Goal: Task Accomplishment & Management: Manage account settings

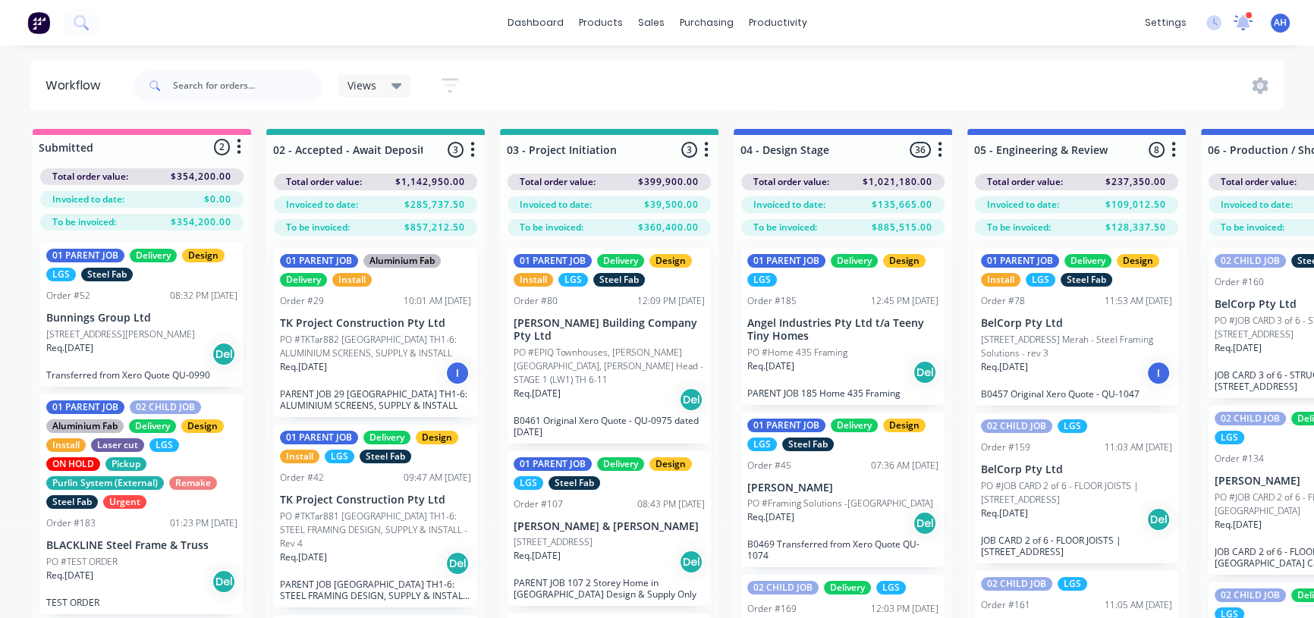
click at [1244, 19] on icon at bounding box center [1244, 20] width 14 height 13
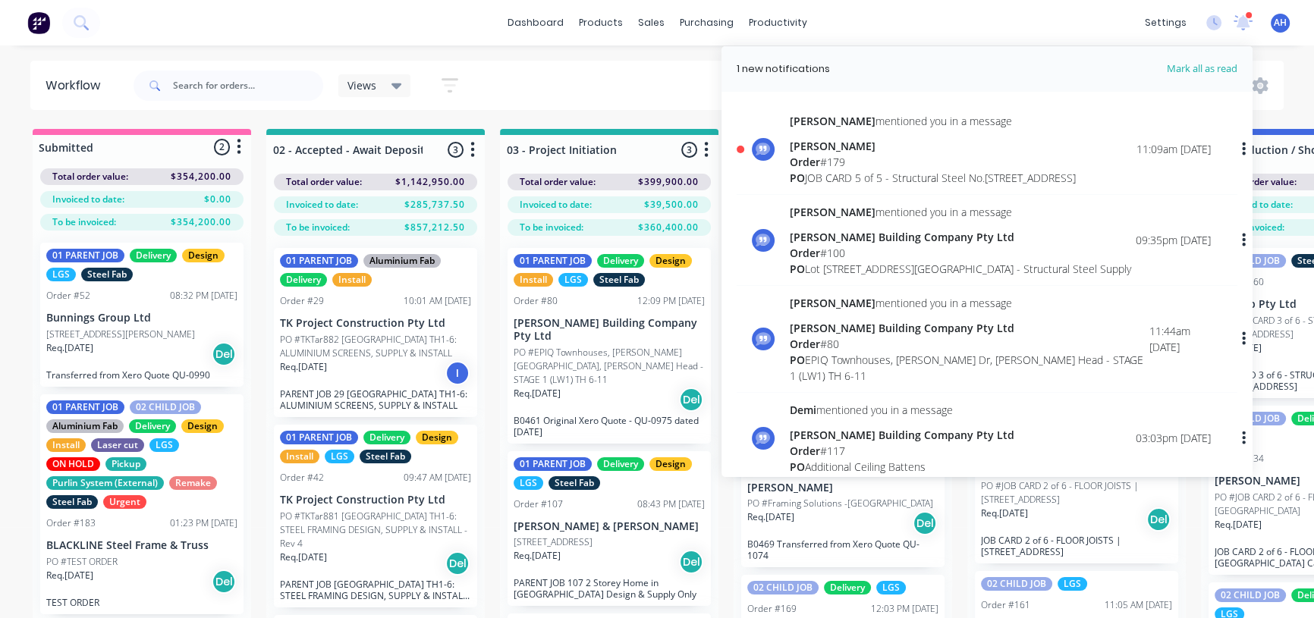
click at [839, 165] on div "Order # 179" at bounding box center [933, 162] width 286 height 16
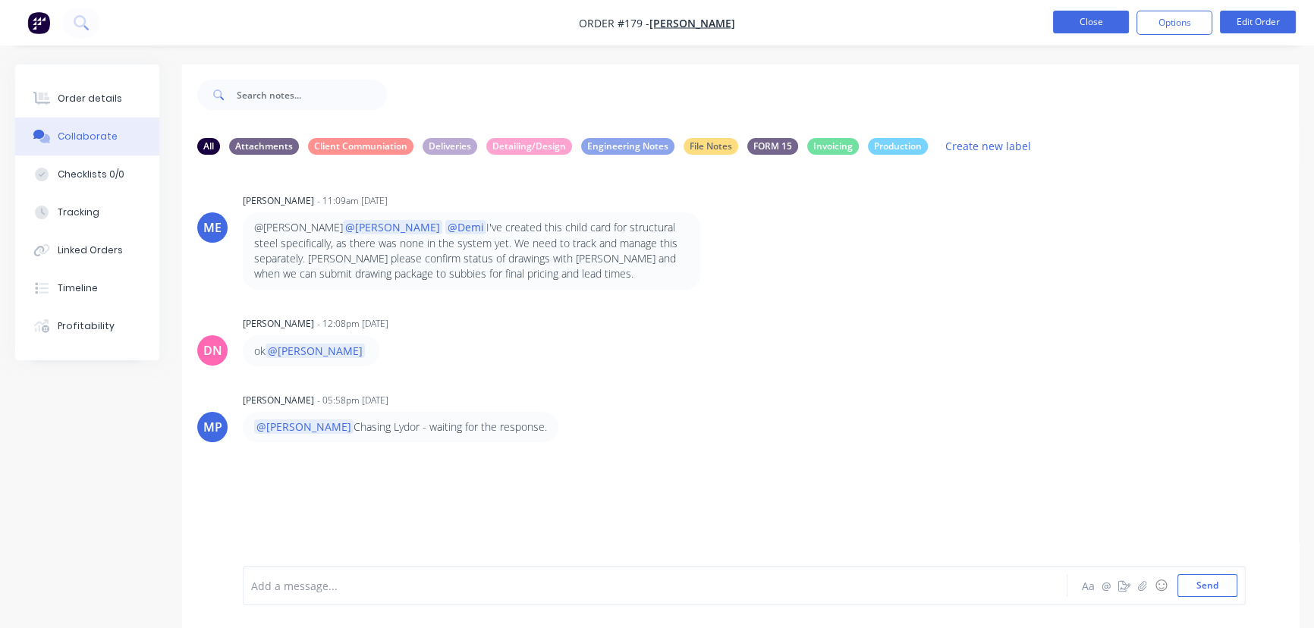
click at [1055, 11] on button "Close" at bounding box center [1091, 22] width 76 height 23
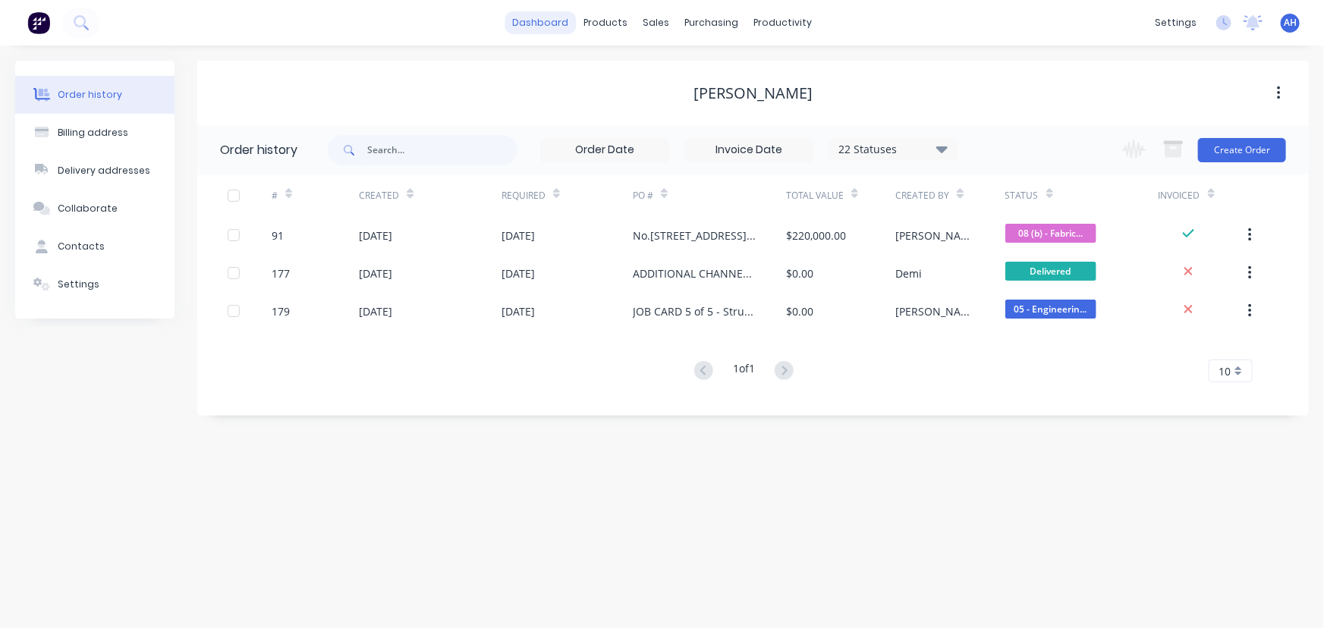
click at [552, 23] on link "dashboard" at bounding box center [540, 22] width 71 height 23
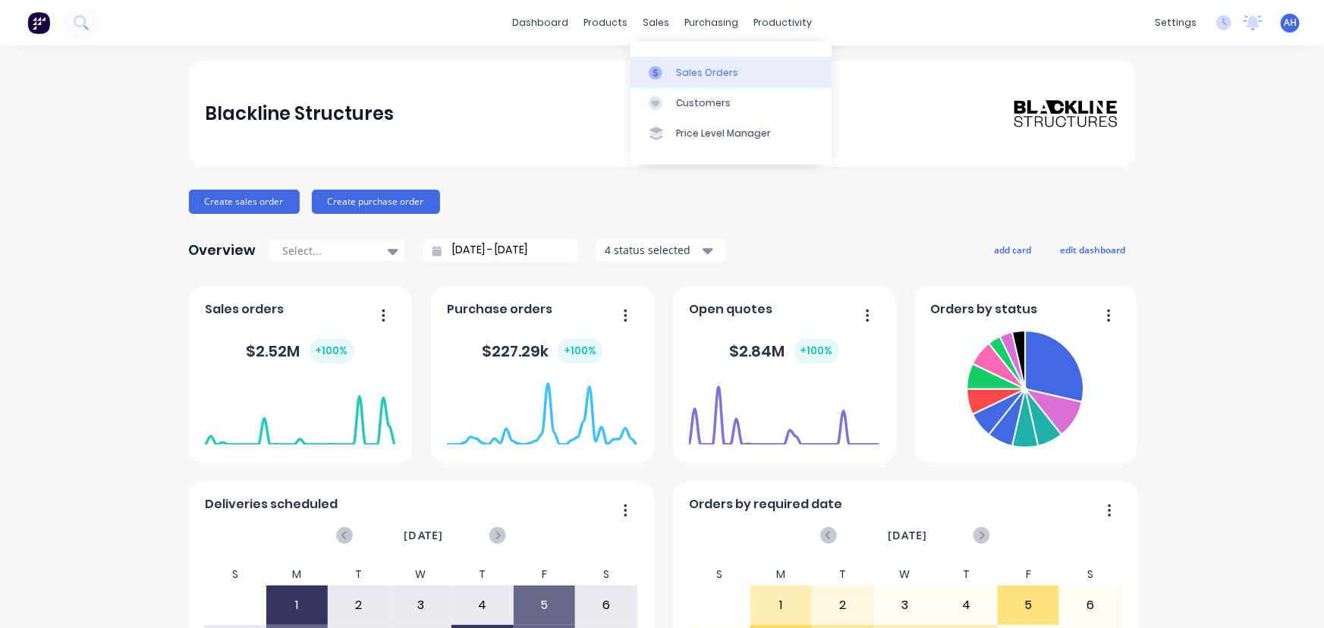
click at [690, 73] on div "Sales Orders" at bounding box center [707, 73] width 62 height 14
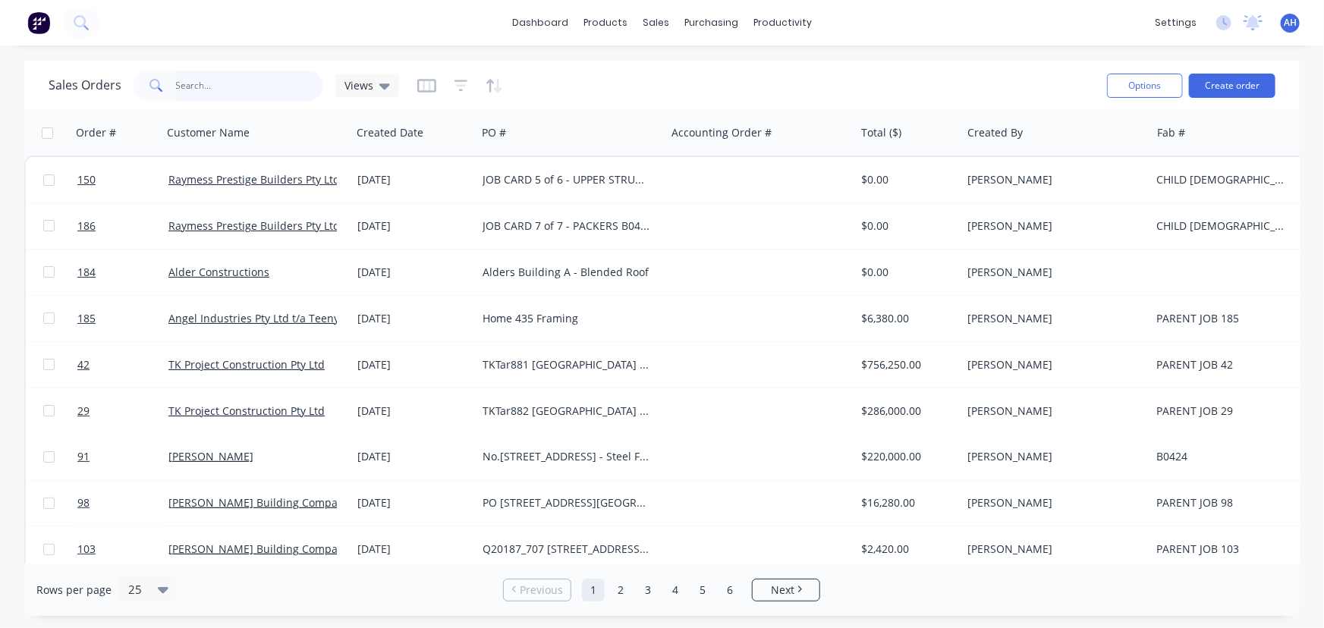
click at [191, 90] on input "text" at bounding box center [250, 86] width 148 height 30
type input "blackline"
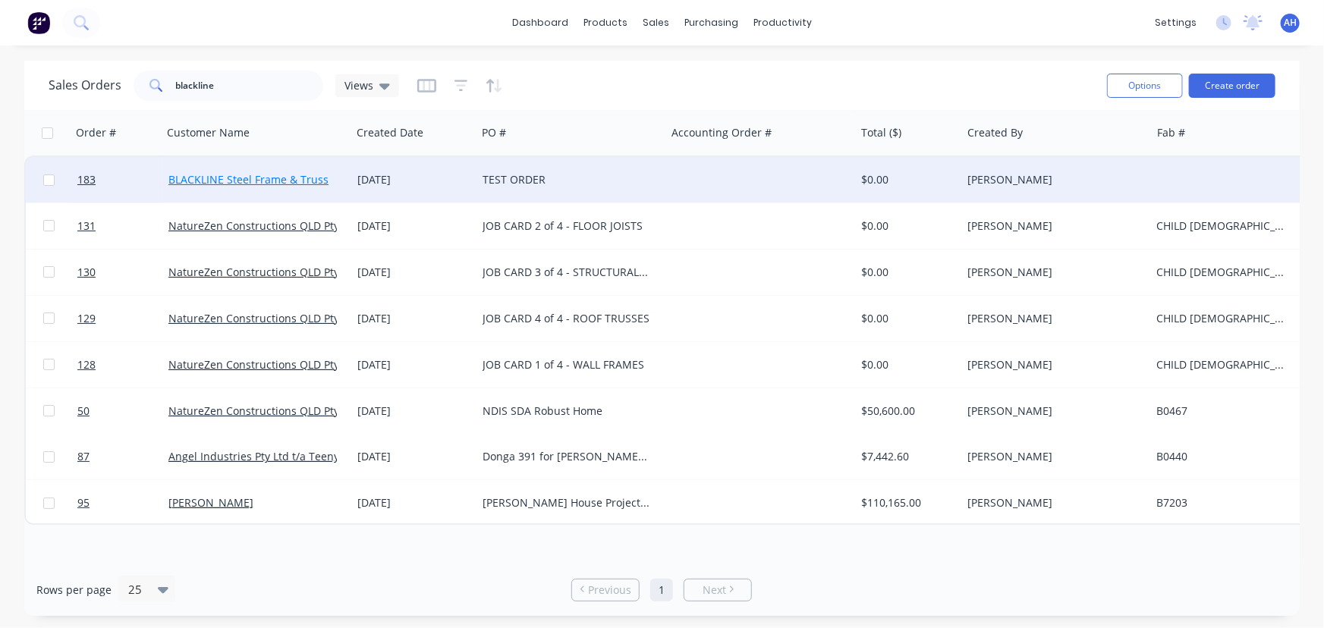
click at [281, 175] on link "BLACKLINE Steel Frame & Truss" at bounding box center [248, 179] width 160 height 14
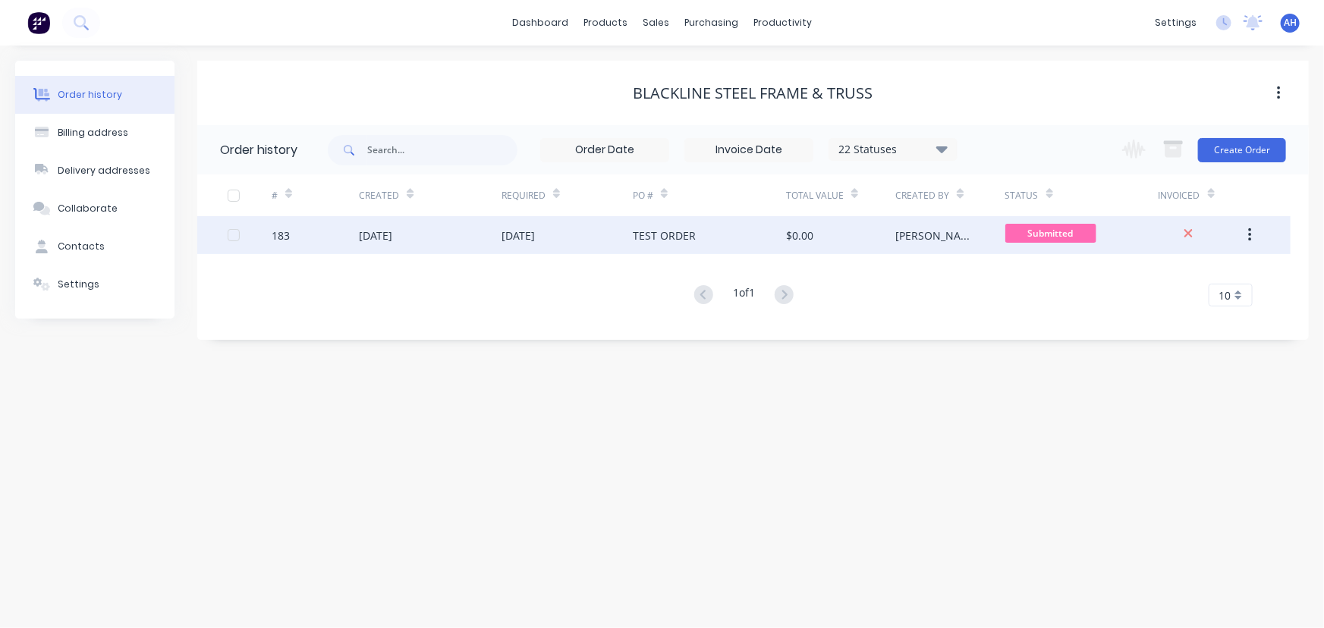
click at [1253, 233] on button "button" at bounding box center [1250, 235] width 36 height 27
click at [873, 245] on div "$0.00" at bounding box center [840, 235] width 109 height 38
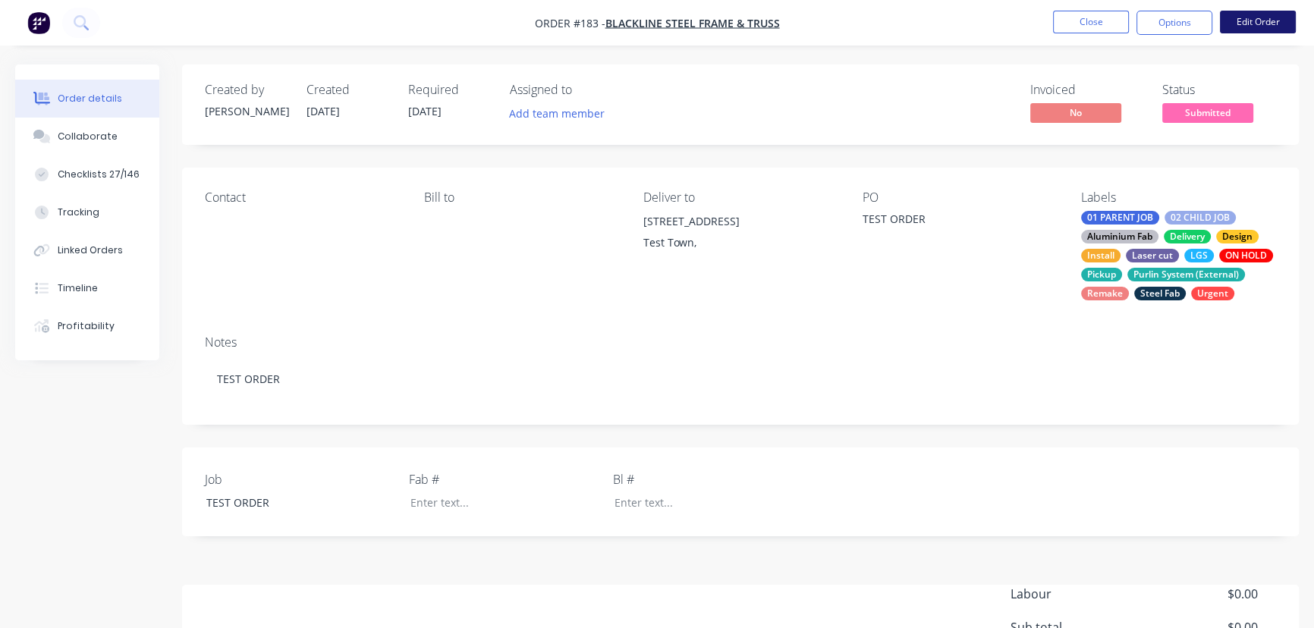
click at [1254, 13] on button "Edit Order" at bounding box center [1258, 22] width 76 height 23
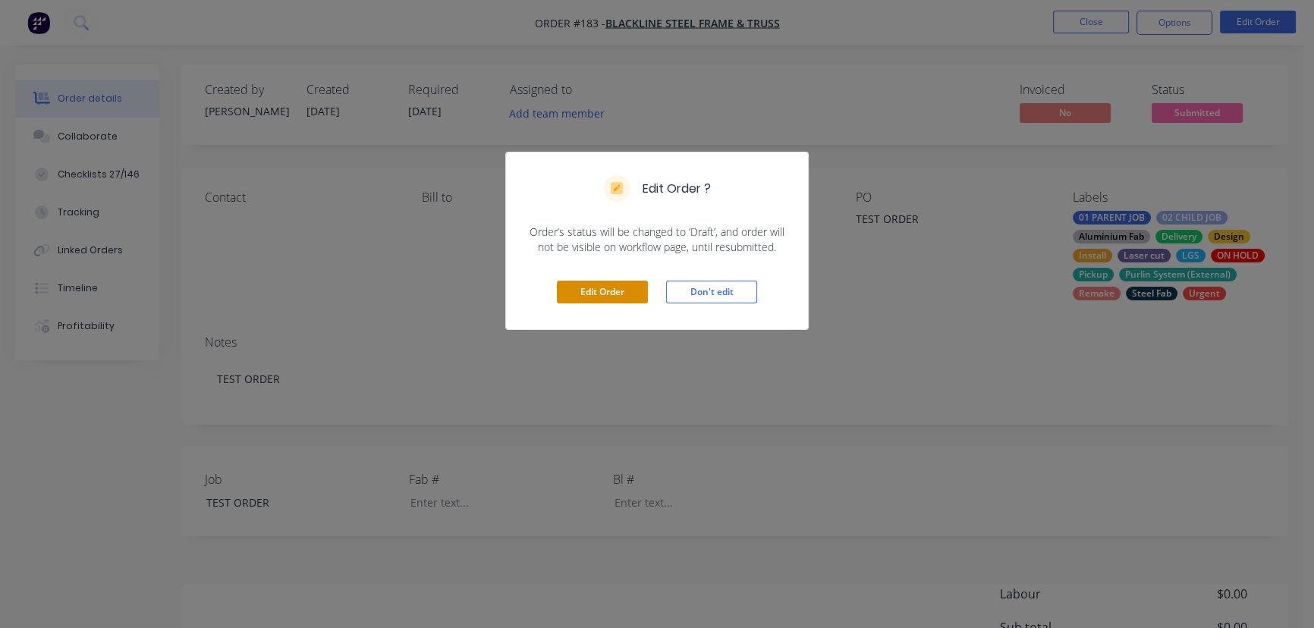
click at [589, 300] on button "Edit Order" at bounding box center [602, 292] width 91 height 23
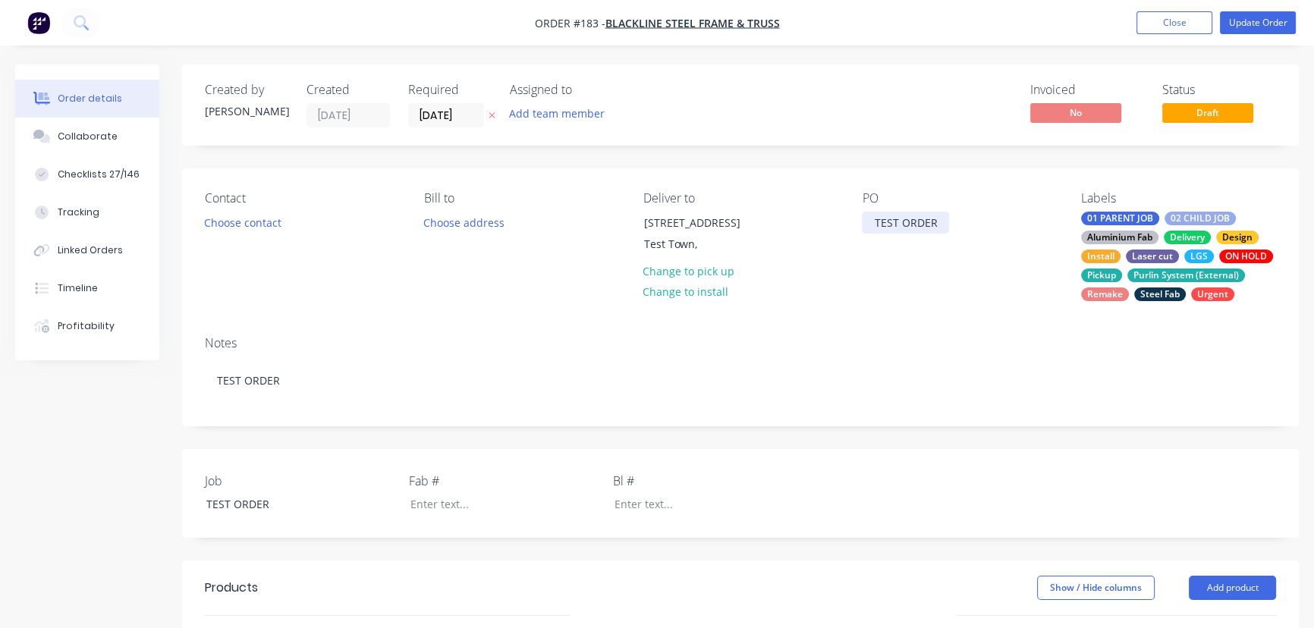
click at [933, 218] on div "TEST ORDER" at bounding box center [905, 223] width 87 height 22
drag, startPoint x: 1023, startPoint y: 222, endPoint x: 784, endPoint y: 241, distance: 239.8
click at [784, 241] on div "Contact Choose contact Bill to Choose address Deliver to 1 Test Street Test Tow…" at bounding box center [740, 246] width 1117 height 156
copy div "TEST ORDER - DO NOT DELETE"
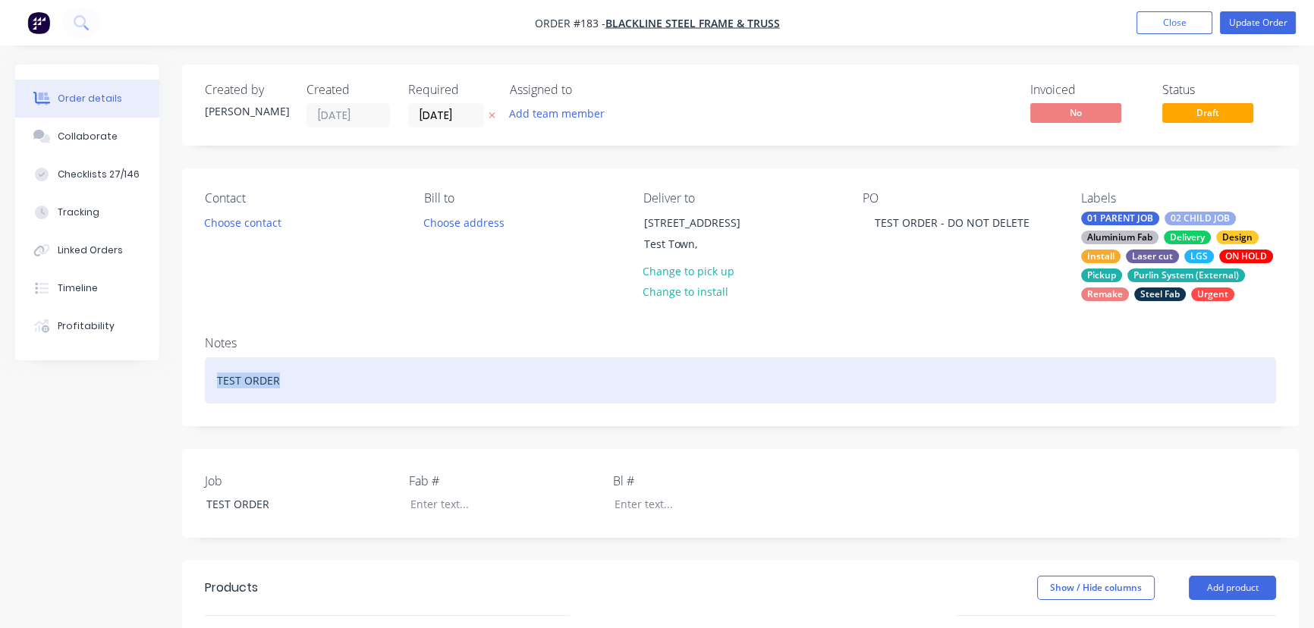
drag, startPoint x: 280, startPoint y: 378, endPoint x: 171, endPoint y: 382, distance: 108.6
click at [171, 382] on div "Created by Andrew Created 08/09/25 Required 08/09/25 Assigned to Add team membe…" at bounding box center [657, 559] width 1284 height 989
paste div
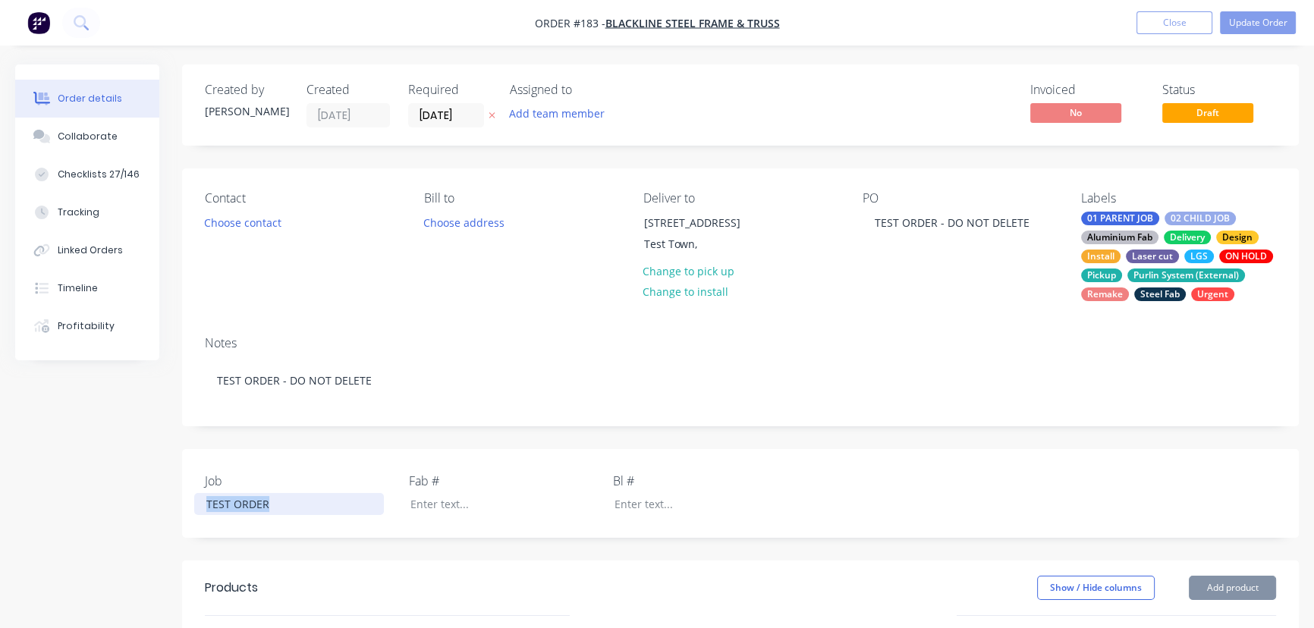
drag, startPoint x: 272, startPoint y: 507, endPoint x: 148, endPoint y: 518, distance: 125.0
click at [148, 518] on div "Created by Andrew Created 08/09/25 Required 08/09/25 Assigned to Add team membe…" at bounding box center [657, 559] width 1284 height 989
paste div
click at [1250, 21] on button "Update Order" at bounding box center [1258, 22] width 76 height 23
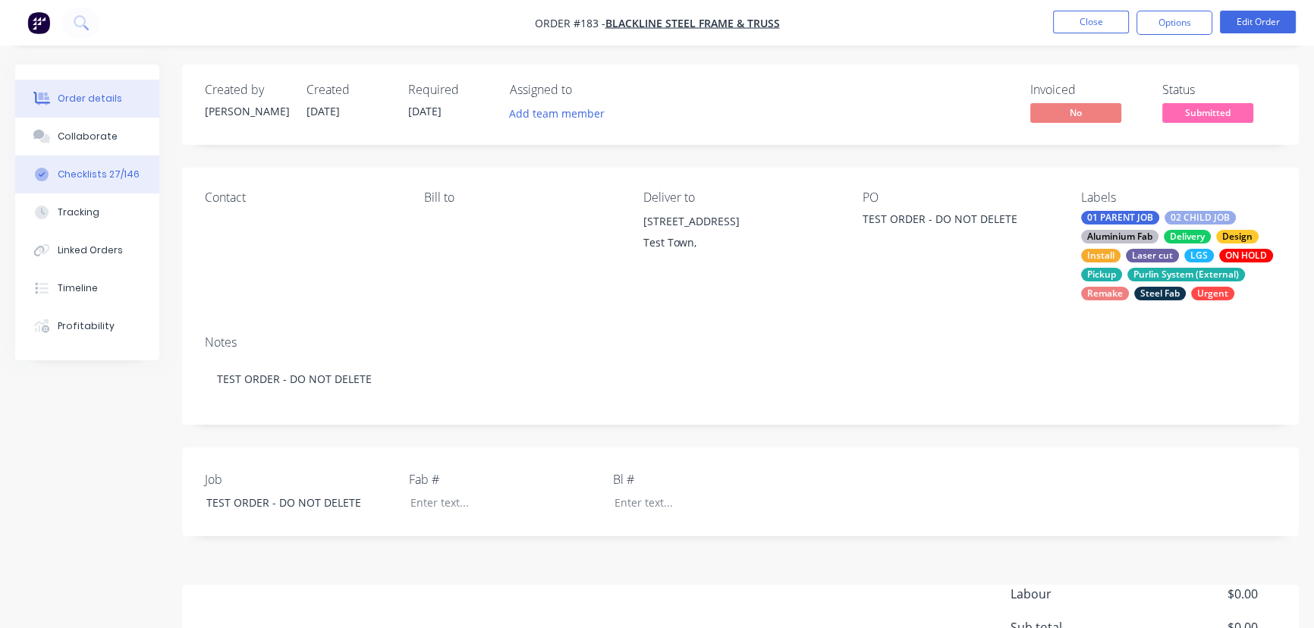
click at [91, 172] on div "Checklists 27/146" at bounding box center [99, 175] width 82 height 14
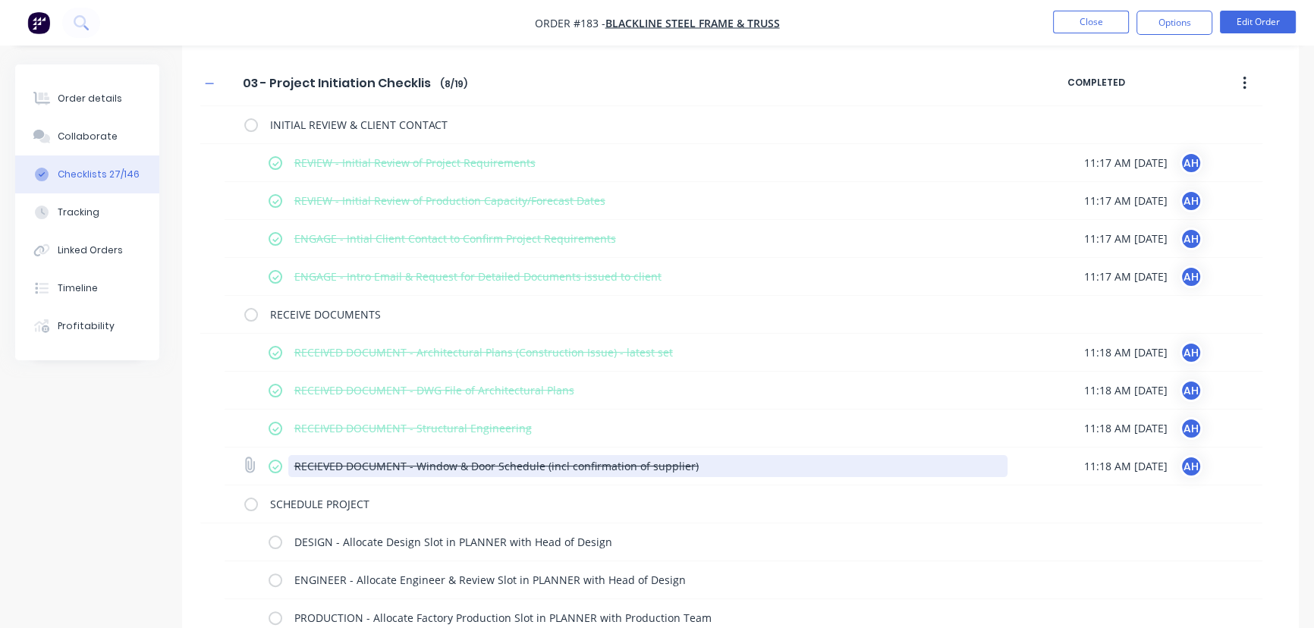
scroll to position [341, 0]
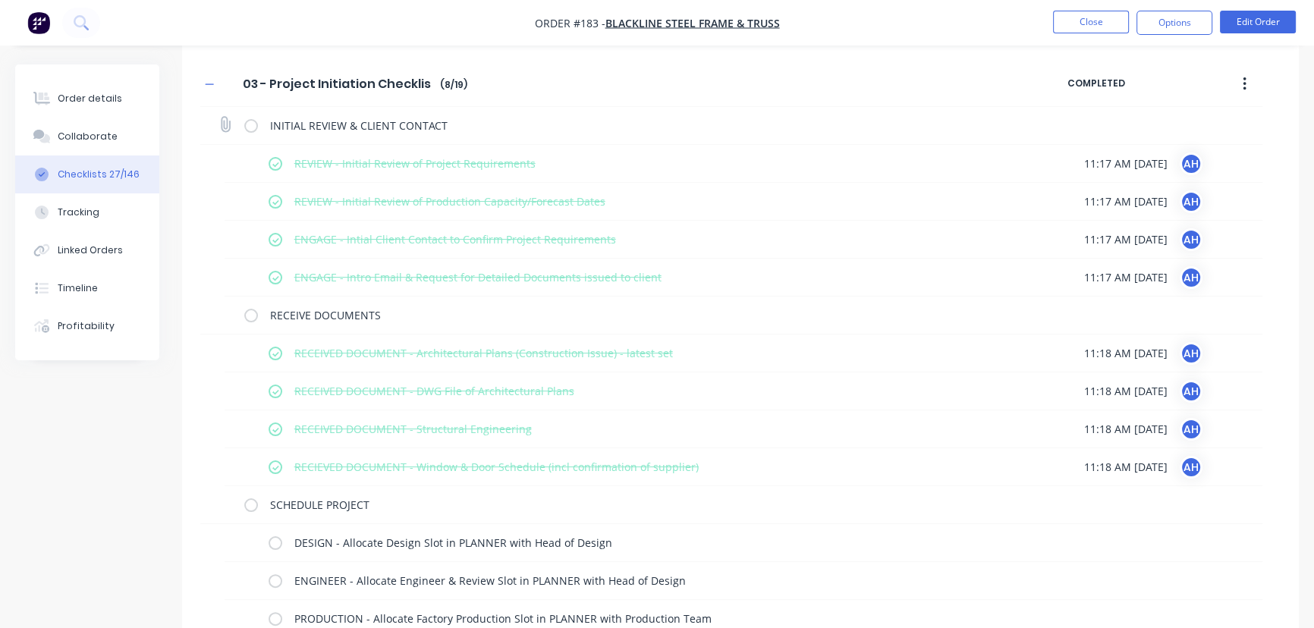
click at [254, 128] on label at bounding box center [251, 126] width 14 height 16
click at [0, 0] on input "checkbox" at bounding box center [0, 0] width 0 height 0
click at [254, 128] on label at bounding box center [251, 126] width 14 height 16
click at [0, 0] on input "checkbox" at bounding box center [0, 0] width 0 height 0
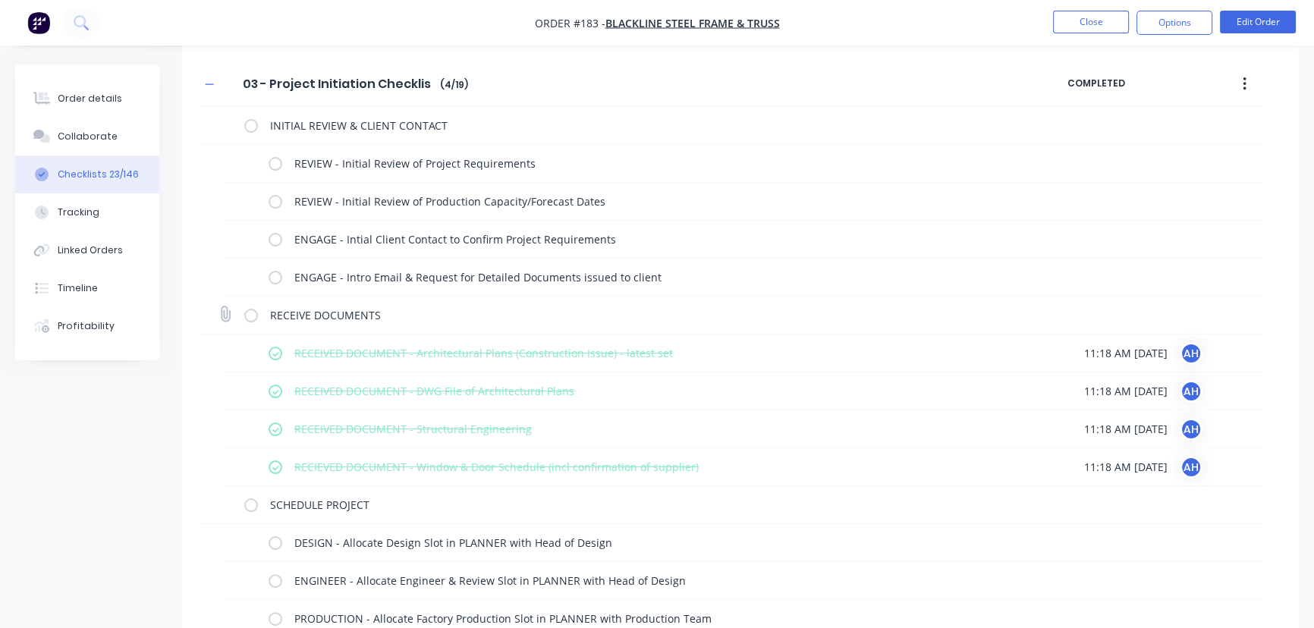
click at [252, 311] on label at bounding box center [251, 315] width 14 height 16
click at [0, 0] on input "checkbox" at bounding box center [0, 0] width 0 height 0
click at [252, 311] on label at bounding box center [251, 315] width 14 height 16
click at [0, 0] on input "checkbox" at bounding box center [0, 0] width 0 height 0
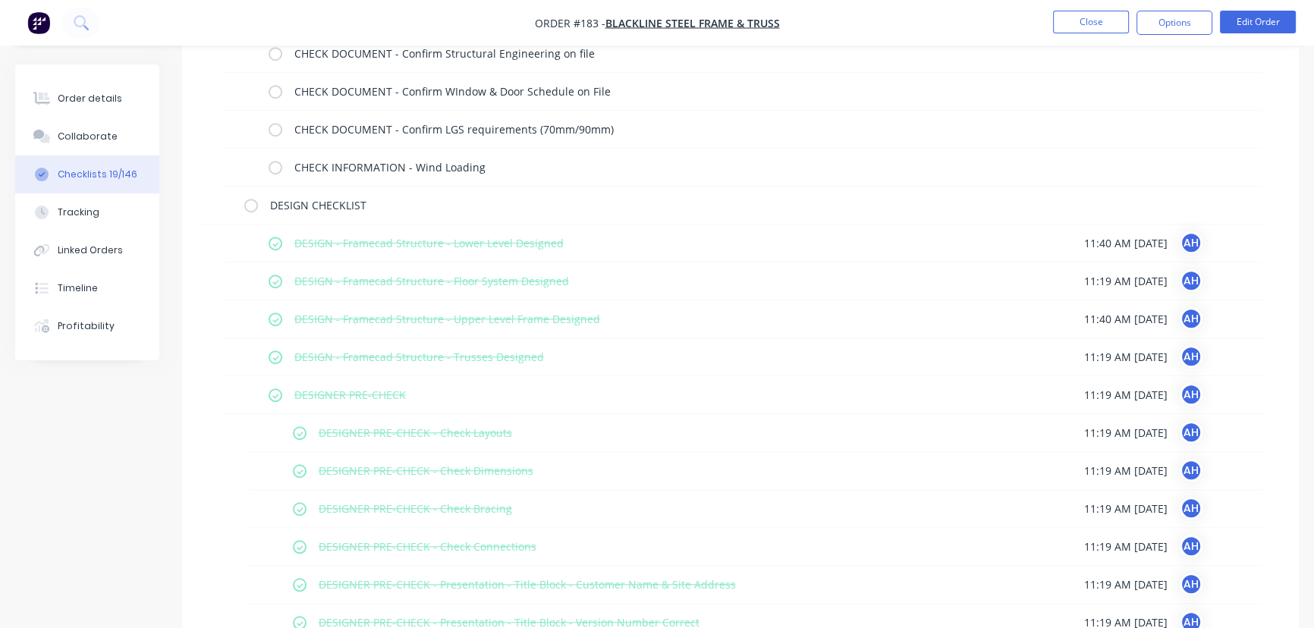
scroll to position [1349, 0]
click at [248, 203] on label at bounding box center [251, 205] width 14 height 16
click at [0, 0] on input "checkbox" at bounding box center [0, 0] width 0 height 0
click at [248, 203] on label at bounding box center [251, 205] width 14 height 16
click at [0, 0] on input "checkbox" at bounding box center [0, 0] width 0 height 0
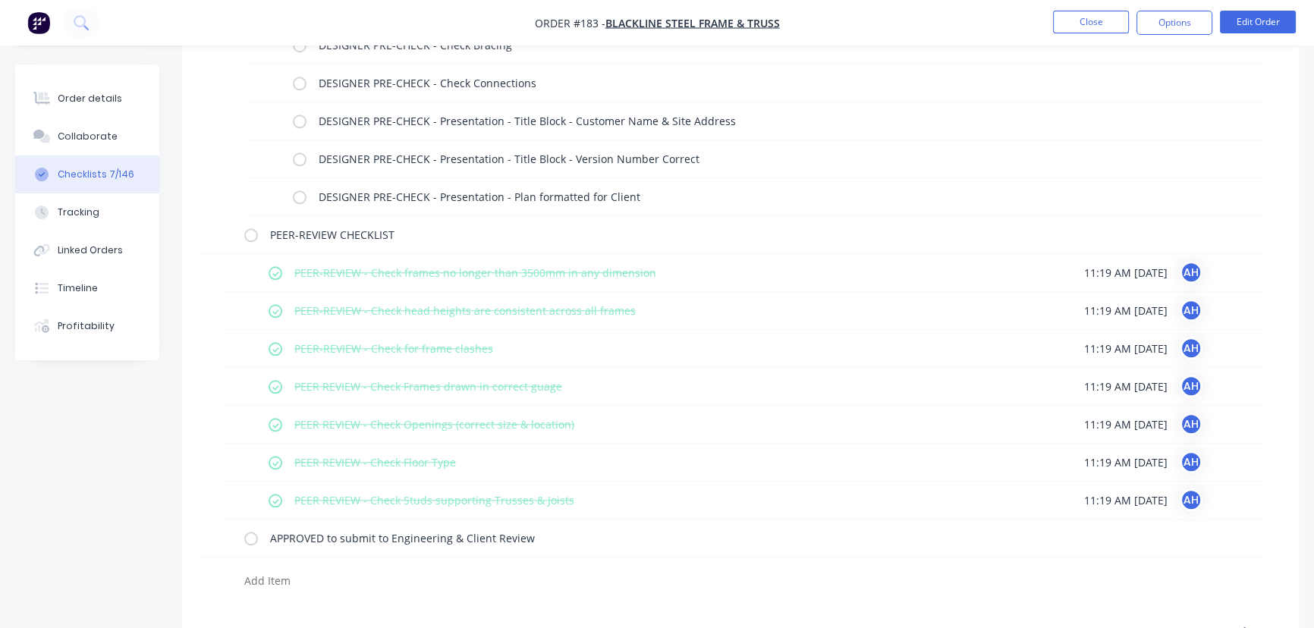
scroll to position [1813, 0]
click at [251, 233] on label at bounding box center [251, 234] width 14 height 16
click at [0, 0] on input "checkbox" at bounding box center [0, 0] width 0 height 0
click at [251, 233] on label at bounding box center [251, 234] width 14 height 16
click at [0, 0] on input "checkbox" at bounding box center [0, 0] width 0 height 0
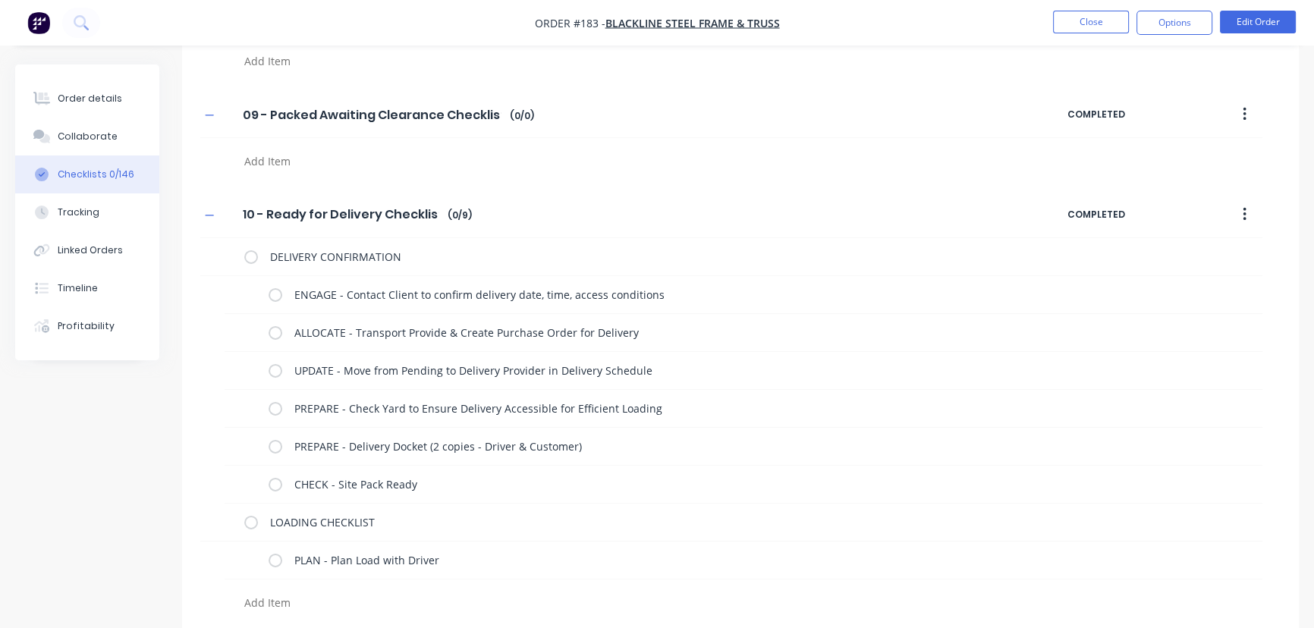
scroll to position [6118, 0]
click at [250, 597] on textarea at bounding box center [579, 602] width 683 height 22
type textarea "x"
type textarea "P"
type textarea "x"
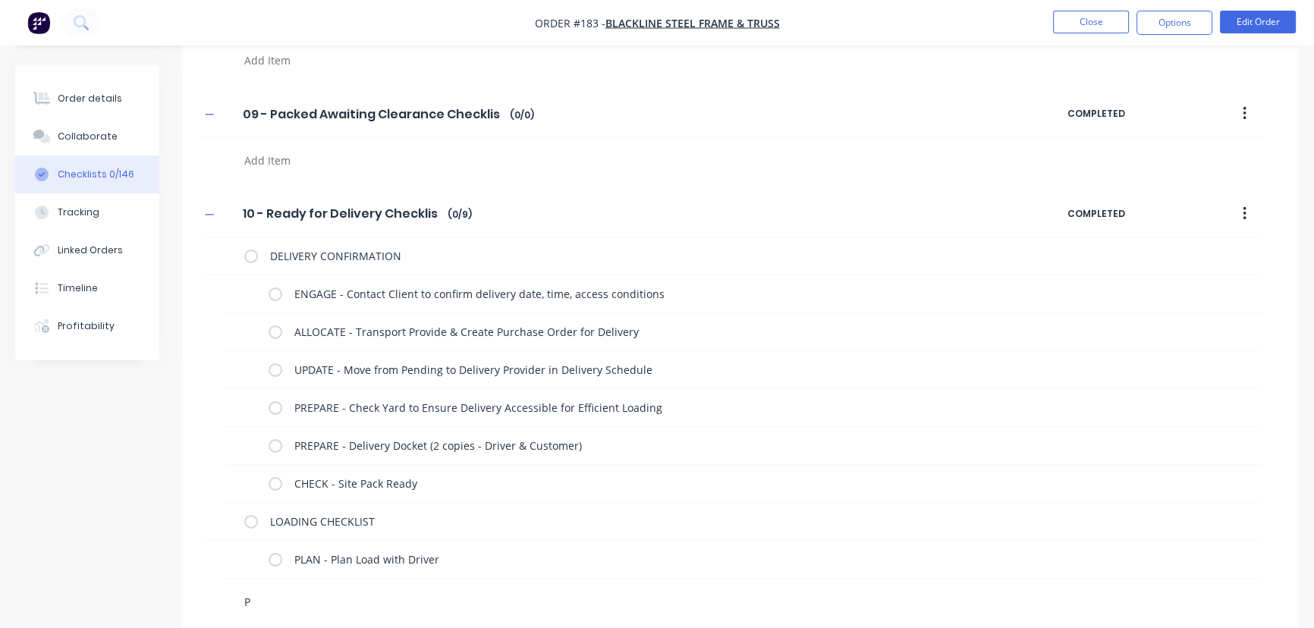
type textarea "PO"
type textarea "x"
type textarea "POS"
type textarea "x"
type textarea "POST"
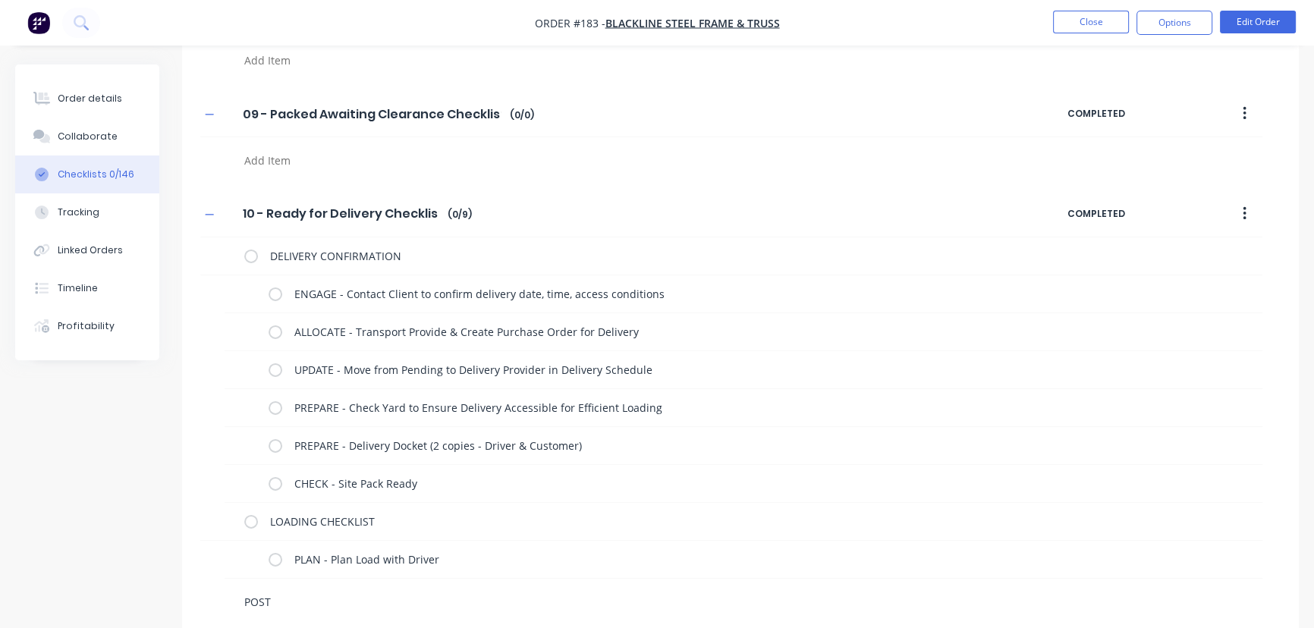
type textarea "x"
type textarea "POST D"
type textarea "x"
type textarea "POST DE"
type textarea "x"
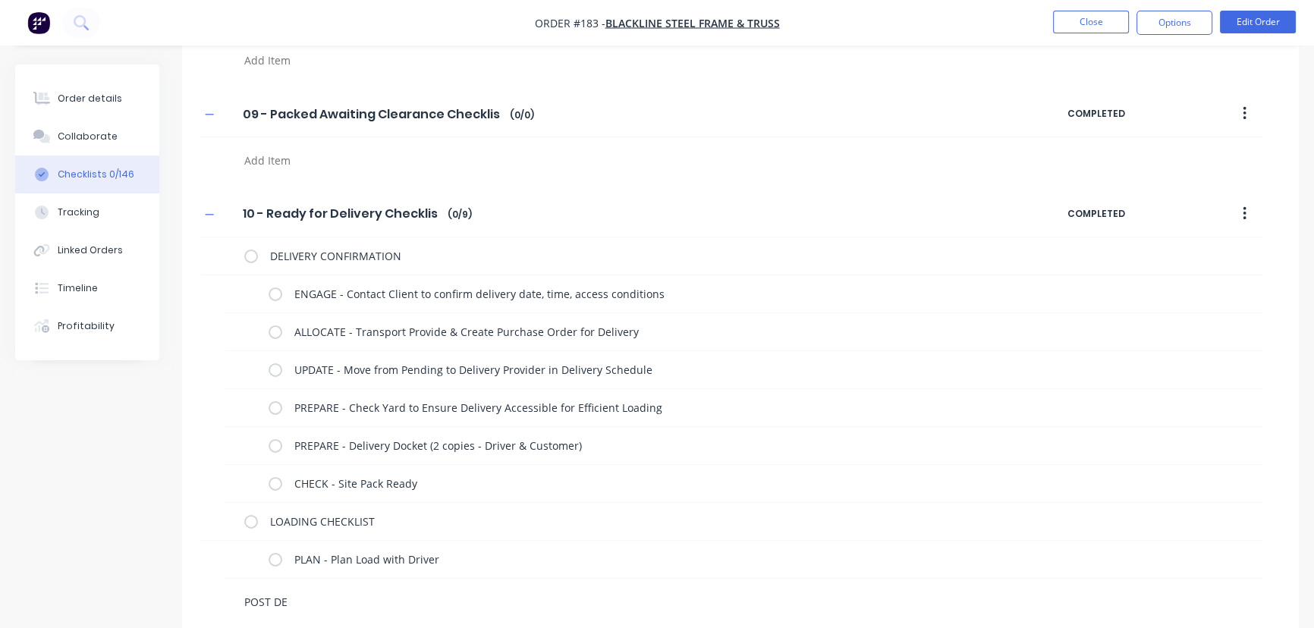
type textarea "POST DEL"
type textarea "x"
type textarea "POST DELI"
type textarea "x"
type textarea "POST DELIV"
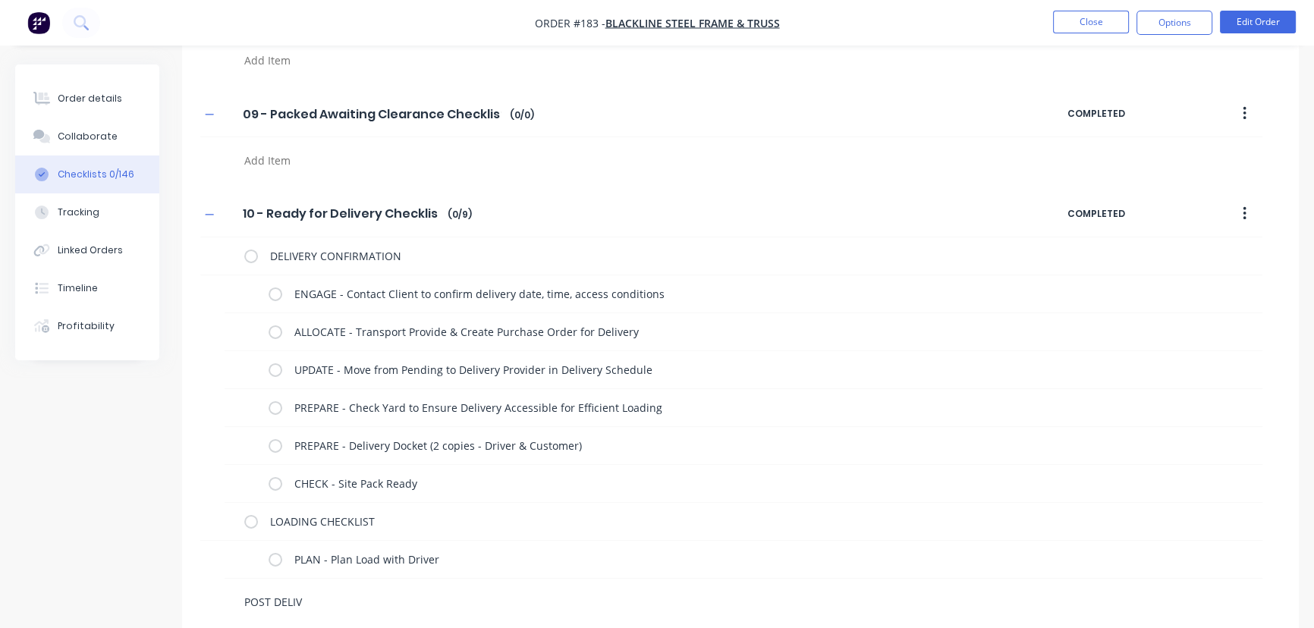
type textarea "x"
type textarea "POST DELIVER"
type textarea "x"
type textarea "POST DELIVERY"
type textarea "x"
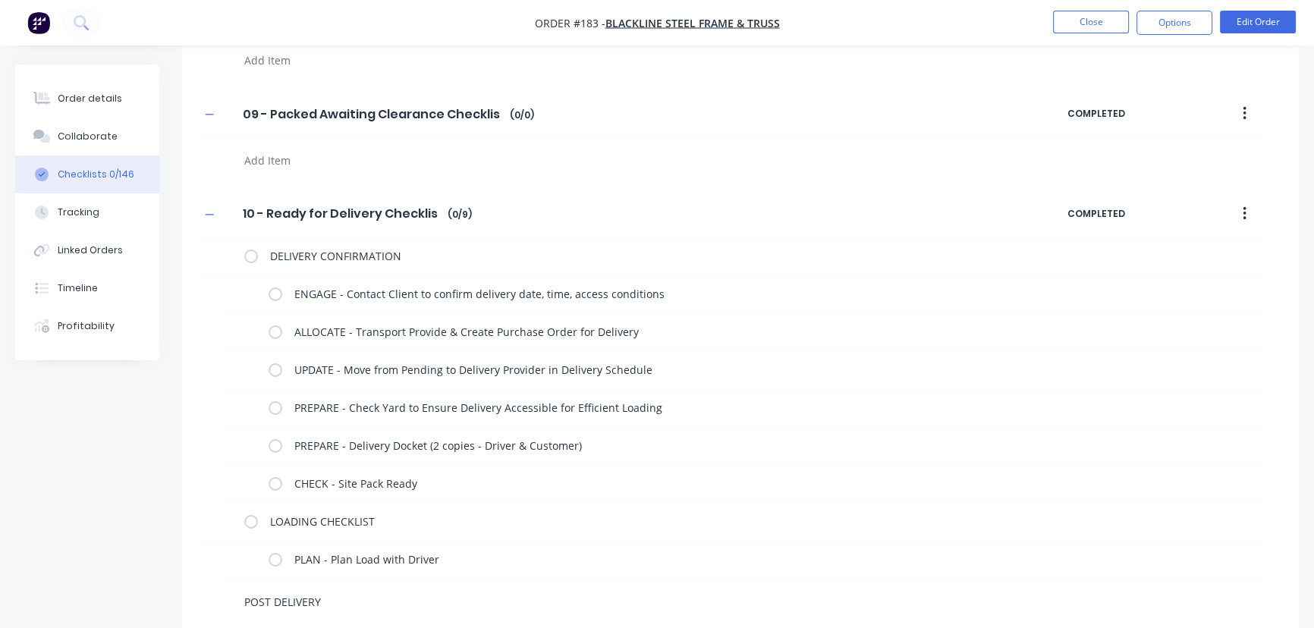
type textarea "POST DELIVERY"
type textarea "x"
type textarea "POST DELIVERY C"
type textarea "x"
type textarea "POST DELIVERY CH"
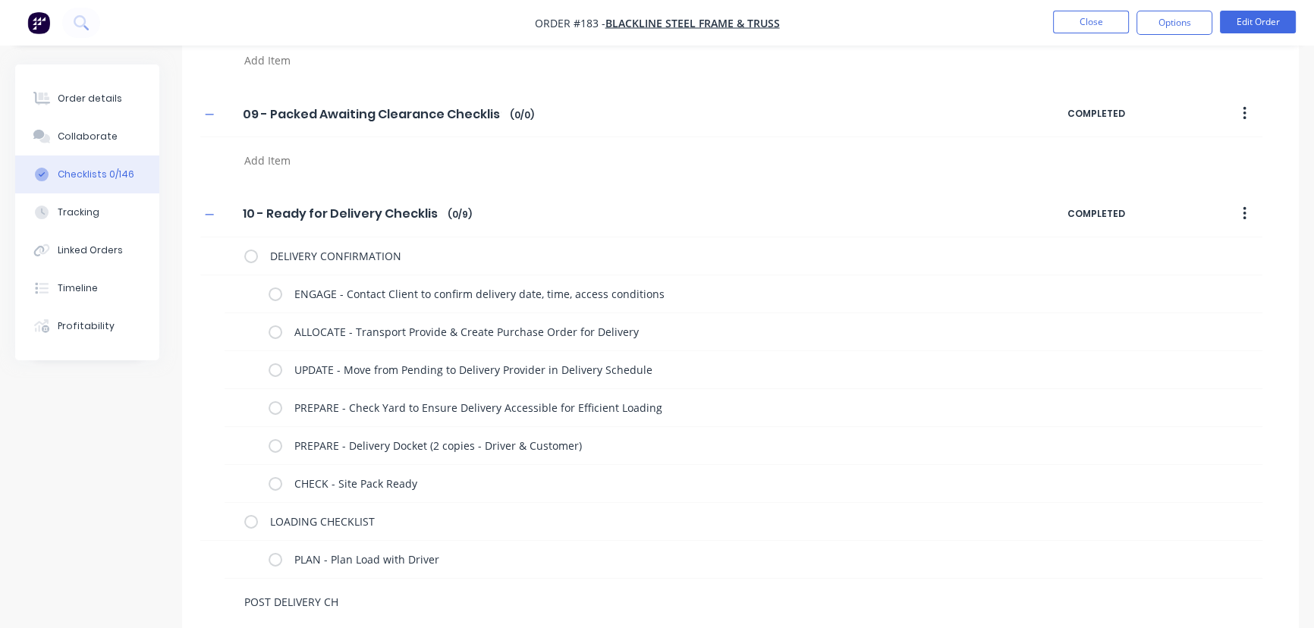
type textarea "x"
type textarea "POST DELIVERY CHE"
type textarea "x"
type textarea "POST DELIVERY CHECK"
type textarea "x"
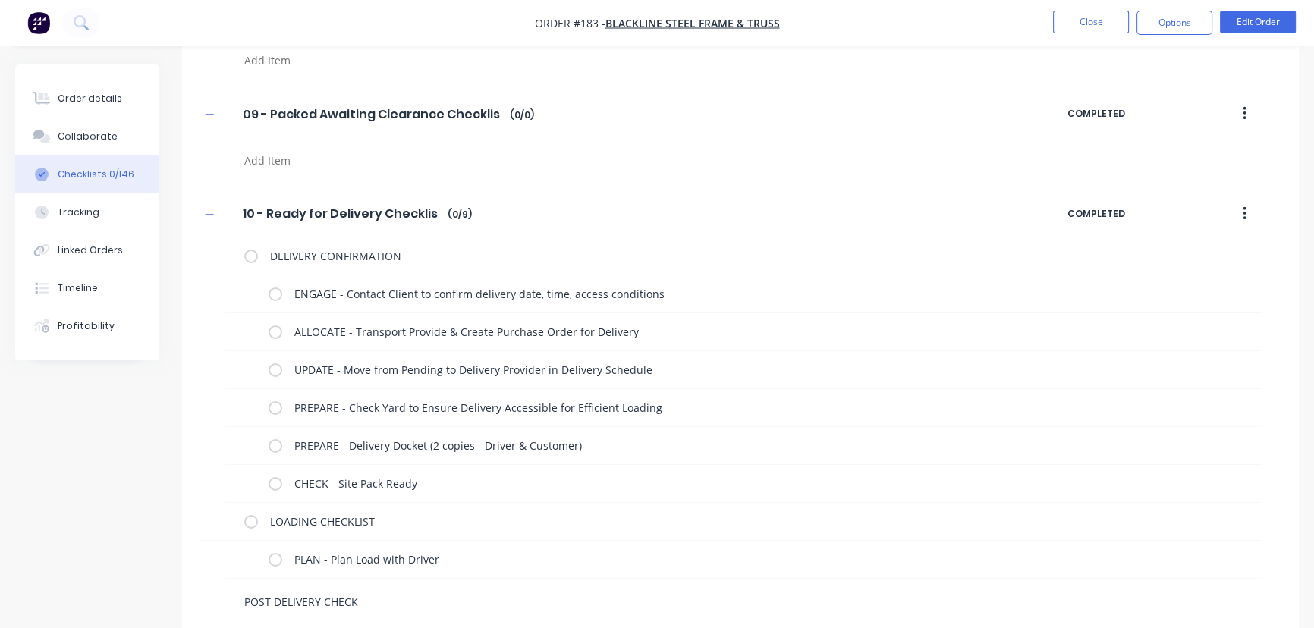
type textarea "POST DELIVERY CHECKL"
type textarea "x"
type textarea "POST DELIVERY CHECKLI"
type textarea "x"
type textarea "POST DELIVERY CHECKLIS"
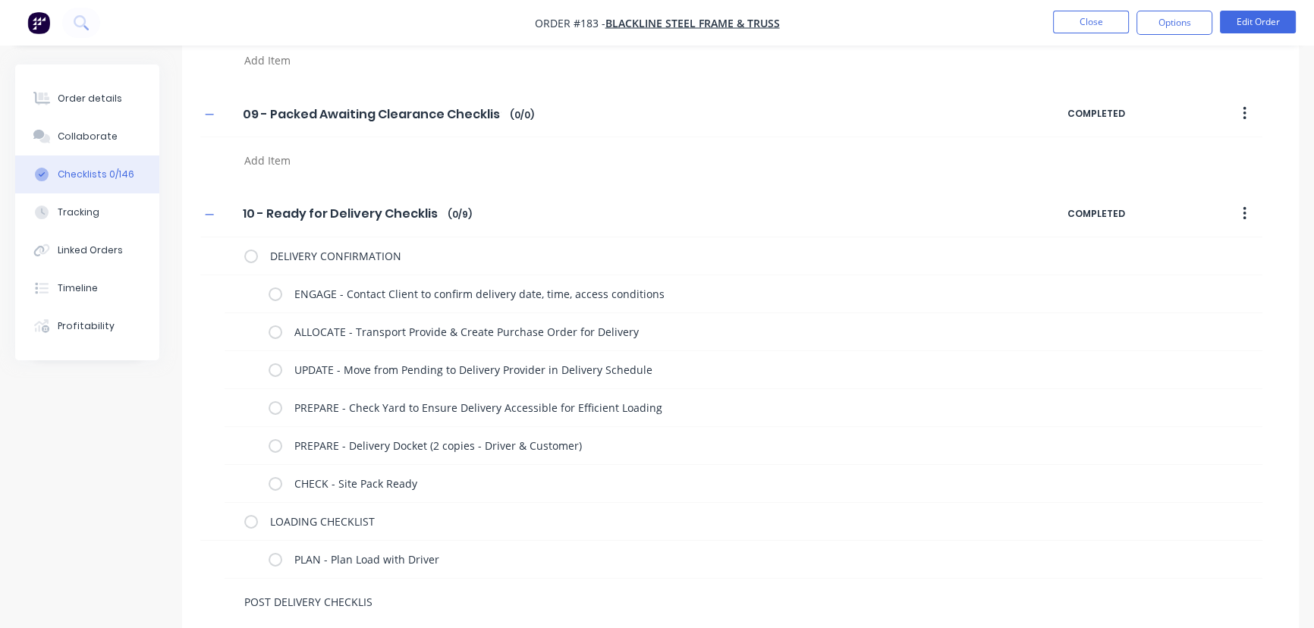
type textarea "x"
type textarea "POST DELIVERY CHECKLIST"
type textarea "x"
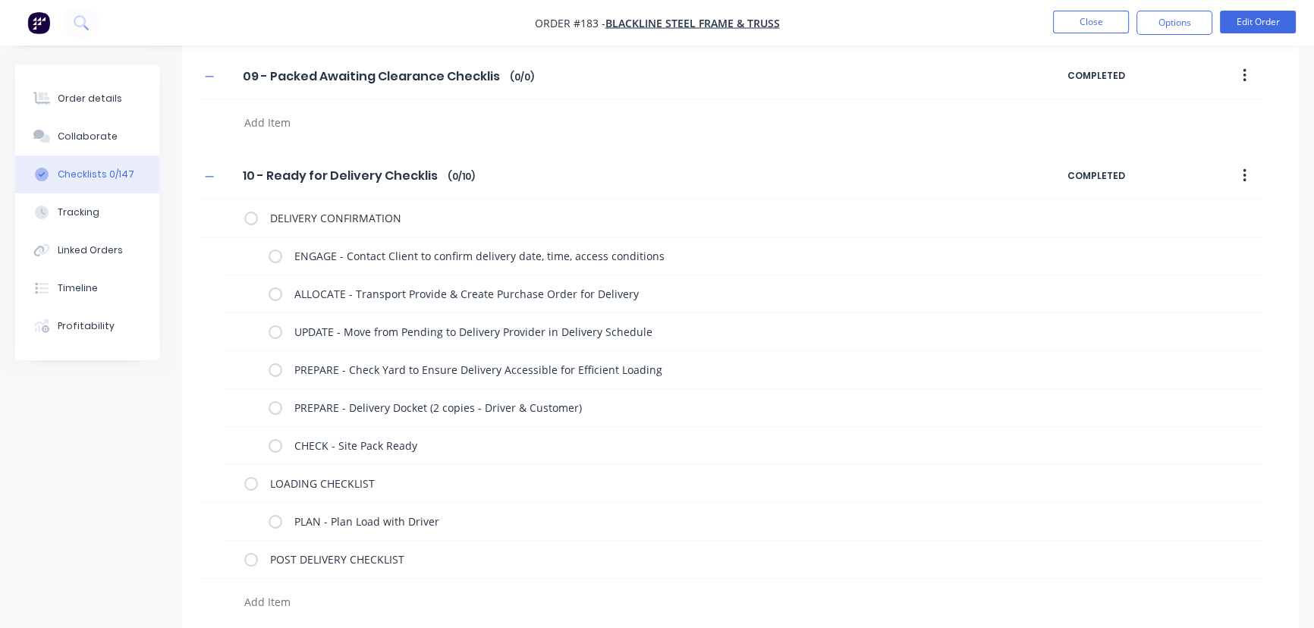
type textarea "x"
type textarea "C"
type textarea "x"
type textarea "CH"
type textarea "x"
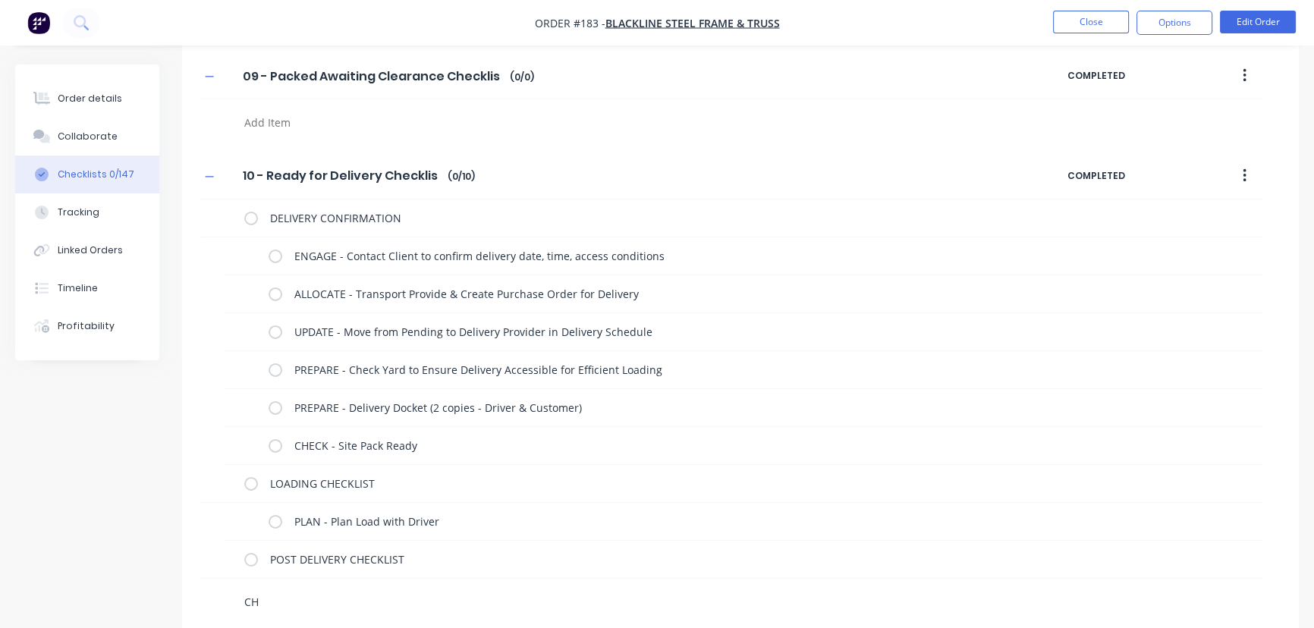
type textarea "CHE"
type textarea "x"
type textarea "CHECK"
type textarea "x"
type textarea "CHECK"
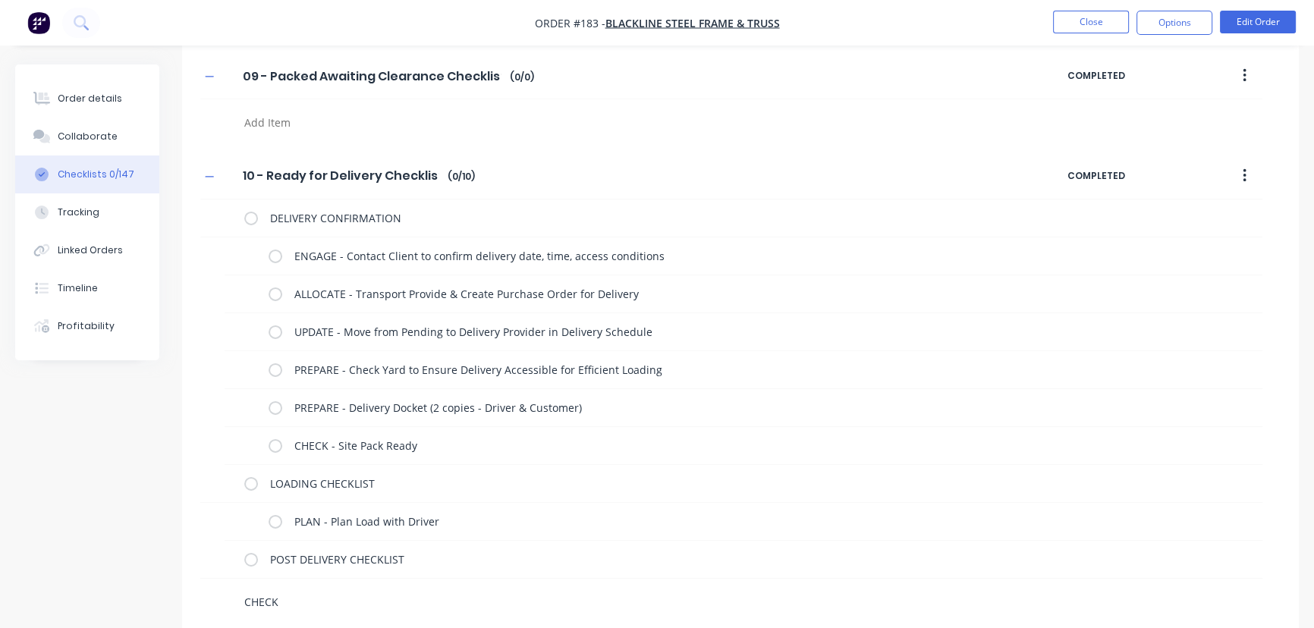
type textarea "x"
type textarea "CHECK -"
type textarea "x"
type textarea "CHECK -"
type textarea "x"
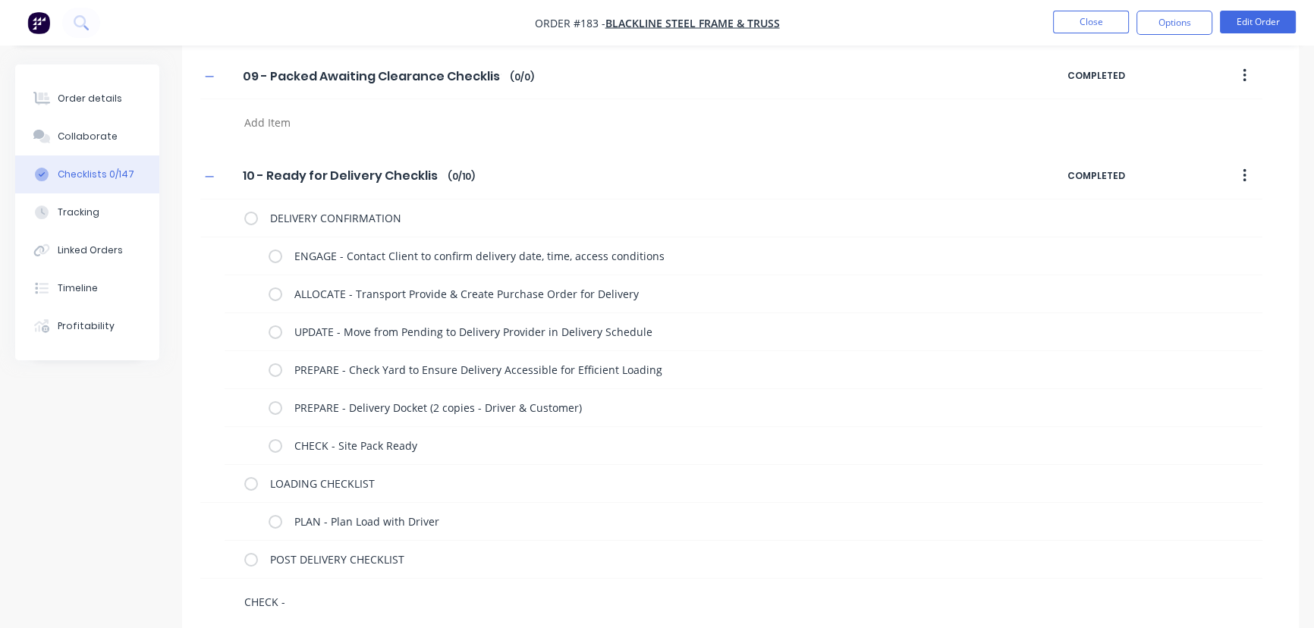
type textarea "CHECK - D"
type textarea "x"
type textarea "CHECK - De"
type textarea "x"
type textarea "CHECK - Del"
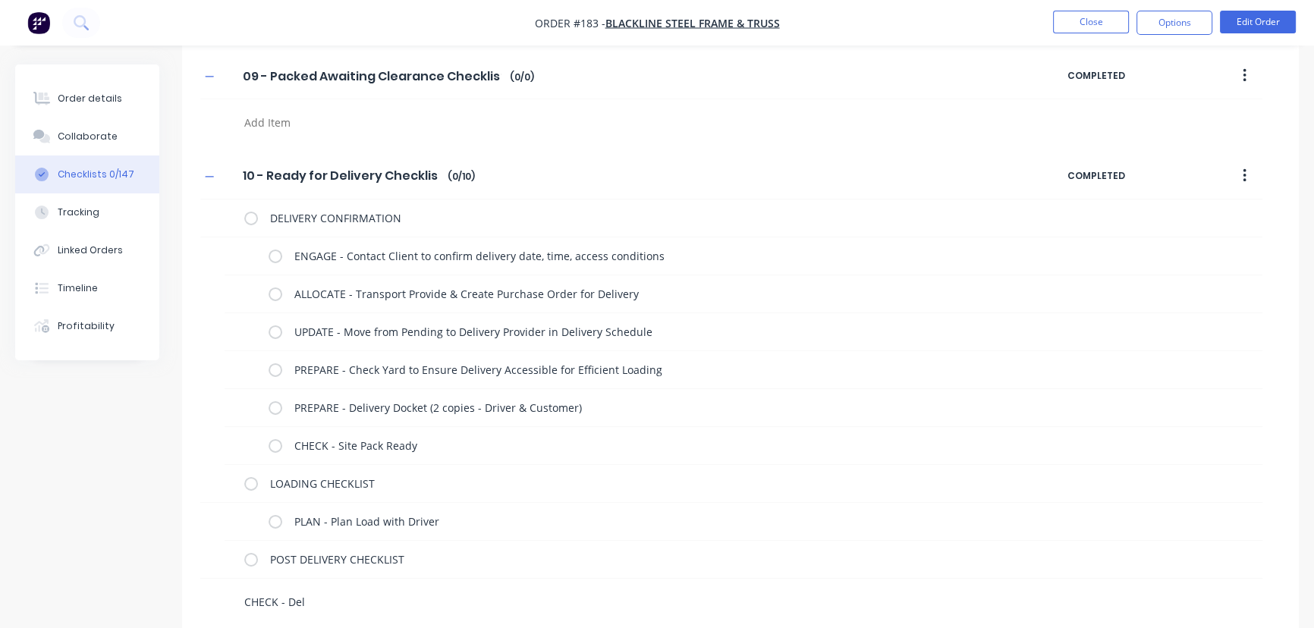
type textarea "x"
type textarea "CHECK - Deli"
type textarea "x"
type textarea "CHECK - Deliv"
type textarea "x"
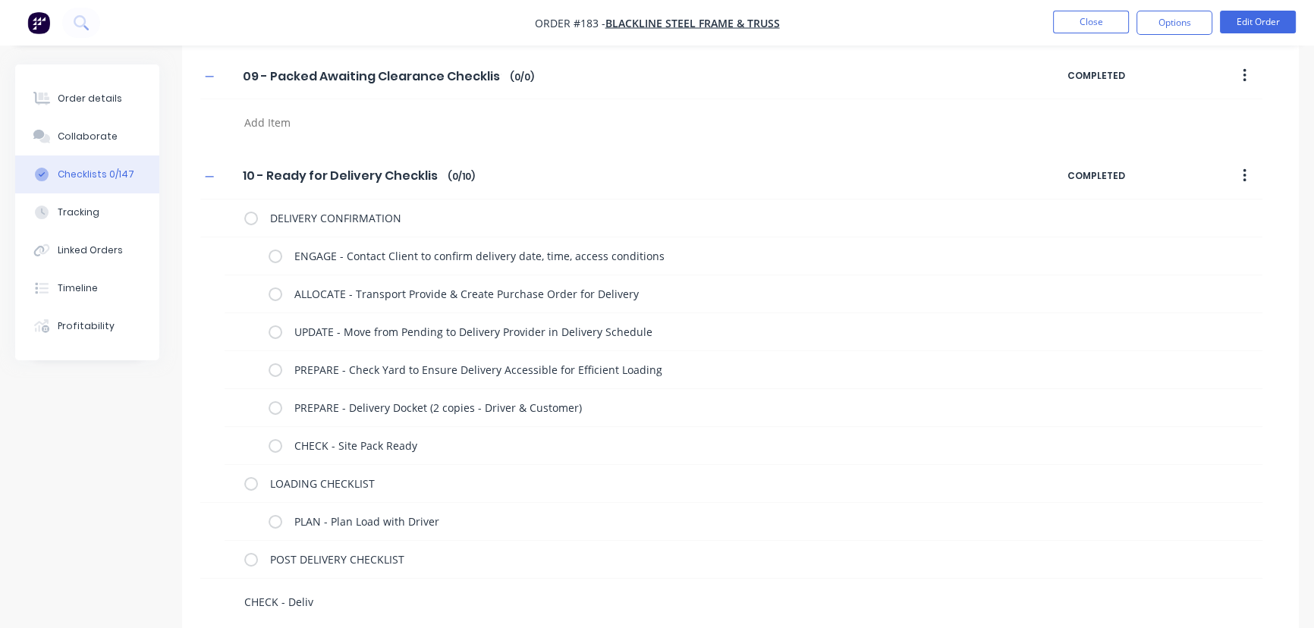
type textarea "CHECK - Delive"
type textarea "x"
type textarea "CHECK - Deliver"
type textarea "x"
type textarea "CHECK - Delivery"
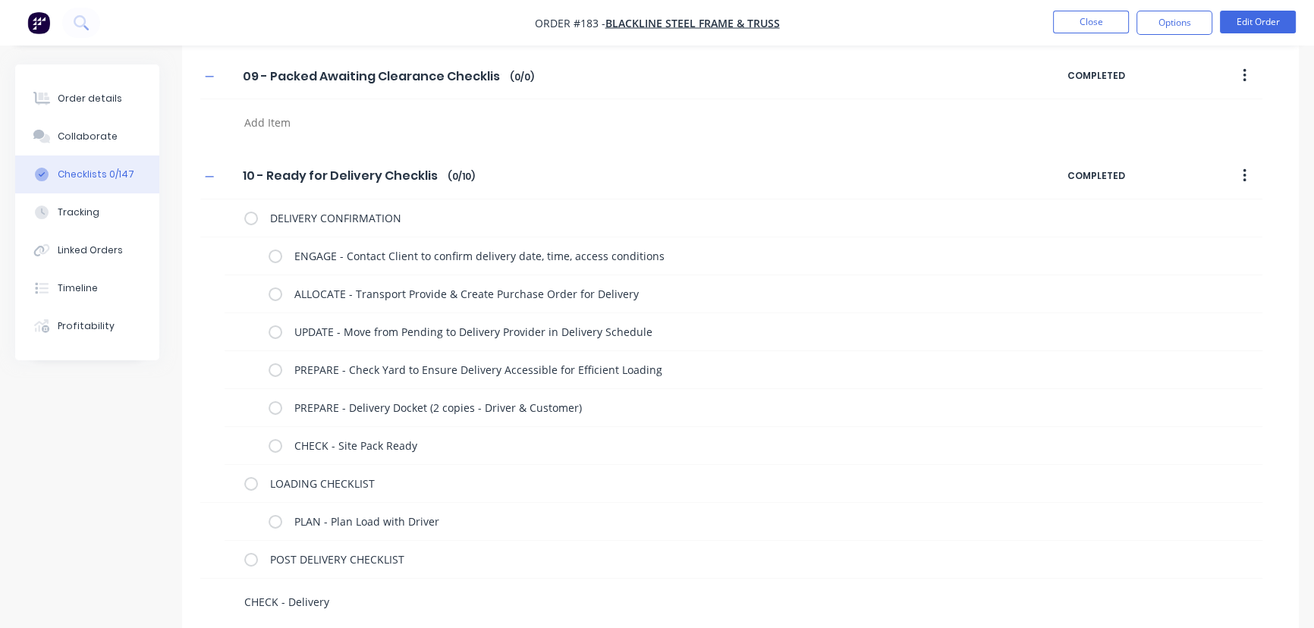
type textarea "x"
type textarea "CHECK - Delivery"
type textarea "x"
type textarea "CHECK - Delivery P"
type textarea "x"
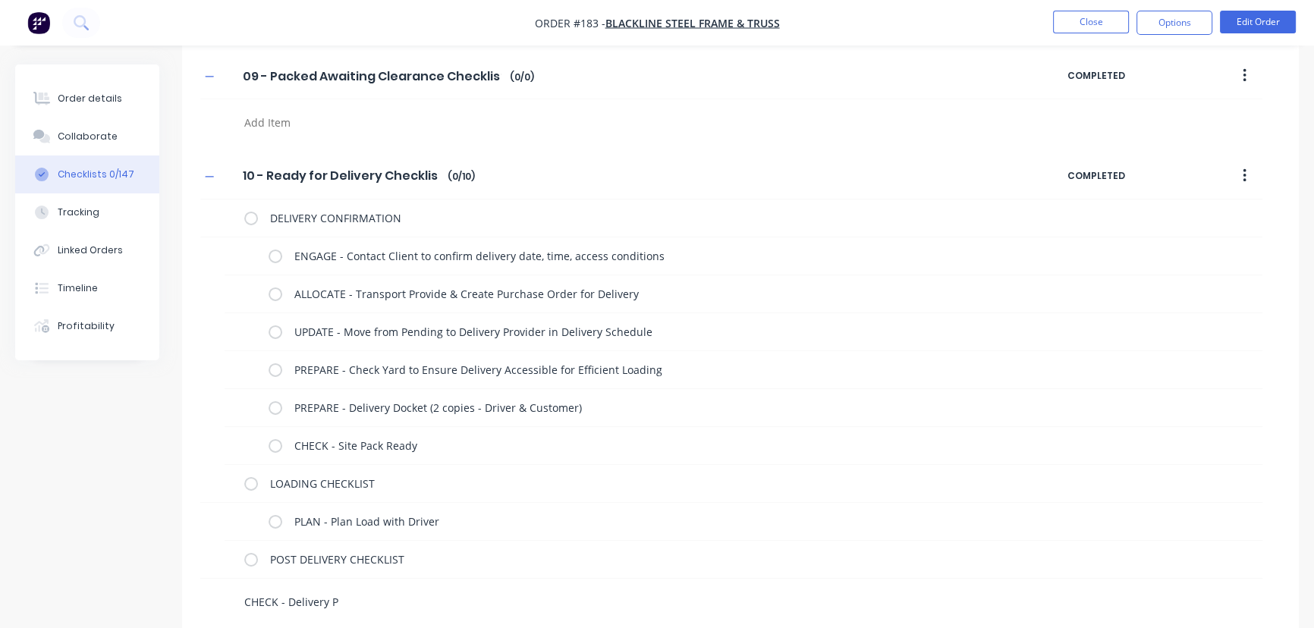
type textarea "CHECK - Delivery Ph"
type textarea "x"
type textarea "CHECK - Delivery Phot"
type textarea "x"
type textarea "CHECK - Delivery Photo"
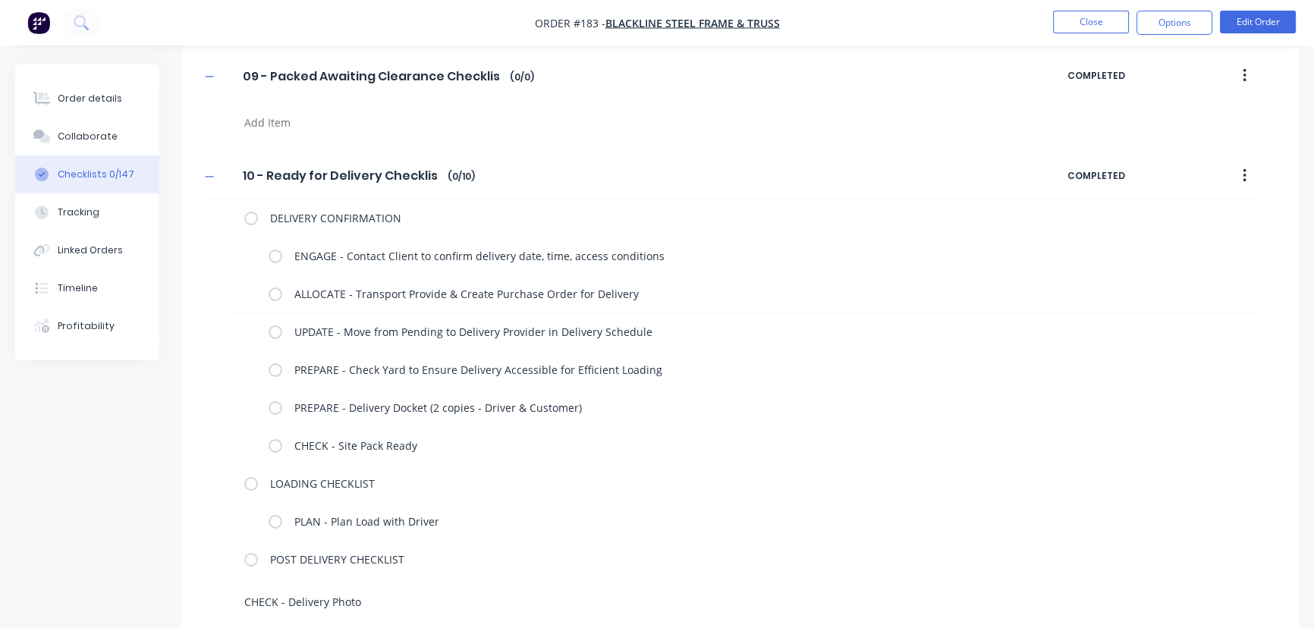
type textarea "x"
type textarea "CHECK - Delivery Photos"
type textarea "x"
type textarea "CHECK - Delivery Photos"
type textarea "x"
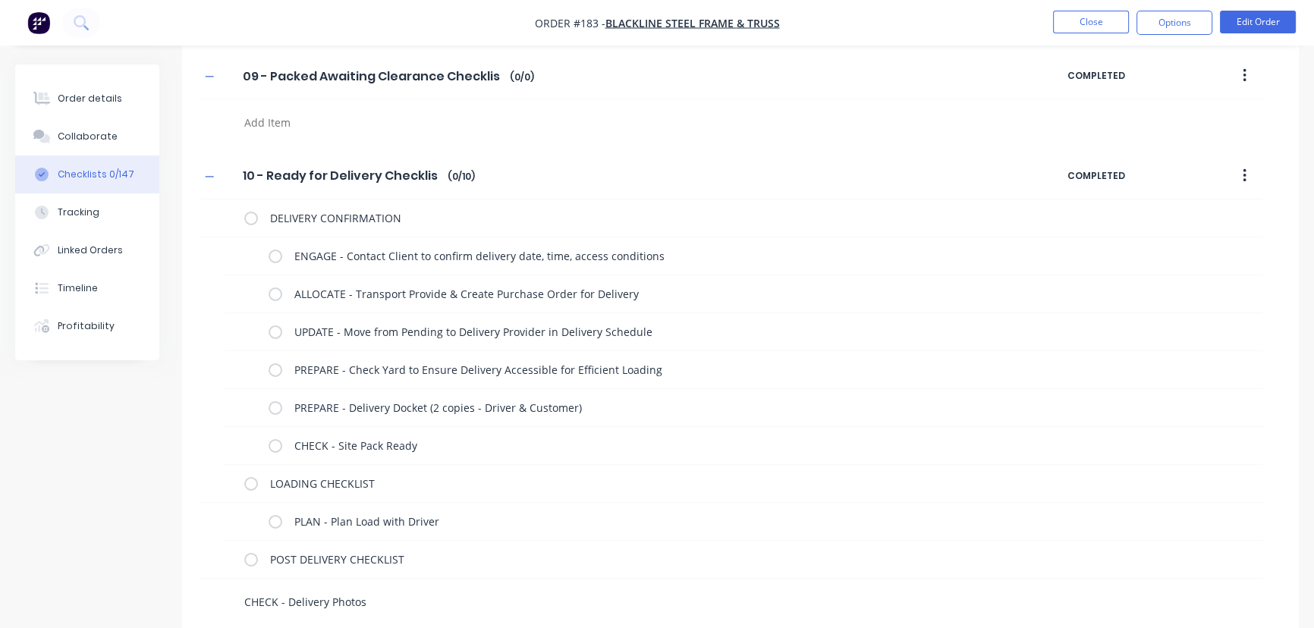
type textarea "CHECK - Delivery Photos c"
type textarea "x"
type textarea "CHECK - Delivery Photos co"
type textarea "x"
type textarea "CHECK - Delivery Photos cor"
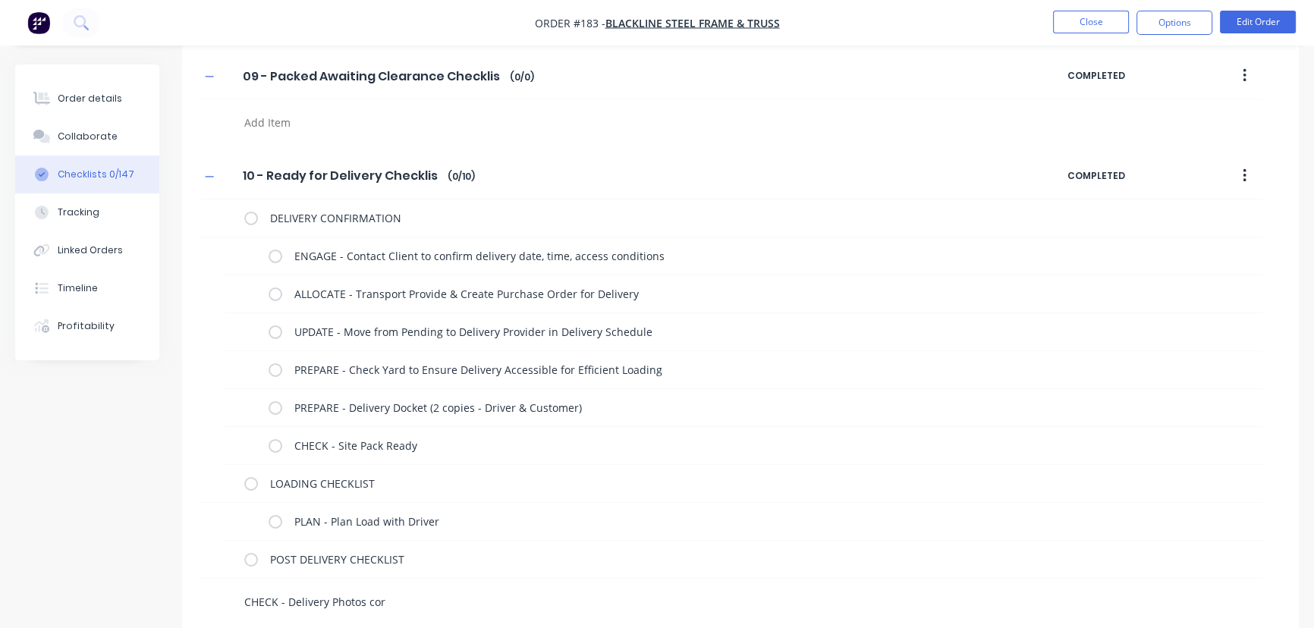
type textarea "x"
type textarea "CHECK - Delivery Photos corr"
type textarea "x"
type textarea "CHECK - Delivery Photos cor"
type textarea "x"
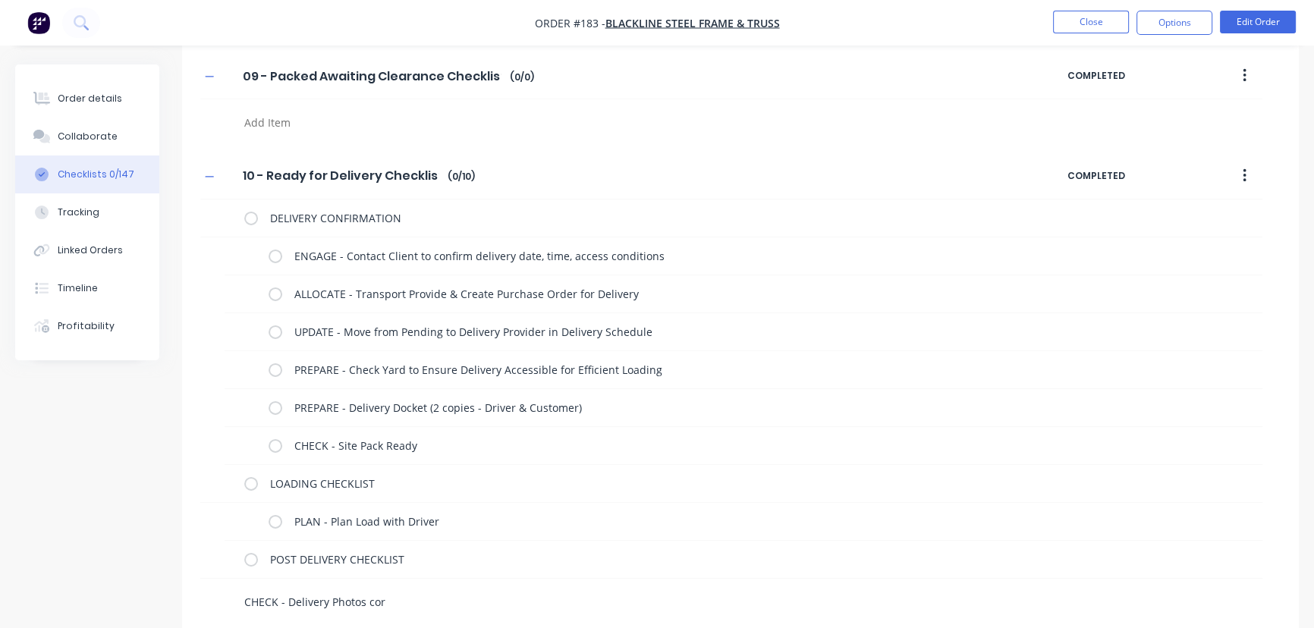
type textarea "CHECK - Delivery Photos co"
type textarea "x"
type textarea "CHECK - Delivery Photos c"
type textarea "x"
type textarea "CHECK - Delivery Photos"
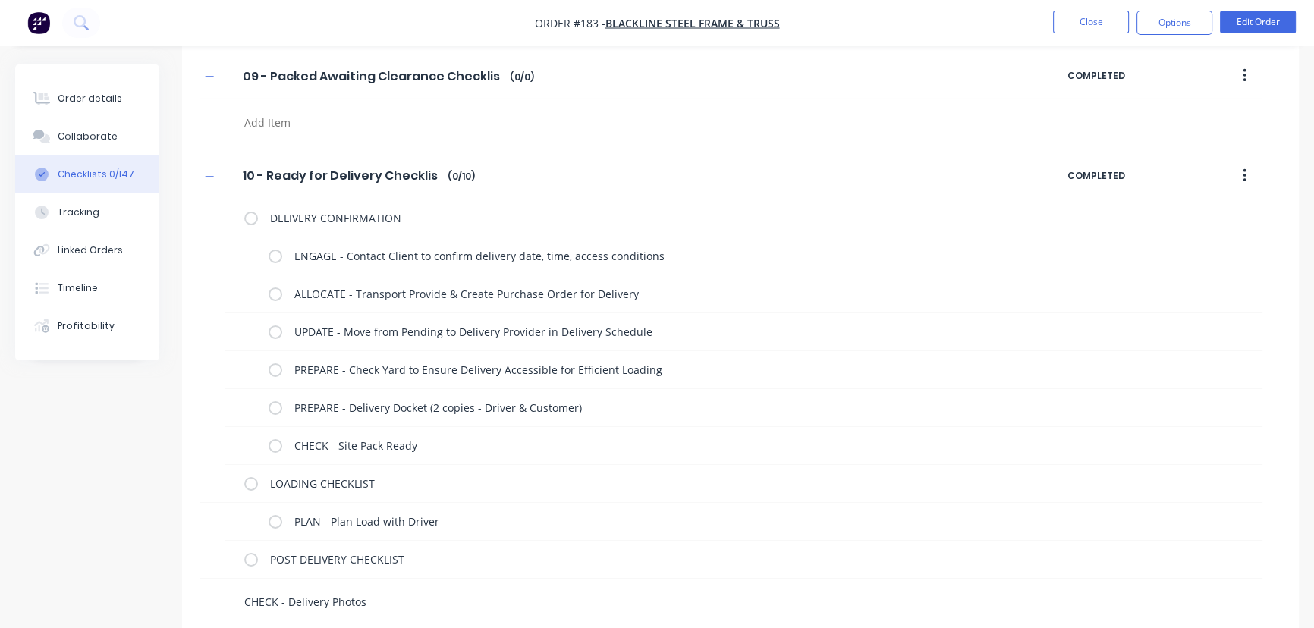
type textarea "x"
type textarea "CHECK - Delivery Photos C"
type textarea "x"
type textarea "CHECK - Delivery Photos Co"
type textarea "x"
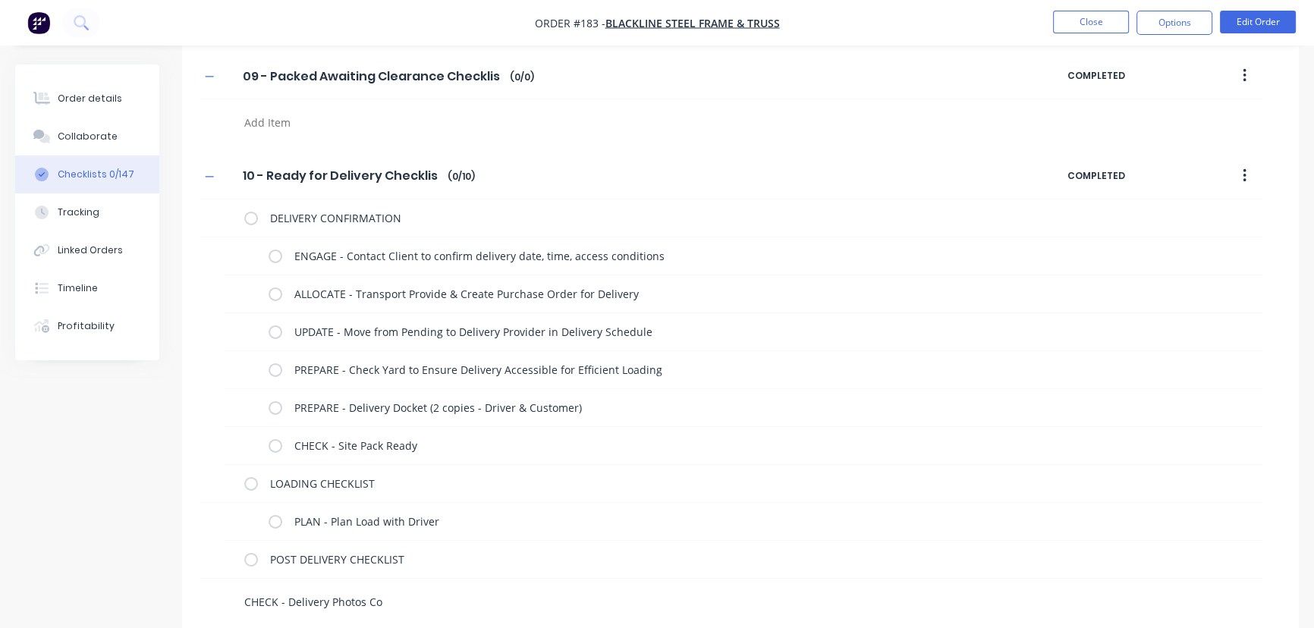
type textarea "CHECK - Delivery Photos Cor"
type textarea "x"
type textarea "CHECK - Delivery Photos Corr"
type textarea "x"
type textarea "CHECK - Delivery Photos Corre"
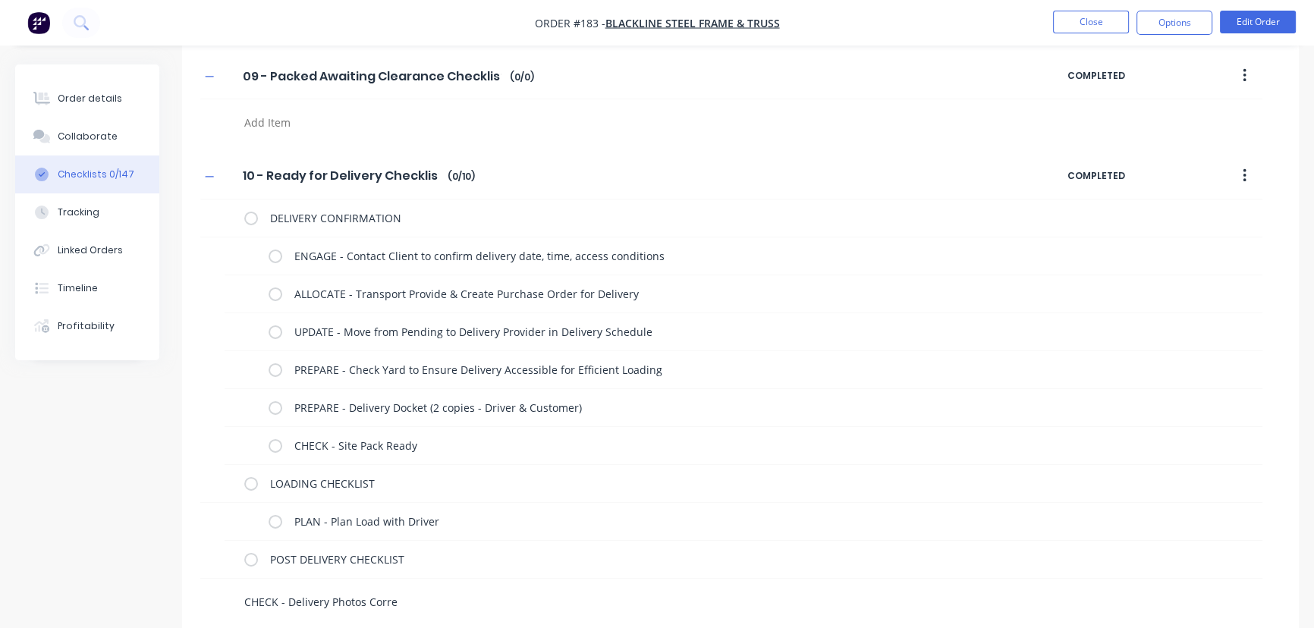
type textarea "x"
type textarea "CHECK - Delivery Photos Correc"
type textarea "x"
type textarea "CHECK - Delivery Photos Correct"
type textarea "x"
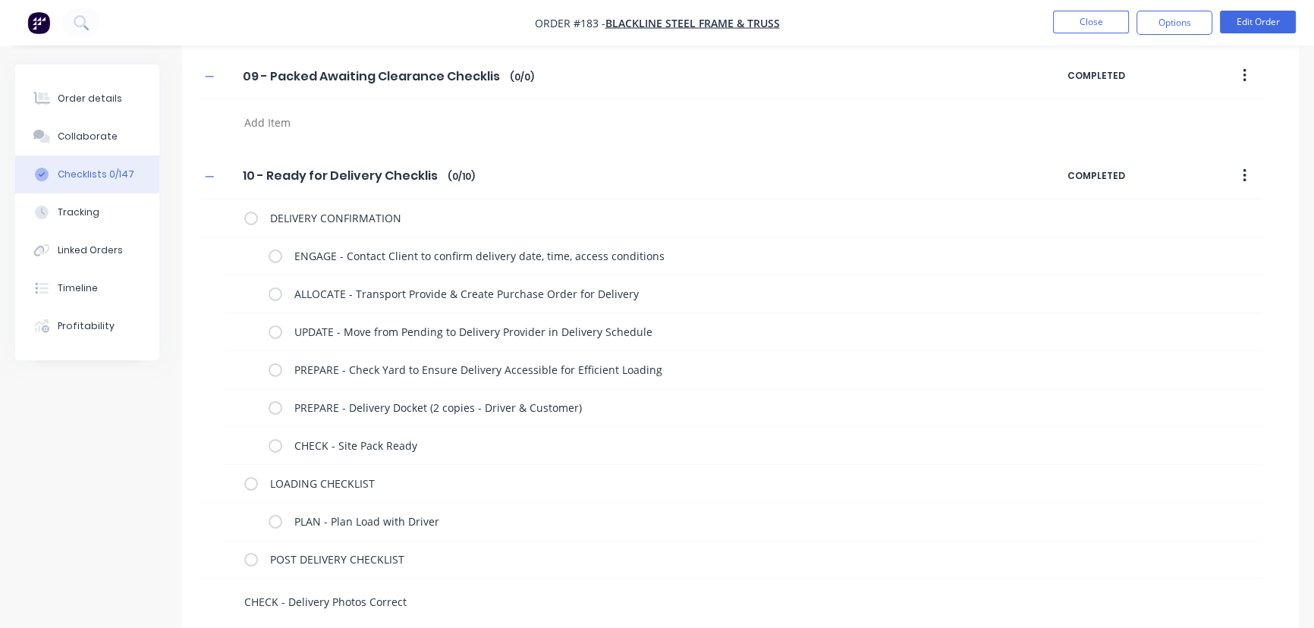
type textarea "CHECK - Delivery Photos Correctl"
type textarea "x"
type textarea "CHECK - Delivery Photos Correctly"
type textarea "x"
type textarea "CHECK - Delivery Photos Correctly"
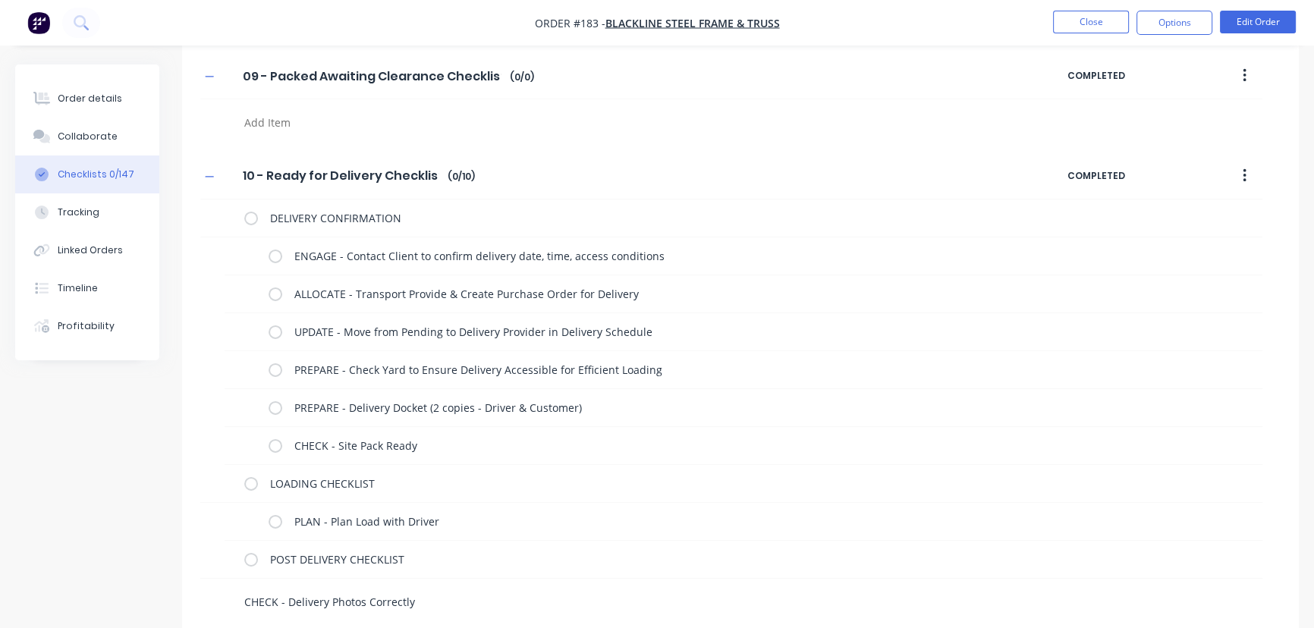
type textarea "x"
type textarea "CHECK - Delivery Photos Correctly U"
type textarea "x"
type textarea "CHECK - Delivery Photos Correctly Up"
type textarea "x"
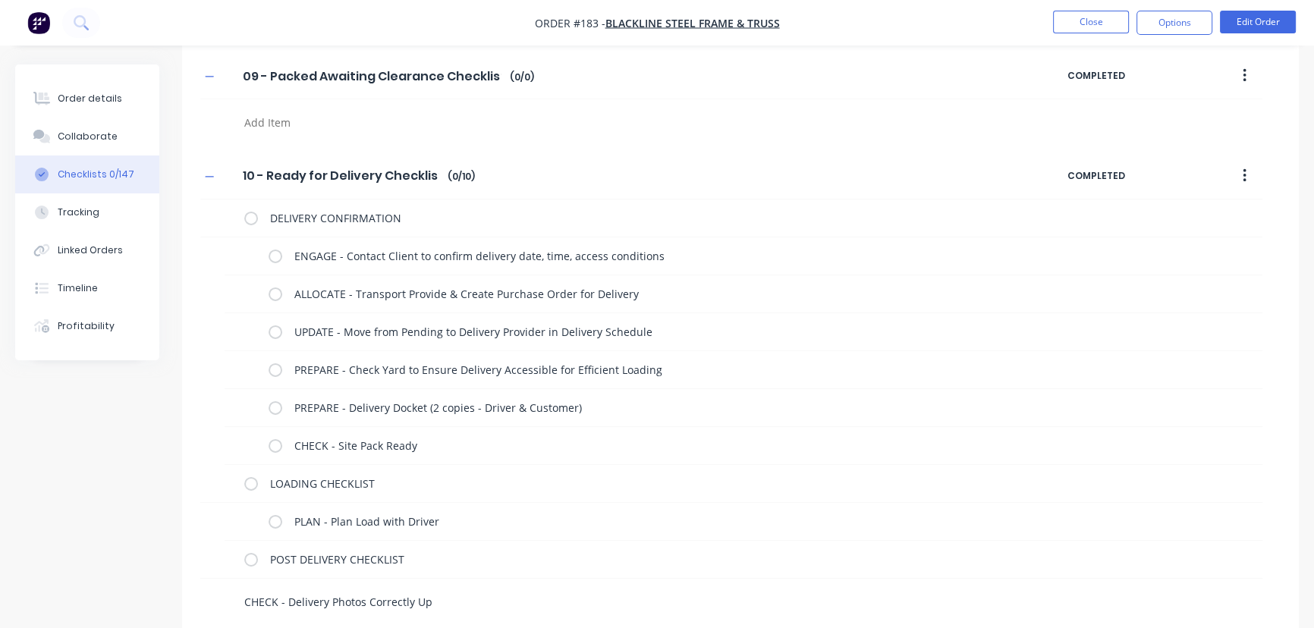
type textarea "CHECK - Delivery Photos Correctly Upl"
type textarea "x"
type textarea "CHECK - Delivery Photos Correctly Uplo"
type textarea "x"
type textarea "CHECK - Delivery Photos Correctly Uploa"
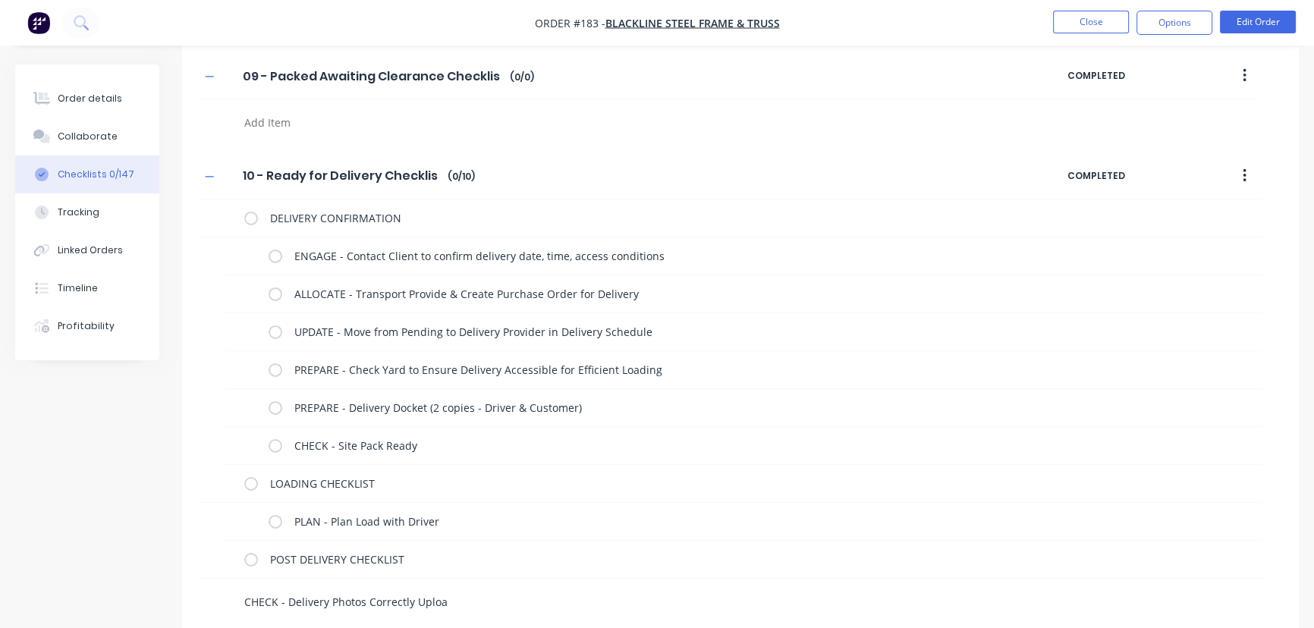
type textarea "x"
type textarea "CHECK - Delivery Photos Correctly Upload"
type textarea "x"
type textarea "CHECK - Delivery Photos Correctly Uploade"
type textarea "x"
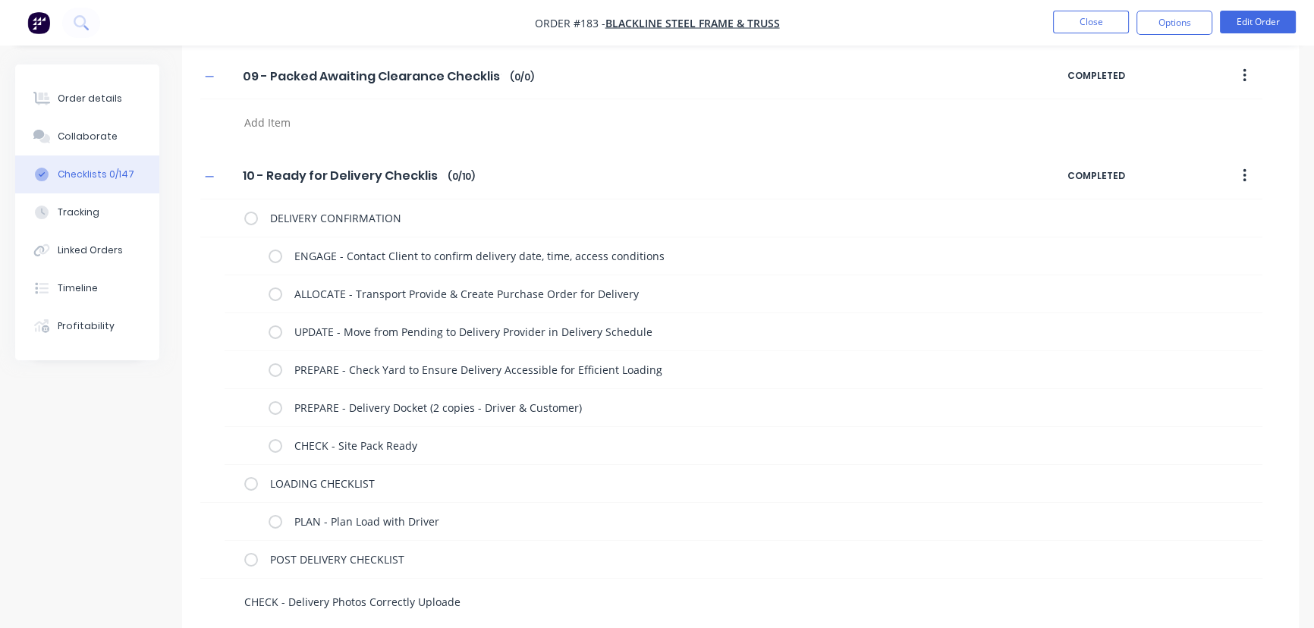
type textarea "CHECK - Delivery Photos Correctly Uploaded"
type textarea "x"
type textarea "CHECK - Delivery Photos Correctly Uploaded"
type textarea "x"
type textarea "CHECK - Delivery Photos Correctly Uploaded t"
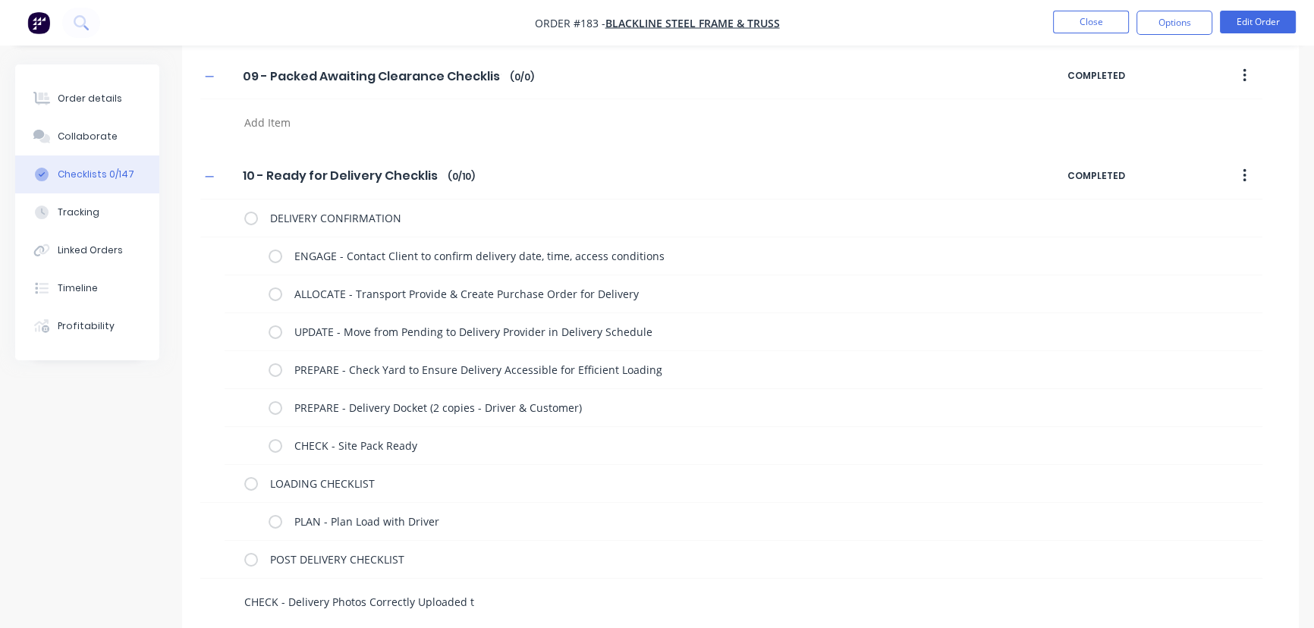
type textarea "x"
type textarea "CHECK - Delivery Photos Correctly Uploaded to"
type textarea "x"
type textarea "CHECK - Delivery Photos Correctly Uploaded to"
type textarea "x"
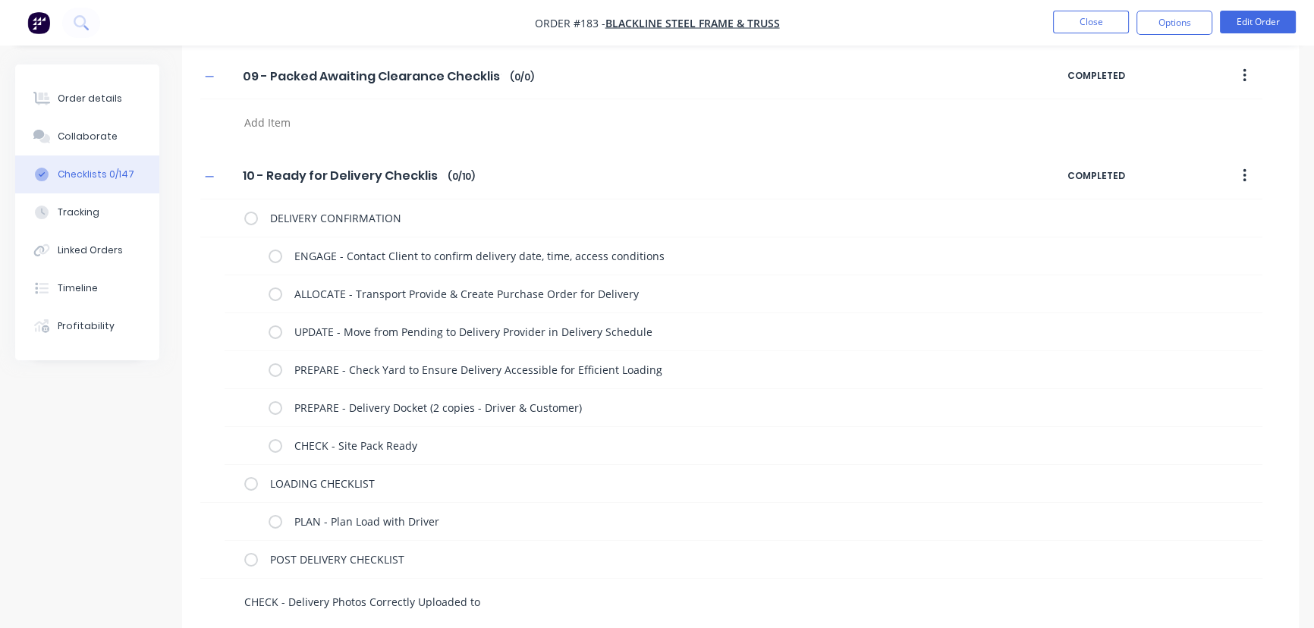
type textarea "CHECK - Delivery Photos Correctly Uploaded to F"
type textarea "x"
type textarea "CHECK - Delivery Photos Correctly Uploaded to Fac"
type textarea "x"
type textarea "CHECK - Delivery Photos Correctly Uploaded to Fact"
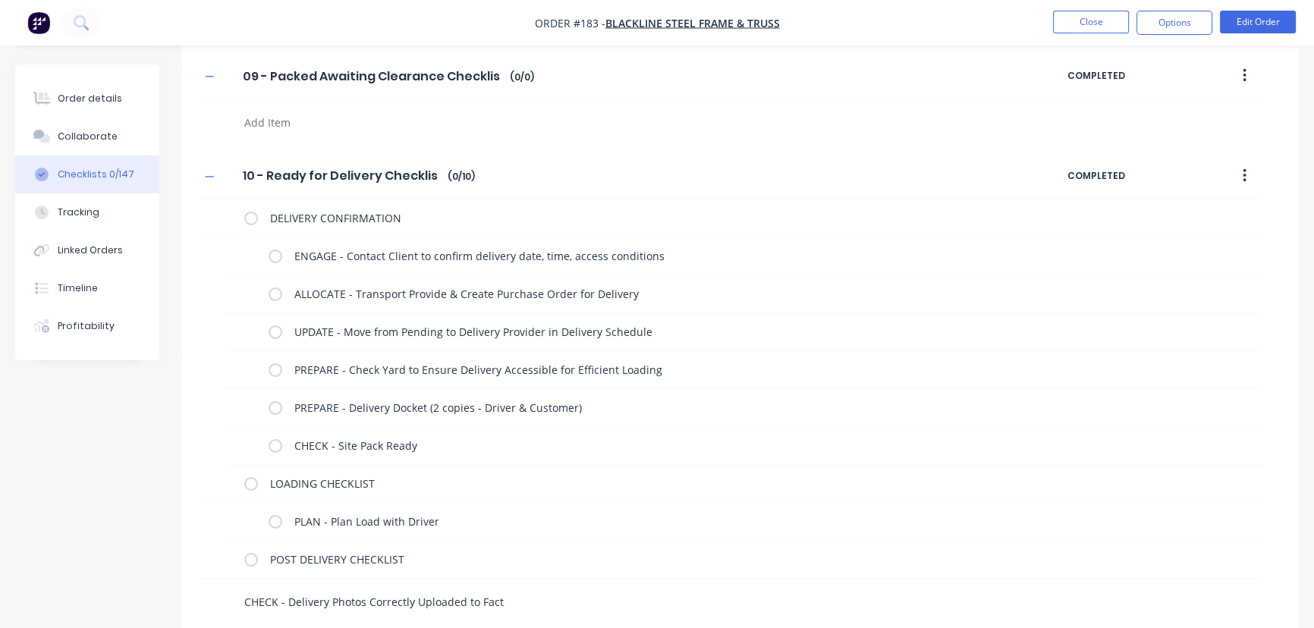
type textarea "x"
type textarea "CHECK - Delivery Photos Correctly Uploaded to Facto"
type textarea "x"
type textarea "CHECK - Delivery Photos Correctly Uploaded to Factory"
type textarea "x"
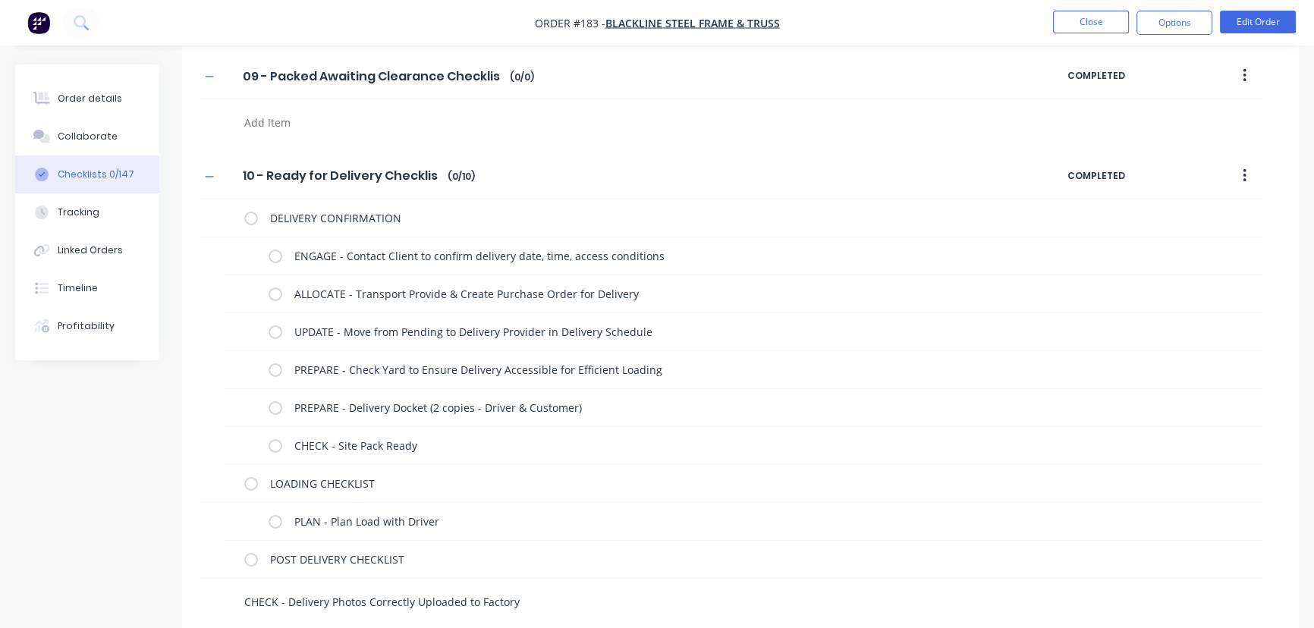
type textarea "CHECK - Delivery Photos Correctly Uploaded to Factory A"
type textarea "x"
type textarea "CHECK - Delivery Photos Correctly Uploaded to Factory Ap"
type textarea "x"
type textarea "CHECK - Delivery Photos Correctly Uploaded to Factory App"
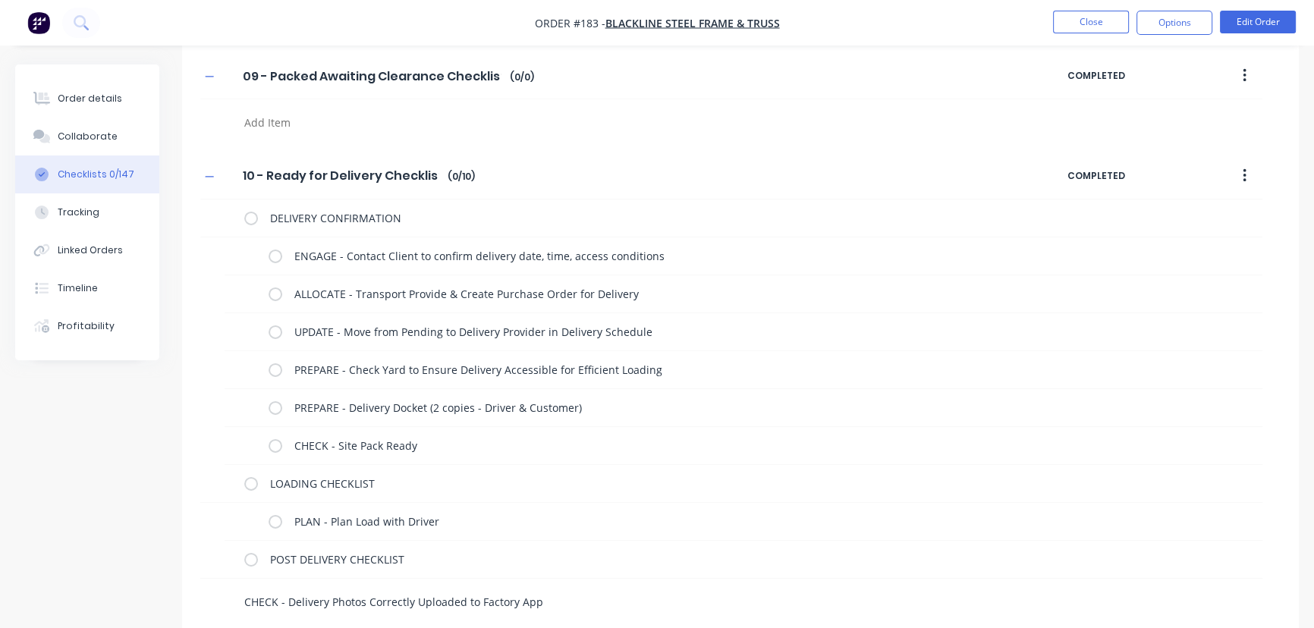
type textarea "x"
type textarea "C"
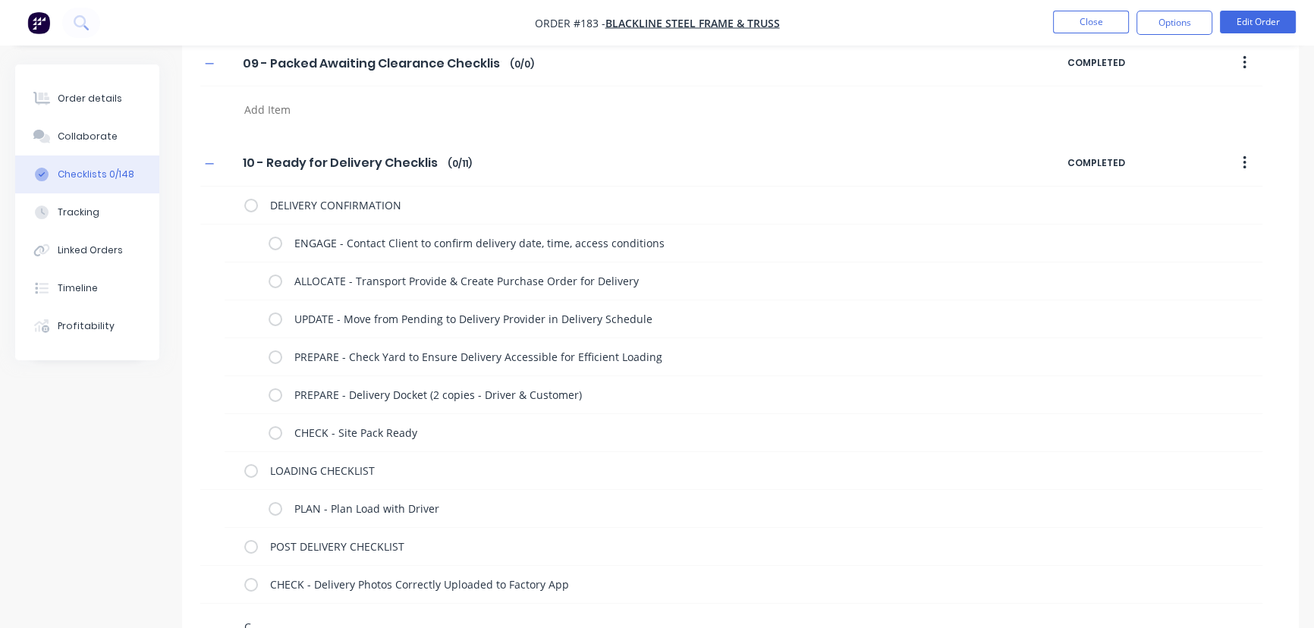
type textarea "x"
type textarea "CHE"
type textarea "x"
type textarea "CHECK"
type textarea "x"
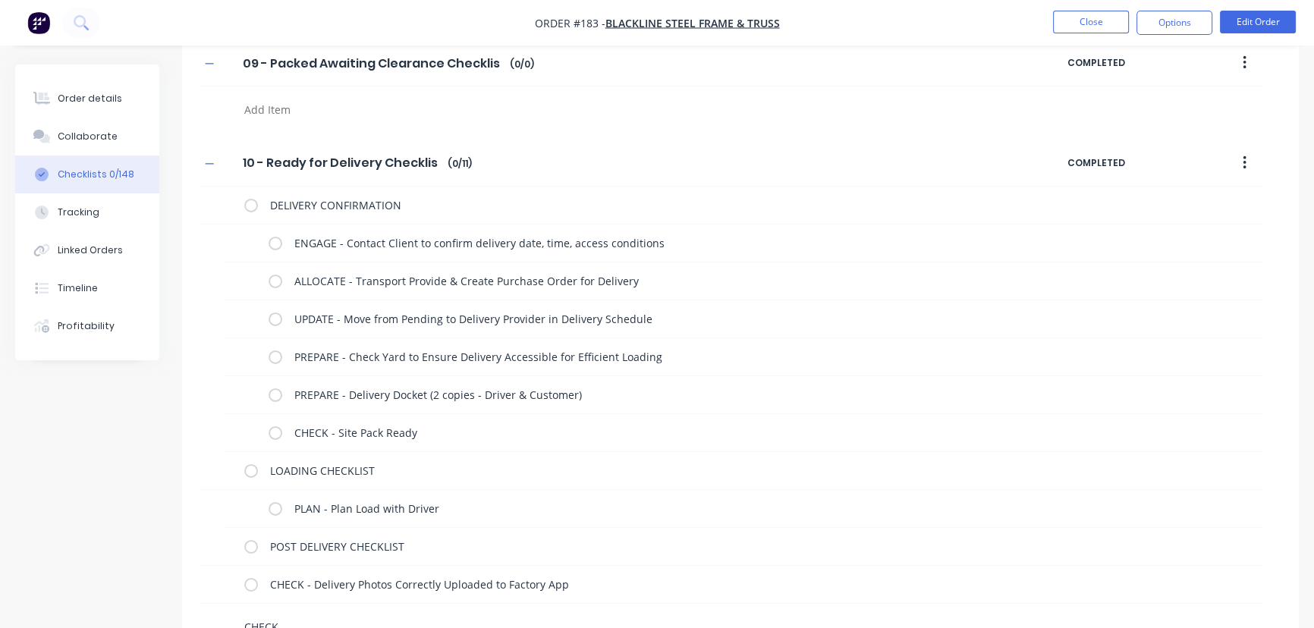
type textarea "CHECK"
type textarea "x"
type textarea "CHECK -"
type textarea "x"
type textarea "CHECK -"
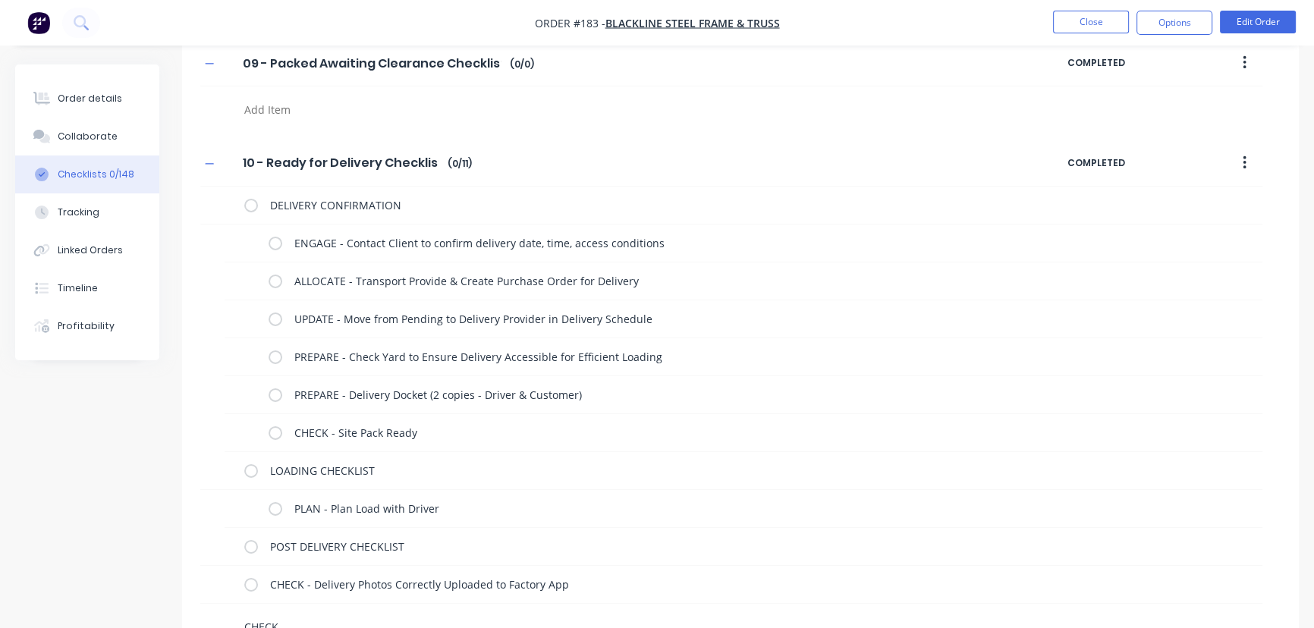
type textarea "x"
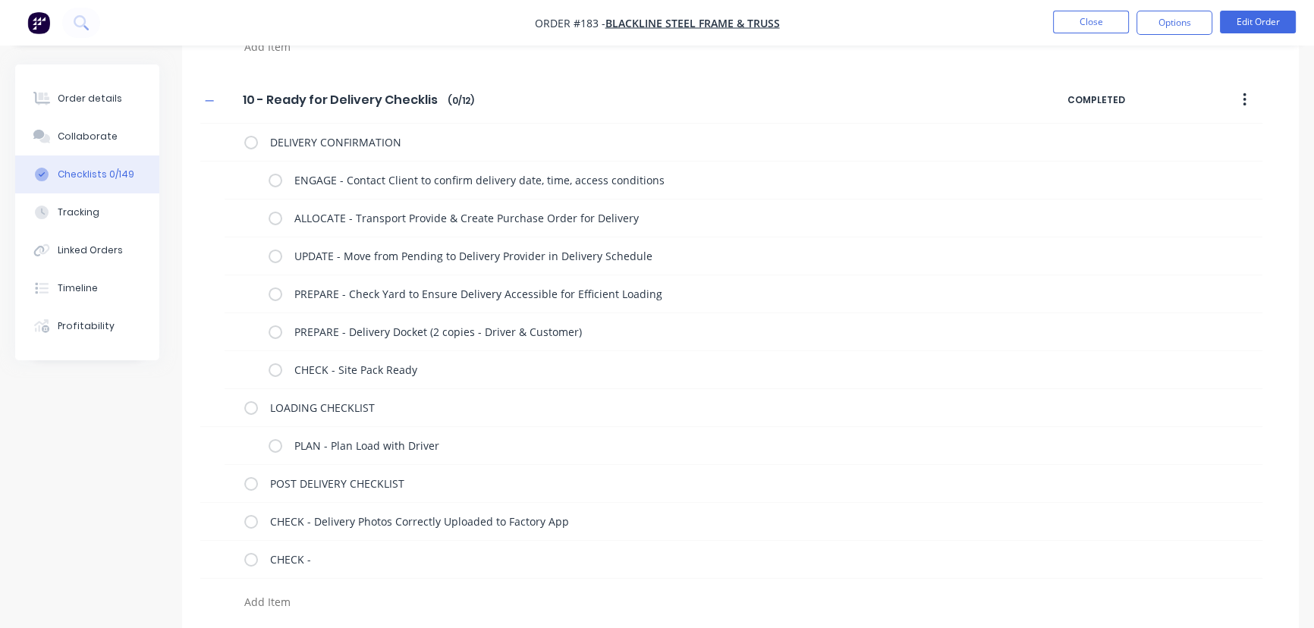
type textarea "x"
type textarea "N"
type textarea "x"
type textarea "NOT"
type textarea "x"
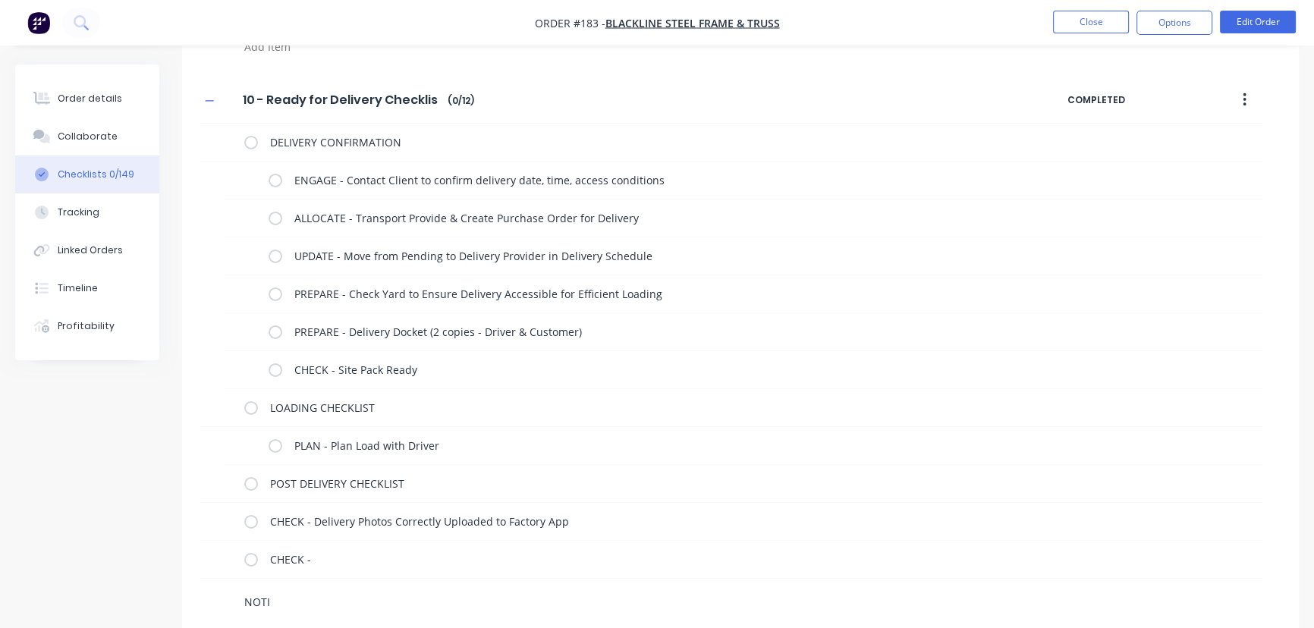
type textarea "NOTIF"
type textarea "x"
type textarea "NOTIFY"
type textarea "x"
type textarea "NOTIFY"
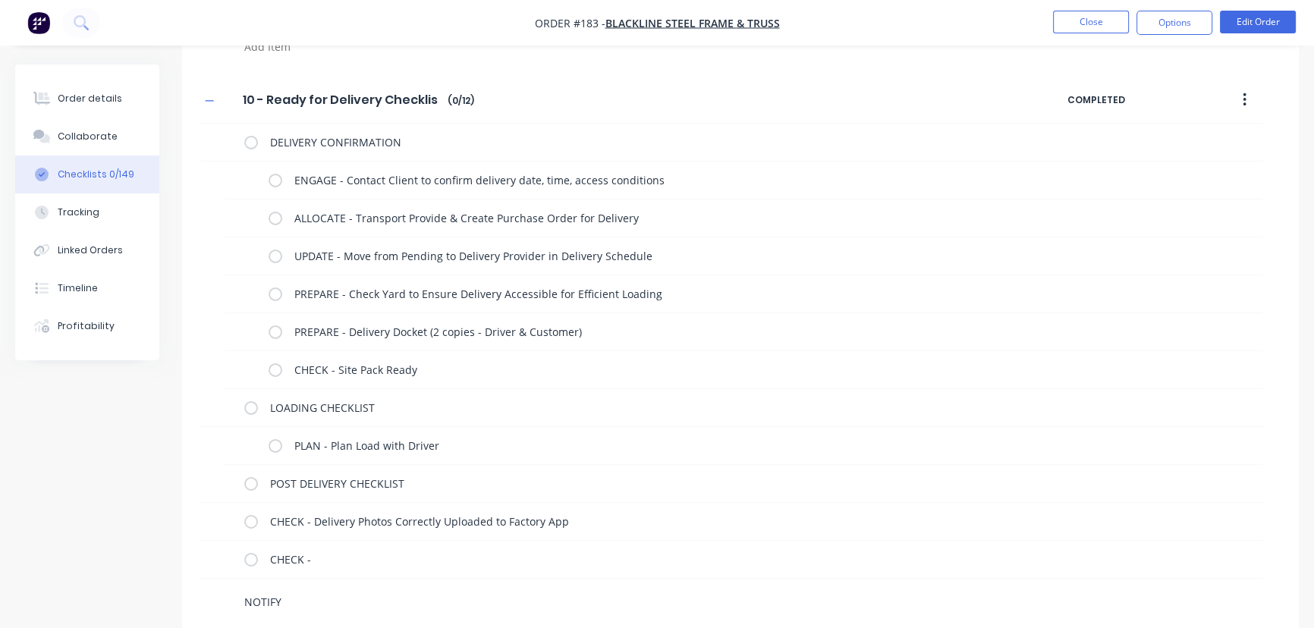
type textarea "x"
type textarea "NOTIFY -"
type textarea "x"
type textarea "NOTIFY -"
type textarea "x"
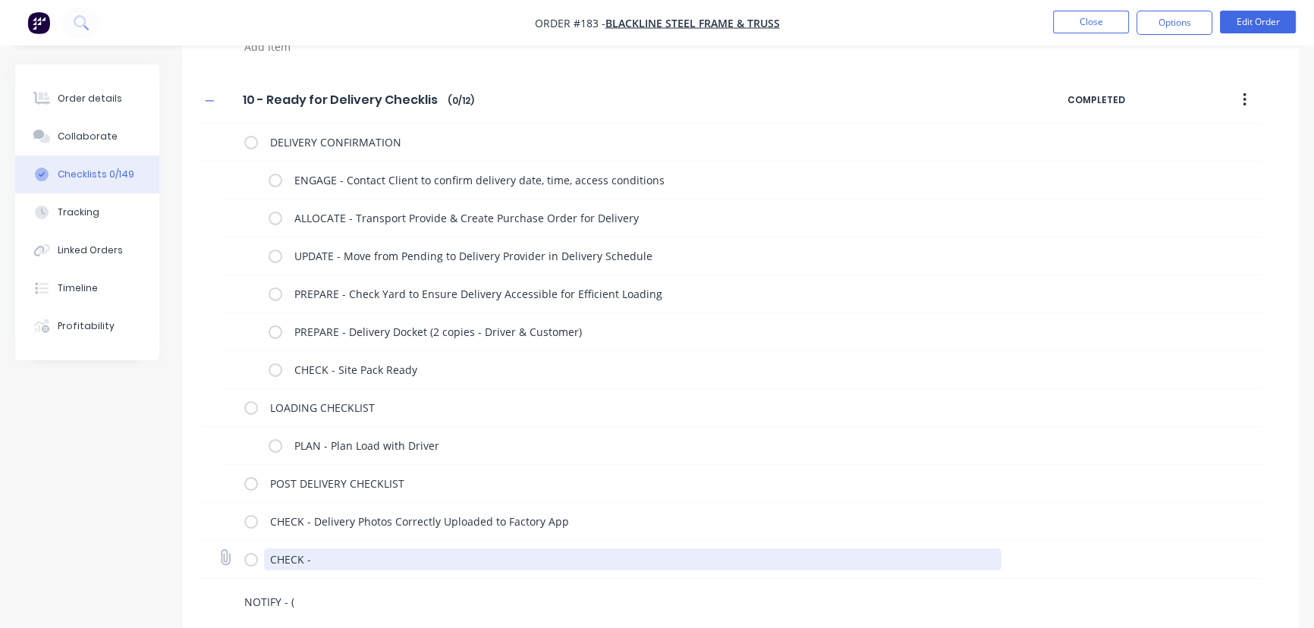
type textarea "NOTIFY - ("
click at [344, 559] on textarea "CHECK -" at bounding box center [633, 560] width 738 height 22
type textarea "x"
type textarea "CHECK - P"
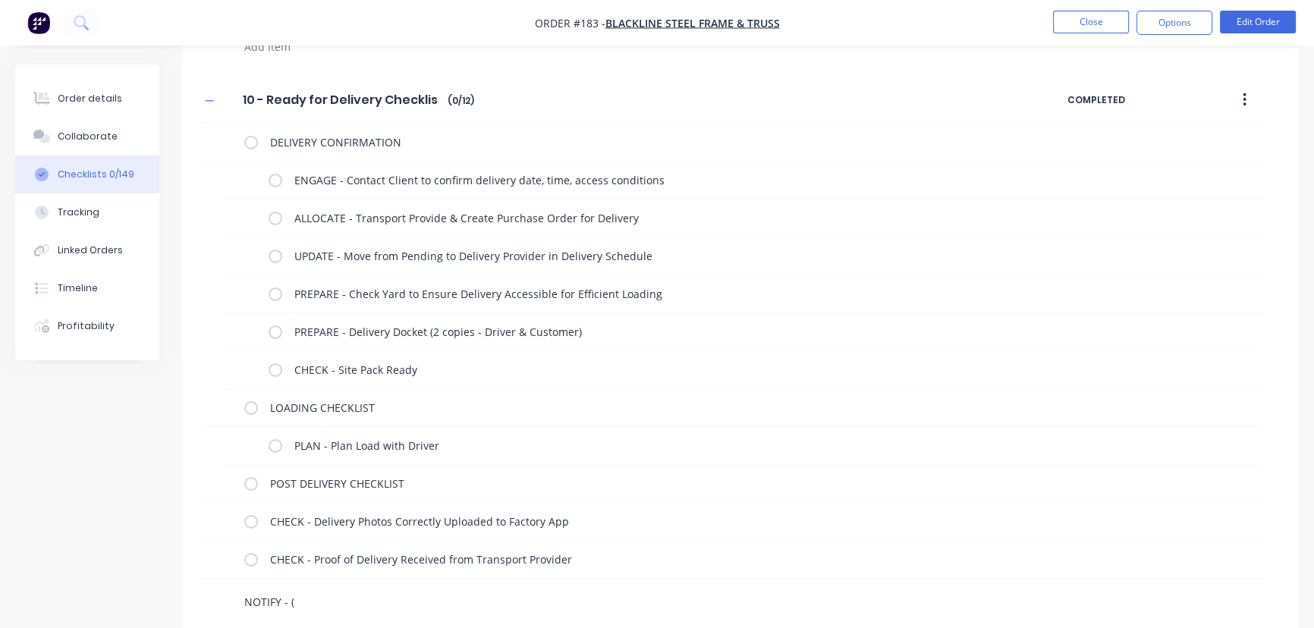
click at [310, 602] on textarea "NOTIFY - (" at bounding box center [579, 602] width 683 height 22
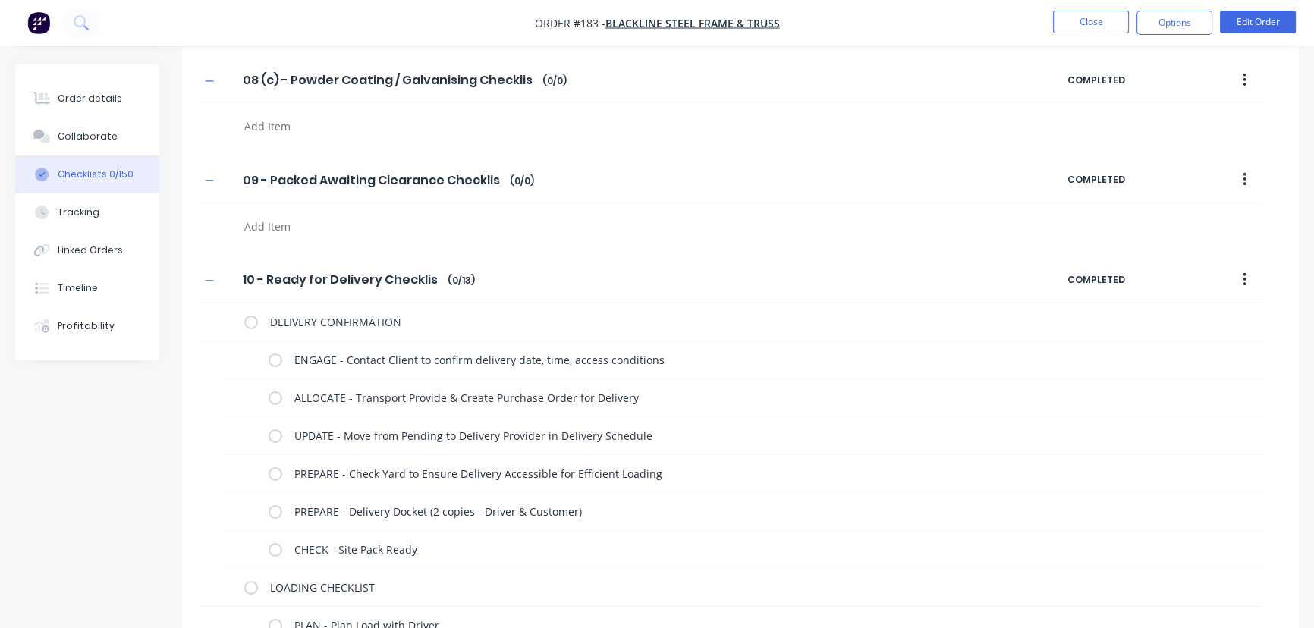
scroll to position [6270, 0]
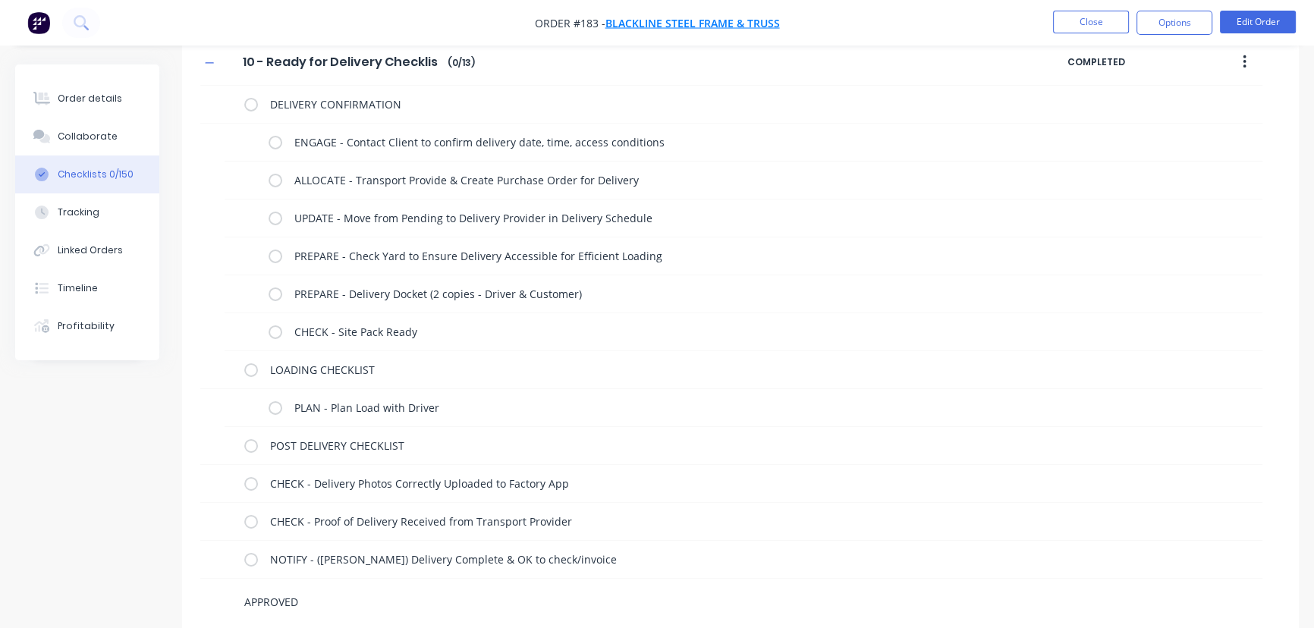
click at [686, 23] on span "BLACKLINE Steel Frame & Truss" at bounding box center [693, 23] width 175 height 14
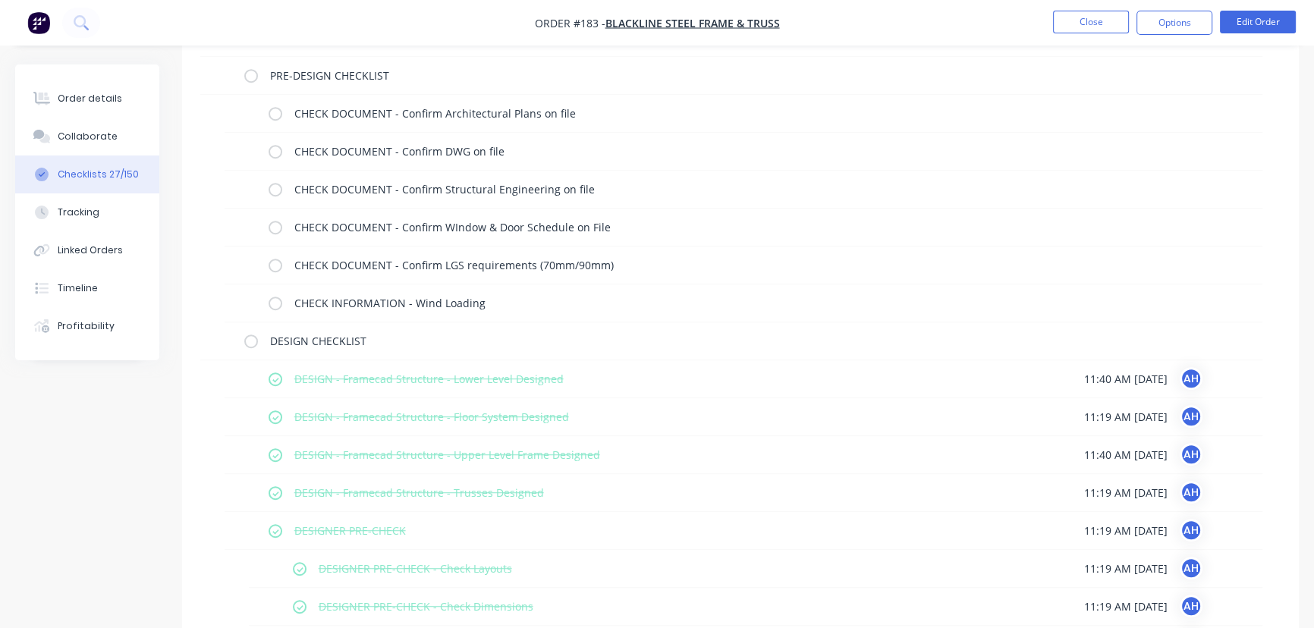
scroll to position [1212, 0]
click at [247, 342] on label at bounding box center [251, 342] width 14 height 16
click at [0, 0] on input "checkbox" at bounding box center [0, 0] width 0 height 0
click at [247, 342] on label at bounding box center [251, 342] width 14 height 16
click at [0, 0] on input "checkbox" at bounding box center [0, 0] width 0 height 0
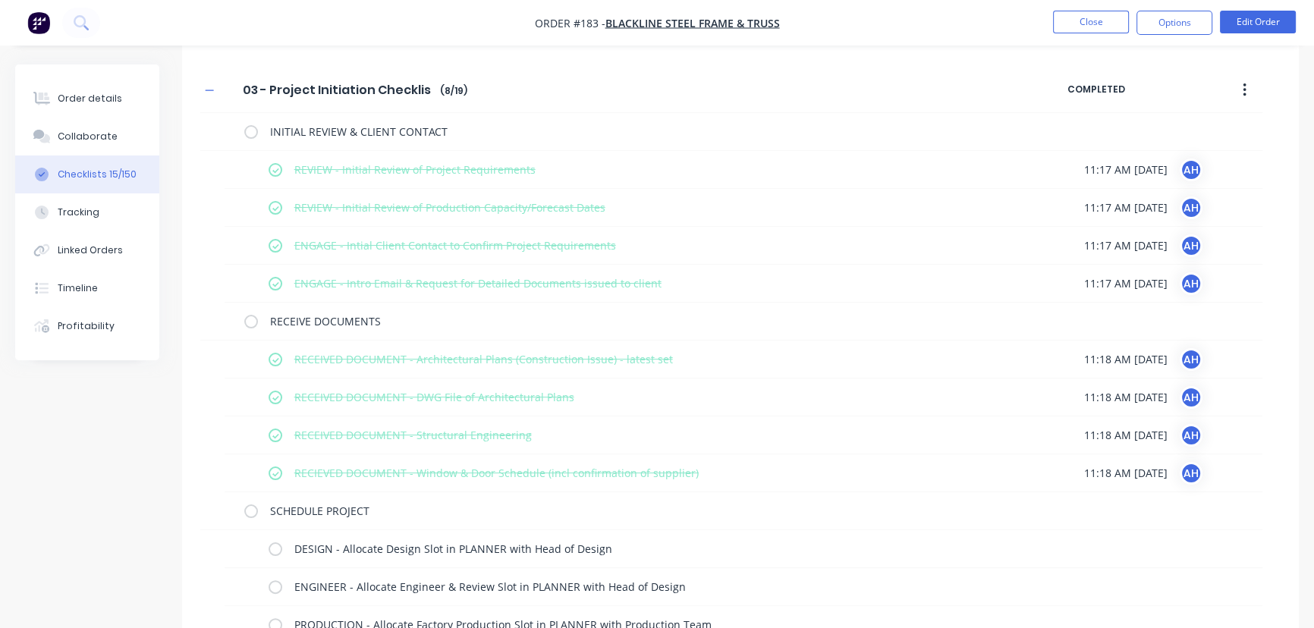
scroll to position [334, 0]
click at [251, 132] on label at bounding box center [251, 133] width 14 height 16
click at [0, 0] on input "checkbox" at bounding box center [0, 0] width 0 height 0
click at [251, 132] on label at bounding box center [251, 133] width 14 height 16
click at [0, 0] on input "checkbox" at bounding box center [0, 0] width 0 height 0
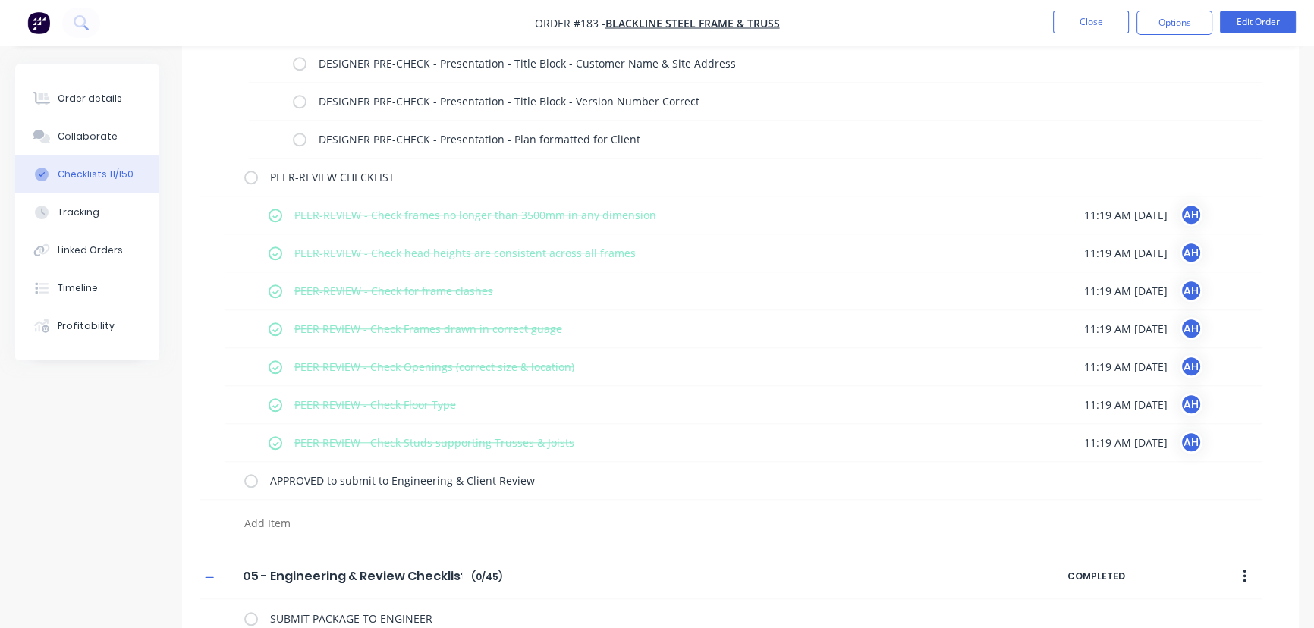
scroll to position [1856, 0]
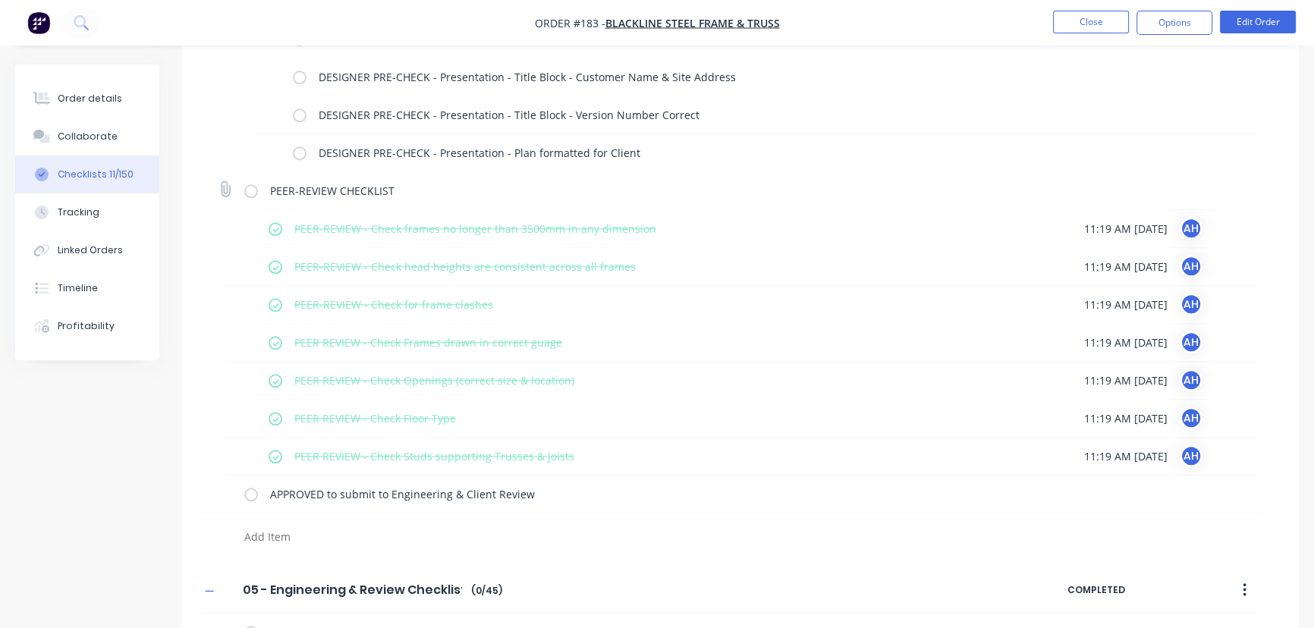
click at [251, 193] on label at bounding box center [251, 191] width 14 height 16
click at [0, 0] on input "checkbox" at bounding box center [0, 0] width 0 height 0
click at [251, 193] on label at bounding box center [251, 191] width 14 height 16
click at [0, 0] on input "checkbox" at bounding box center [0, 0] width 0 height 0
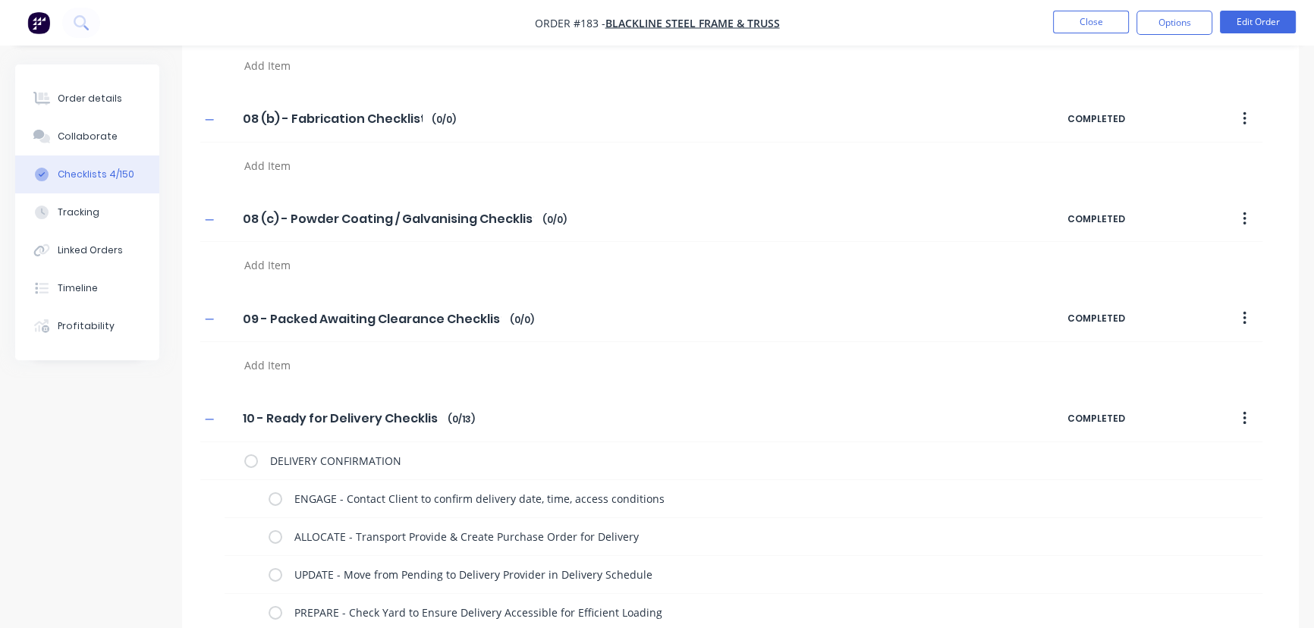
scroll to position [6270, 0]
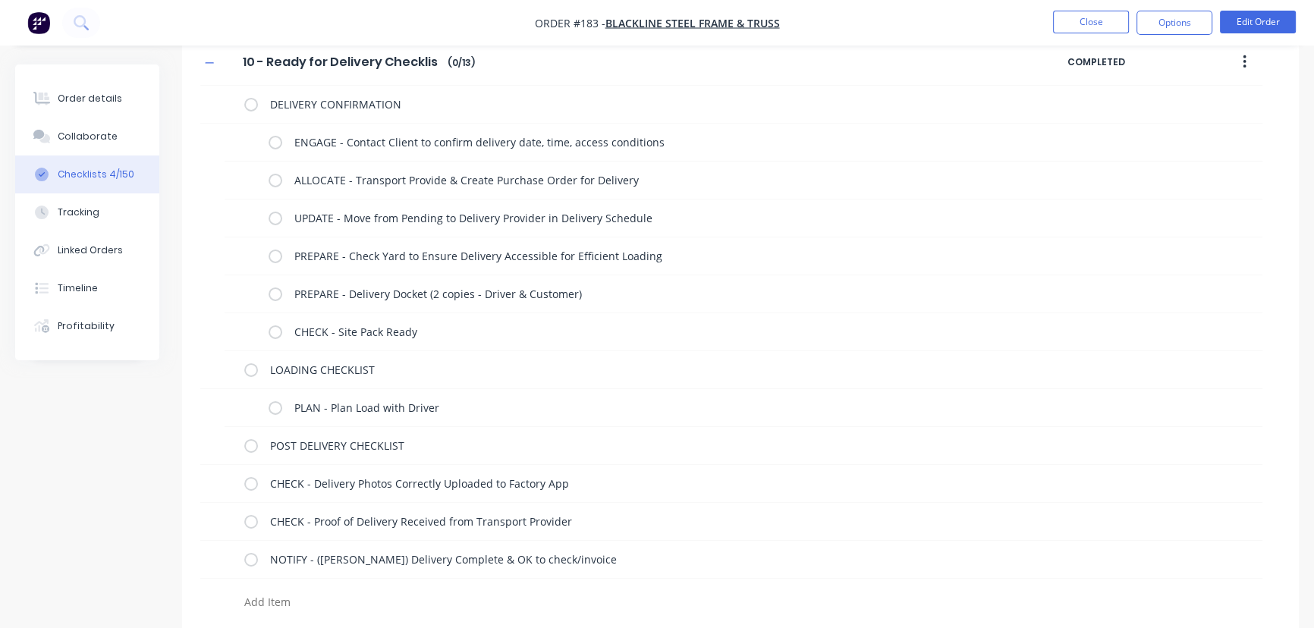
click at [263, 596] on textarea at bounding box center [579, 602] width 683 height 22
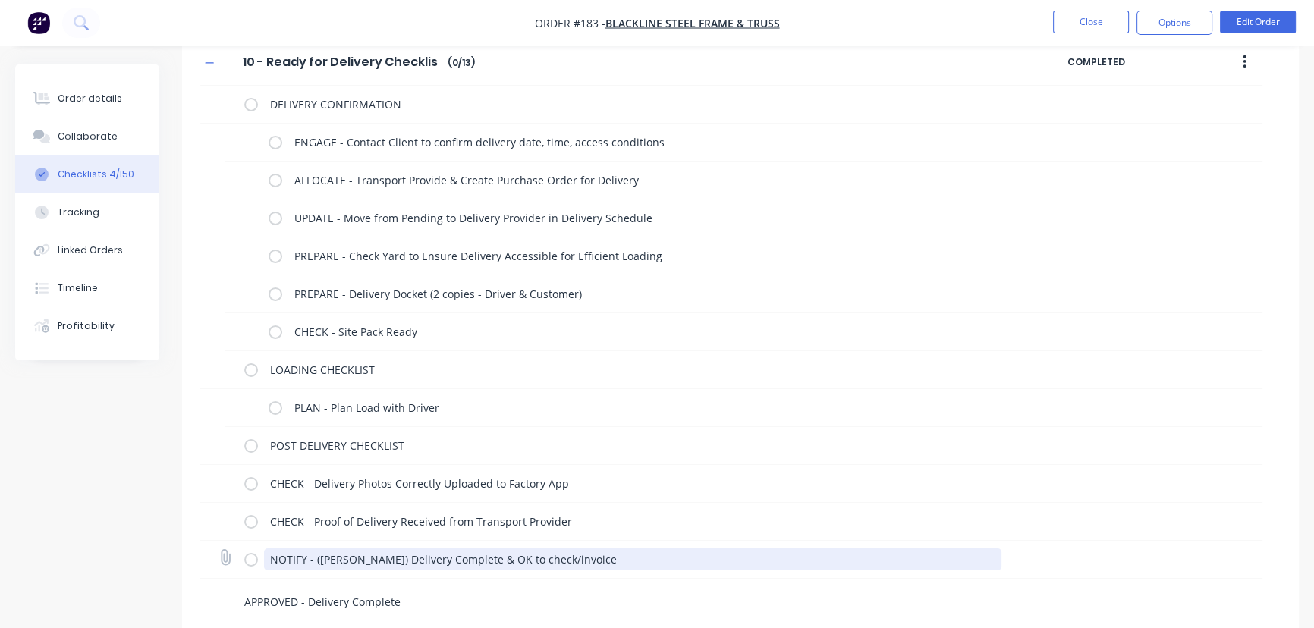
click at [269, 552] on textarea "NOTIFY - (Michael Elms) Delivery Complete & OK to check/invoice" at bounding box center [633, 560] width 738 height 22
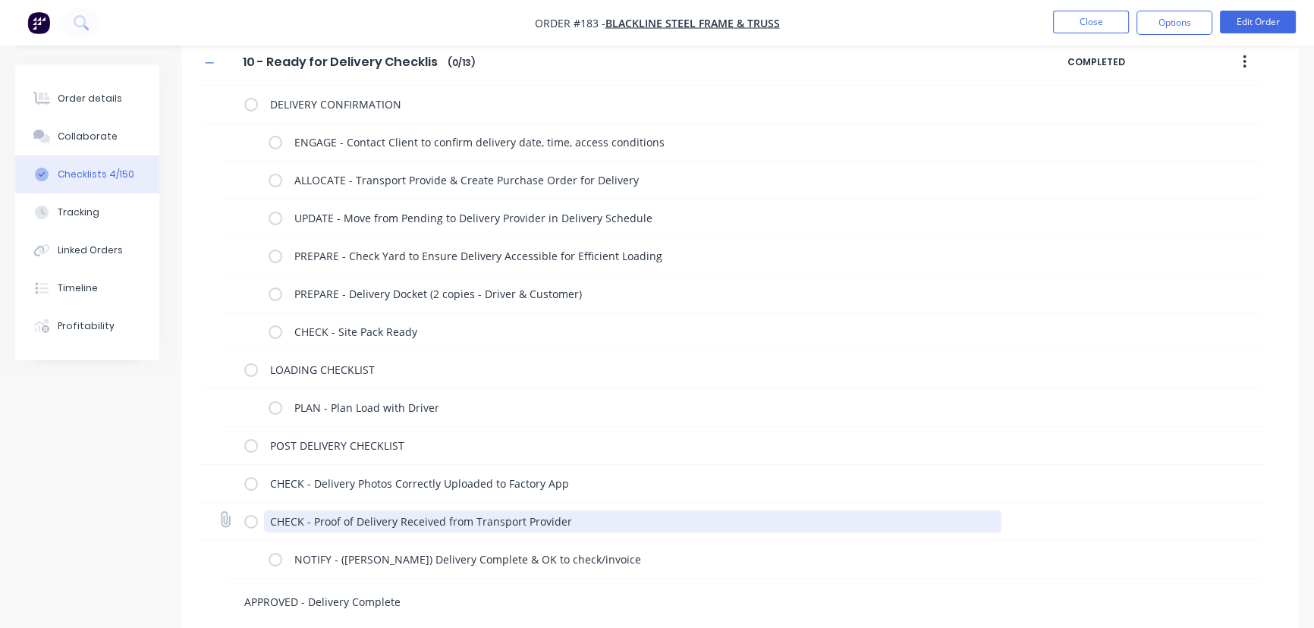
click at [270, 516] on textarea "CHECK - Proof of Delivery Received from Transport Provider" at bounding box center [633, 522] width 738 height 22
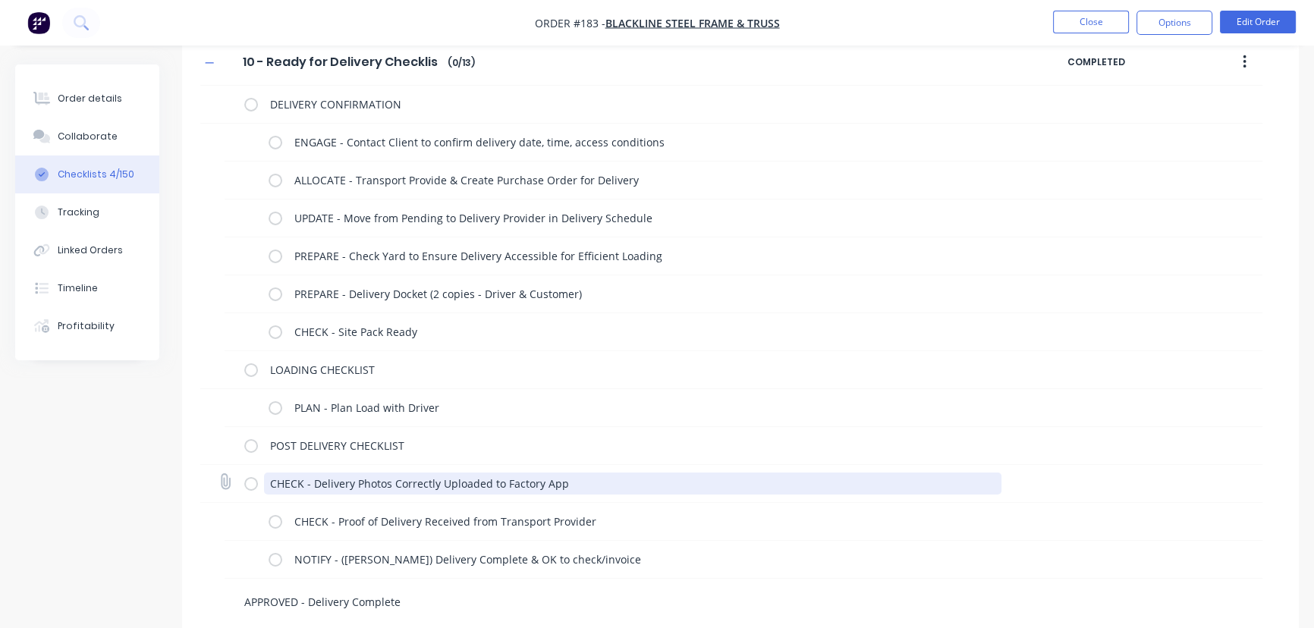
click at [271, 478] on textarea "CHECK - Delivery Photos Correctly Uploaded to Factory App" at bounding box center [633, 484] width 738 height 22
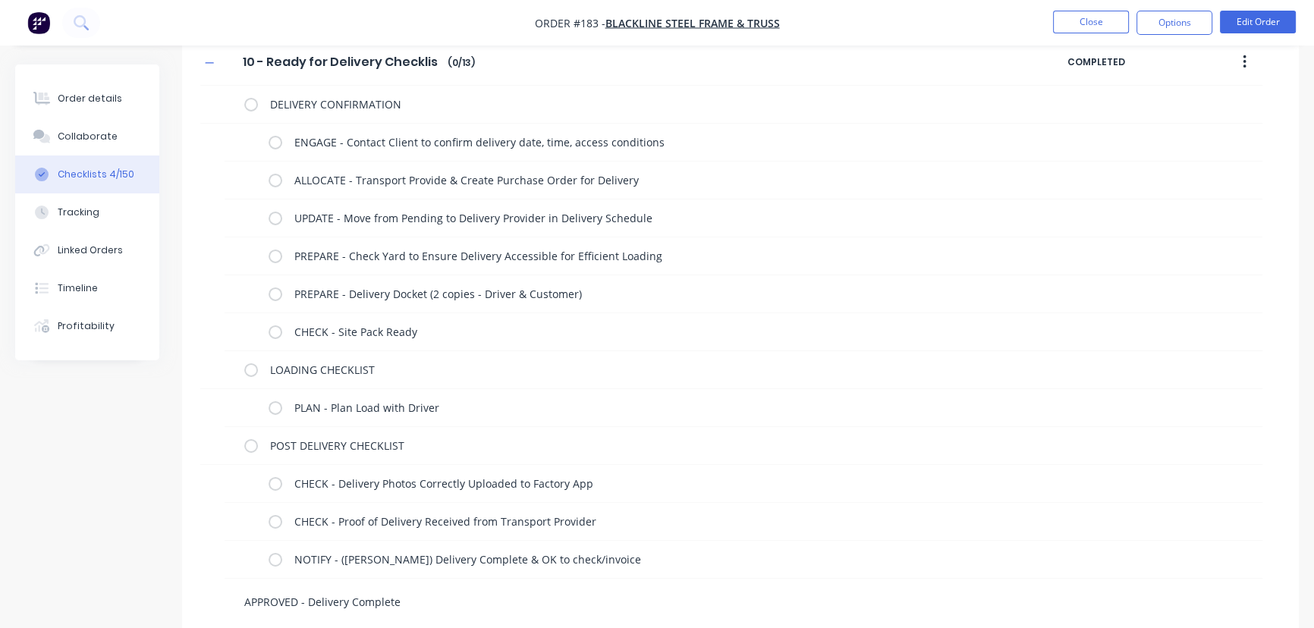
click at [410, 599] on textarea "APPROVED - Delivery Complete" at bounding box center [579, 602] width 683 height 22
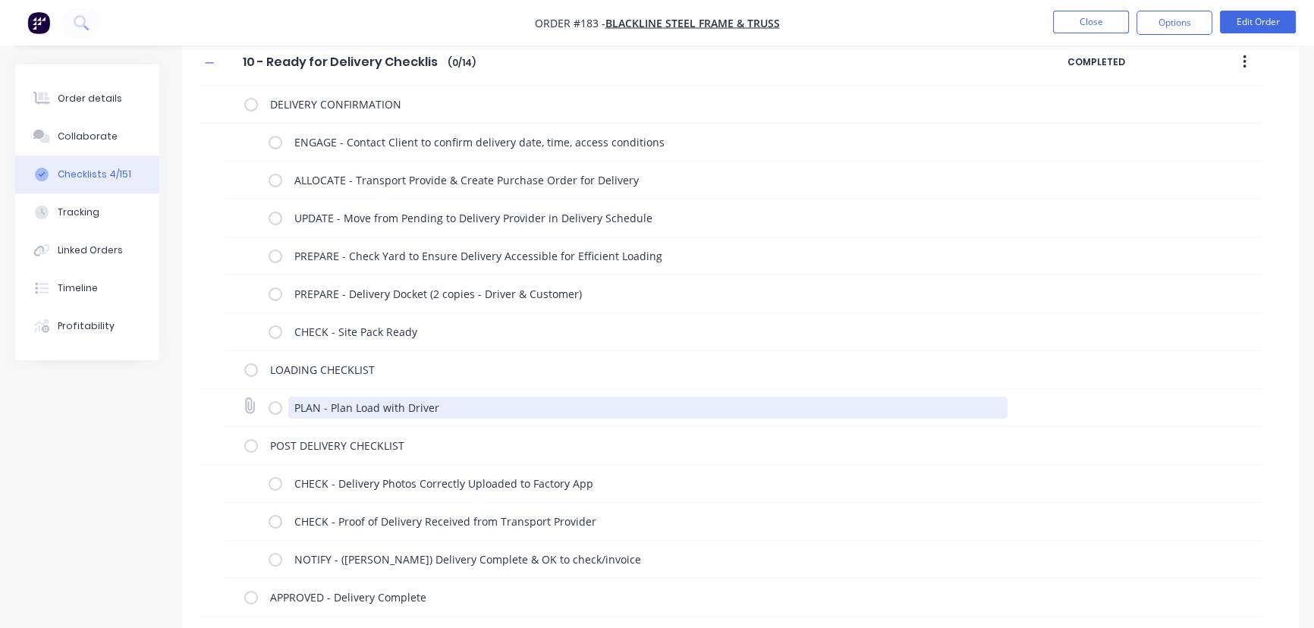
scroll to position [6308, 0]
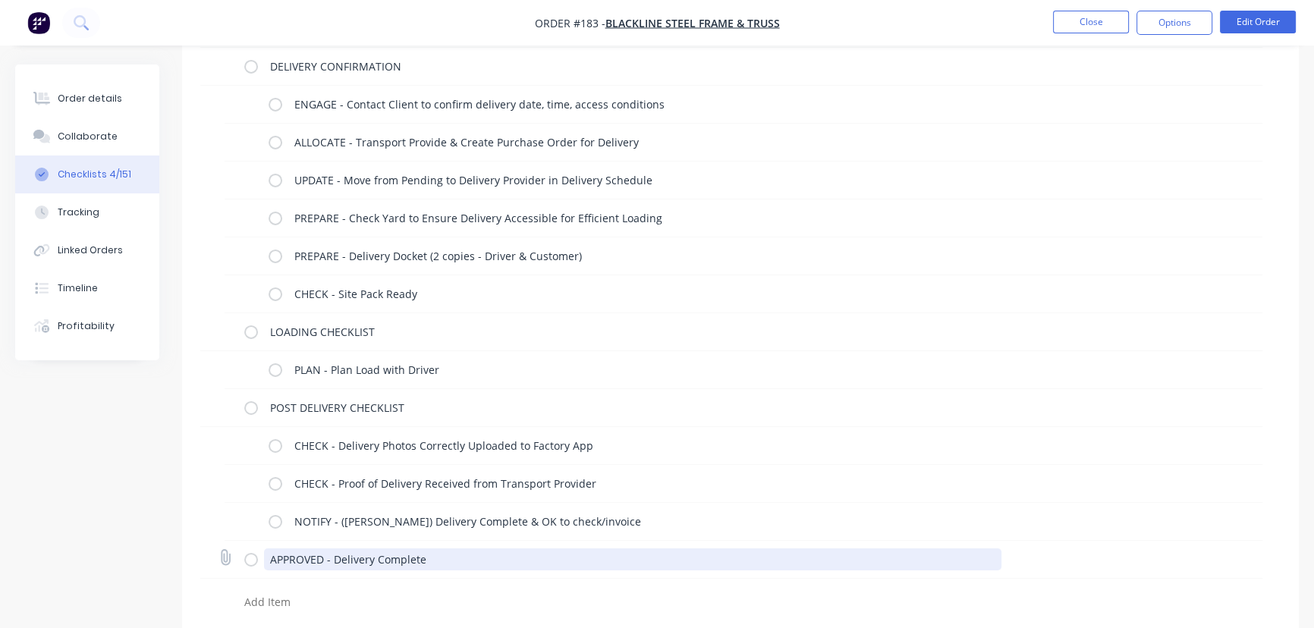
click at [446, 555] on textarea "APPROVED - Delivery Complete" at bounding box center [633, 560] width 738 height 22
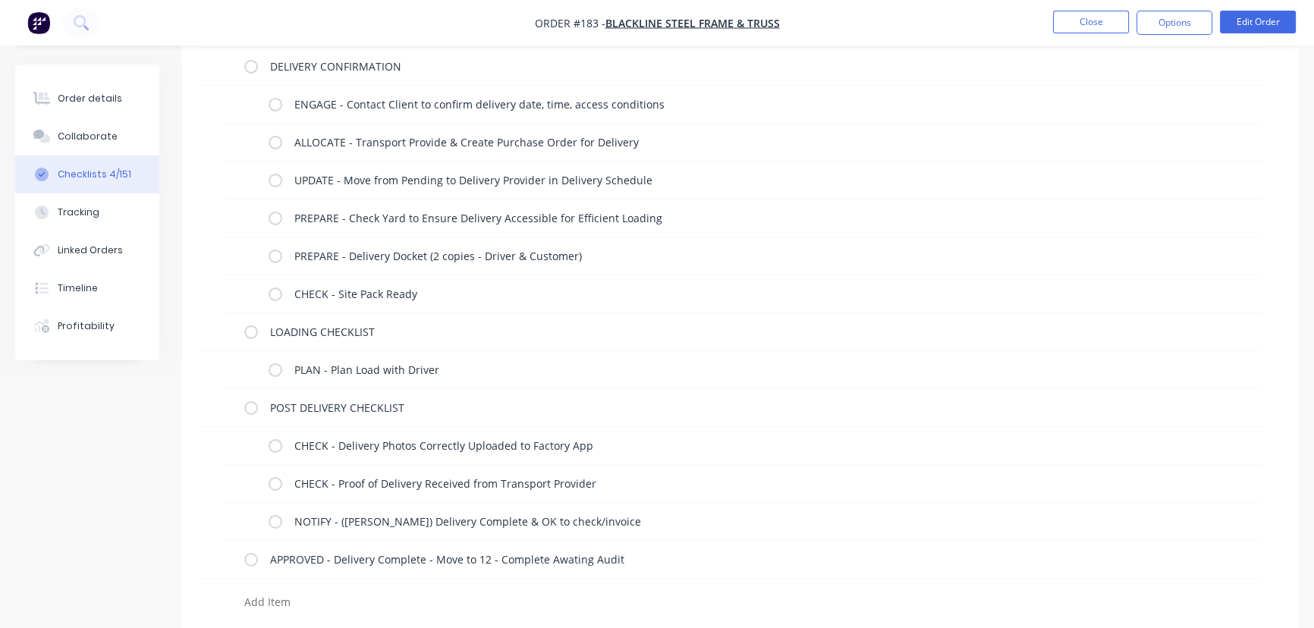
scroll to position [58, 0]
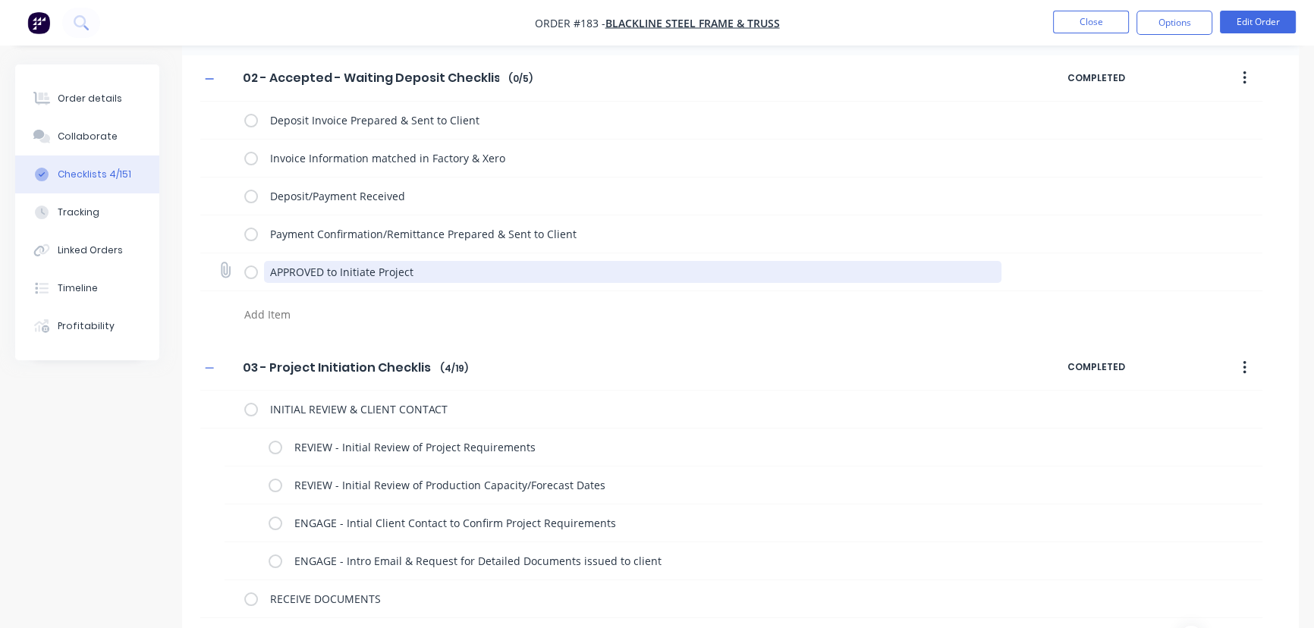
click at [423, 275] on textarea "APPROVED to Initiate Project" at bounding box center [633, 272] width 738 height 22
click at [419, 269] on textarea "APPROVED to Initiate Project - Move to 03 - Project Initiation" at bounding box center [633, 272] width 738 height 22
click at [574, 266] on textarea "APPROVED to Initiate Project - (move to 03 - Project Initiation" at bounding box center [633, 272] width 738 height 22
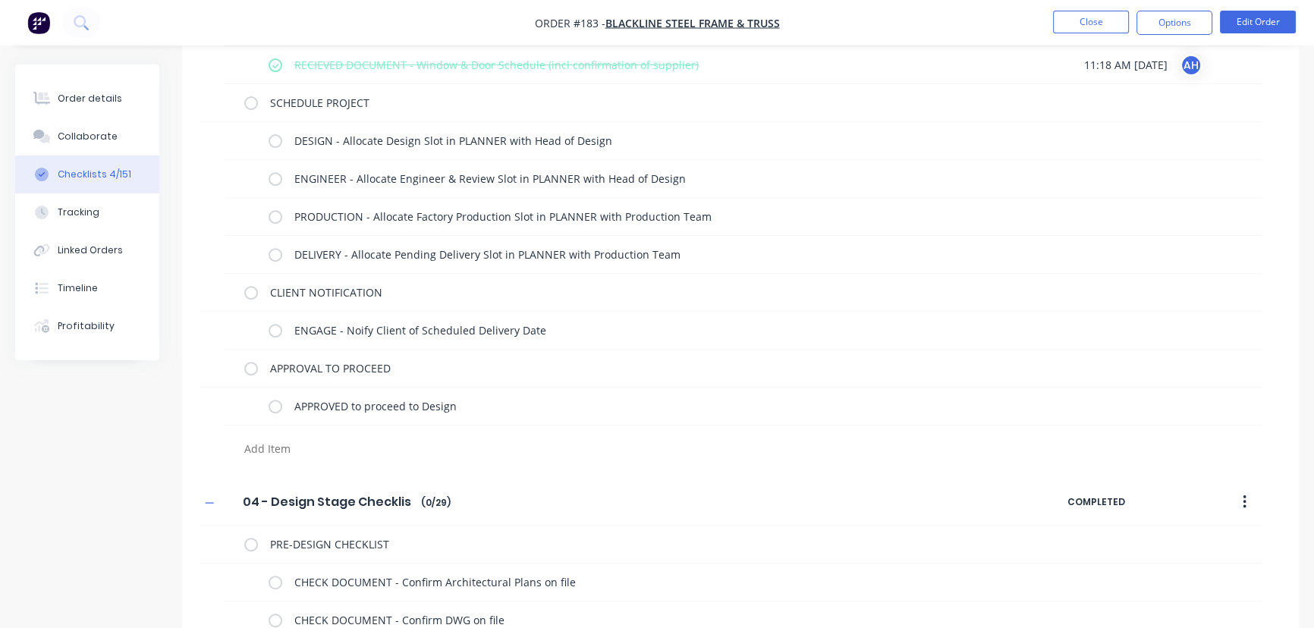
scroll to position [744, 0]
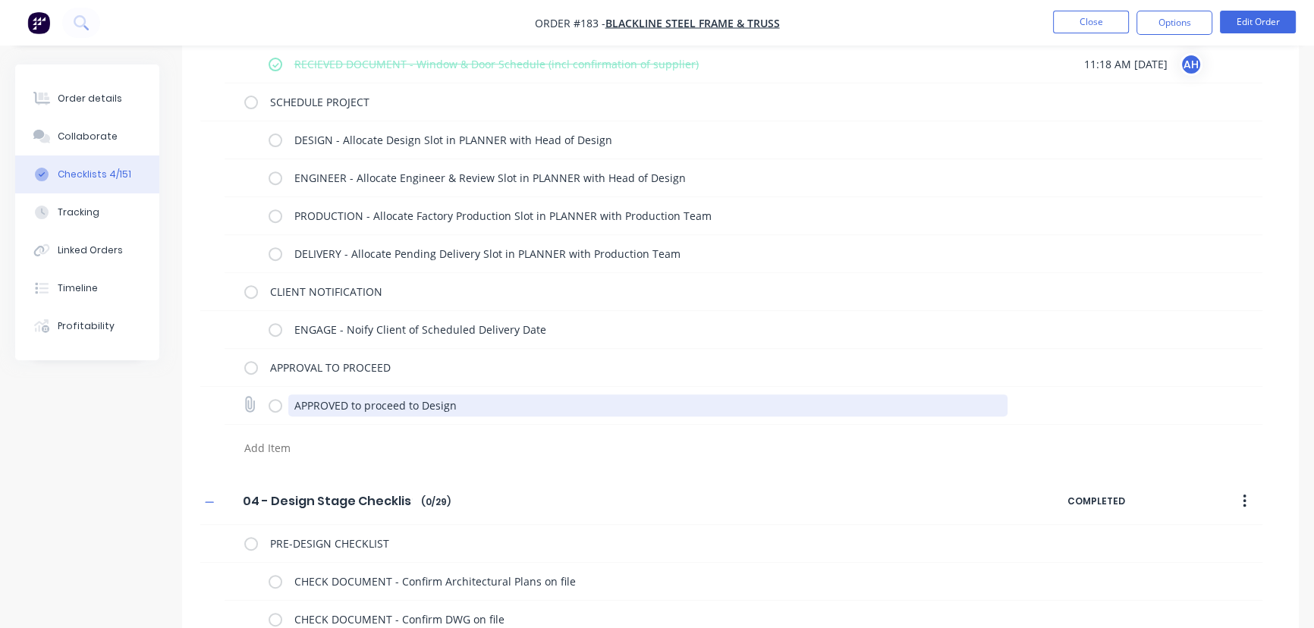
click at [466, 405] on textarea "APPROVED to proceed to Design" at bounding box center [648, 406] width 720 height 22
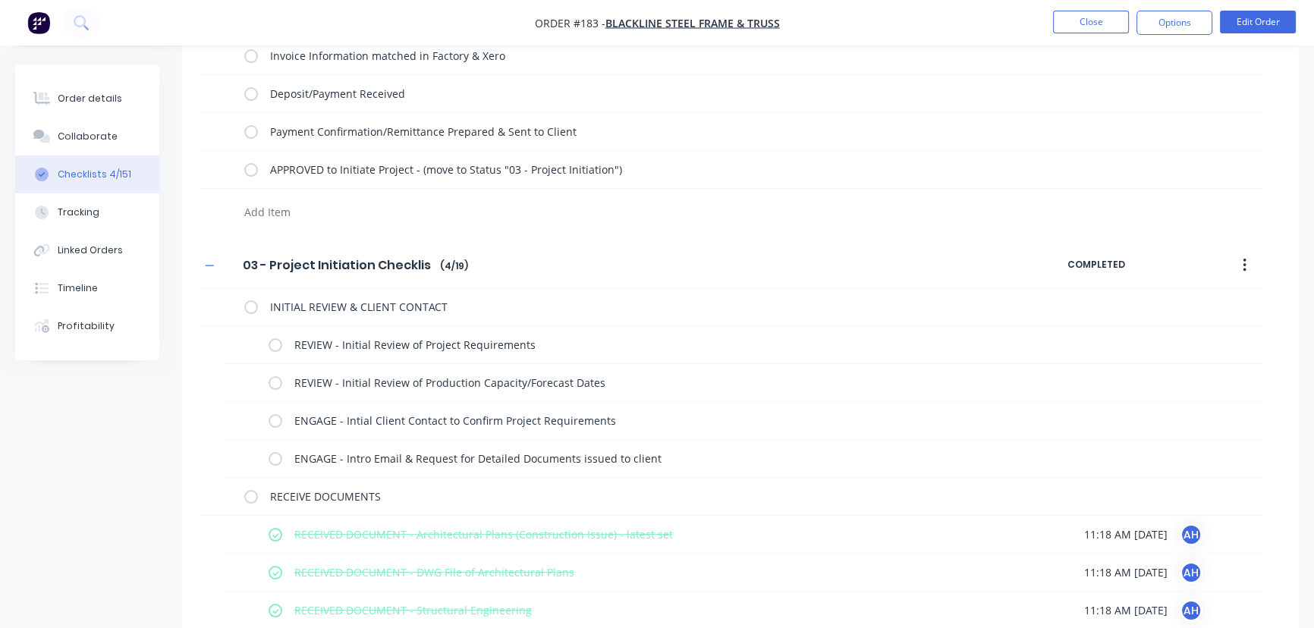
scroll to position [159, 0]
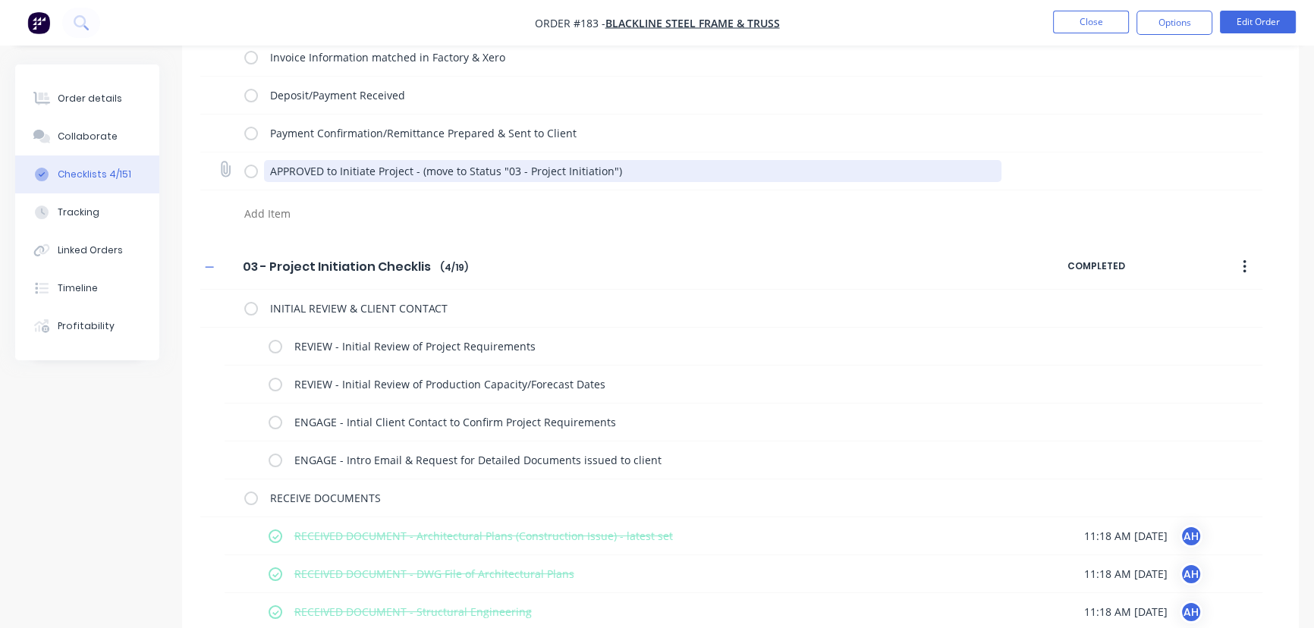
click at [267, 171] on textarea "APPROVED to Initiate Project - (move to Status "03 - Project Initiation")" at bounding box center [633, 171] width 738 height 22
click at [288, 206] on textarea at bounding box center [579, 214] width 683 height 22
drag, startPoint x: 629, startPoint y: 165, endPoint x: 260, endPoint y: 181, distance: 369.9
click at [260, 181] on div "APPROVED to Initiate Project - (move to Status "03 - Project Initiation")" at bounding box center [626, 171] width 764 height 30
click at [260, 209] on textarea at bounding box center [579, 214] width 683 height 22
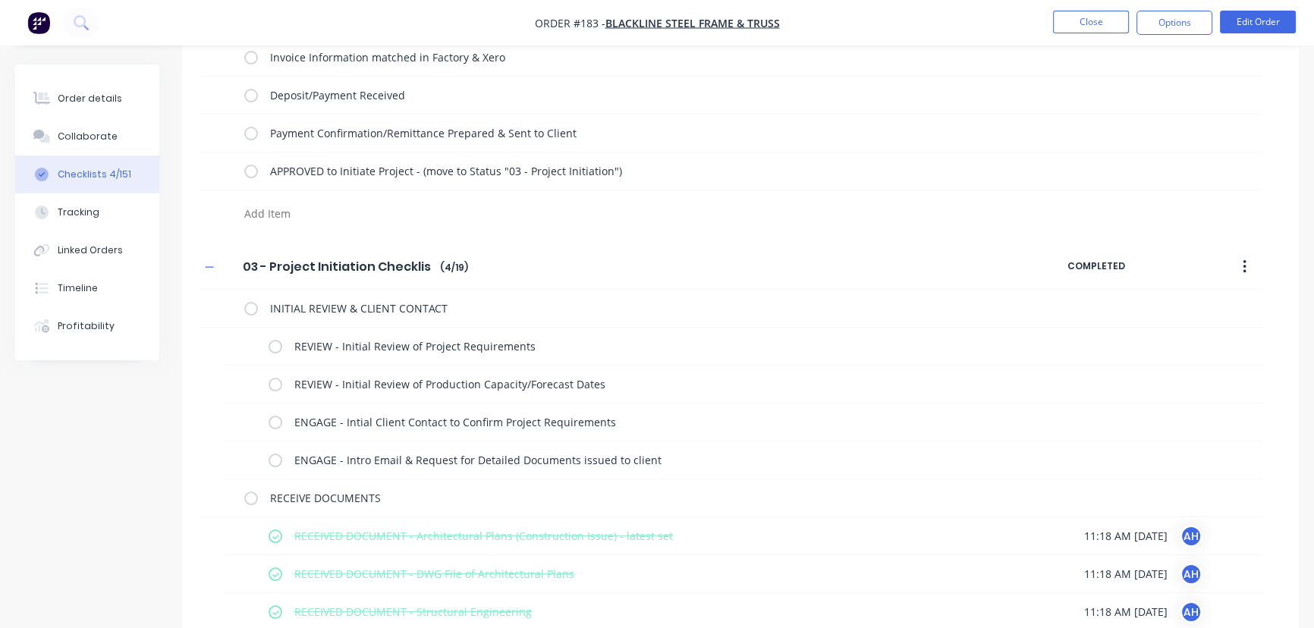
paste textarea "APPROVED to Initiate Project - (move to Status "03 - Project Initiation")"
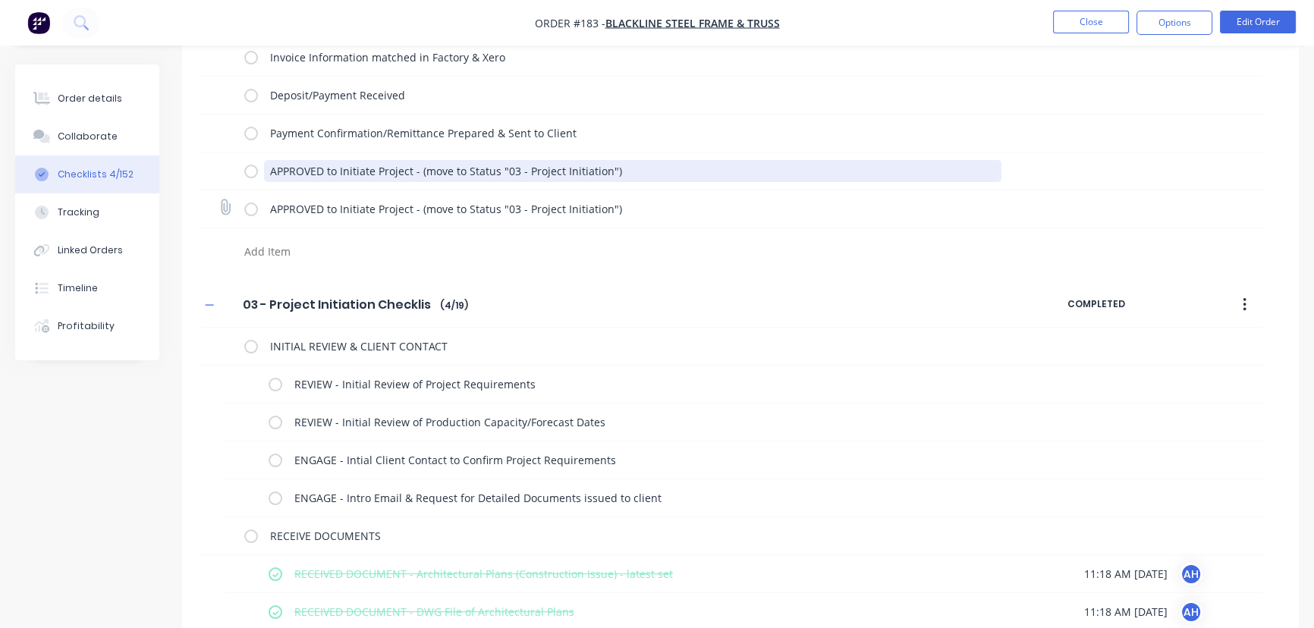
drag, startPoint x: 266, startPoint y: 168, endPoint x: 672, endPoint y: 191, distance: 407.4
click at [672, 191] on div "Deposit Invoice Prepared & Sent to Client Invoice Information matched in Factor…" at bounding box center [731, 134] width 1062 height 266
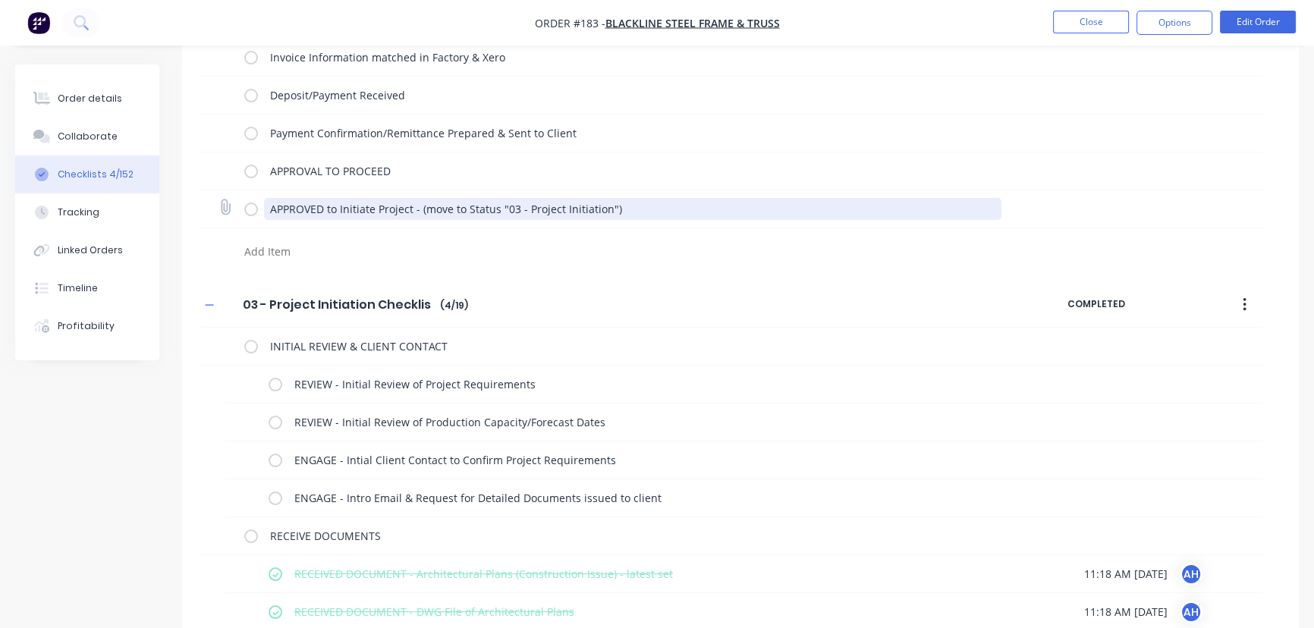
click at [268, 209] on textarea "APPROVED to Initiate Project - (move to Status "03 - Project Initiation")" at bounding box center [633, 209] width 738 height 22
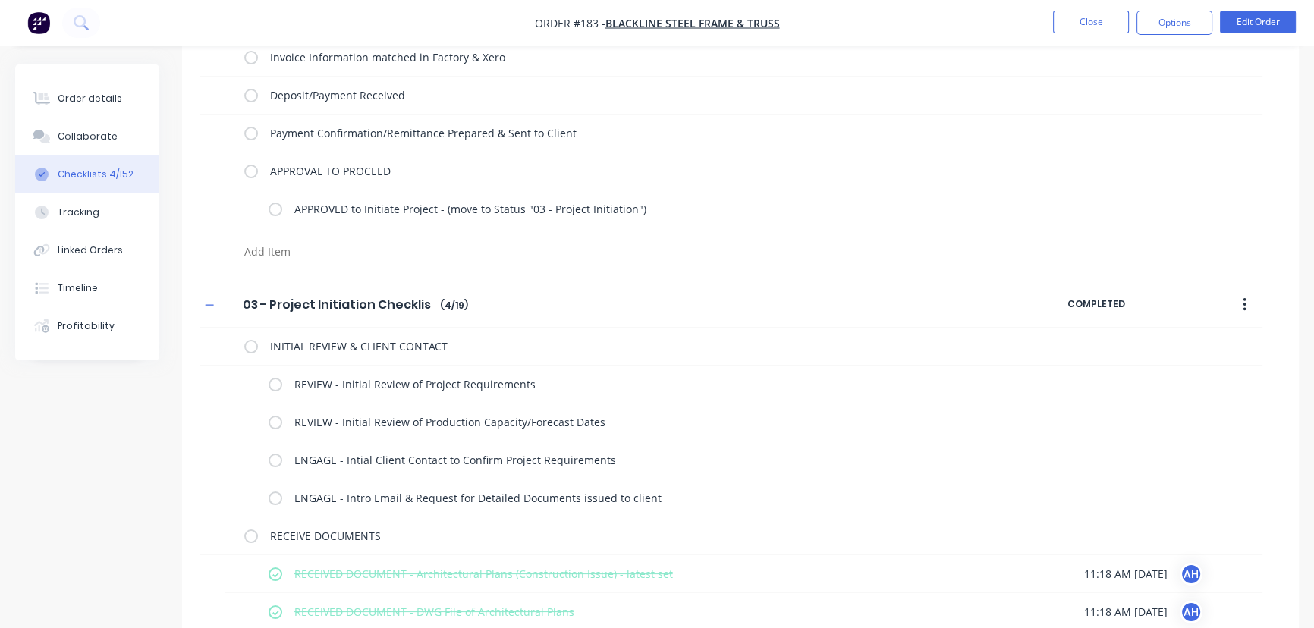
click at [288, 250] on textarea at bounding box center [579, 252] width 683 height 22
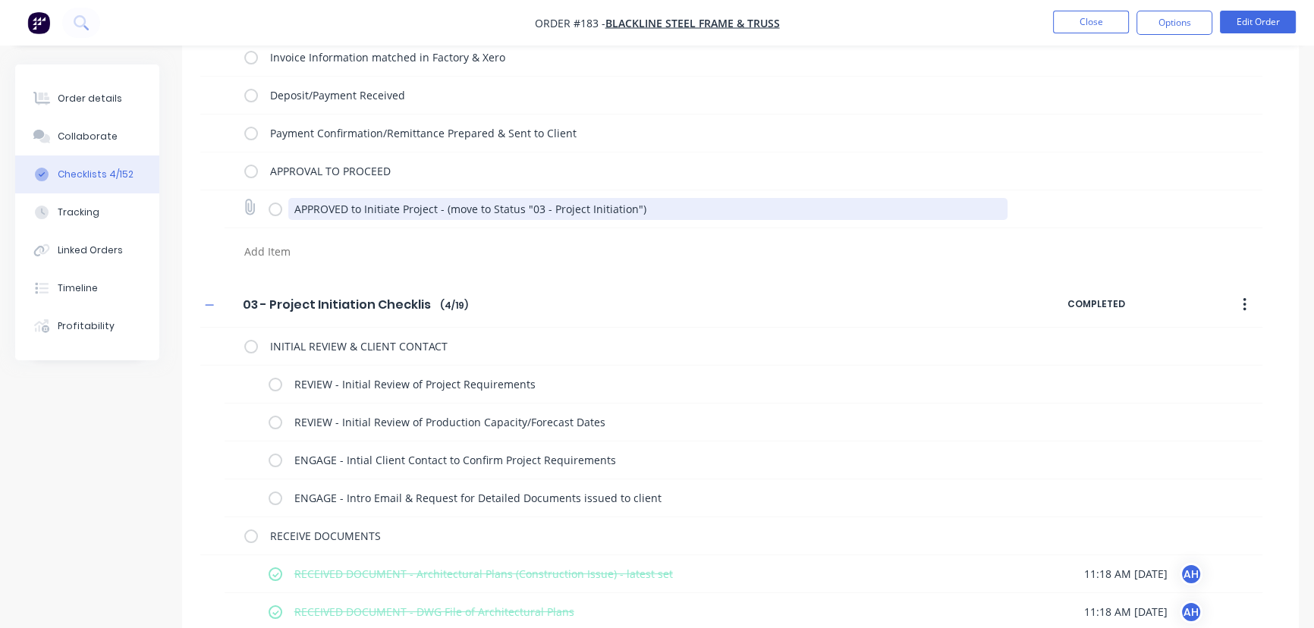
click at [446, 208] on textarea "APPROVED to Initiate Project - (move to Status "03 - Project Initiation")" at bounding box center [648, 209] width 720 height 22
click at [532, 209] on textarea "APPROVED to Initiate Project - (select & move to Status "03 - Project Initiatio…" at bounding box center [648, 209] width 720 height 22
drag, startPoint x: 755, startPoint y: 209, endPoint x: 442, endPoint y: 206, distance: 312.7
click at [442, 206] on textarea "APPROVED to Initiate Project - (select & move to Workflow Status "03 - Project …" at bounding box center [648, 209] width 720 height 22
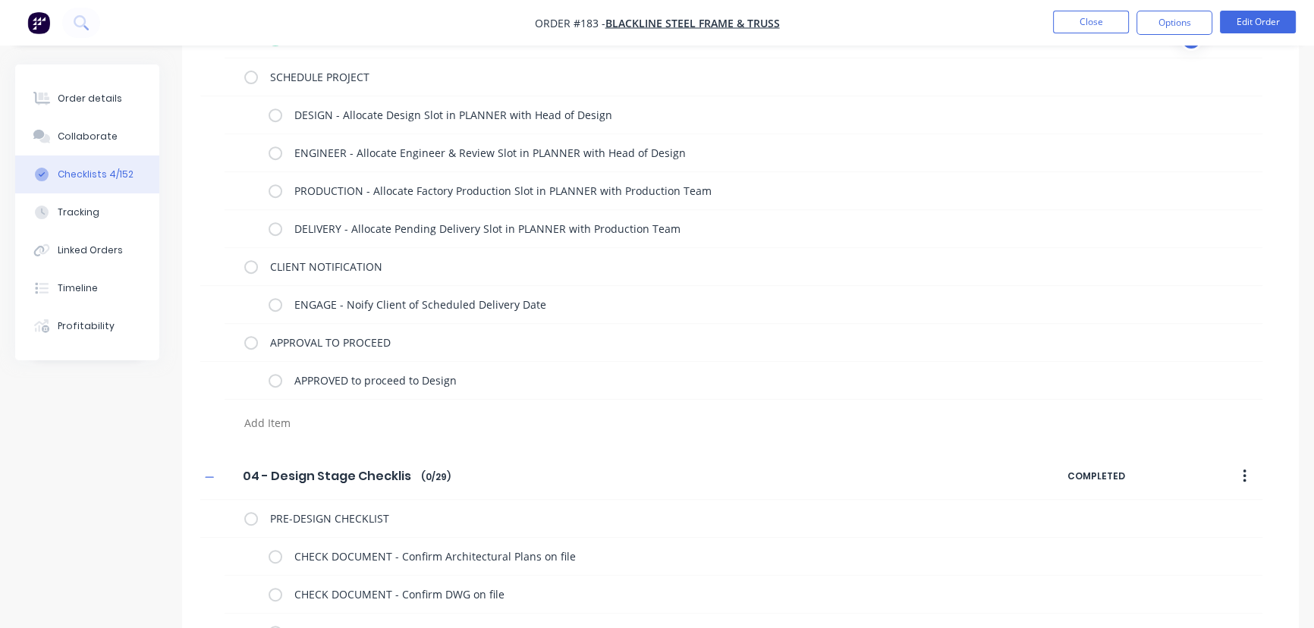
scroll to position [814, 0]
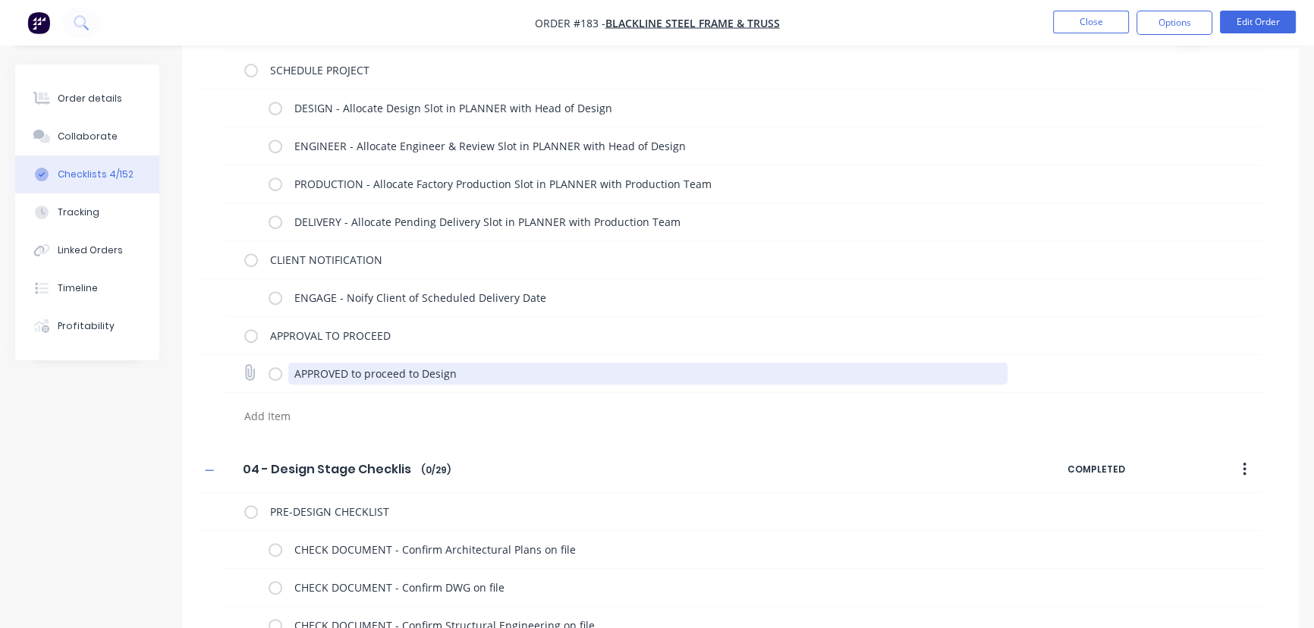
click at [457, 375] on textarea "APPROVED to proceed to Design" at bounding box center [648, 374] width 720 height 22
paste textarea "(select & move to Workflow Status "03 - Project Initiation")"
click at [640, 373] on textarea "APPROVED to proceed to Design (select & move to Workflow Status "03 - Project I…" at bounding box center [648, 374] width 720 height 22
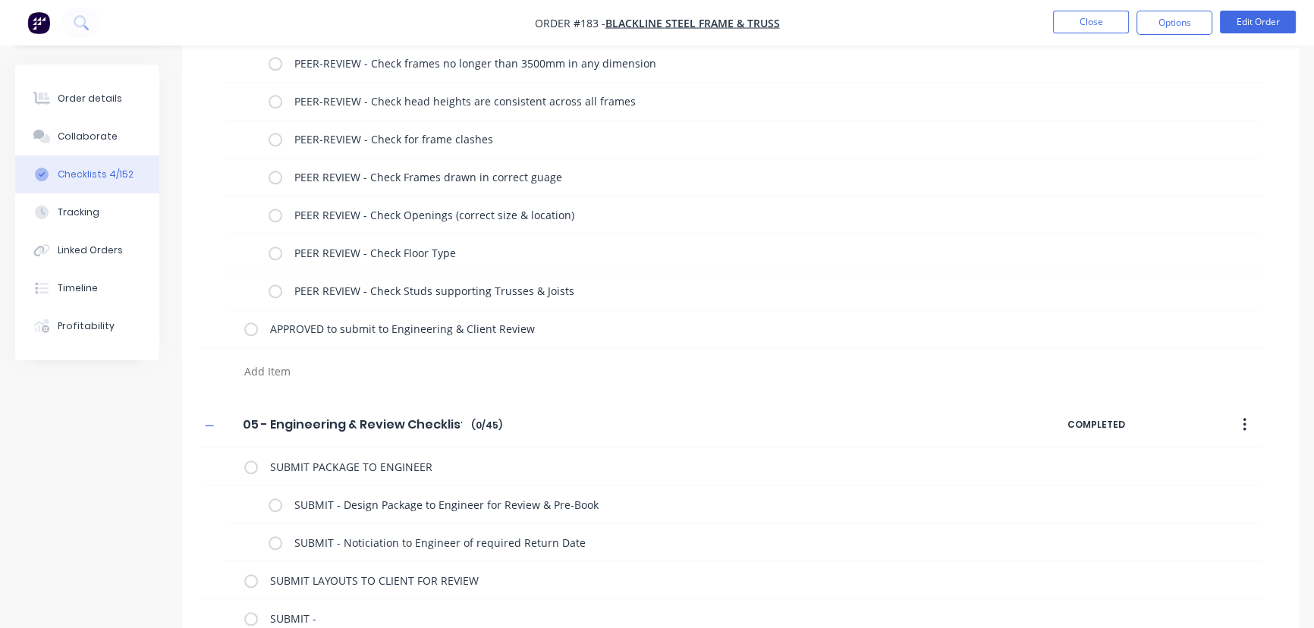
scroll to position [2147, 0]
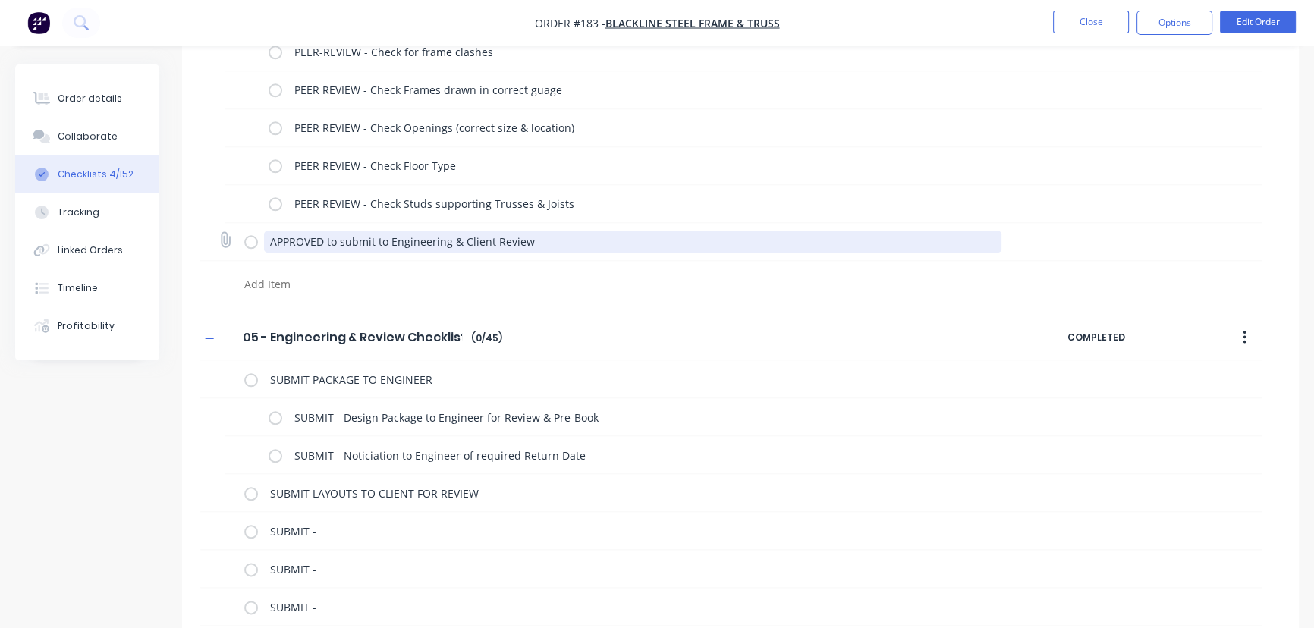
drag, startPoint x: 551, startPoint y: 237, endPoint x: 246, endPoint y: 250, distance: 305.4
click at [246, 250] on div "APPROVED to submit to Engineering & Client Review" at bounding box center [626, 241] width 764 height 30
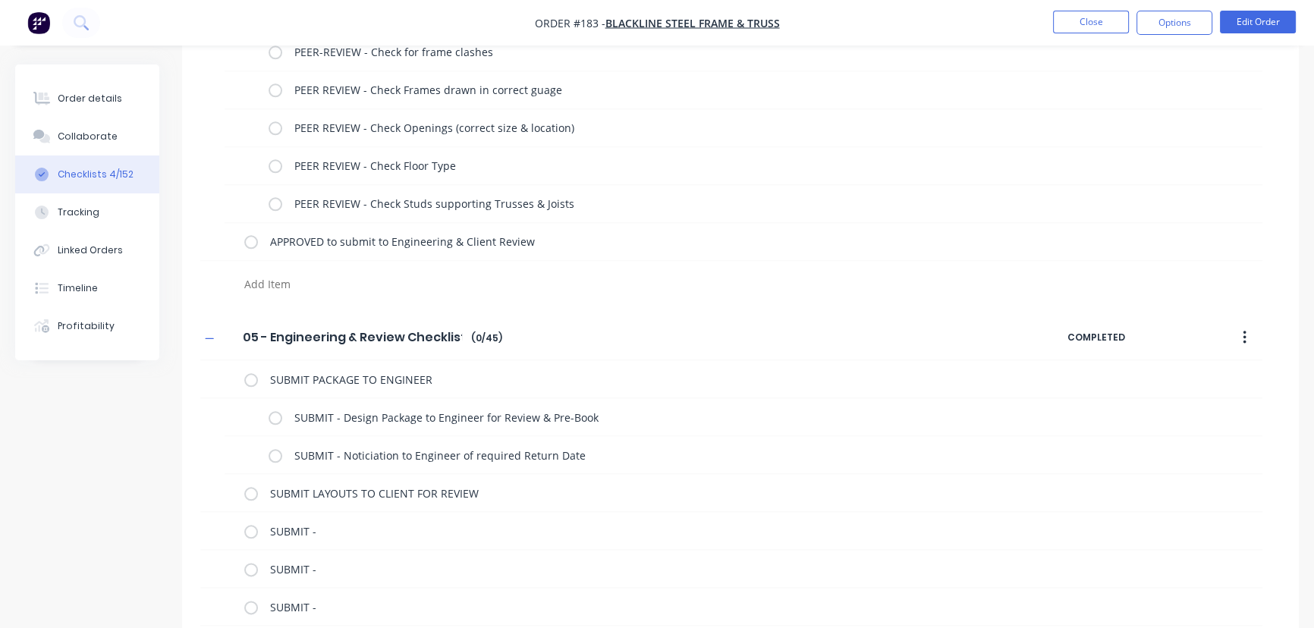
click at [255, 281] on textarea at bounding box center [579, 284] width 683 height 22
paste textarea "APPROVED to submit to Engineering & Client Review"
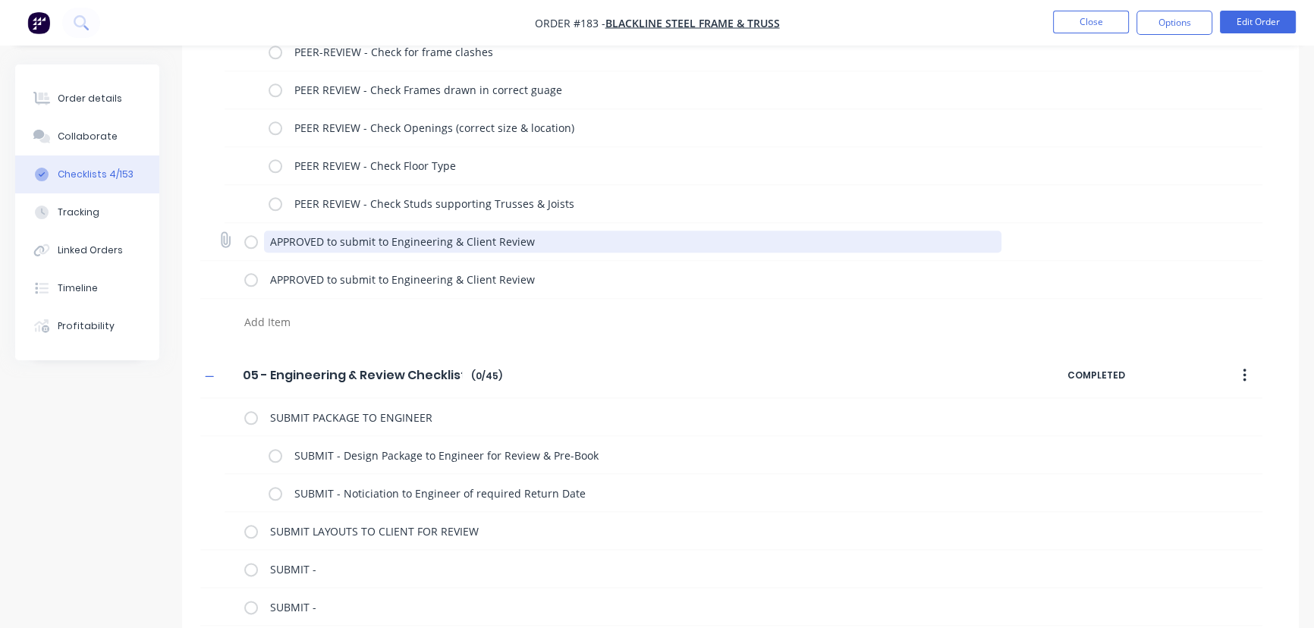
drag, startPoint x: 561, startPoint y: 241, endPoint x: 205, endPoint y: 228, distance: 356.1
click at [205, 228] on div "APPROVED to submit to Engineering & Client Review" at bounding box center [731, 242] width 1062 height 38
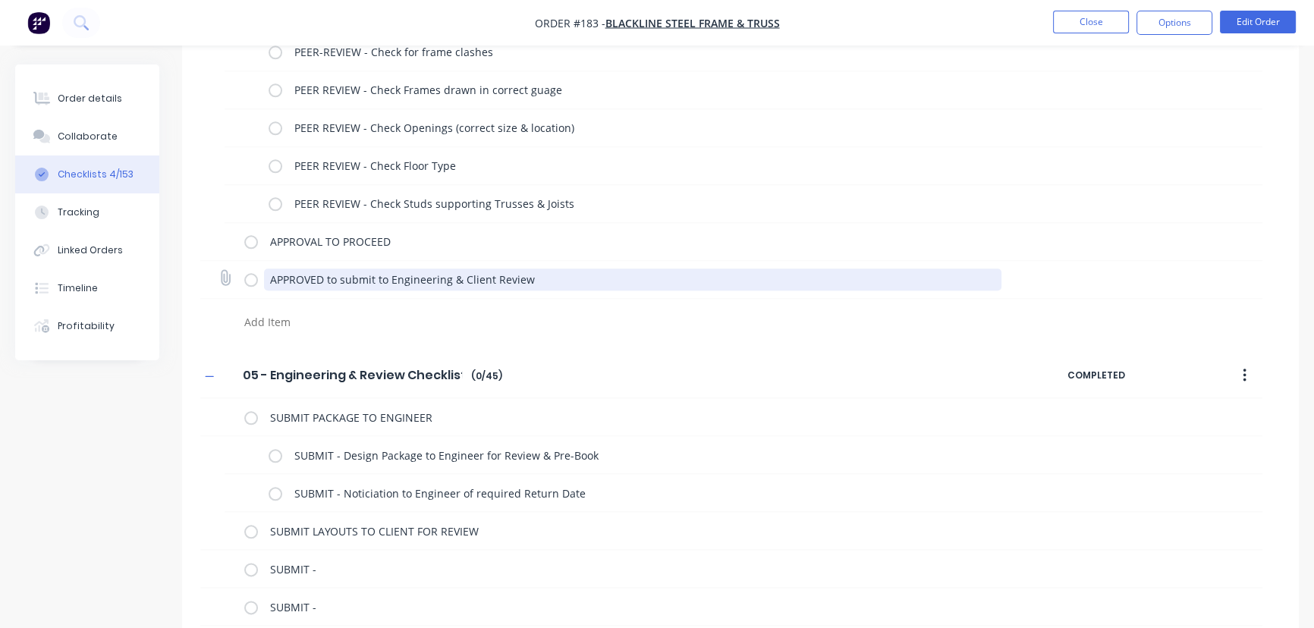
click at [271, 282] on textarea "APPROVED to submit to Engineering & Client Review" at bounding box center [633, 280] width 738 height 22
click at [329, 333] on div at bounding box center [579, 324] width 683 height 27
click at [576, 274] on textarea "APPROVED to submit to Engineering & Client Review" at bounding box center [648, 280] width 720 height 22
paste textarea "APPROVED to submit to Engineering & Client Review"
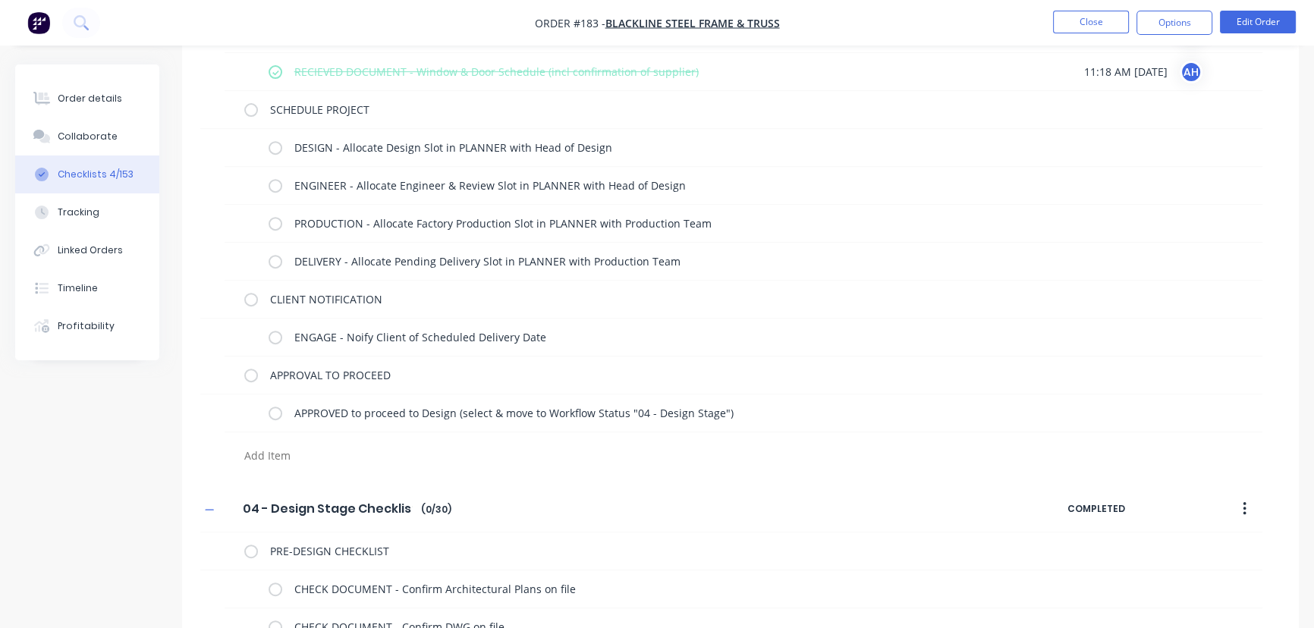
scroll to position [774, 0]
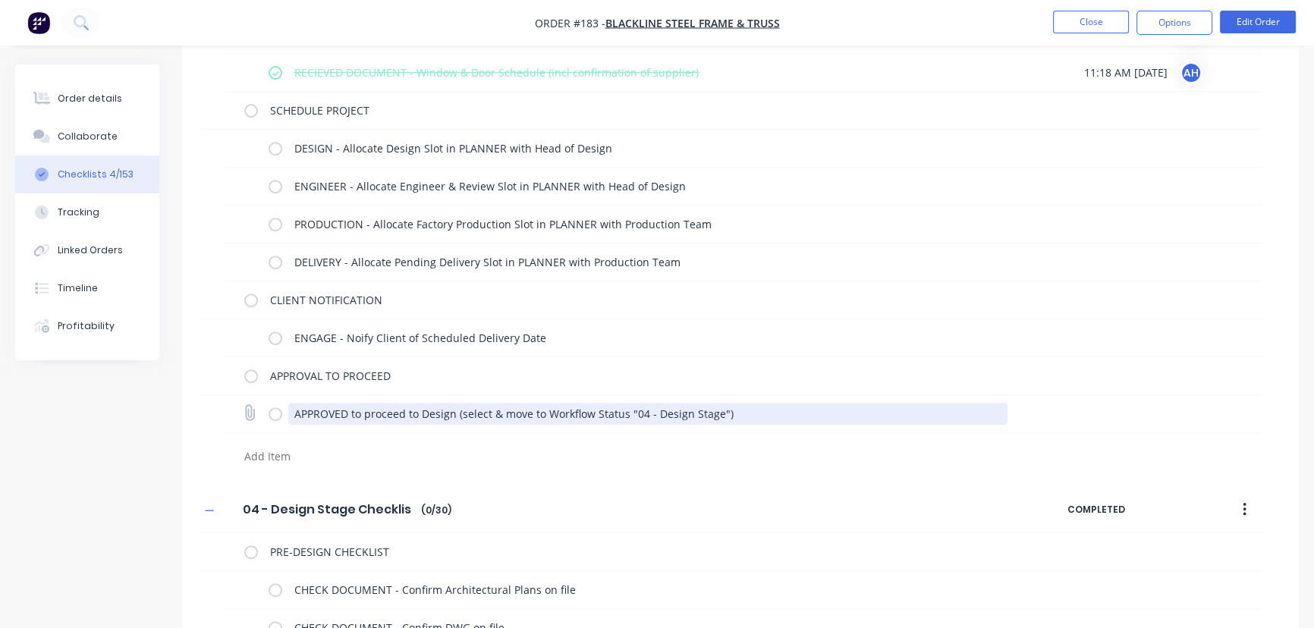
drag, startPoint x: 749, startPoint y: 414, endPoint x: 453, endPoint y: 411, distance: 296.0
click at [453, 411] on textarea "APPROVED to proceed to Design (select & move to Workflow Status "04 - Design St…" at bounding box center [648, 414] width 720 height 22
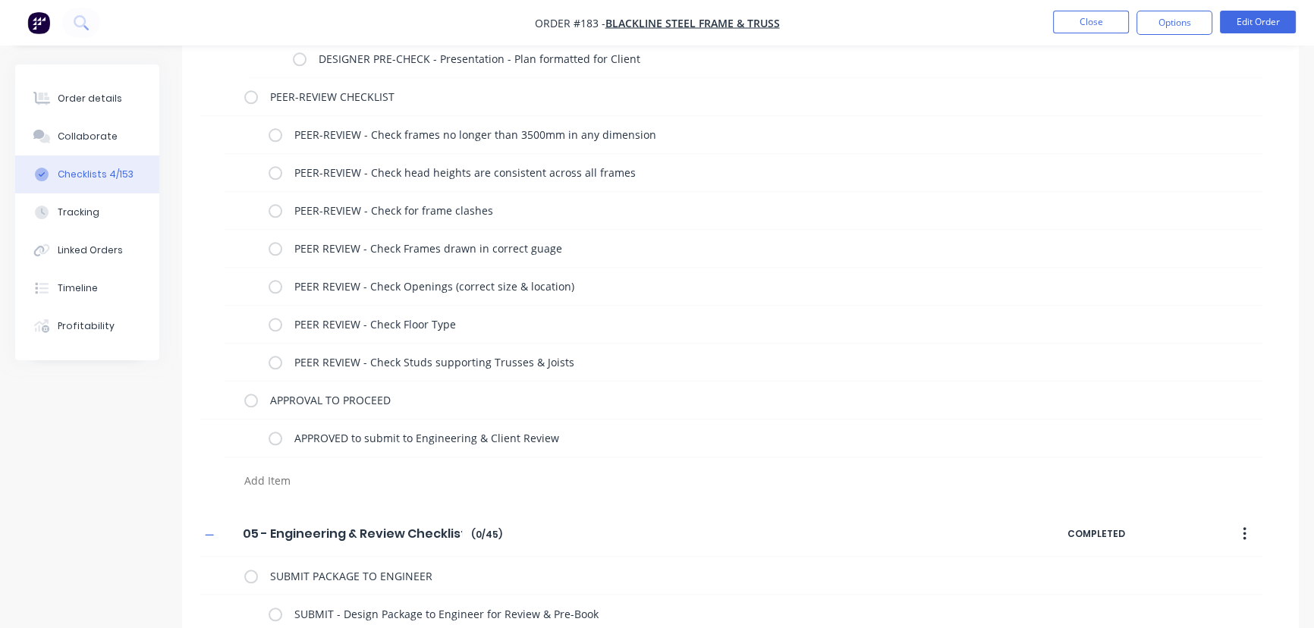
scroll to position [1988, 0]
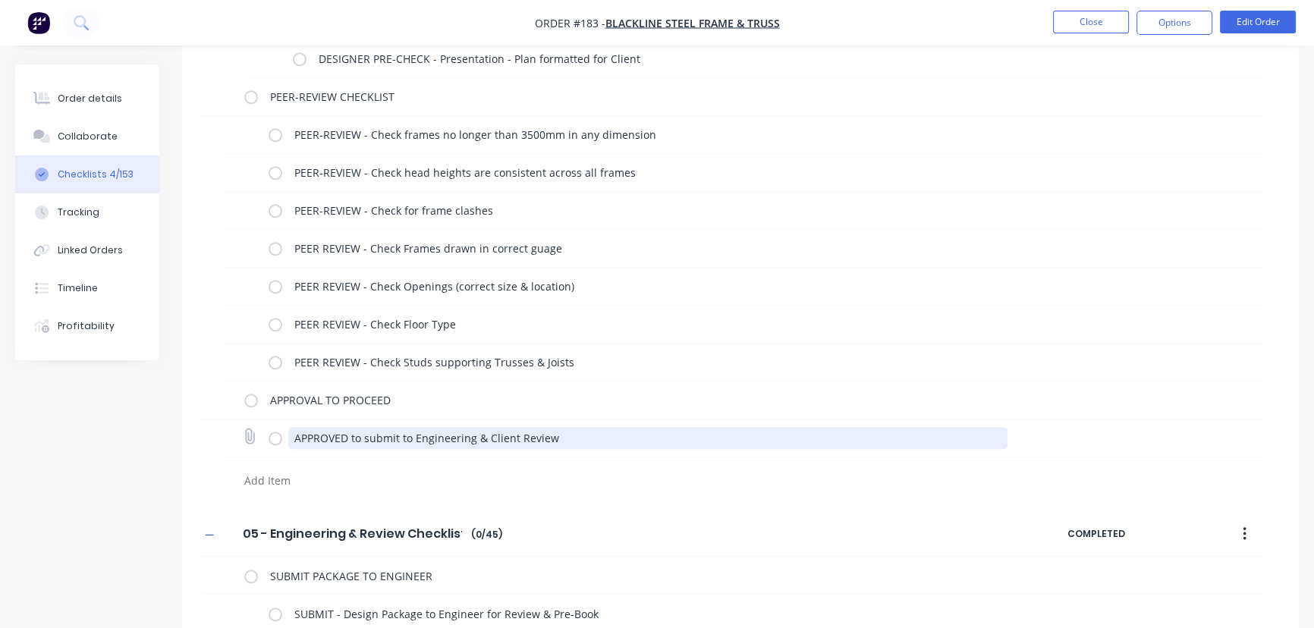
click at [565, 430] on textarea "APPROVED to submit to Engineering & Client Review" at bounding box center [648, 438] width 720 height 22
paste textarea "(select & move to Workflow Status "04 - Design Stage")"
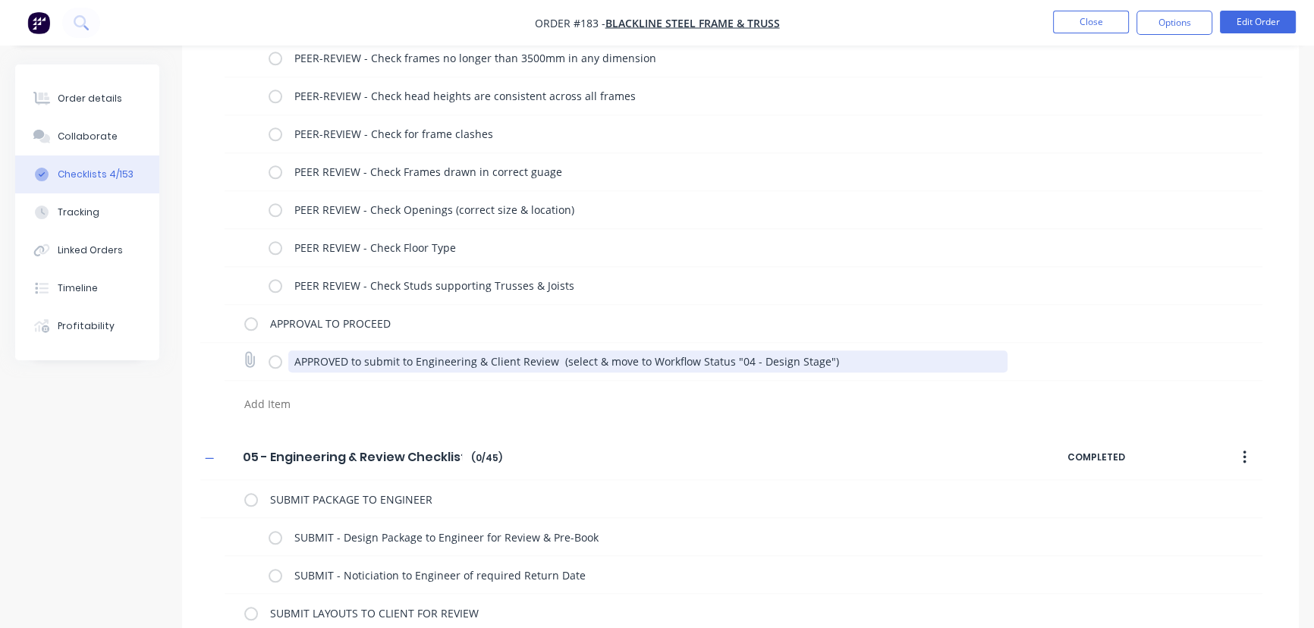
scroll to position [2068, 0]
click at [736, 354] on textarea "APPROVED to submit to Engineering & Client Review (select & move to Workflow St…" at bounding box center [648, 359] width 720 height 22
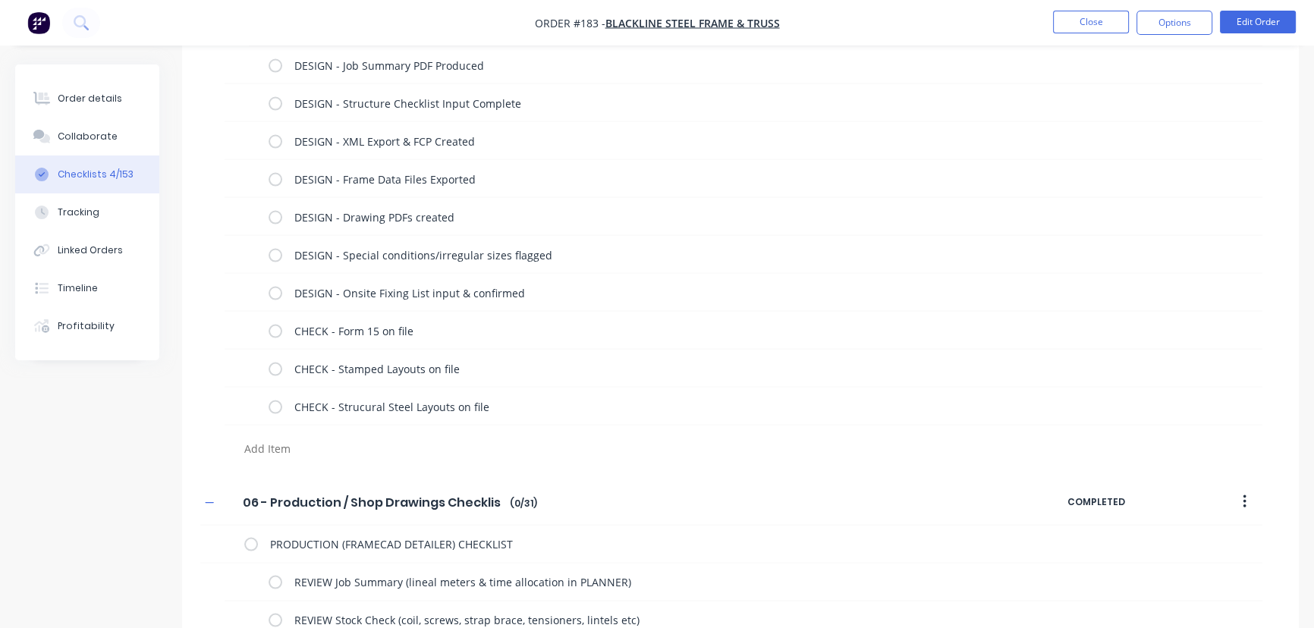
scroll to position [3856, 0]
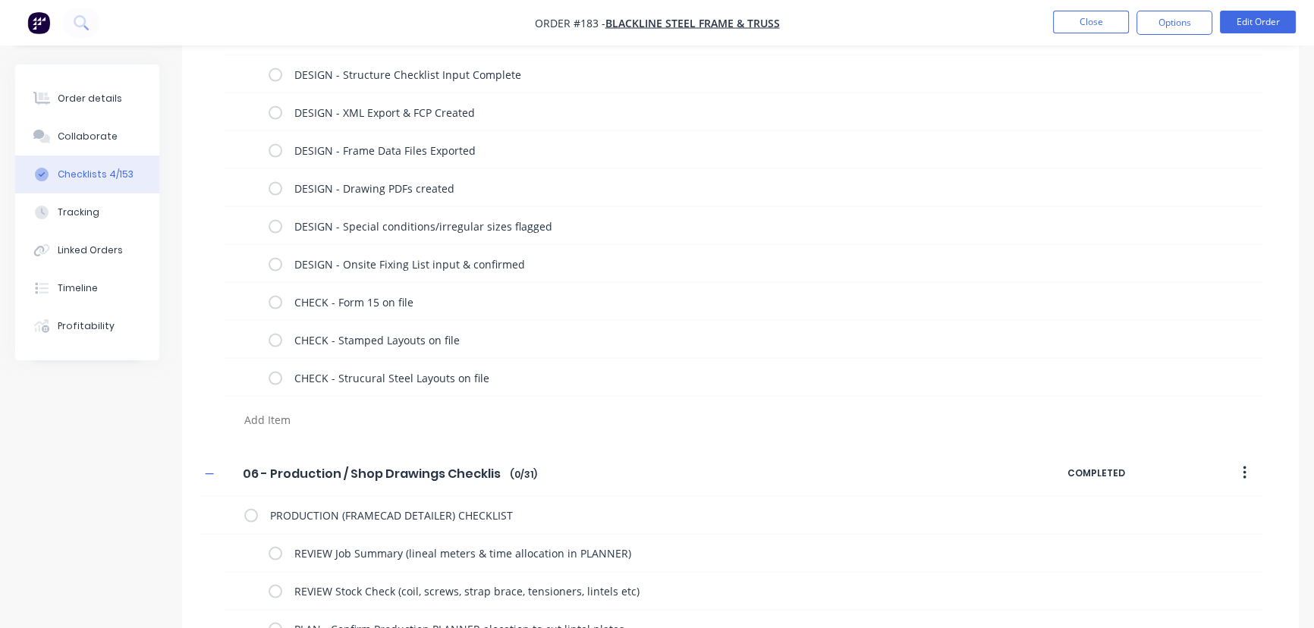
click at [258, 417] on textarea at bounding box center [579, 420] width 683 height 22
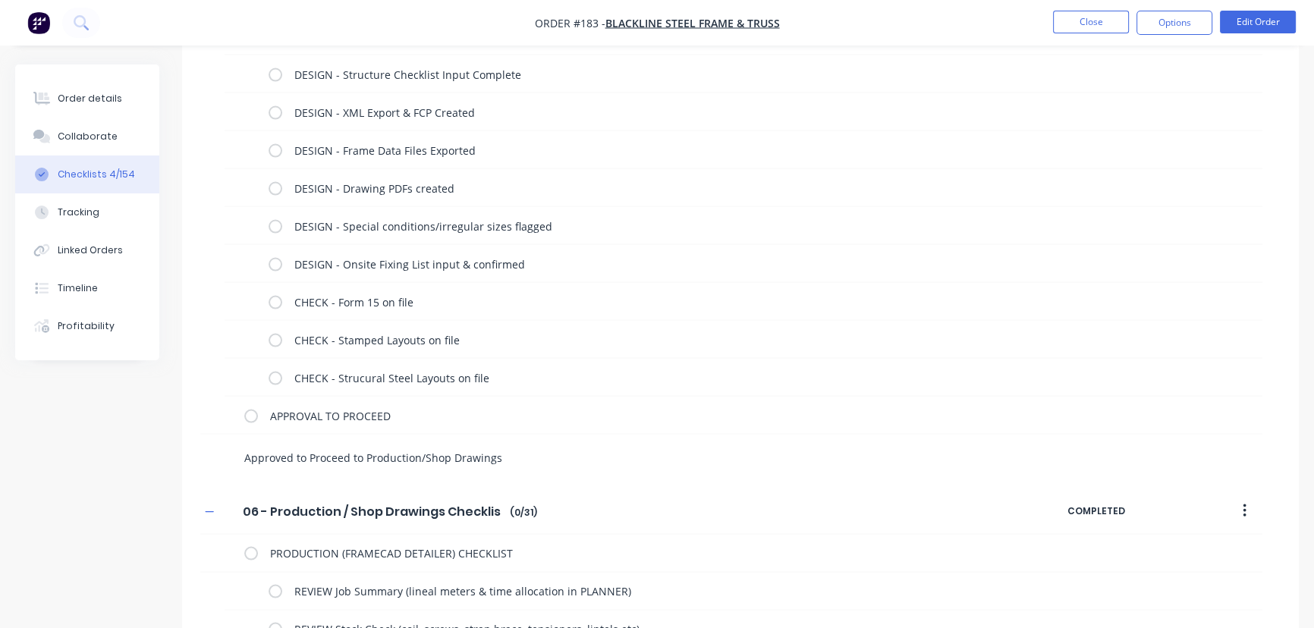
paste textarea "(select & move to Workflow Status "04 - Design Stage")"
click at [680, 453] on textarea "Approved to Proceed to Production/Shop Drawings (select & move to Workflow Stat…" at bounding box center [579, 458] width 683 height 22
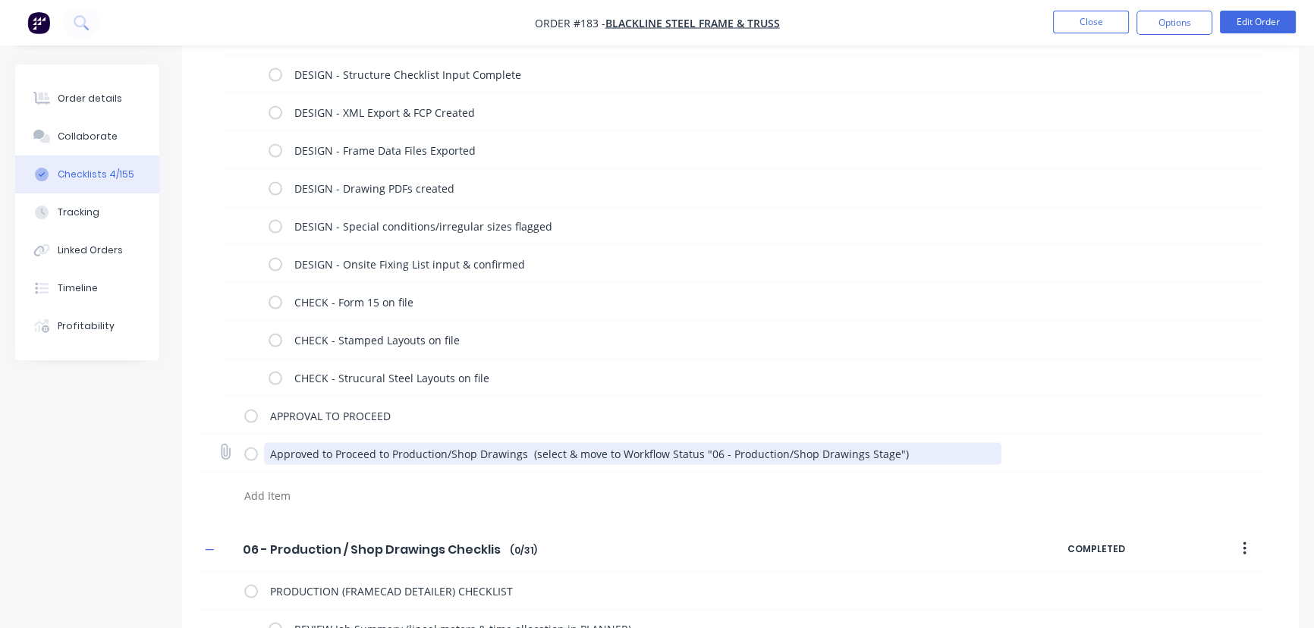
click at [421, 451] on textarea "Approved to Proceed to Production/Shop Drawings (select & move to Workflow Stat…" at bounding box center [633, 454] width 738 height 22
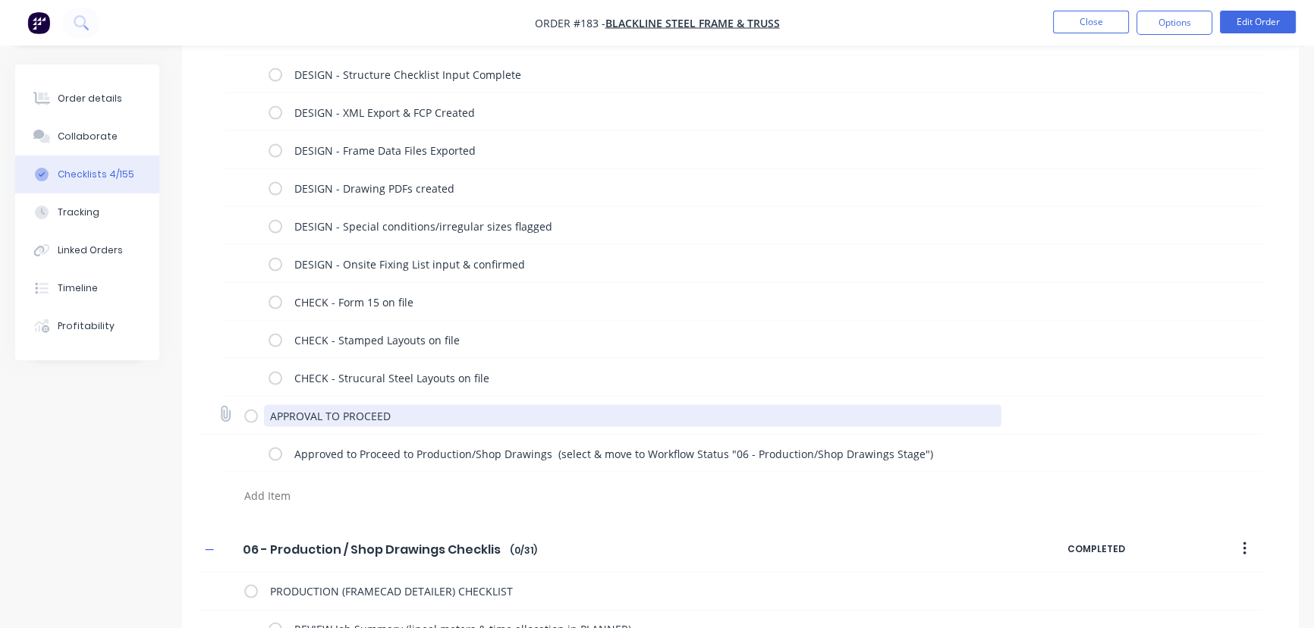
click at [439, 412] on textarea "APPROVAL TO PROCEED" at bounding box center [633, 416] width 738 height 22
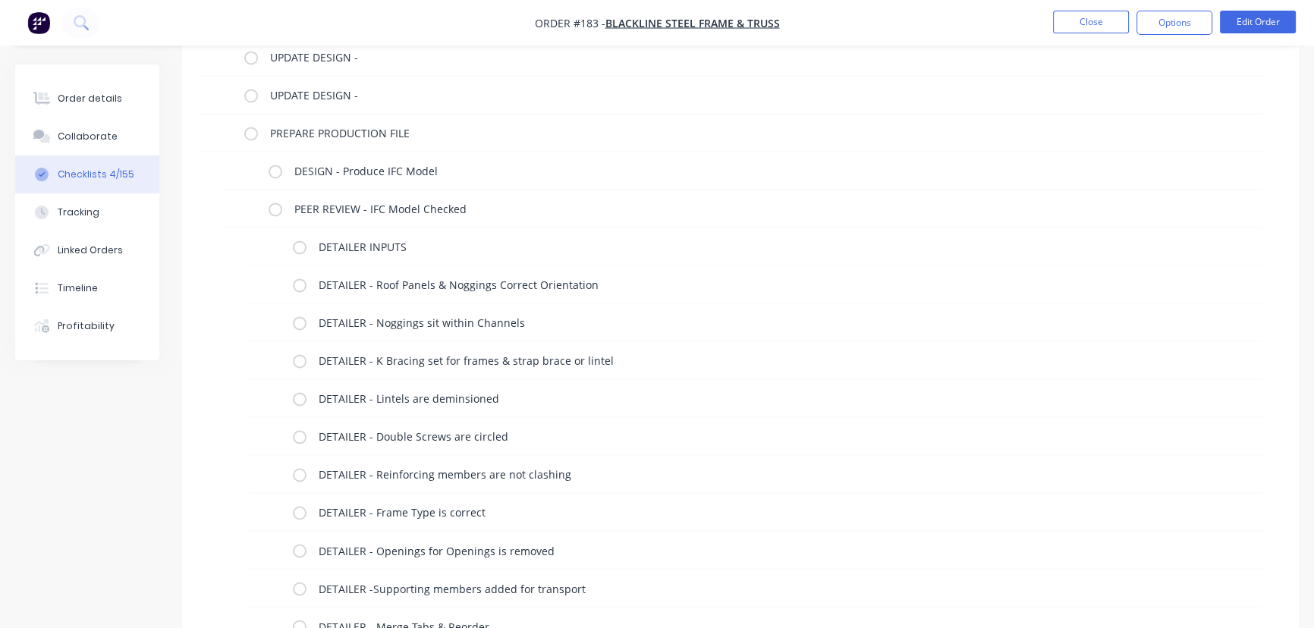
scroll to position [3076, 0]
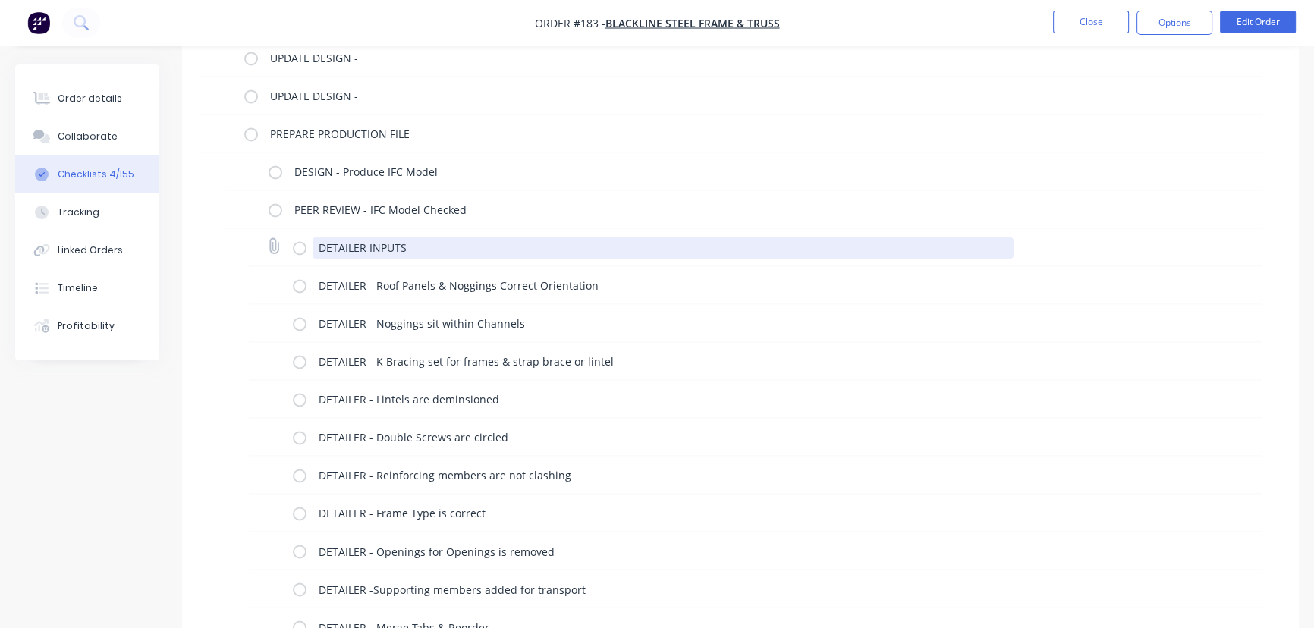
click at [318, 247] on textarea "DETAILER INPUTS" at bounding box center [664, 248] width 702 height 22
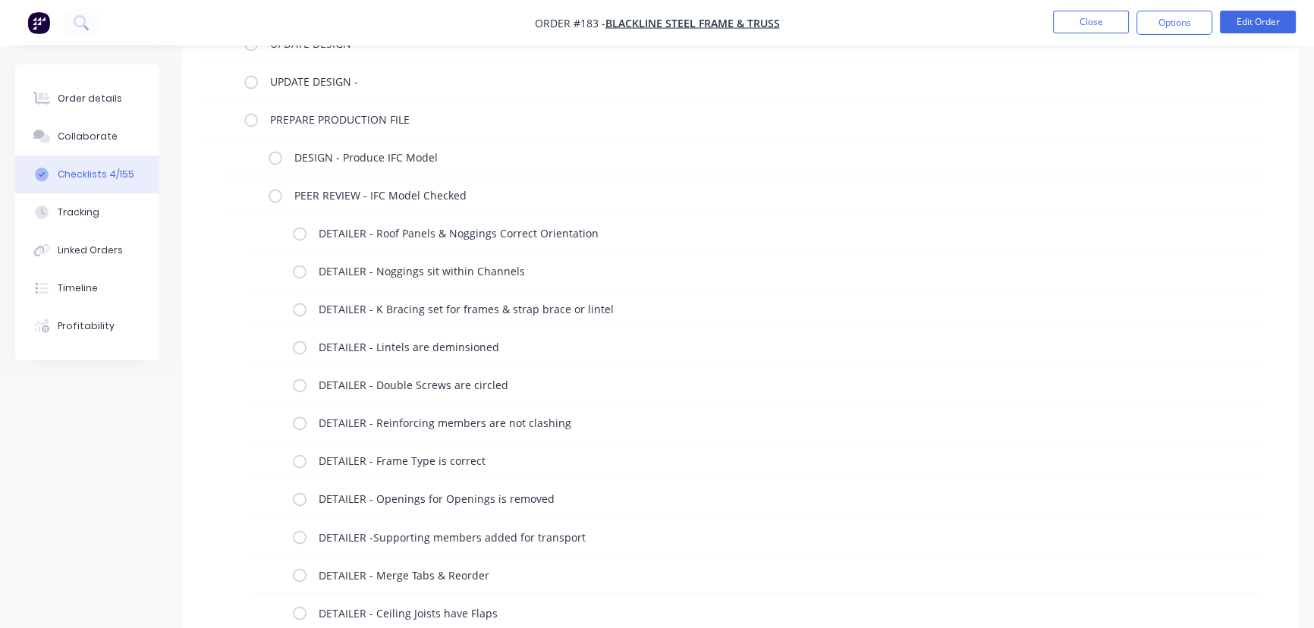
scroll to position [3089, 0]
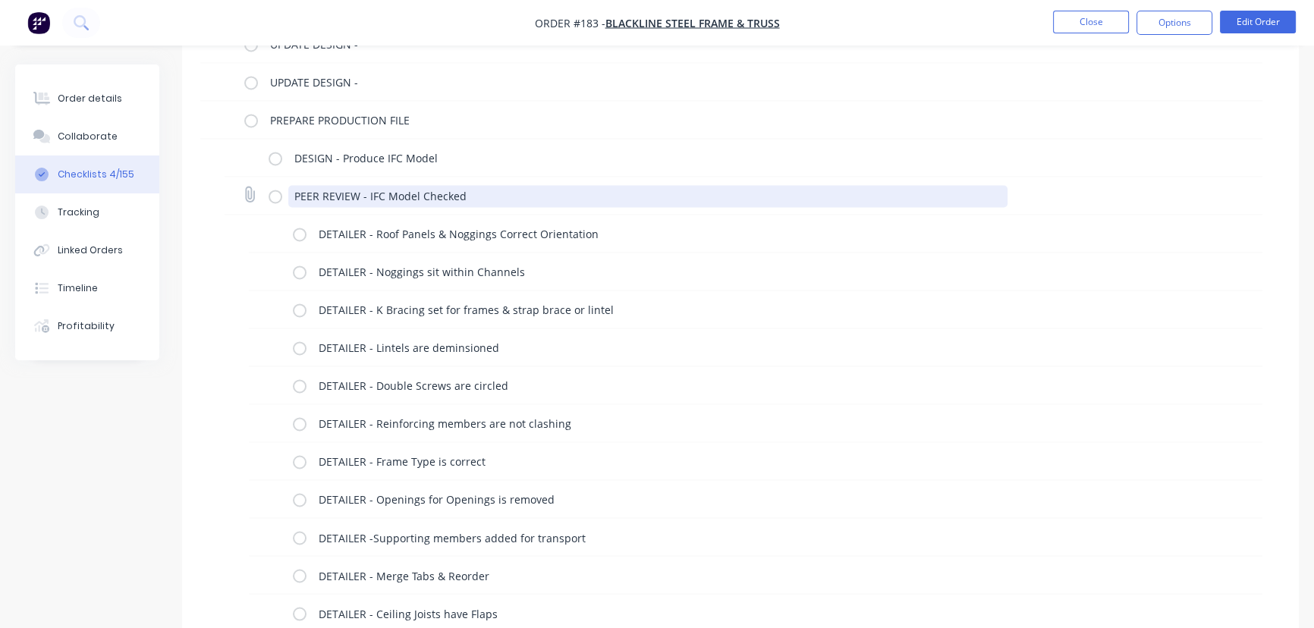
click at [493, 187] on textarea "PEER REVIEW - IFC Model Checked" at bounding box center [648, 196] width 720 height 22
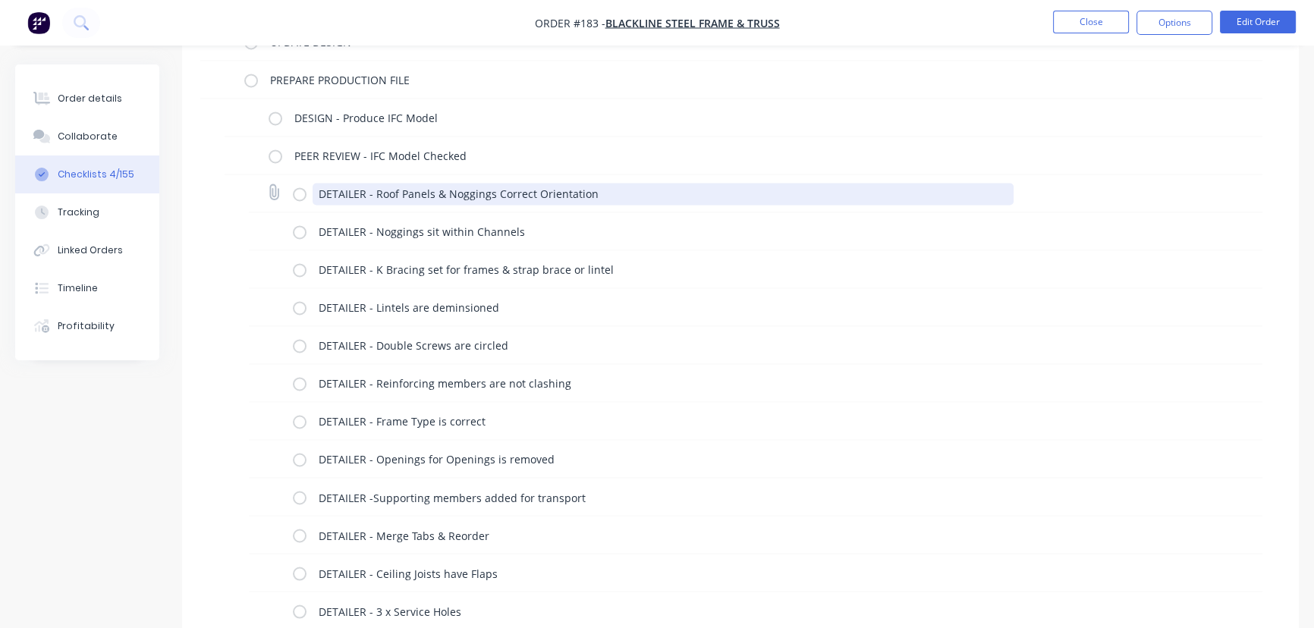
scroll to position [3201, 0]
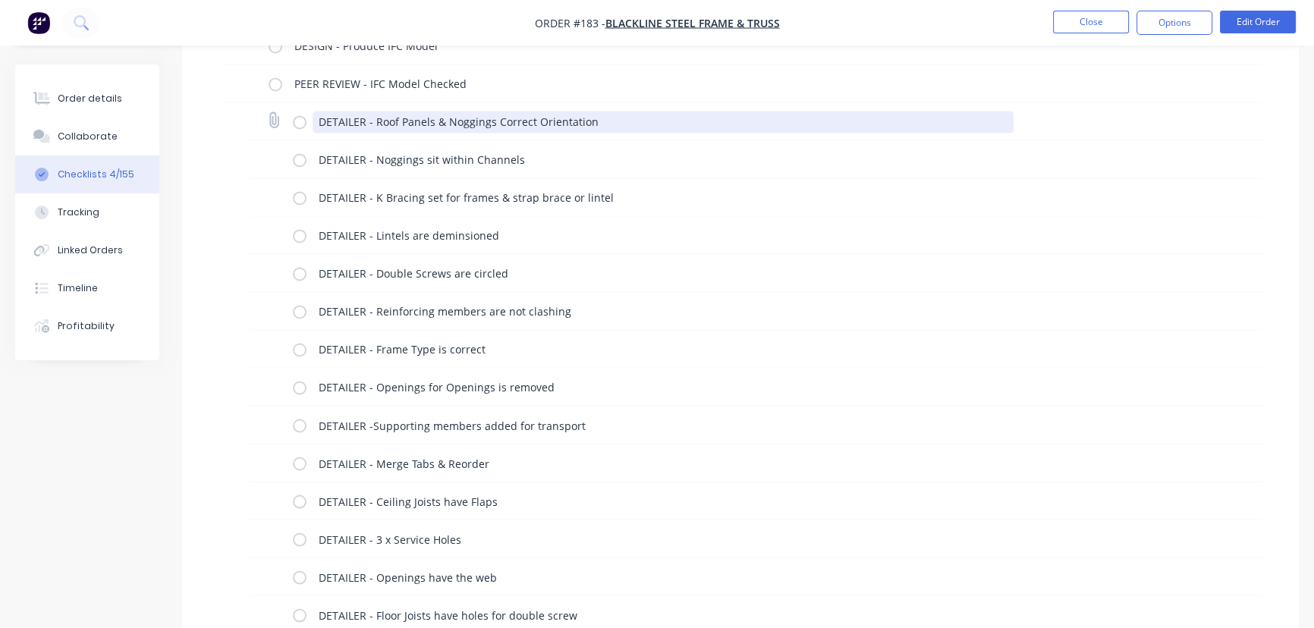
click at [534, 115] on textarea "DETAILER - Roof Panels & Noggings Correct Orientation" at bounding box center [664, 122] width 702 height 22
click at [596, 117] on textarea "DETAILER - Roof Panels & Noggings Correct Orientation" at bounding box center [664, 122] width 702 height 22
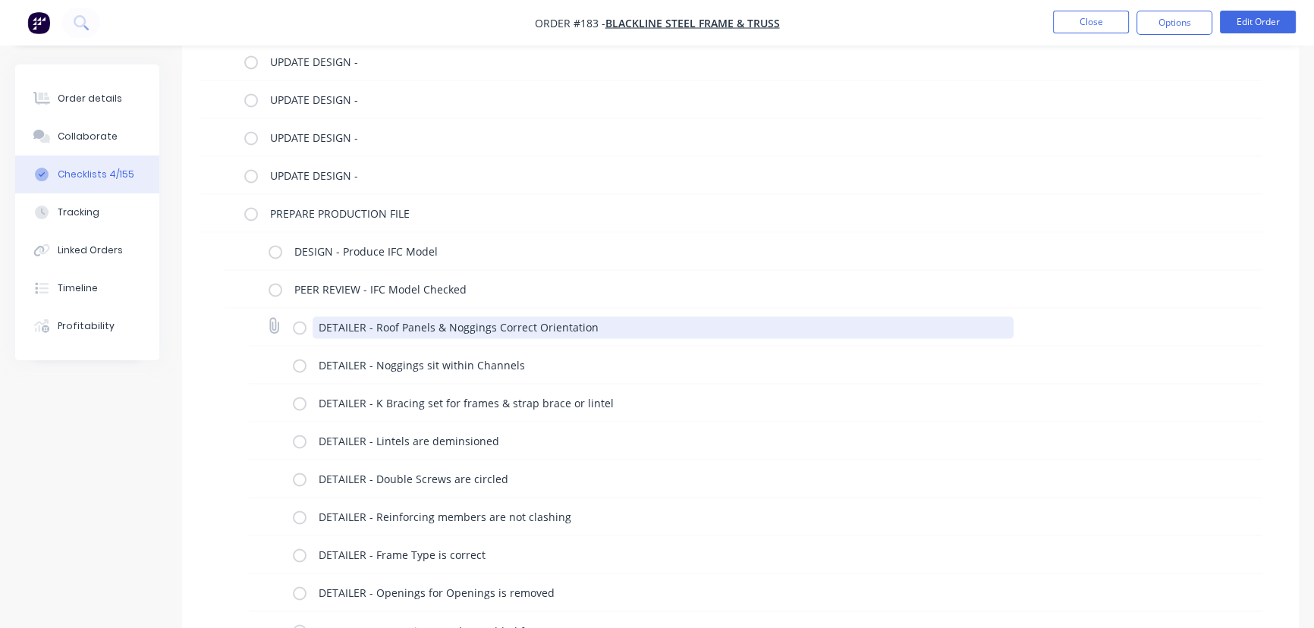
scroll to position [2994, 0]
click at [333, 319] on textarea "DETAILER - Roof Panels & Noggings Correct Orientation" at bounding box center [664, 329] width 702 height 22
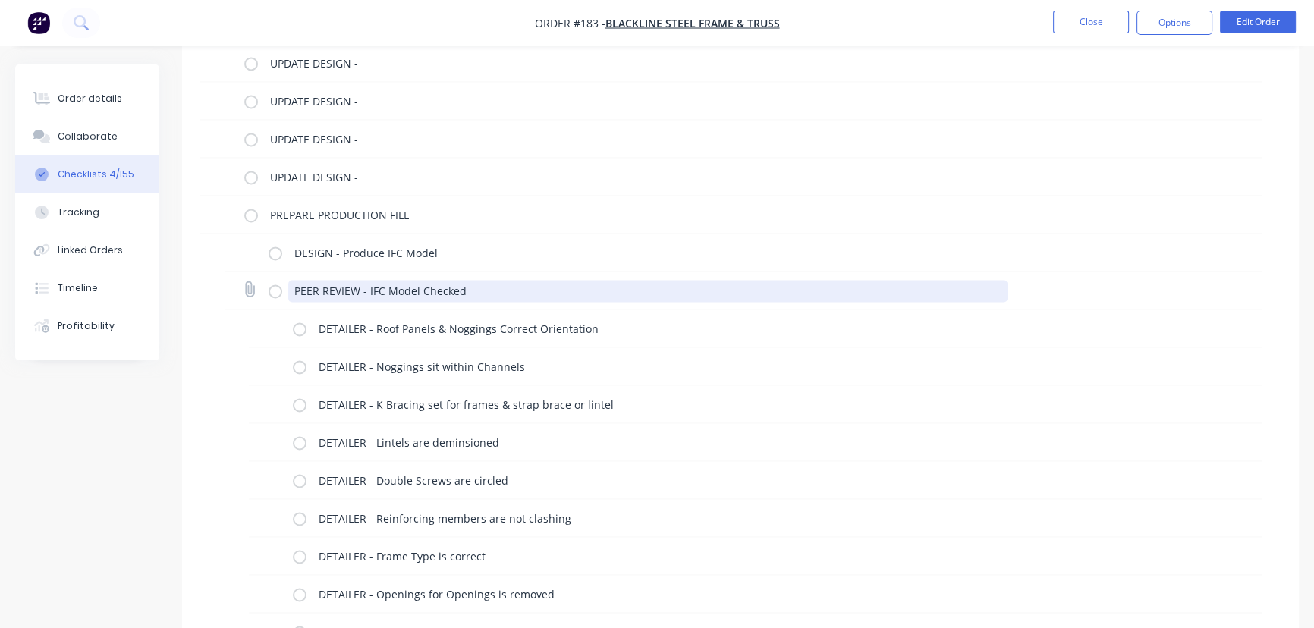
click at [474, 284] on textarea "PEER REVIEW - IFC Model Checked" at bounding box center [648, 291] width 720 height 22
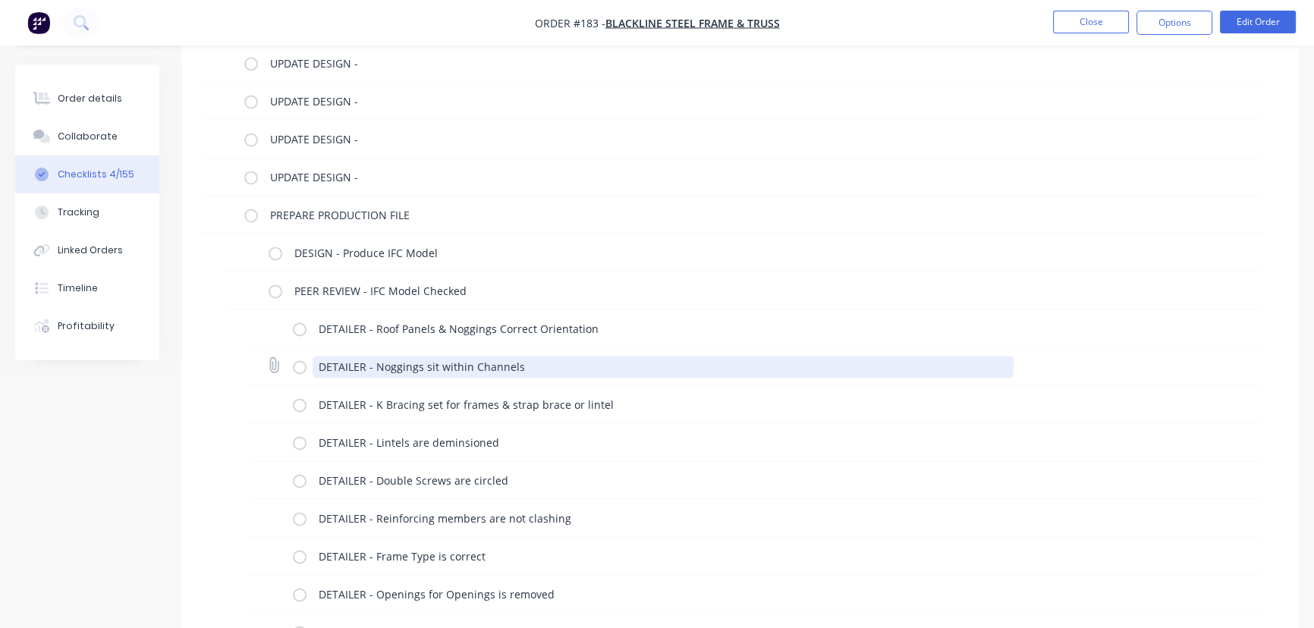
click at [317, 364] on textarea "DETAILER - Noggings sit within Channels" at bounding box center [664, 367] width 702 height 22
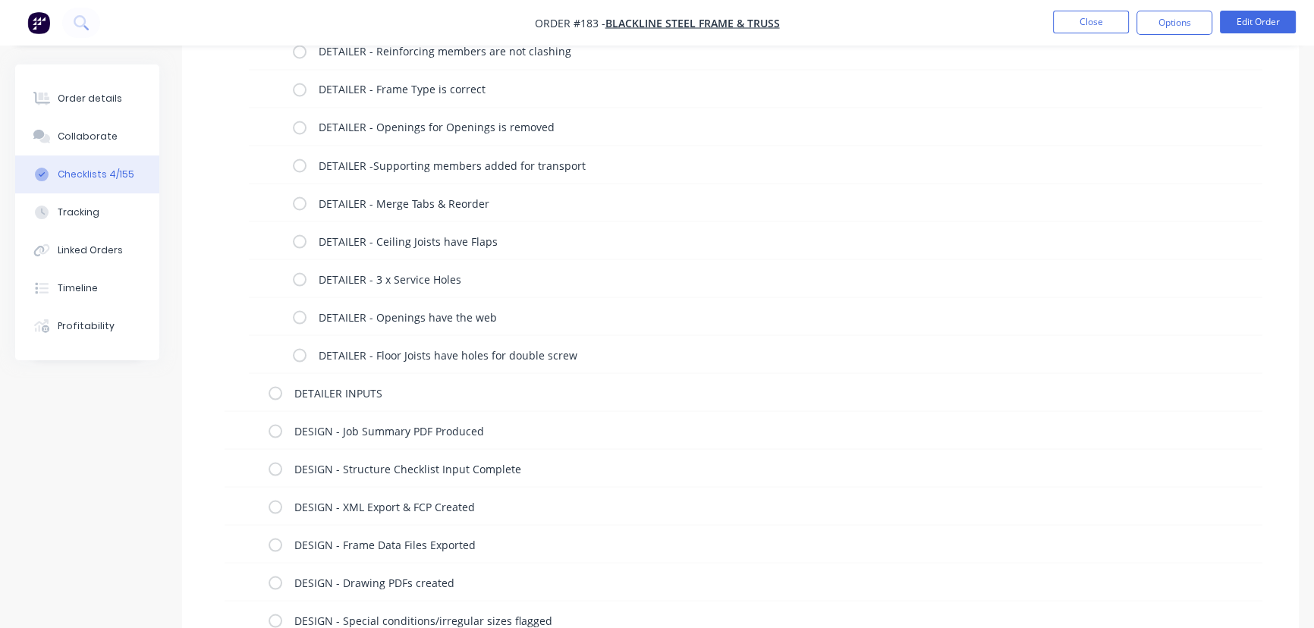
scroll to position [3463, 0]
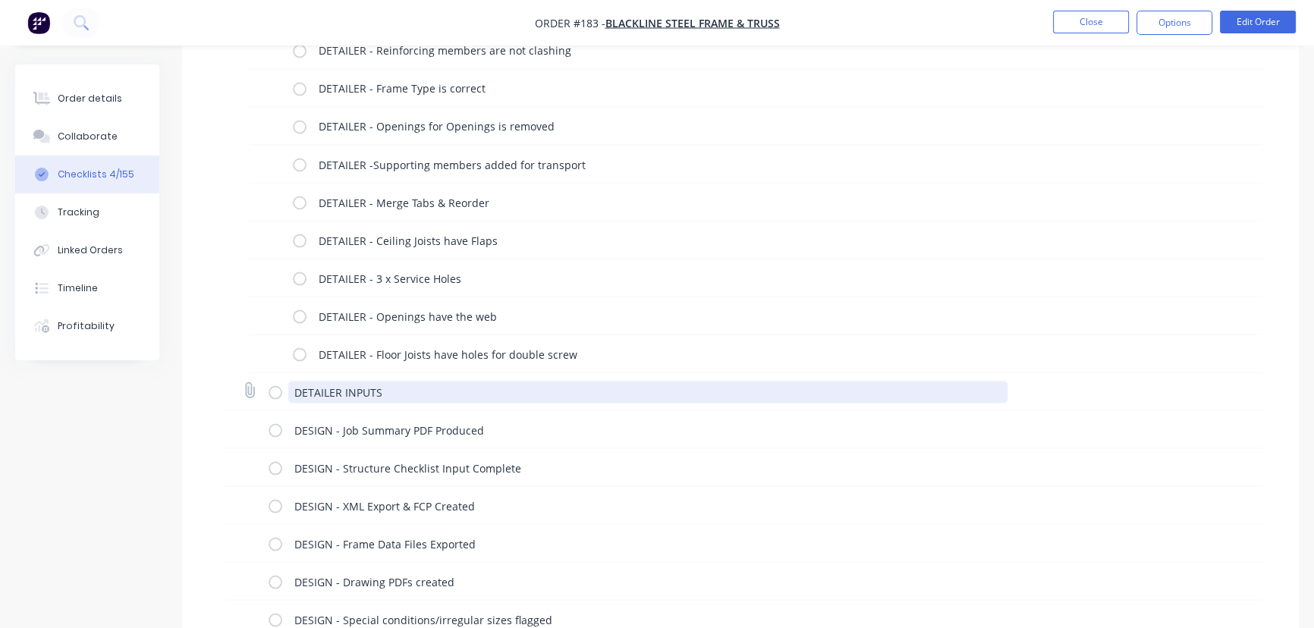
drag, startPoint x: 386, startPoint y: 395, endPoint x: 258, endPoint y: 392, distance: 128.3
click at [258, 392] on div "DETAILER INPUTS" at bounding box center [744, 392] width 1038 height 38
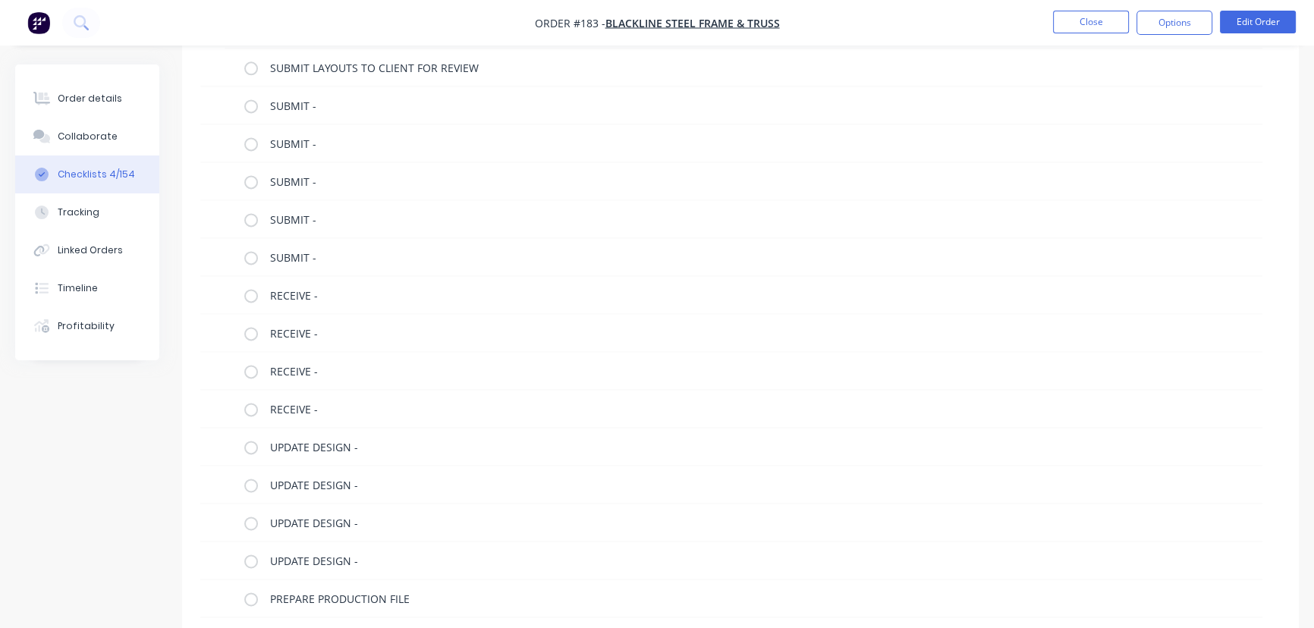
scroll to position [2610, 0]
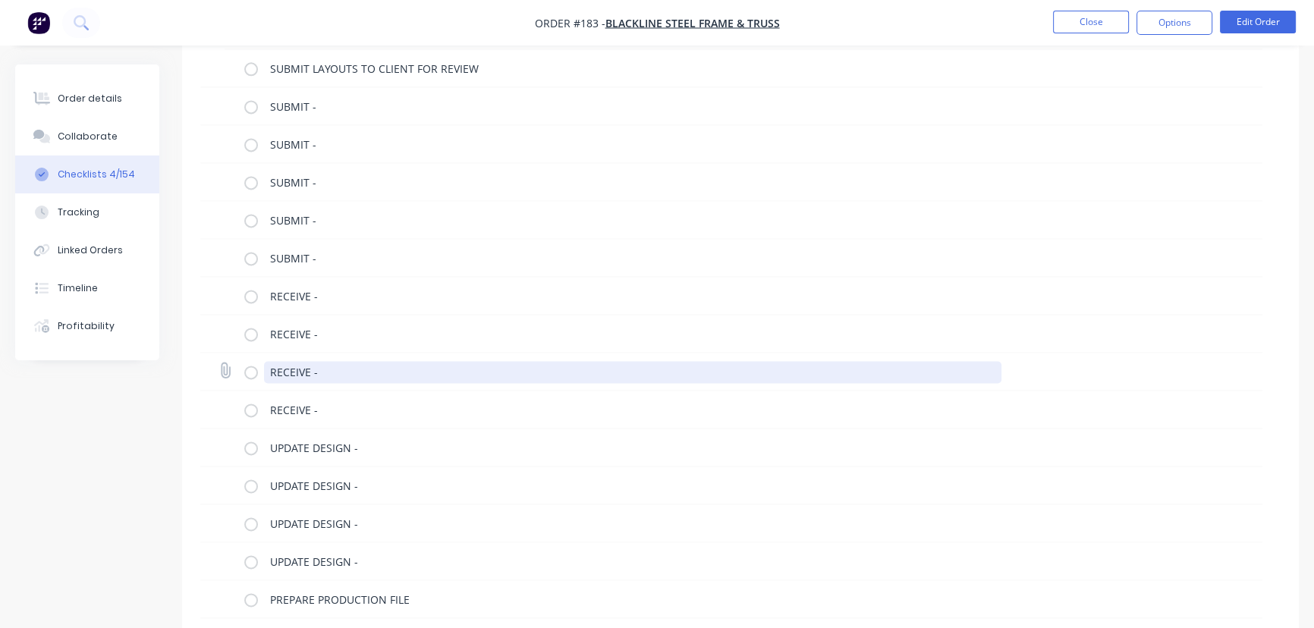
click at [351, 368] on textarea "RECEIVE -" at bounding box center [633, 372] width 738 height 22
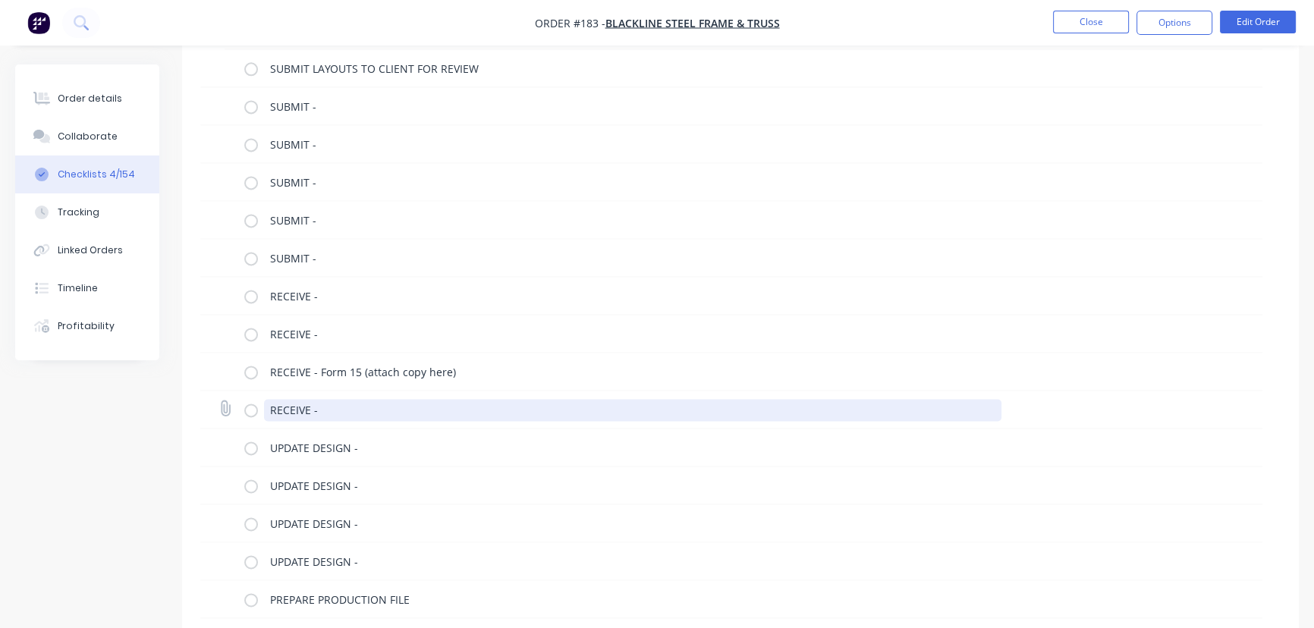
click at [341, 410] on textarea "RECEIVE -" at bounding box center [633, 410] width 738 height 22
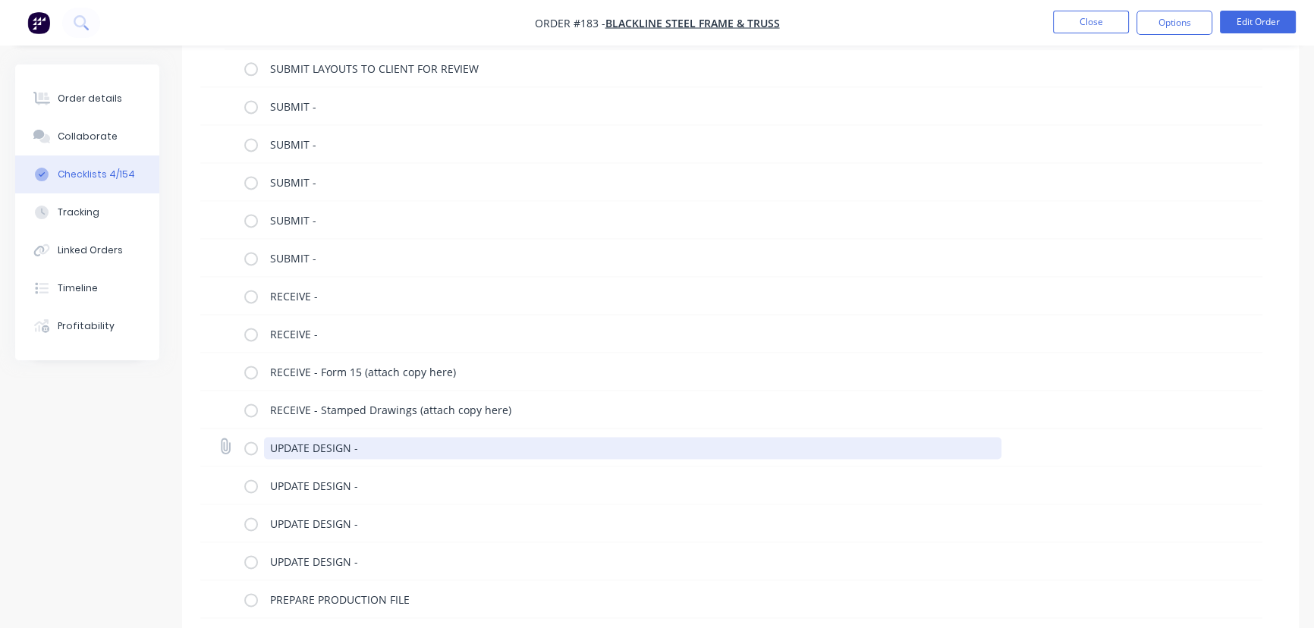
click at [370, 448] on textarea "UPDATE DESIGN -" at bounding box center [633, 448] width 738 height 22
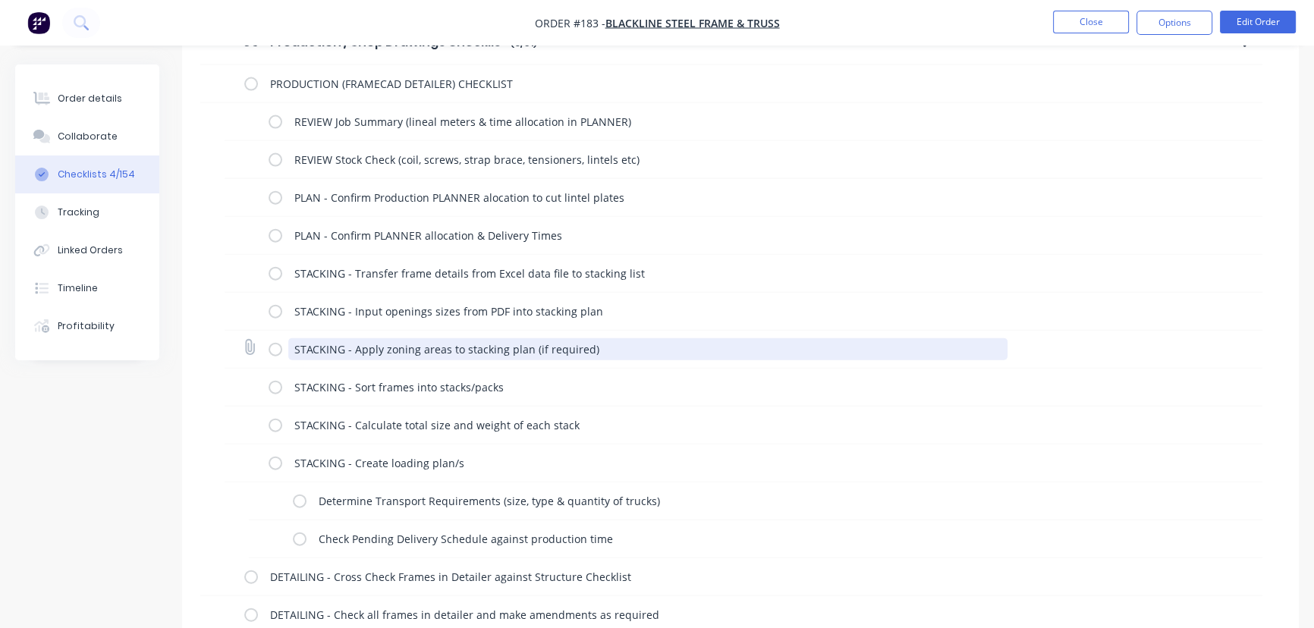
scroll to position [4325, 0]
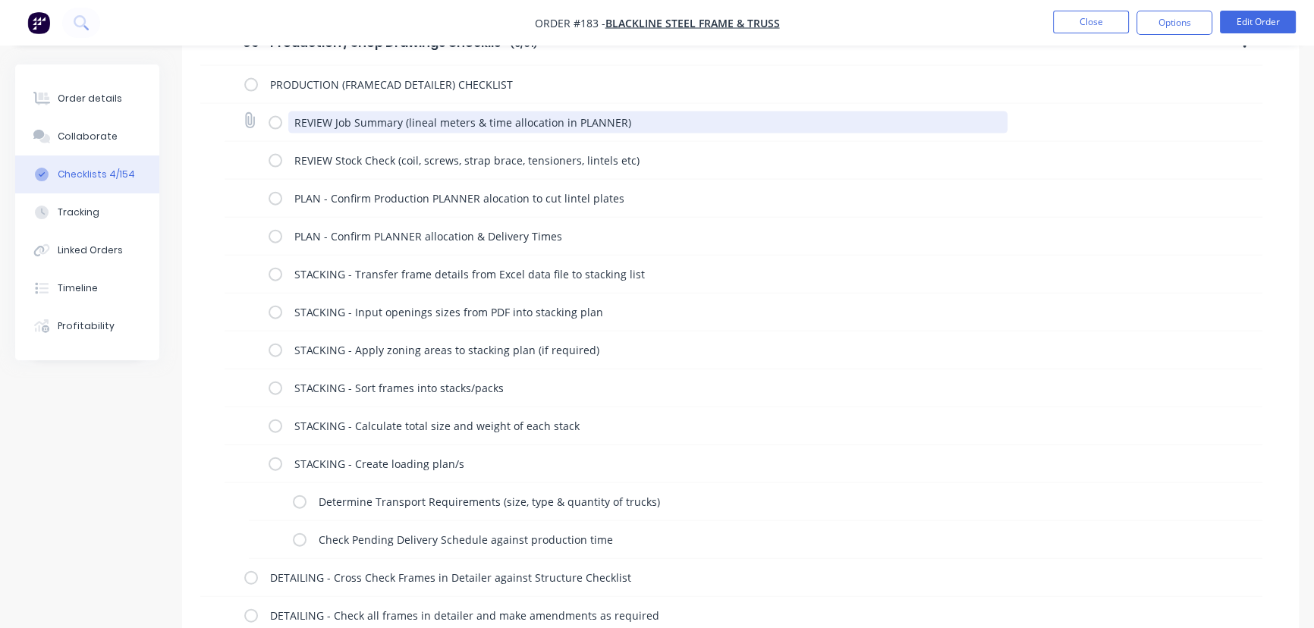
click at [332, 115] on textarea "REVIEW Job Summary (lineal meters & time allocation in PLANNER)" at bounding box center [648, 123] width 720 height 22
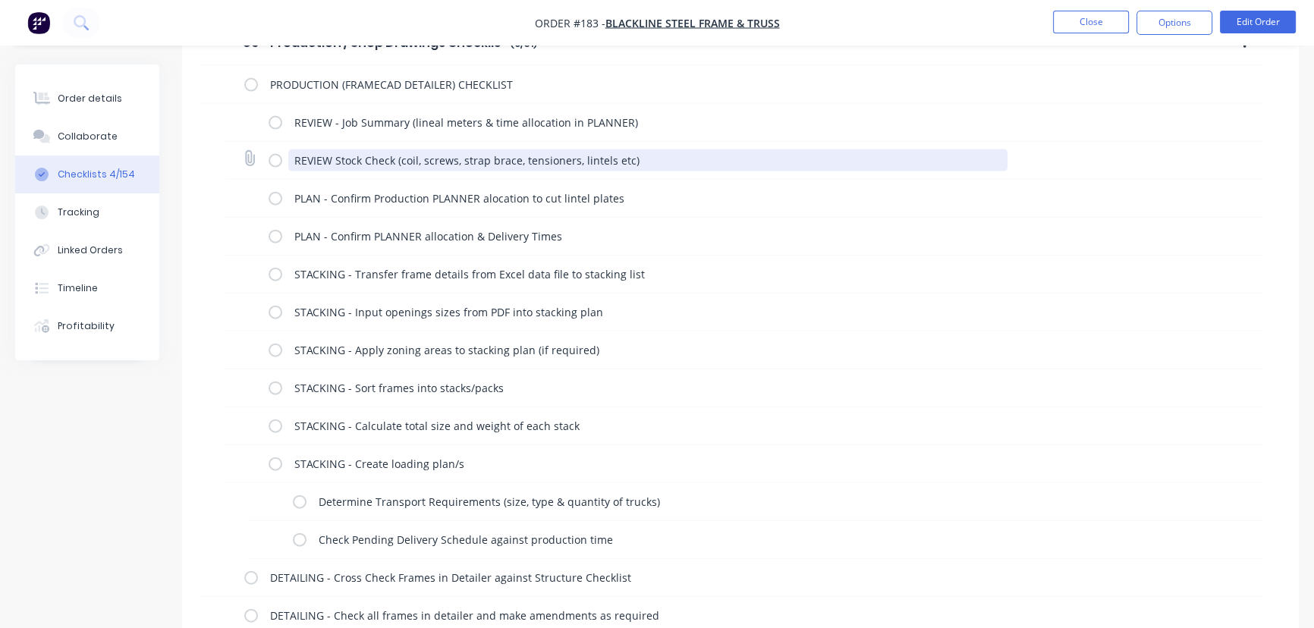
click at [332, 159] on textarea "REVIEW Stock Check (coil, screws, strap brace, tensioners, lintels etc)" at bounding box center [648, 160] width 720 height 22
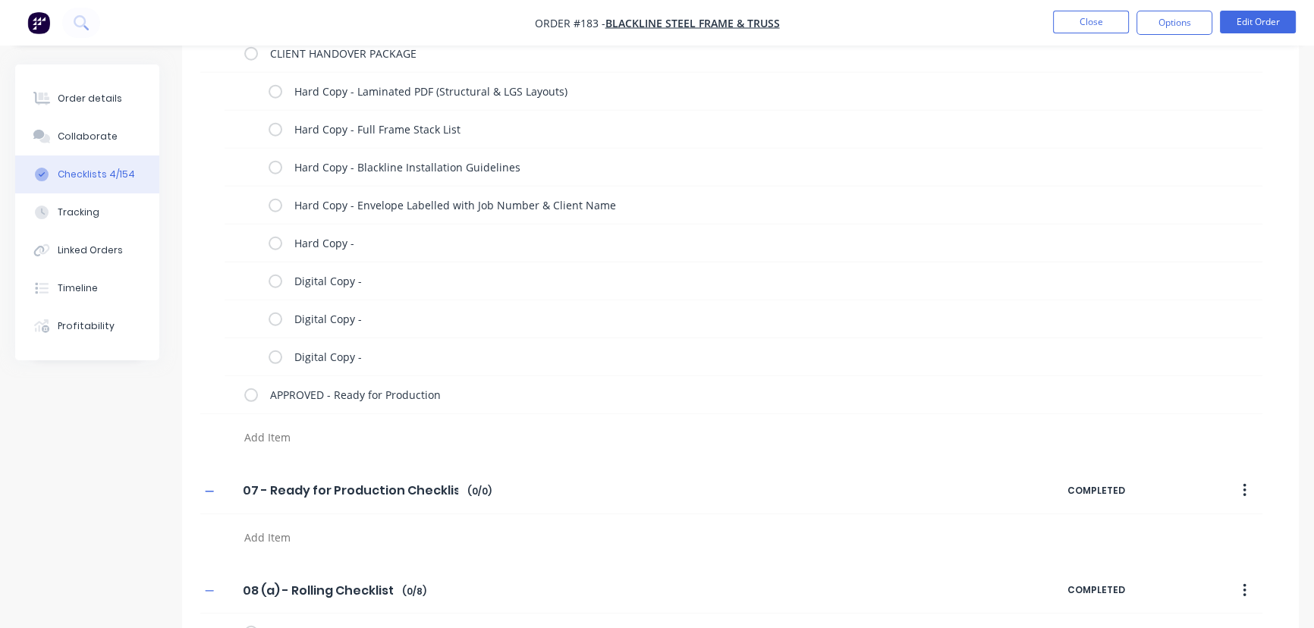
scroll to position [5177, 0]
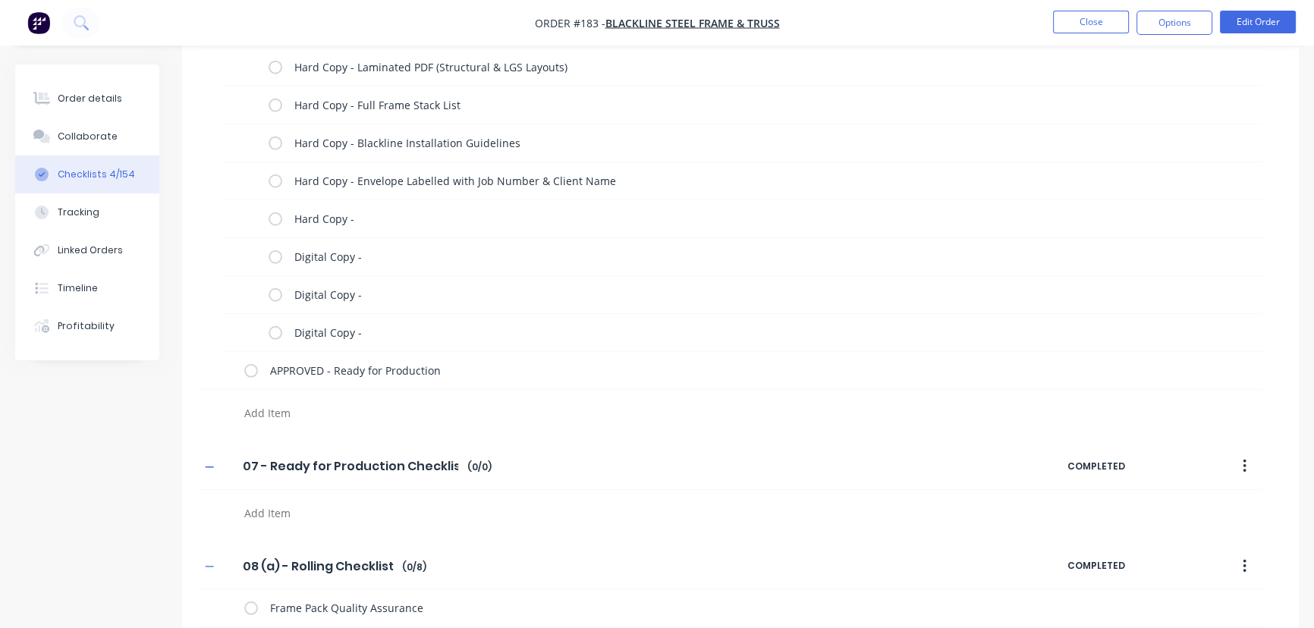
click at [287, 409] on textarea at bounding box center [579, 413] width 683 height 22
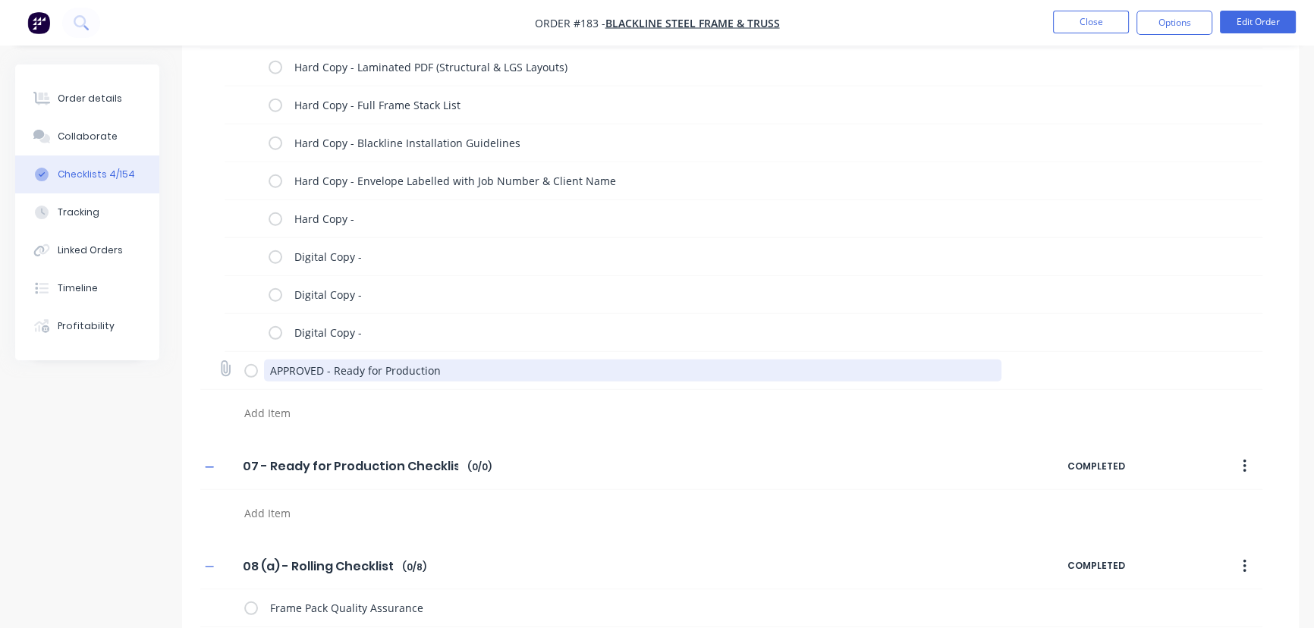
drag, startPoint x: 469, startPoint y: 363, endPoint x: 239, endPoint y: 373, distance: 230.1
click at [239, 373] on div "APPROVED - Ready for Production" at bounding box center [731, 371] width 1062 height 38
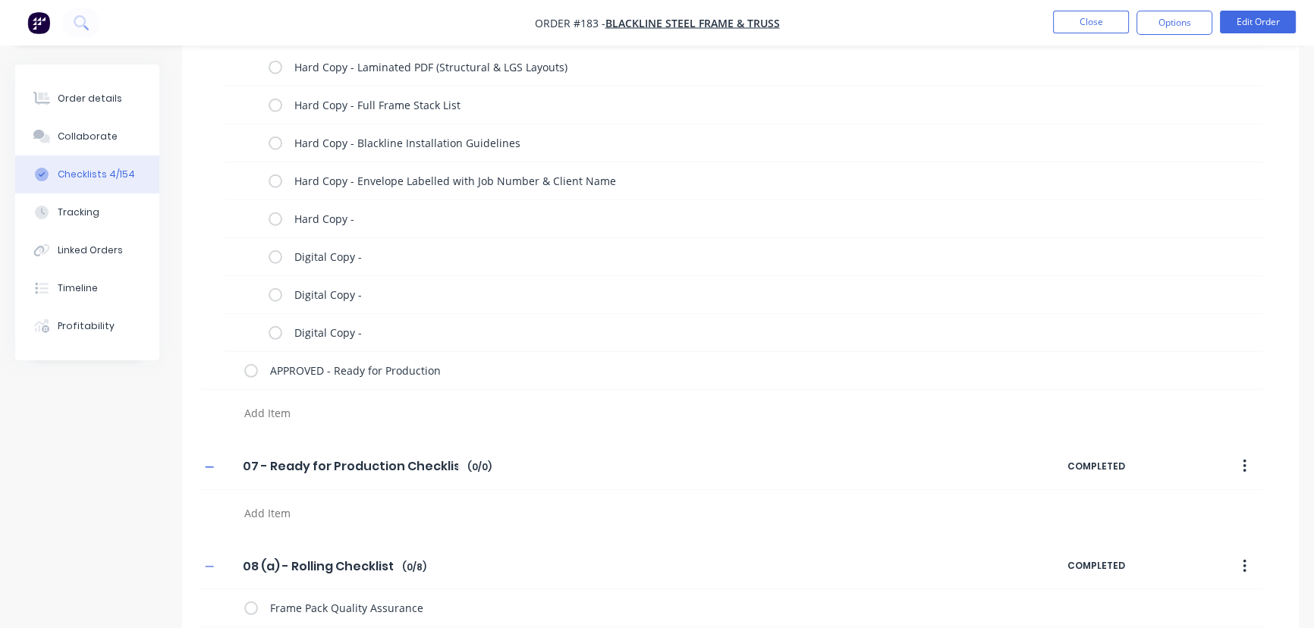
click at [250, 408] on textarea at bounding box center [579, 413] width 683 height 22
paste textarea "APPROVED - Ready for Production"
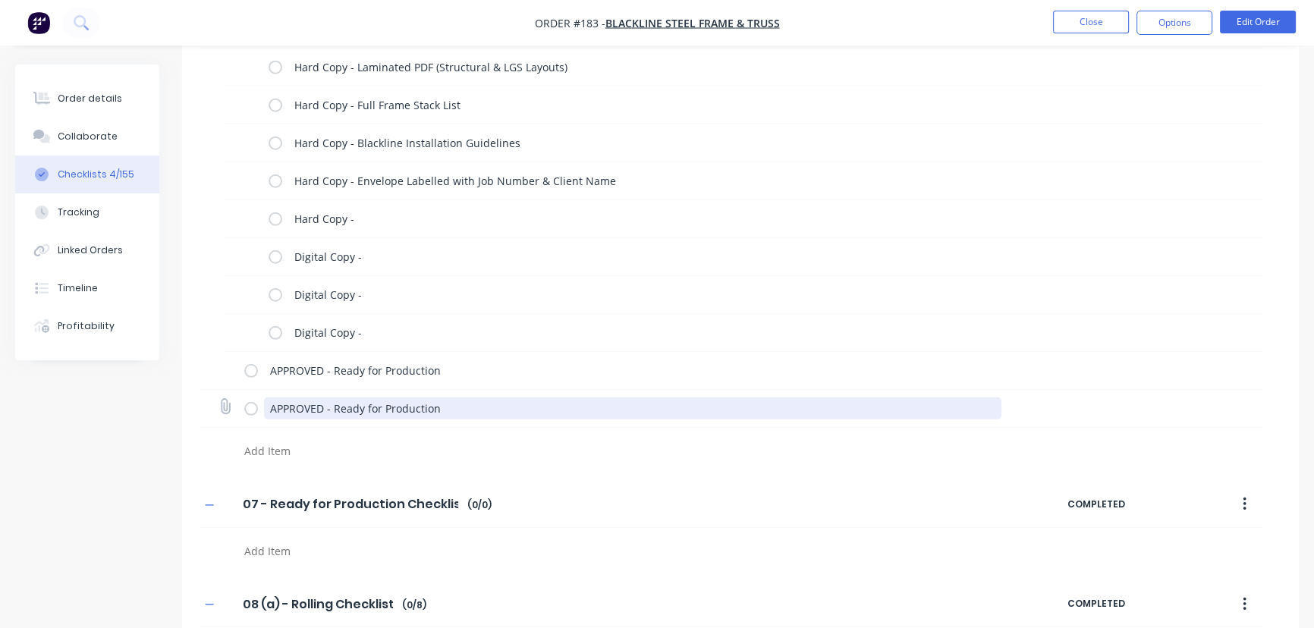
click at [270, 405] on textarea "APPROVED - Ready for Production" at bounding box center [633, 409] width 738 height 22
click at [499, 406] on textarea "APPROVED - Ready for Production" at bounding box center [648, 409] width 720 height 22
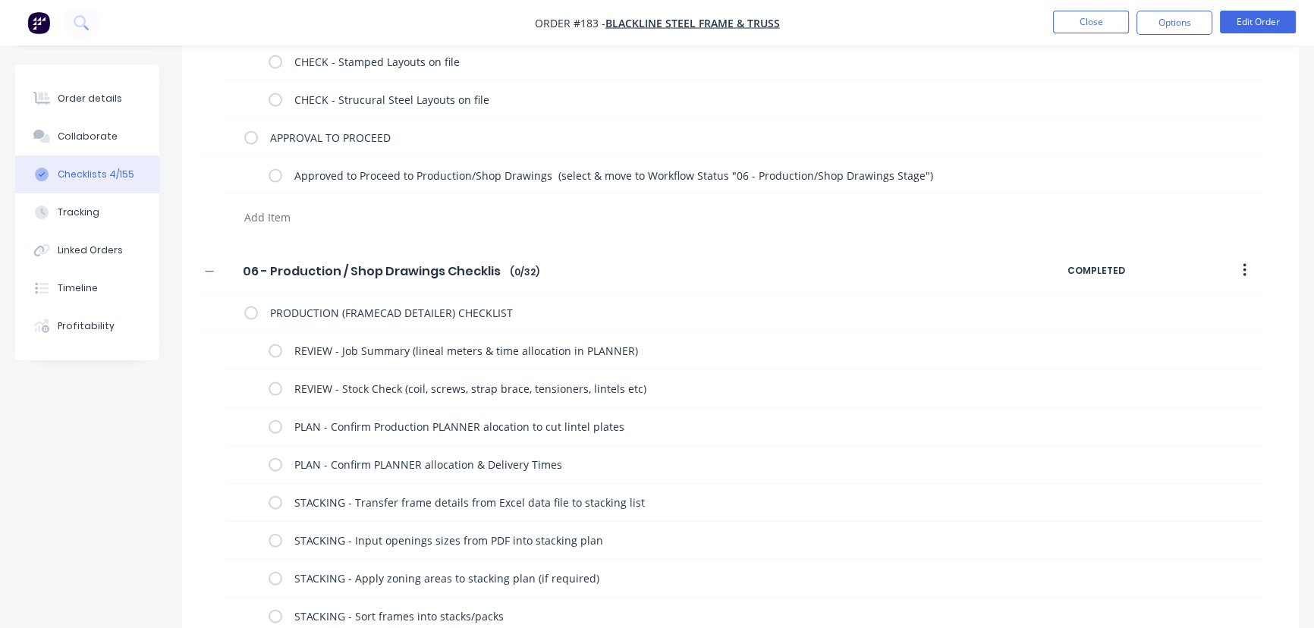
scroll to position [4090, 0]
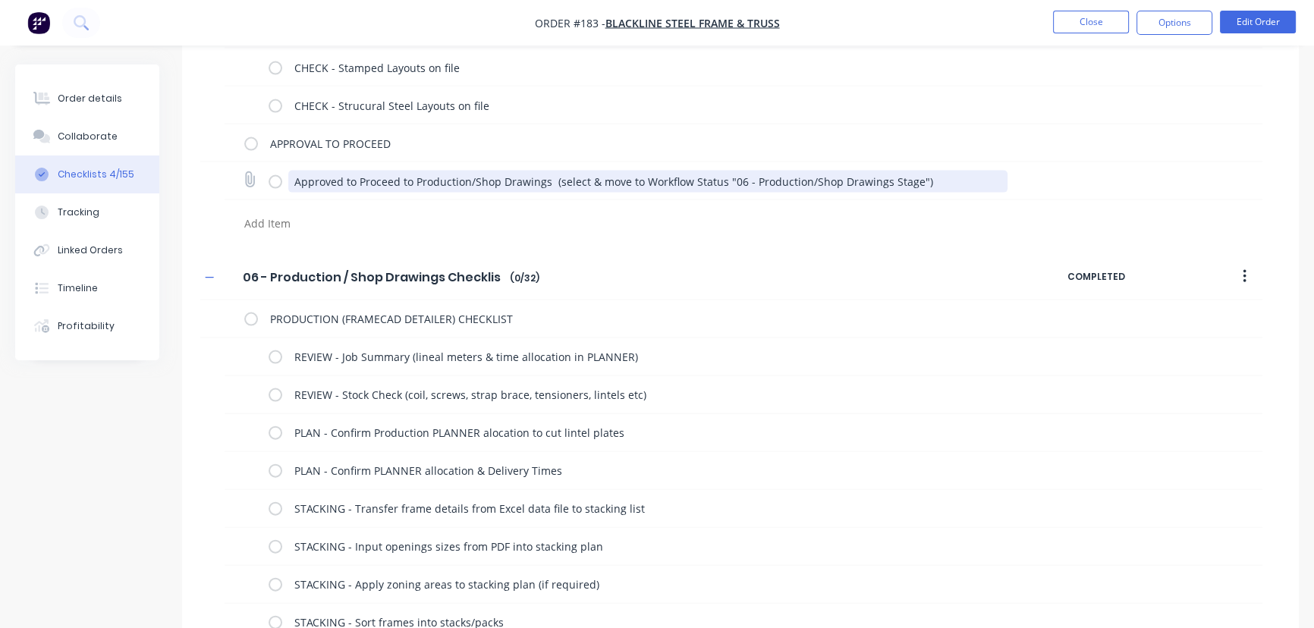
drag, startPoint x: 549, startPoint y: 177, endPoint x: 952, endPoint y: 194, distance: 404.1
click at [952, 194] on div "Approved to Proceed to Production/Shop Drawings (select & move to Workflow Stat…" at bounding box center [744, 181] width 1038 height 38
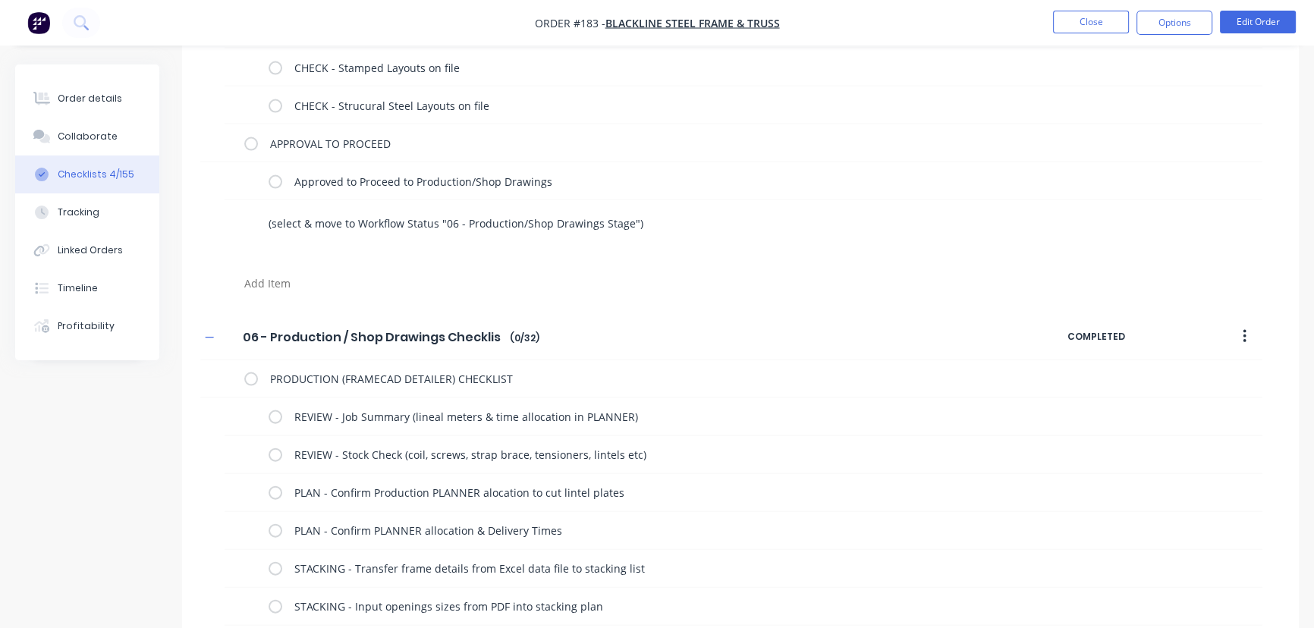
drag, startPoint x: 270, startPoint y: 220, endPoint x: 355, endPoint y: 222, distance: 85.0
click at [355, 222] on textarea "(select & move to Workflow Status "06 - Production/Shop Drawings Stage")" at bounding box center [596, 223] width 666 height 22
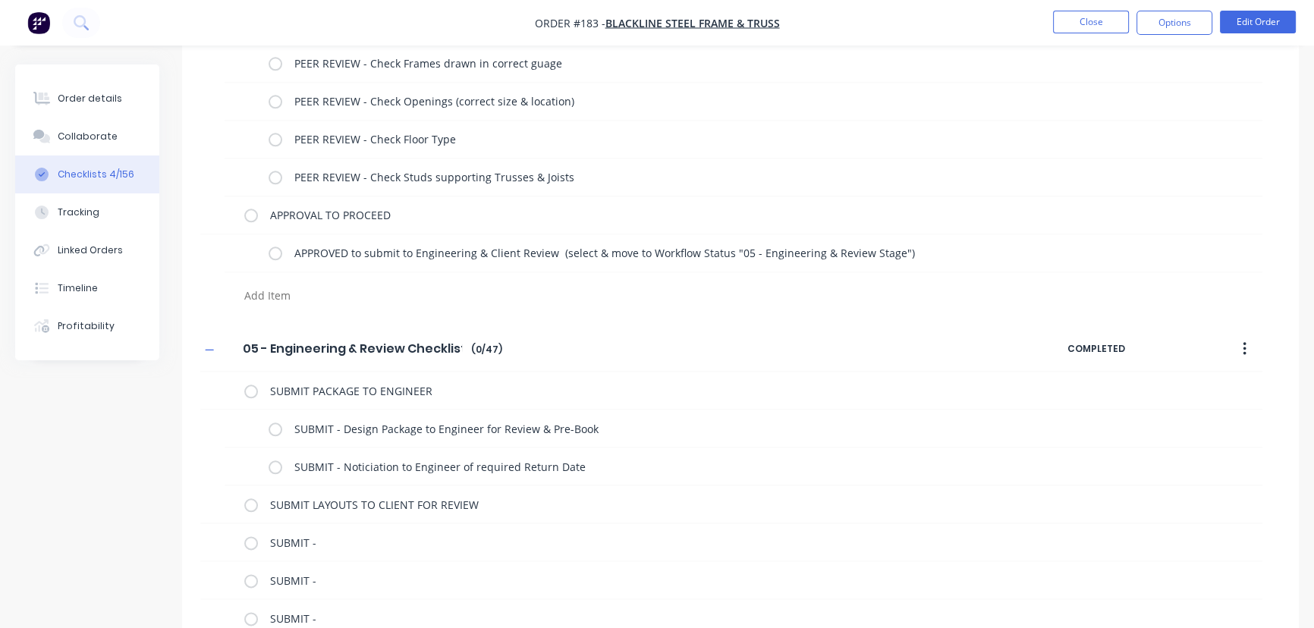
scroll to position [2173, 0]
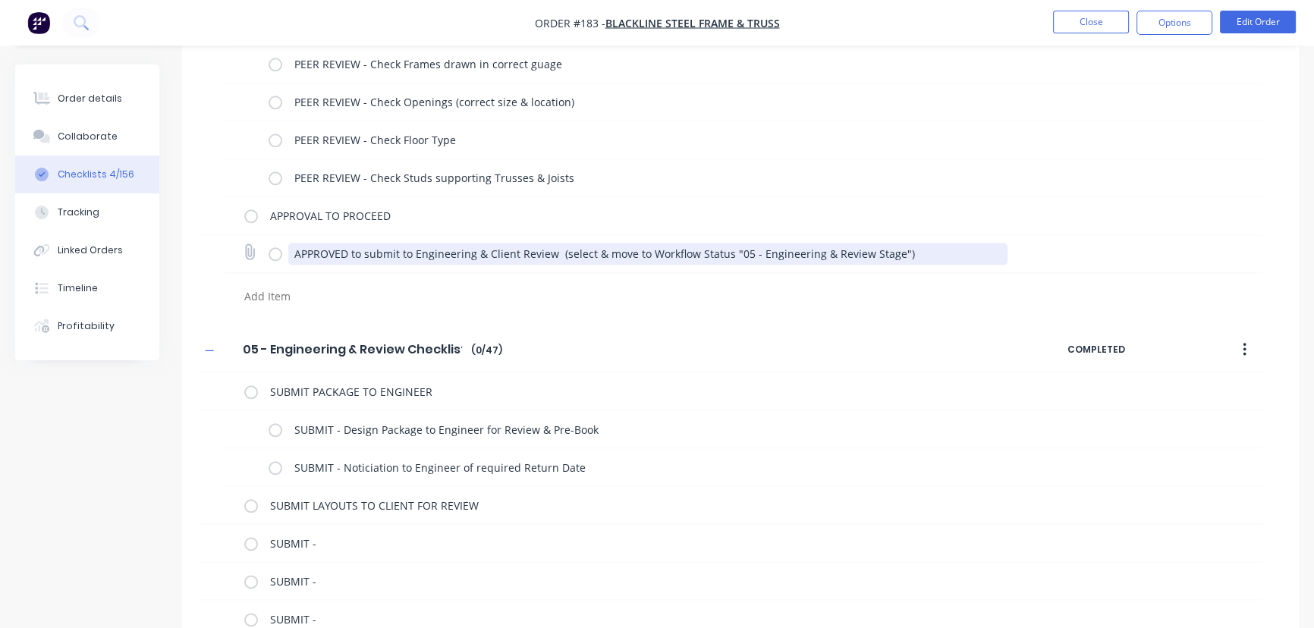
click at [923, 252] on textarea "APPROVED to submit to Engineering & Client Review (select & move to Workflow St…" at bounding box center [648, 254] width 720 height 22
drag, startPoint x: 913, startPoint y: 252, endPoint x: 603, endPoint y: 256, distance: 310.4
click at [603, 256] on textarea "APPROVED to submit to Engineering & Client Review (select & move to Workflow St…" at bounding box center [648, 254] width 720 height 22
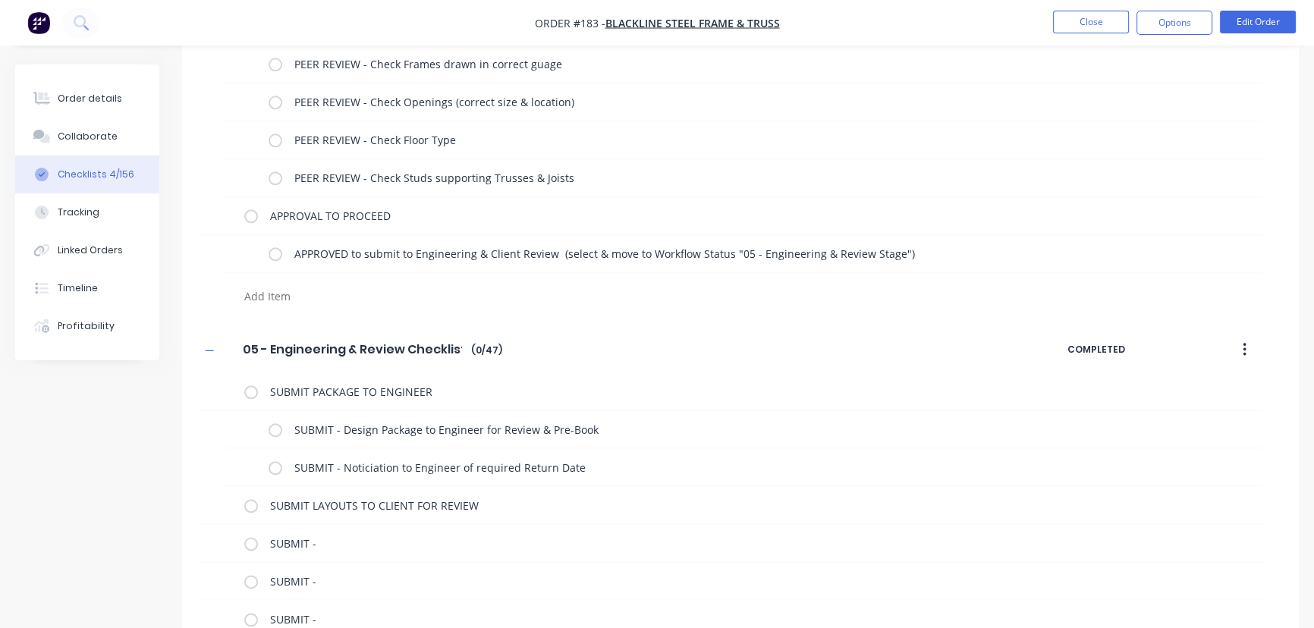
click at [360, 288] on textarea at bounding box center [579, 296] width 683 height 22
paste textarea "move to Workflow Status "05 - Engineering & Review Stage")"
click at [314, 296] on textarea "Job Card move to Workflow Status "05 - Engineering & Review Stage")" at bounding box center [579, 296] width 683 height 22
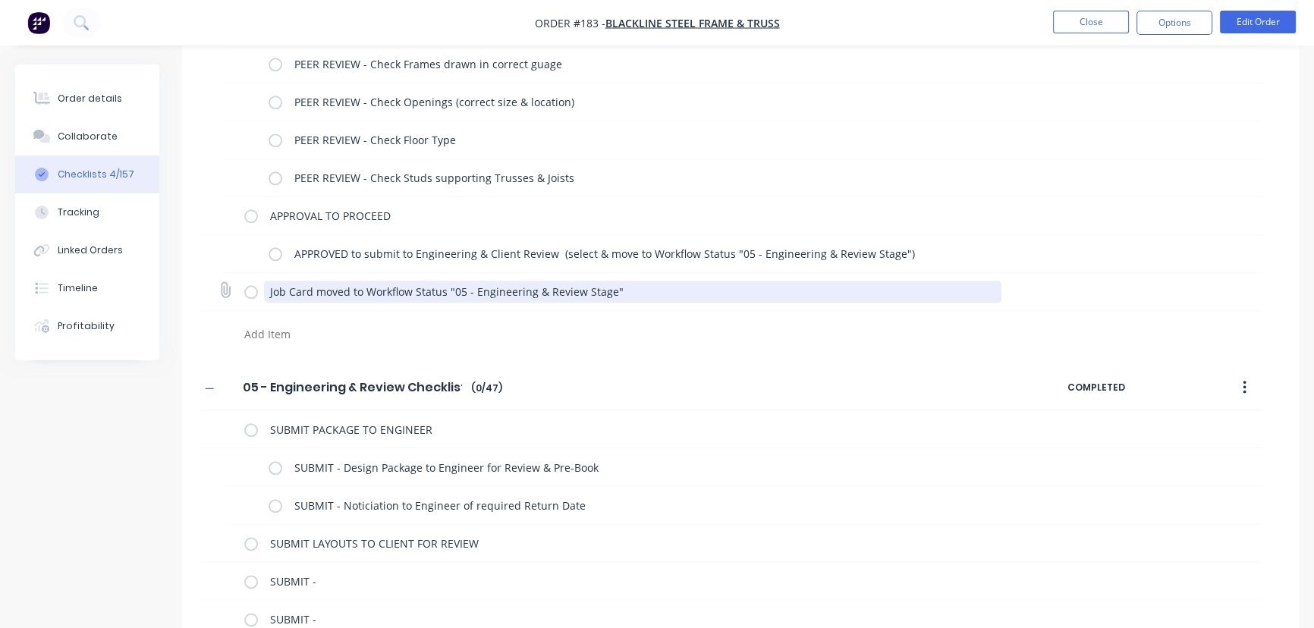
click at [278, 288] on textarea "Job Card moved to Workflow Status "05 - Engineering & Review Stage"" at bounding box center [633, 292] width 738 height 22
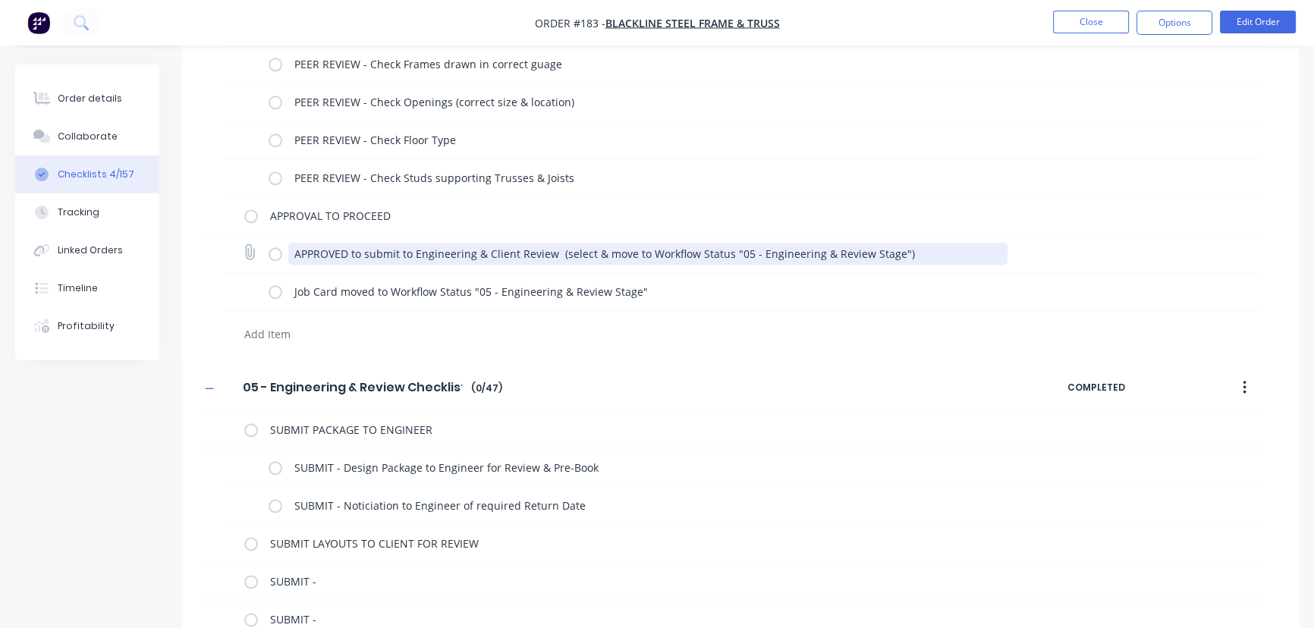
click at [922, 252] on textarea "APPROVED to submit to Engineering & Client Review (select & move to Workflow St…" at bounding box center [648, 254] width 720 height 22
drag, startPoint x: 922, startPoint y: 252, endPoint x: 558, endPoint y: 248, distance: 364.3
click at [558, 248] on textarea "APPROVED to submit to Engineering & Client Review (select & move to Workflow St…" at bounding box center [648, 254] width 720 height 22
click at [558, 248] on textarea "APPROVED to submit to Engineering & Client Review" at bounding box center [648, 254] width 720 height 22
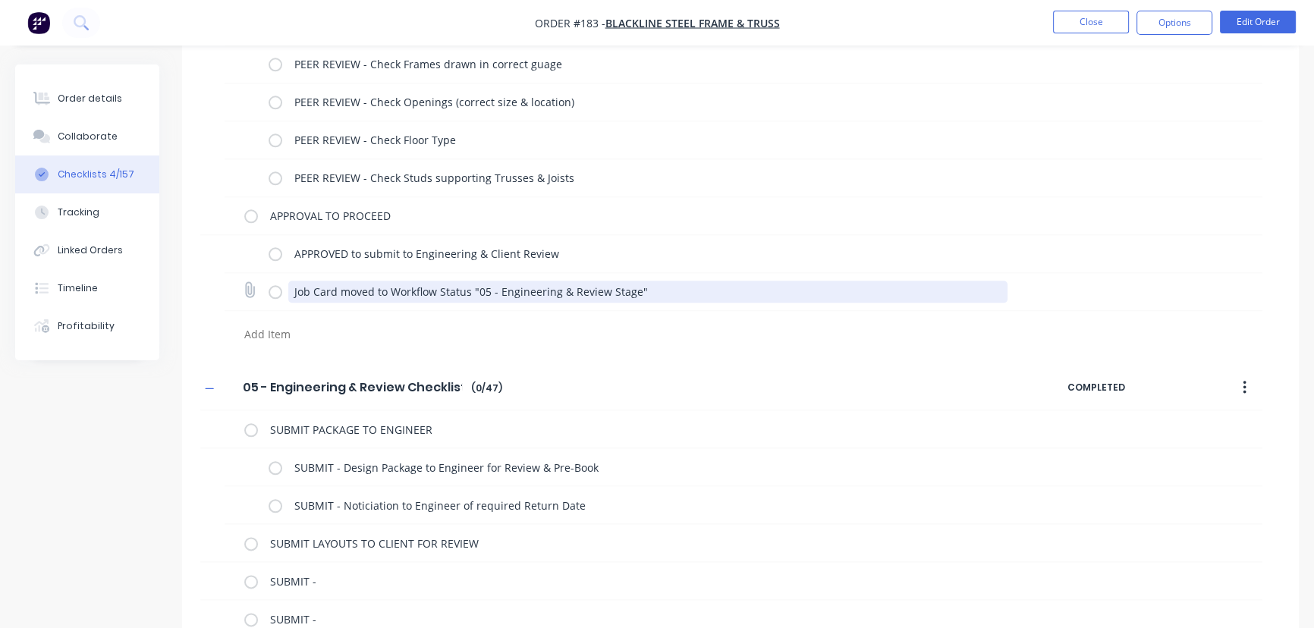
click at [649, 288] on textarea "Job Card moved to Workflow Status "05 - Engineering & Review Stage"" at bounding box center [648, 292] width 720 height 22
click at [658, 295] on textarea "Job Card moved to Workflow Status "05 - Engineering & Review Stage"" at bounding box center [648, 292] width 720 height 22
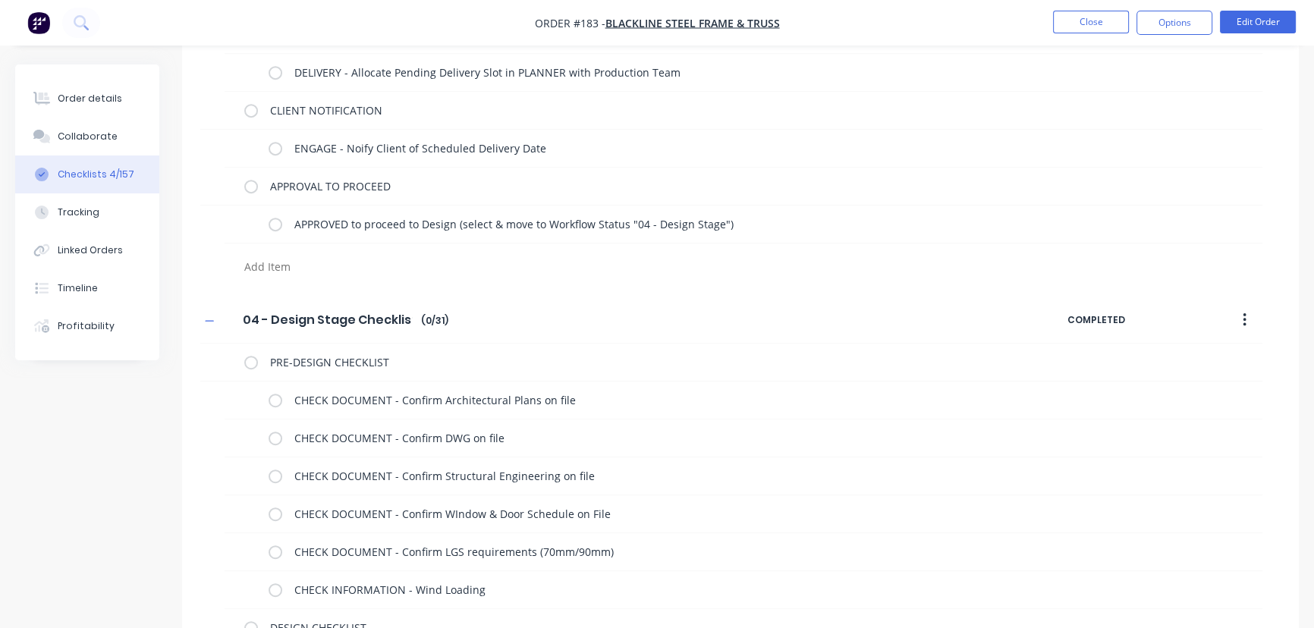
scroll to position [962, 0]
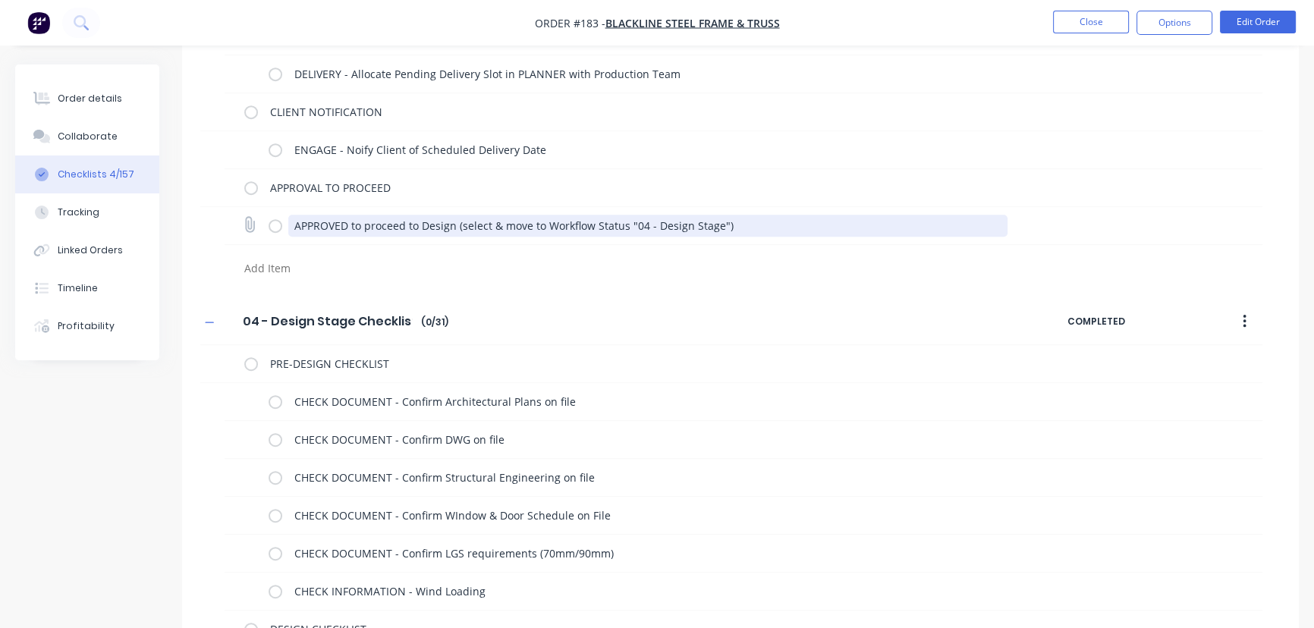
click at [733, 222] on textarea "APPROVED to proceed to Design (select & move to Workflow Status "04 - Design St…" at bounding box center [648, 226] width 720 height 22
drag, startPoint x: 455, startPoint y: 222, endPoint x: 781, endPoint y: 256, distance: 327.3
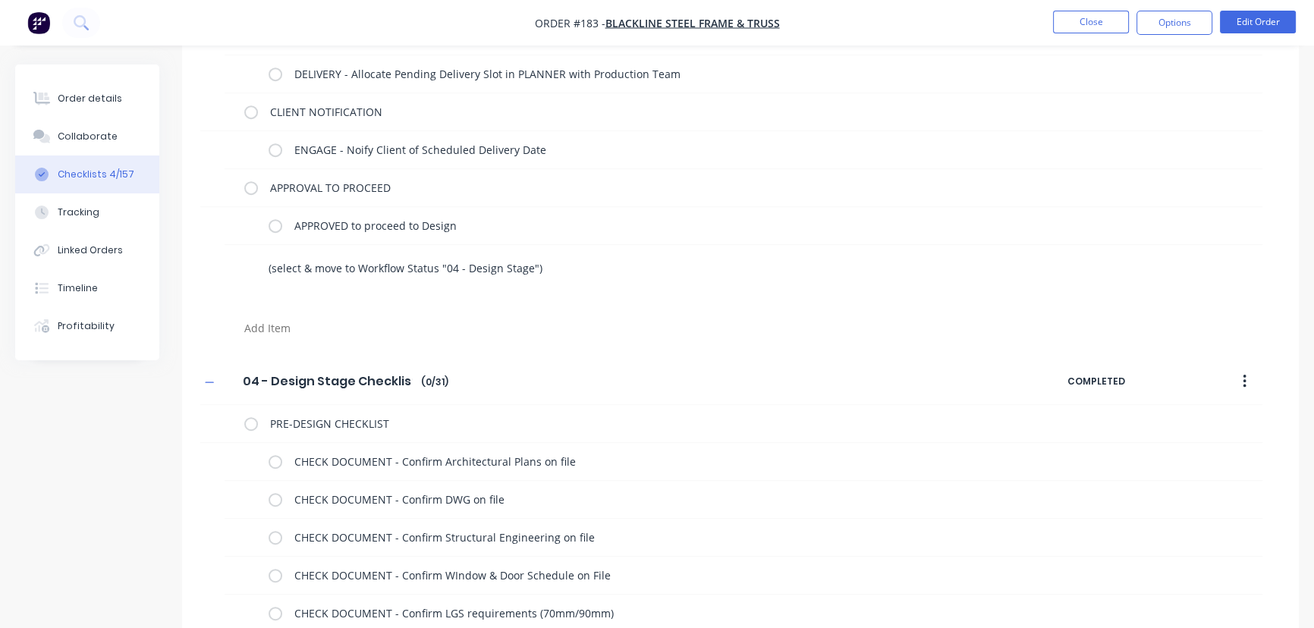
click at [266, 266] on textarea "(select & move to Workflow Status "04 - Design Stage")" at bounding box center [596, 268] width 666 height 22
click at [565, 266] on textarea "Job Card moved to Workflow Status "04 - Design Stage")" at bounding box center [596, 268] width 666 height 22
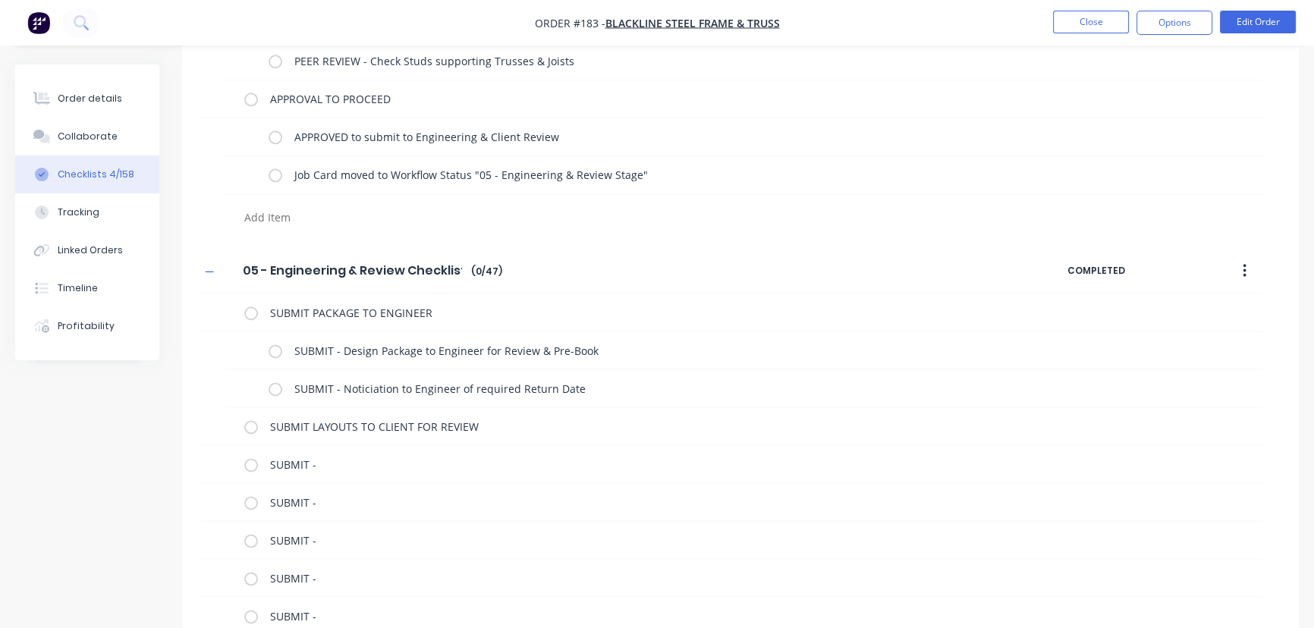
scroll to position [2387, 0]
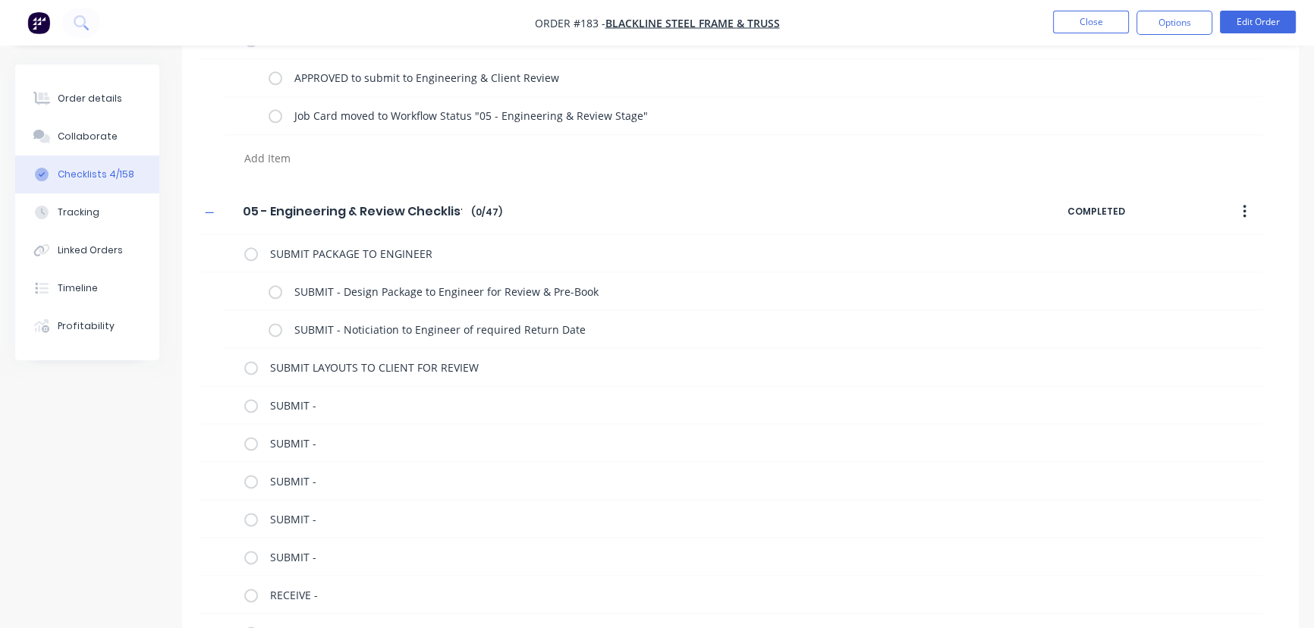
click at [413, 169] on textarea at bounding box center [579, 158] width 683 height 22
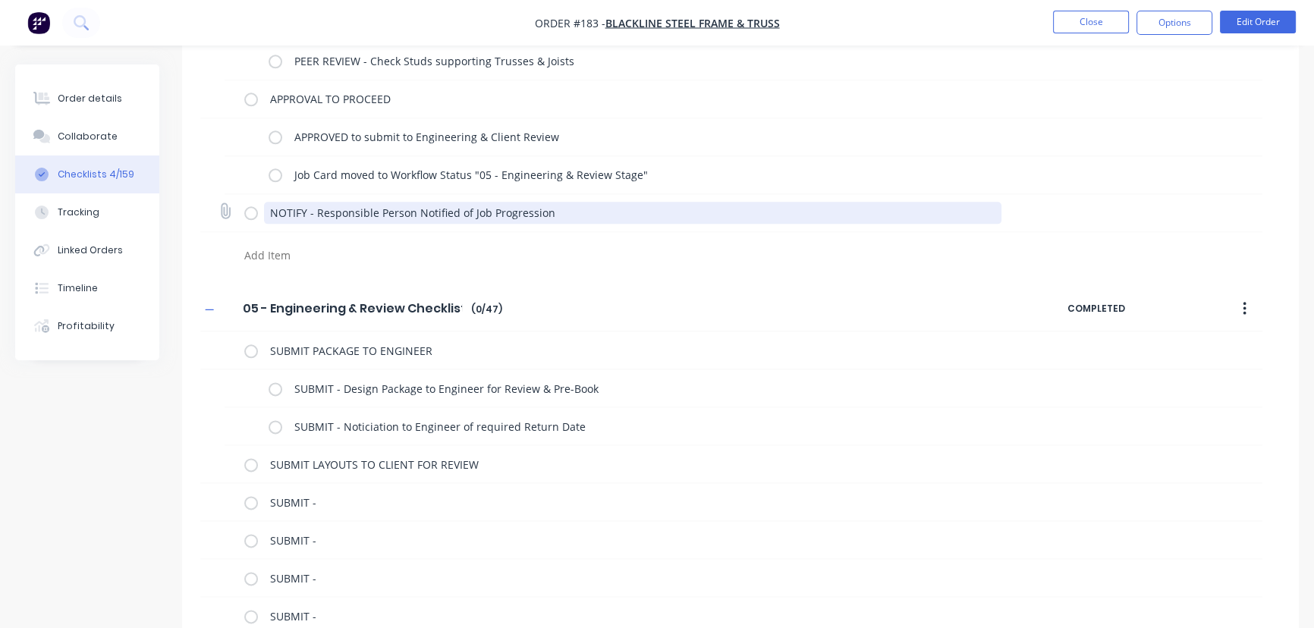
click at [413, 202] on textarea "NOTIFY - Responsible Person Notified of Job Progression" at bounding box center [633, 213] width 738 height 22
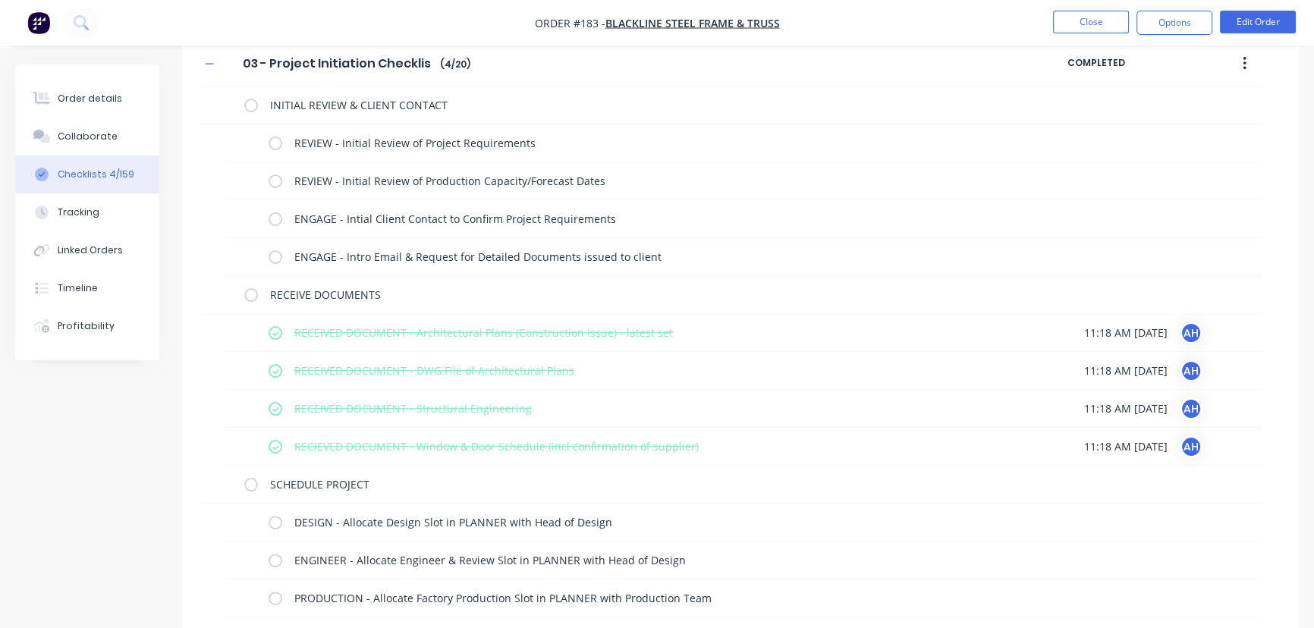
scroll to position [0, 0]
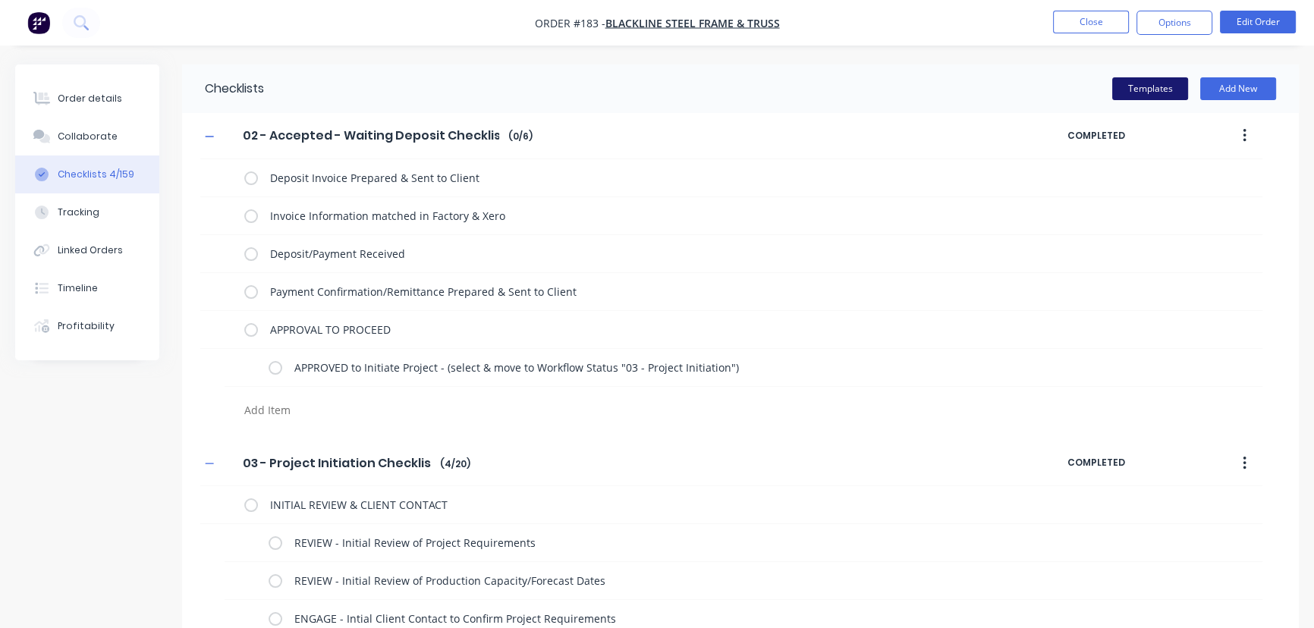
click at [1144, 90] on button "Templates" at bounding box center [1150, 88] width 76 height 23
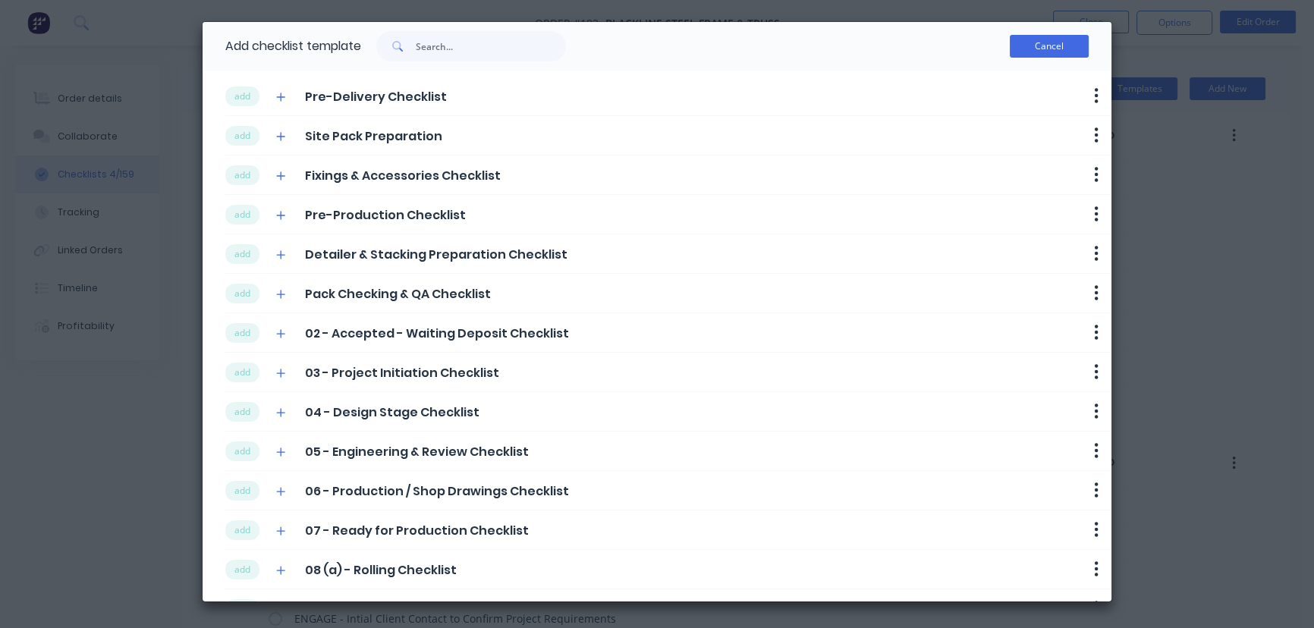
click at [1029, 42] on button "Cancel" at bounding box center [1049, 46] width 79 height 23
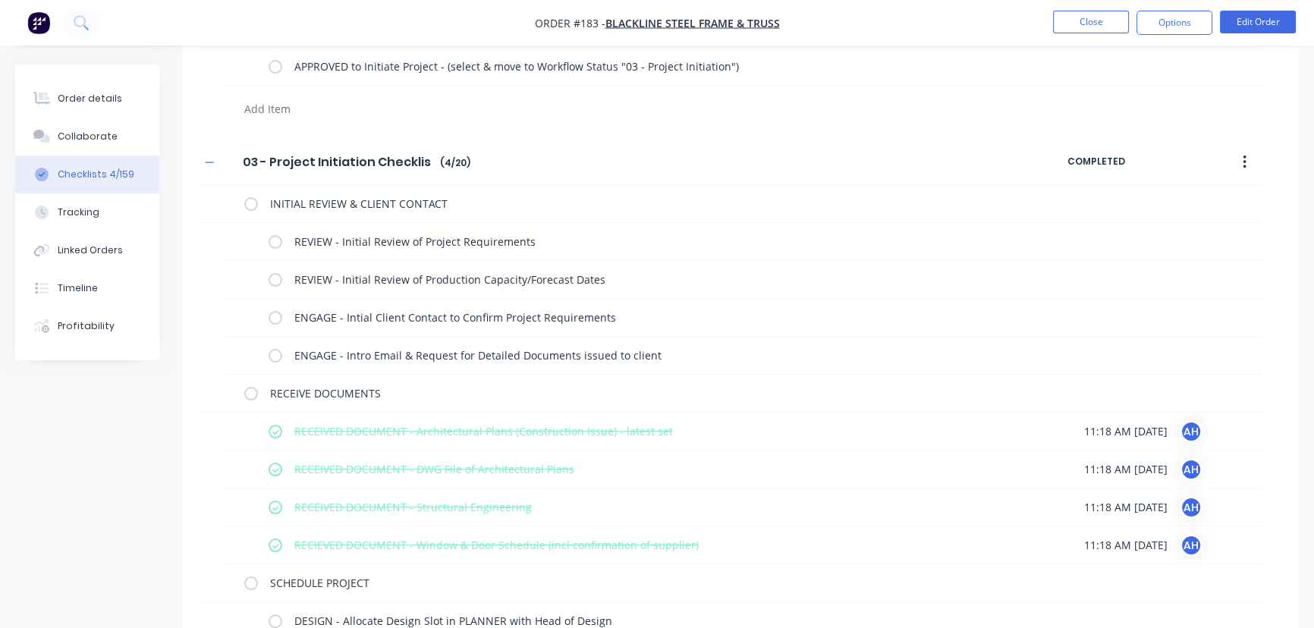
scroll to position [475, 0]
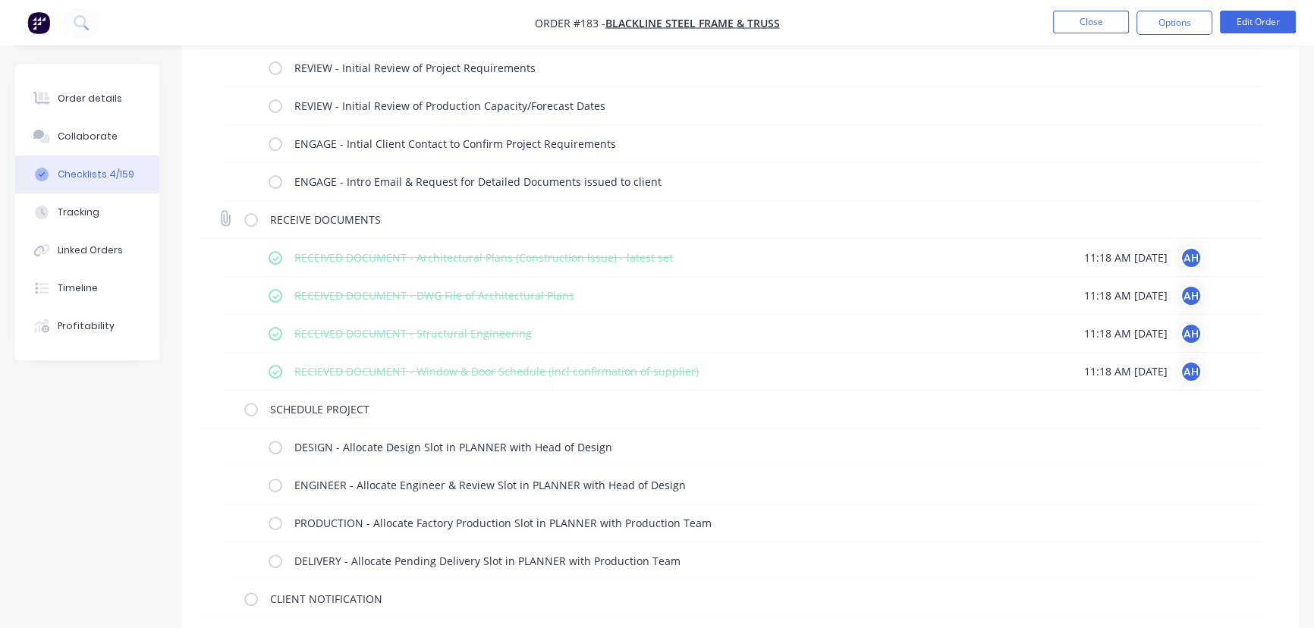
click at [250, 223] on label at bounding box center [251, 220] width 14 height 16
click at [0, 0] on input "checkbox" at bounding box center [0, 0] width 0 height 0
click at [250, 223] on label at bounding box center [251, 220] width 14 height 16
click at [0, 0] on input "checkbox" at bounding box center [0, 0] width 0 height 0
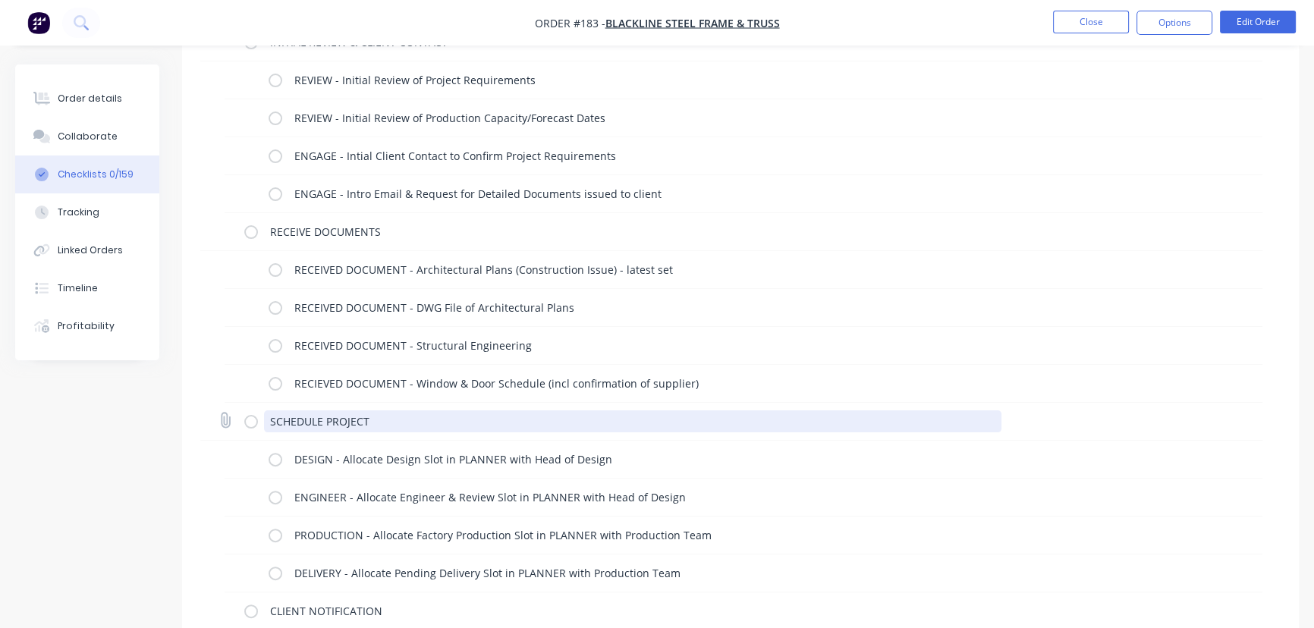
scroll to position [0, 0]
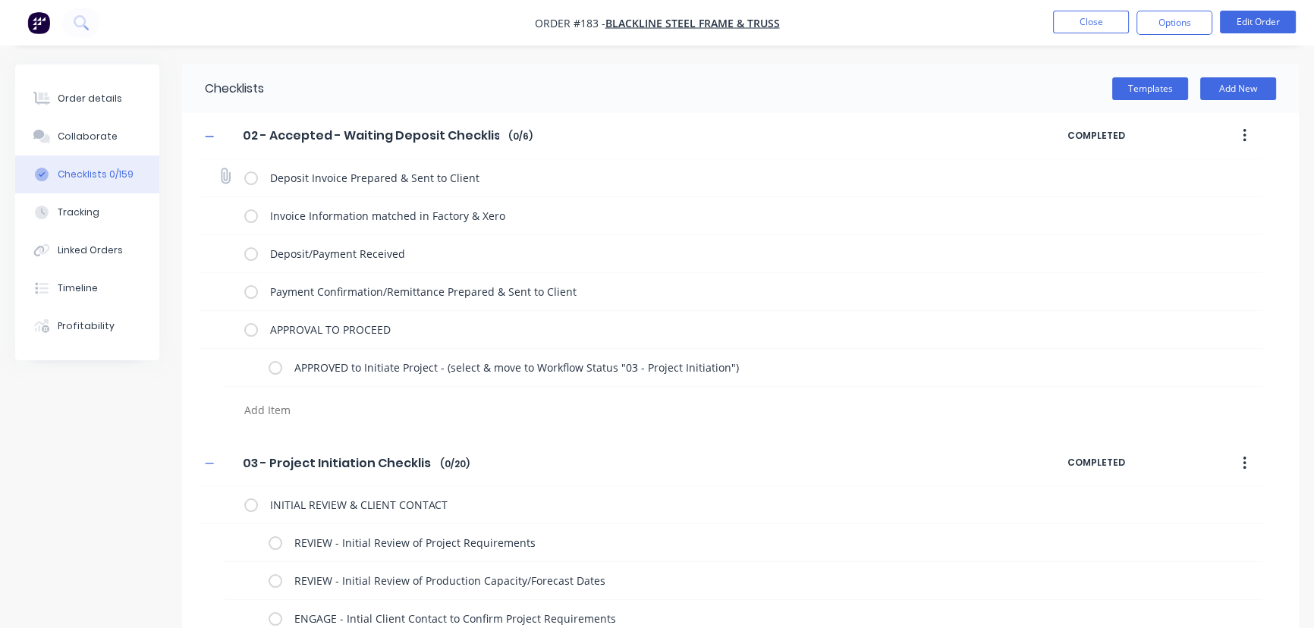
click at [252, 181] on label at bounding box center [251, 178] width 14 height 16
click at [0, 0] on input "checkbox" at bounding box center [0, 0] width 0 height 0
click at [251, 175] on label at bounding box center [251, 178] width 14 height 16
click at [0, 0] on input "checkbox" at bounding box center [0, 0] width 0 height 0
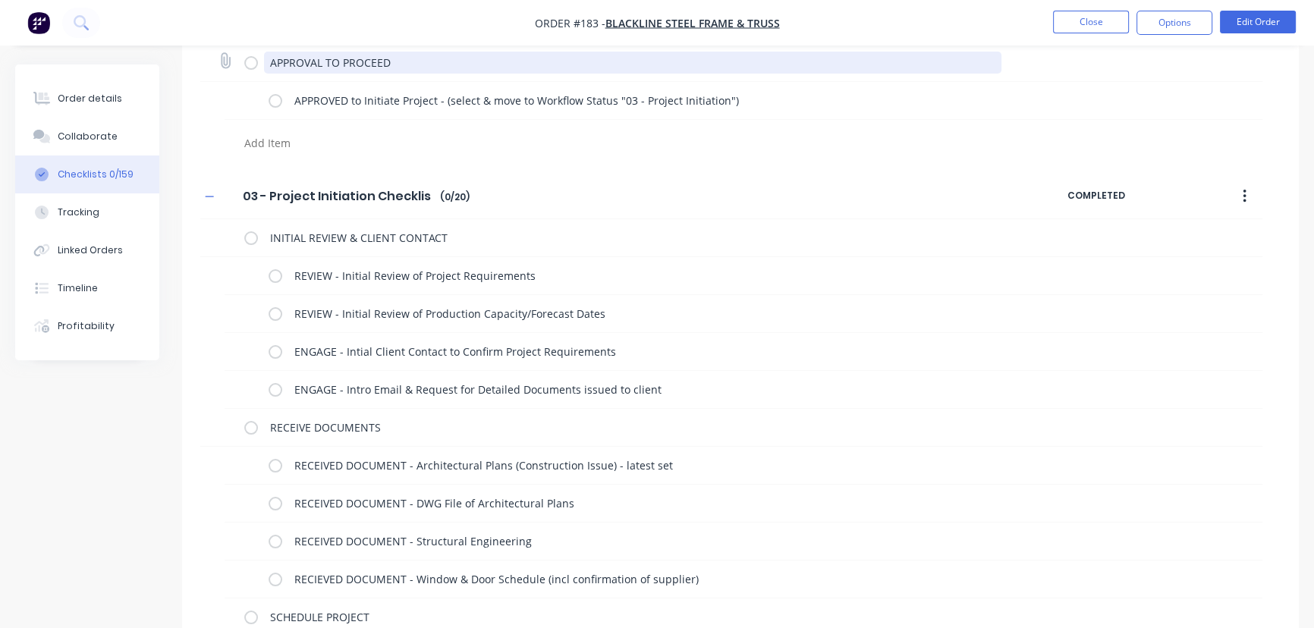
scroll to position [278, 0]
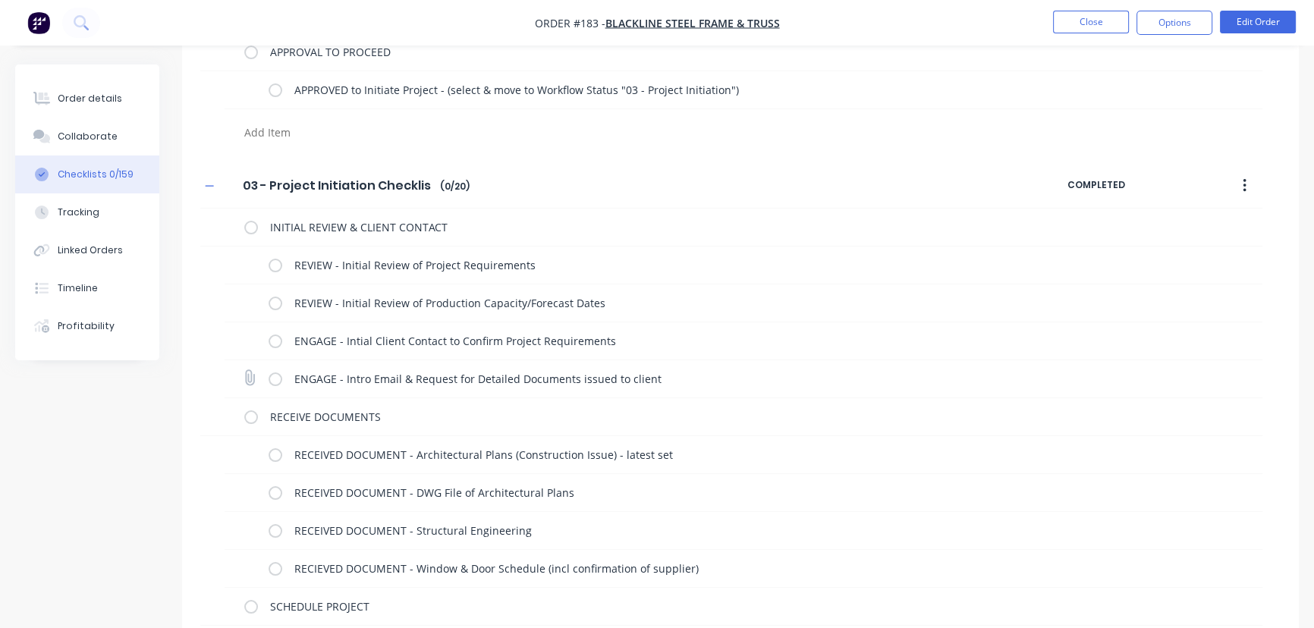
click at [273, 375] on label at bounding box center [276, 379] width 14 height 16
click at [0, 0] on input "checkbox" at bounding box center [0, 0] width 0 height 0
click at [275, 341] on label at bounding box center [276, 341] width 14 height 16
click at [0, 0] on input "checkbox" at bounding box center [0, 0] width 0 height 0
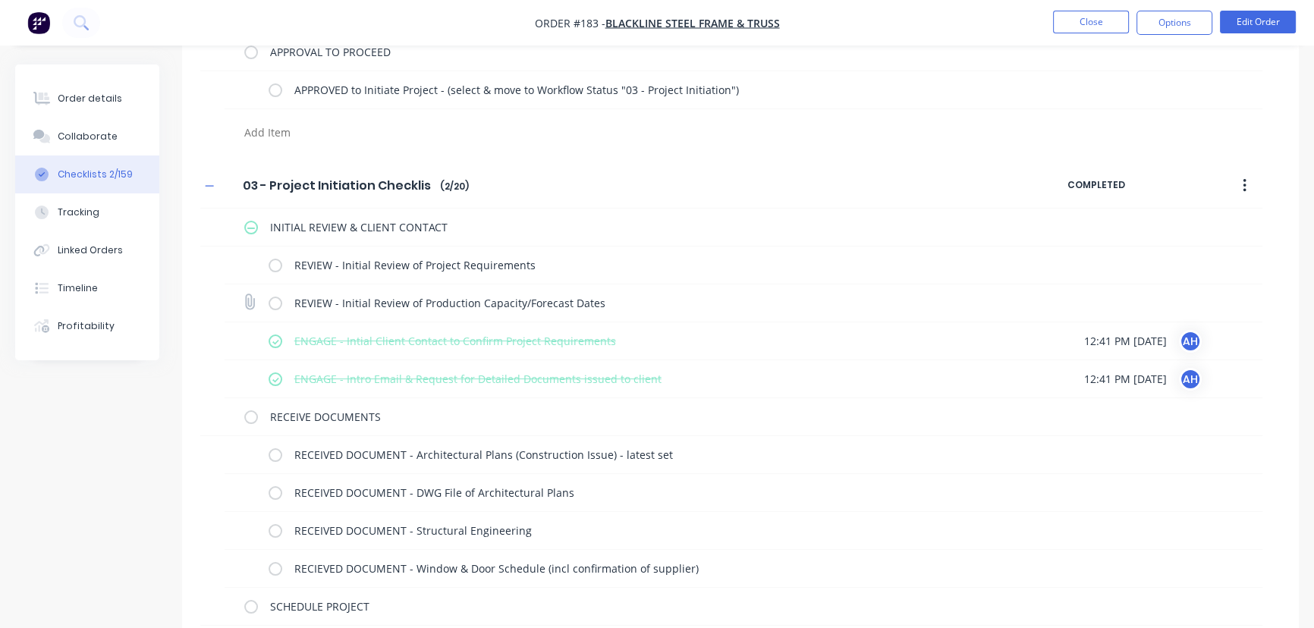
click at [274, 303] on label at bounding box center [276, 303] width 14 height 16
click at [0, 0] on input "checkbox" at bounding box center [0, 0] width 0 height 0
click at [275, 267] on label at bounding box center [276, 265] width 14 height 16
click at [0, 0] on input "checkbox" at bounding box center [0, 0] width 0 height 0
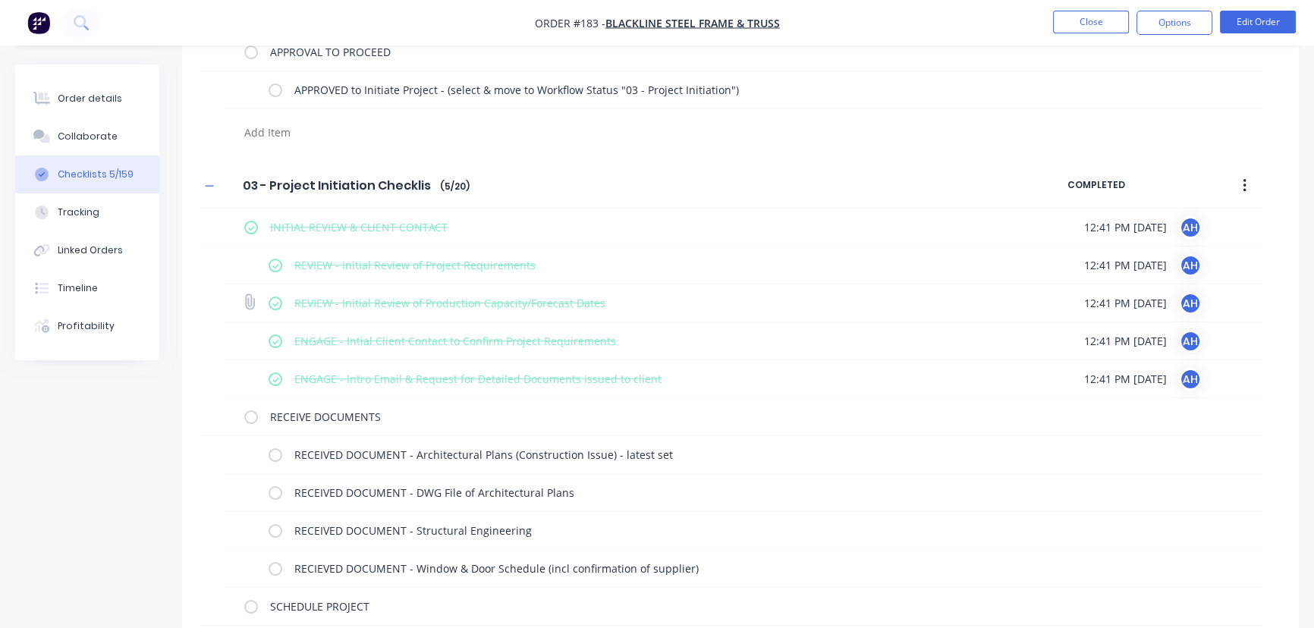
click at [273, 305] on label at bounding box center [276, 303] width 14 height 16
click at [0, 0] on input "checkbox" at bounding box center [0, 0] width 0 height 0
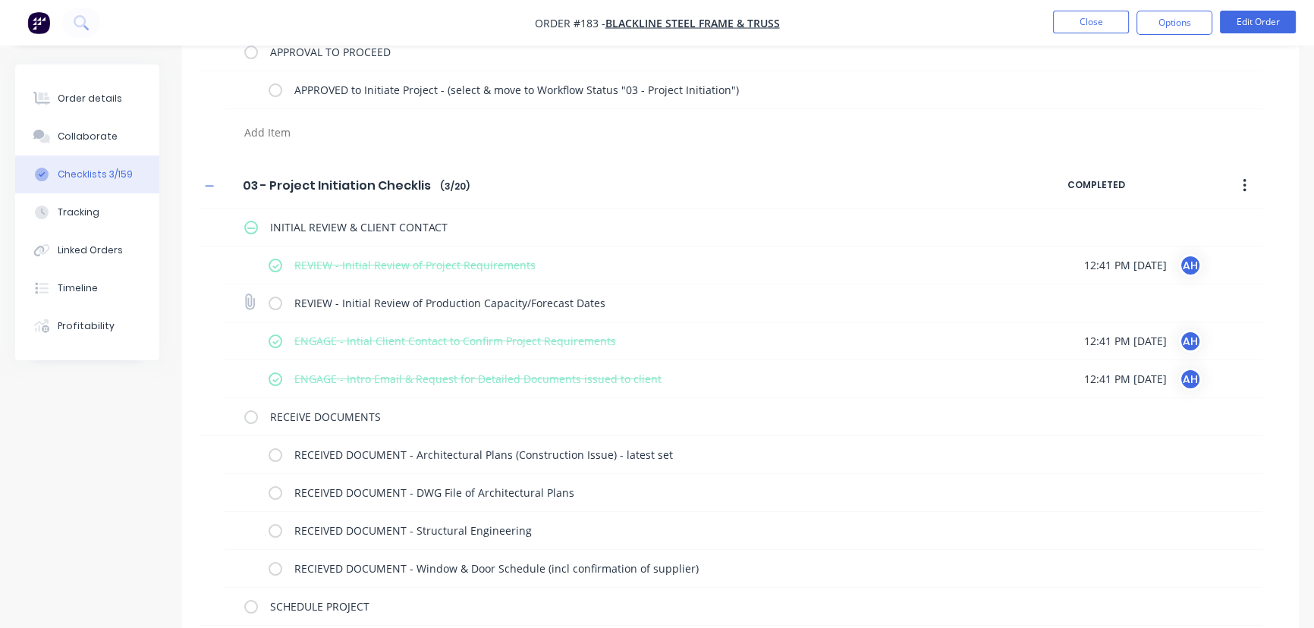
click at [273, 305] on label at bounding box center [276, 303] width 14 height 16
click at [0, 0] on input "checkbox" at bounding box center [0, 0] width 0 height 0
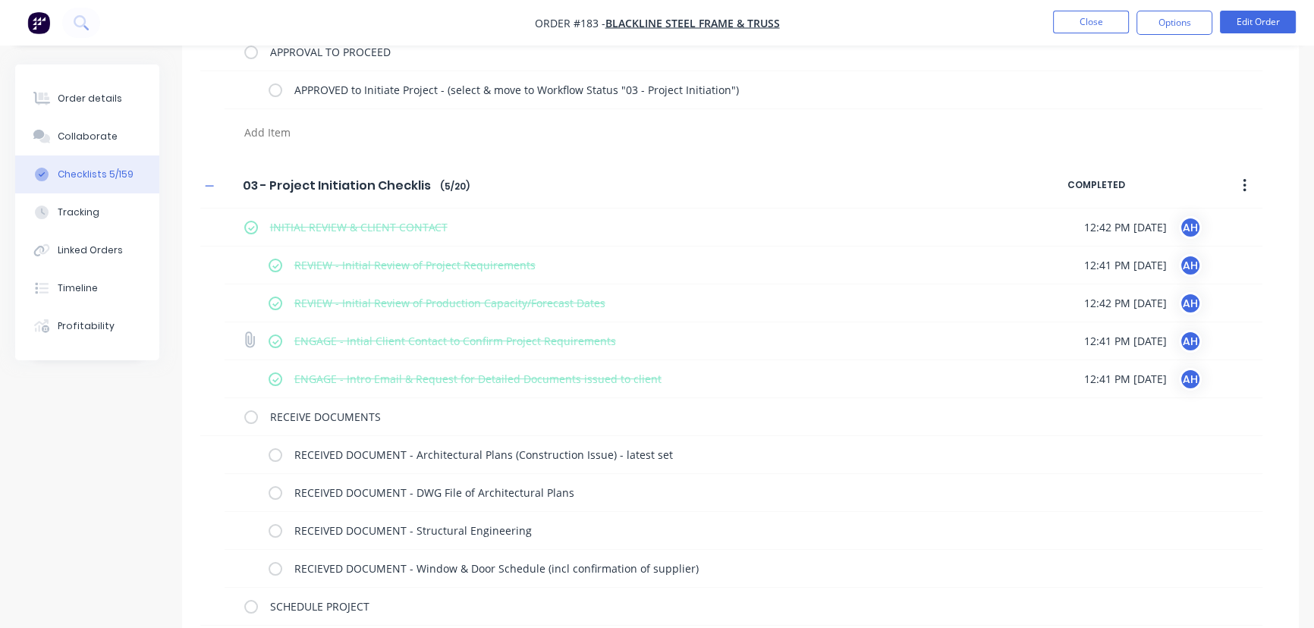
click at [272, 342] on label at bounding box center [276, 341] width 14 height 16
click at [0, 0] on input "checkbox" at bounding box center [0, 0] width 0 height 0
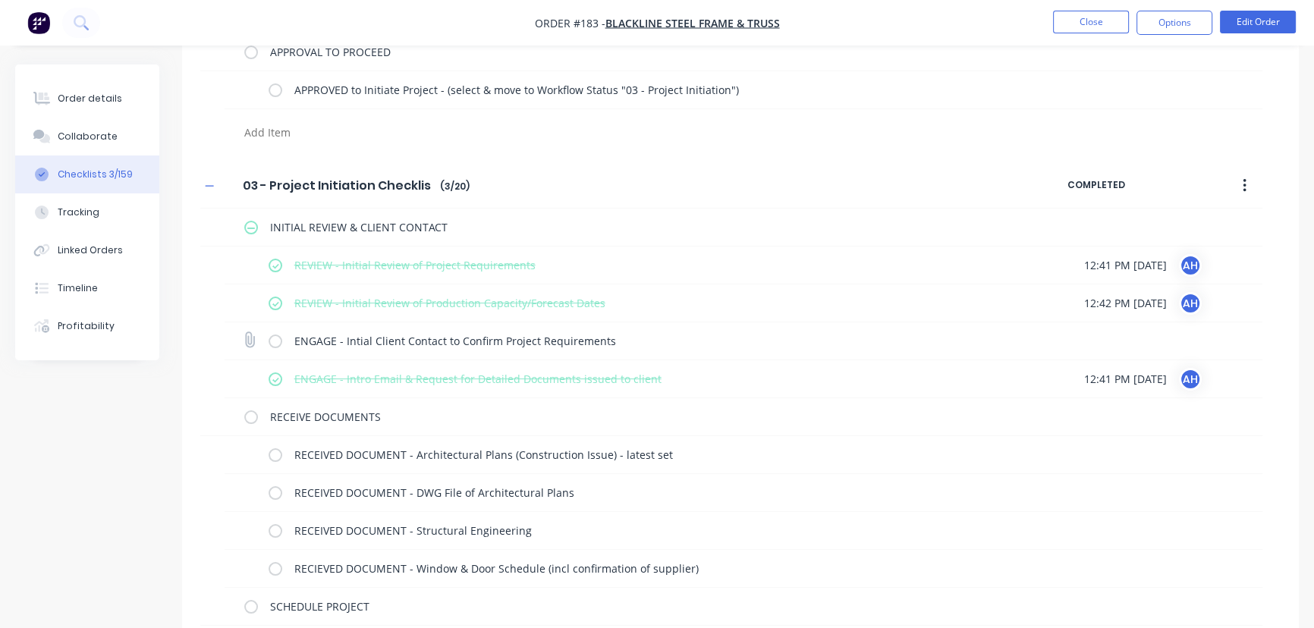
click at [272, 342] on label at bounding box center [276, 341] width 14 height 16
click at [0, 0] on input "checkbox" at bounding box center [0, 0] width 0 height 0
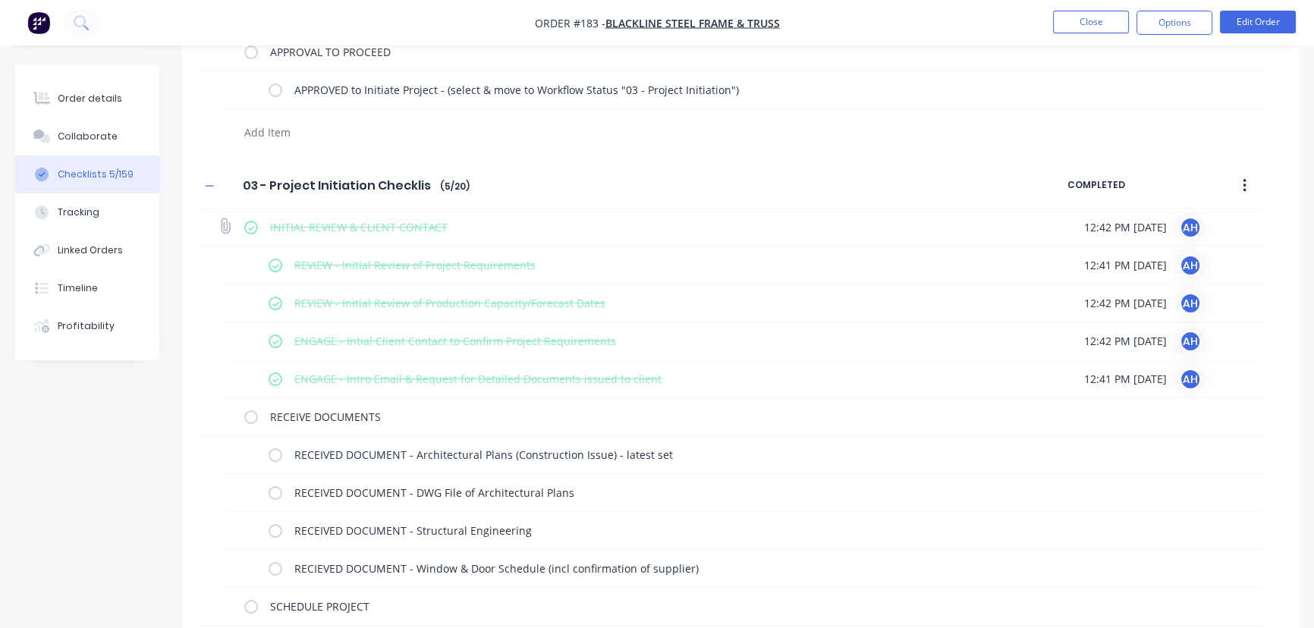
click at [252, 226] on label at bounding box center [251, 227] width 14 height 16
click at [0, 0] on input "checkbox" at bounding box center [0, 0] width 0 height 0
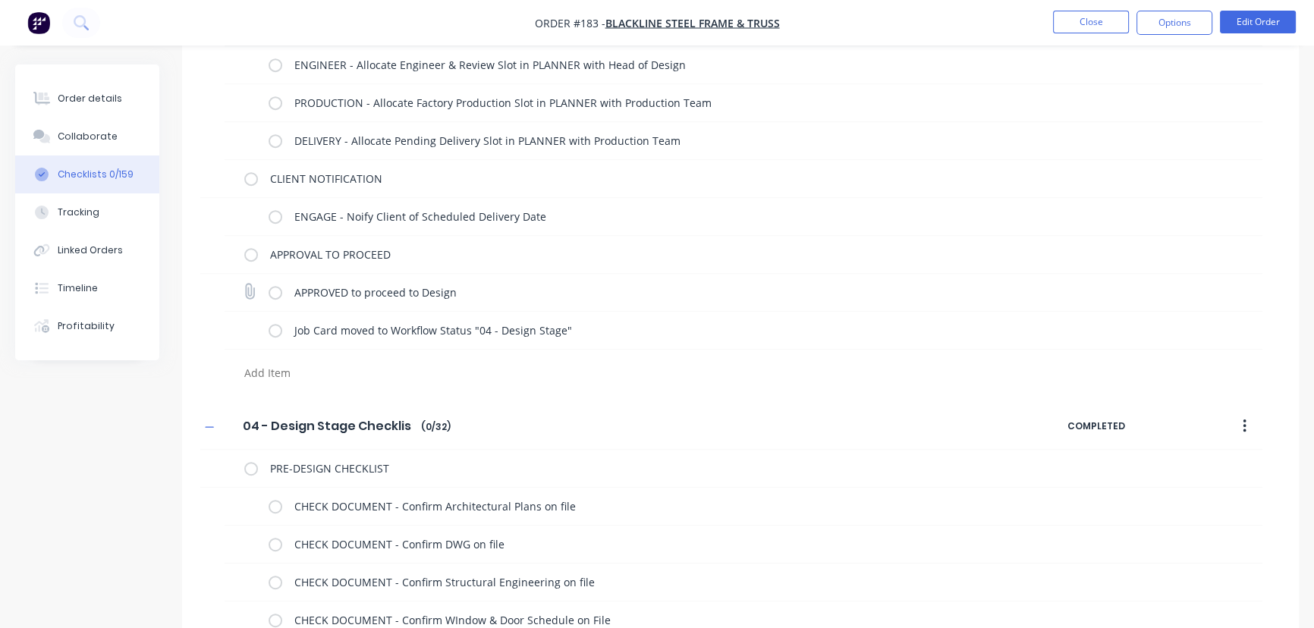
scroll to position [896, 0]
click at [275, 288] on label at bounding box center [276, 292] width 14 height 16
click at [0, 0] on input "checkbox" at bounding box center [0, 0] width 0 height 0
click at [278, 331] on label at bounding box center [276, 330] width 14 height 16
click at [0, 0] on input "checkbox" at bounding box center [0, 0] width 0 height 0
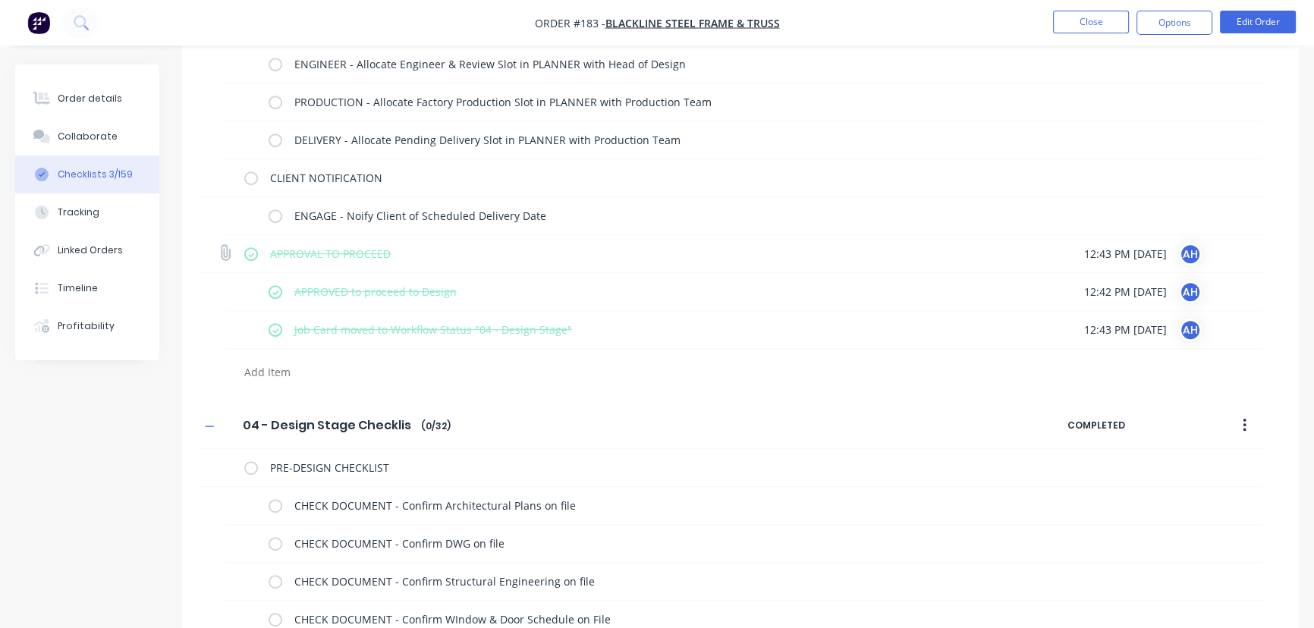
click at [250, 251] on label at bounding box center [251, 254] width 14 height 16
click at [0, 0] on input "checkbox" at bounding box center [0, 0] width 0 height 0
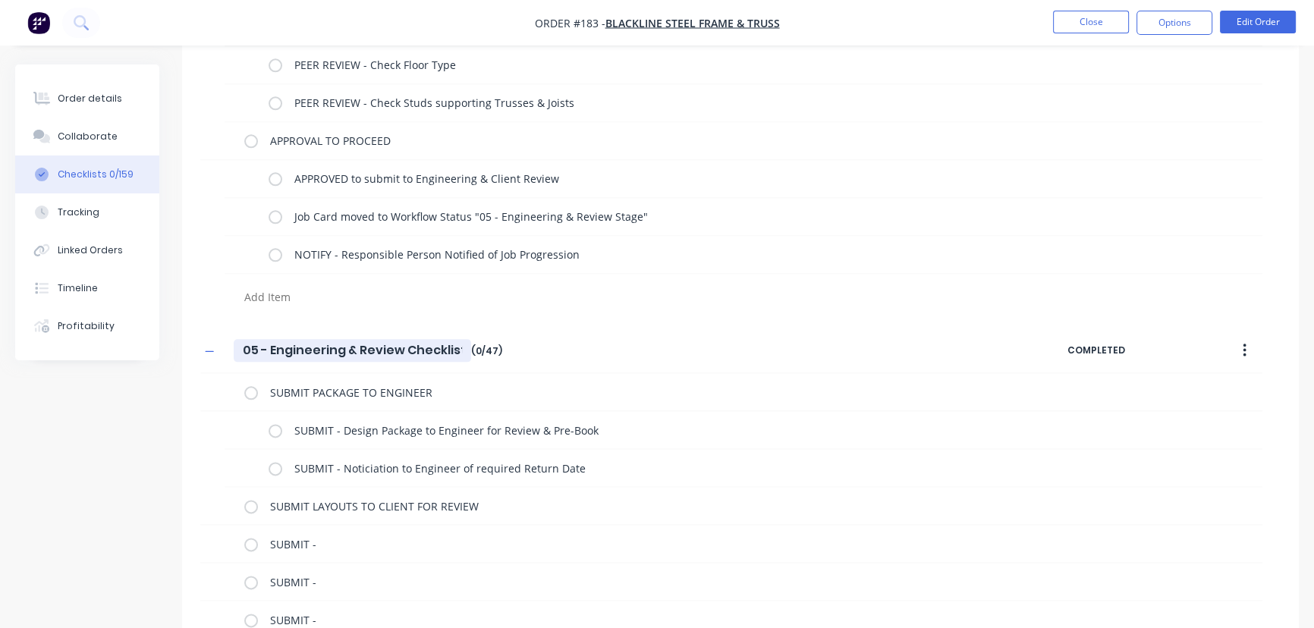
scroll to position [2289, 0]
click at [277, 250] on label at bounding box center [276, 252] width 14 height 16
click at [0, 0] on input "checkbox" at bounding box center [0, 0] width 0 height 0
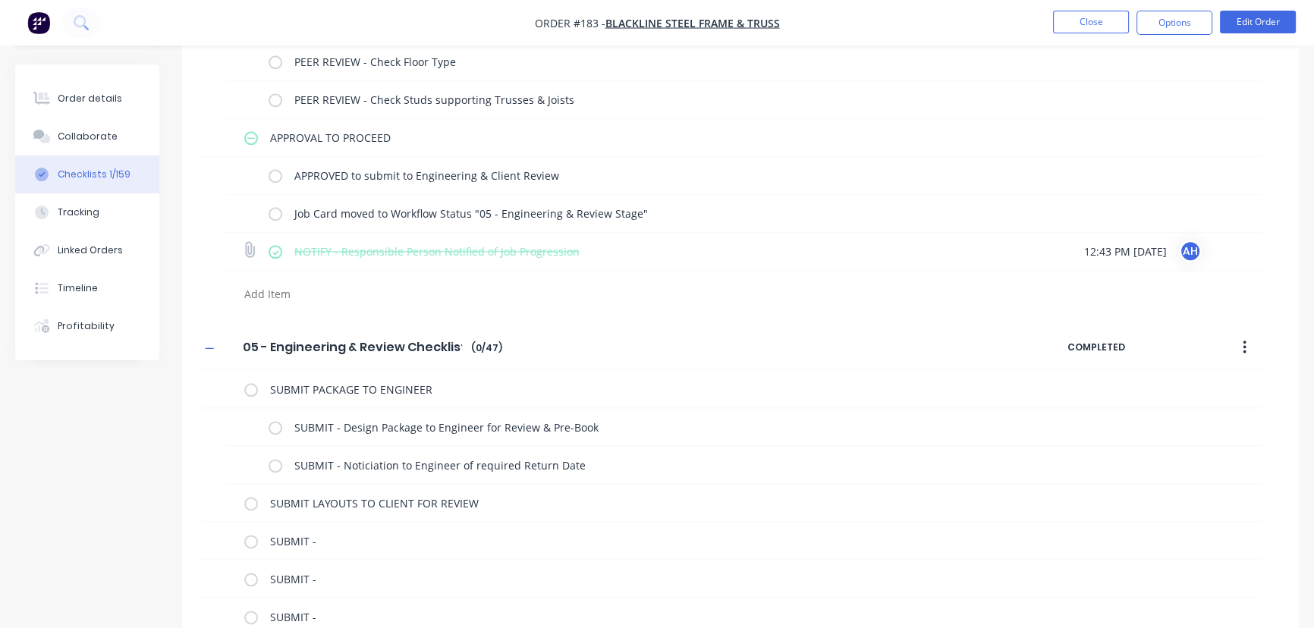
click at [277, 250] on label at bounding box center [276, 252] width 14 height 16
click at [0, 0] on input "checkbox" at bounding box center [0, 0] width 0 height 0
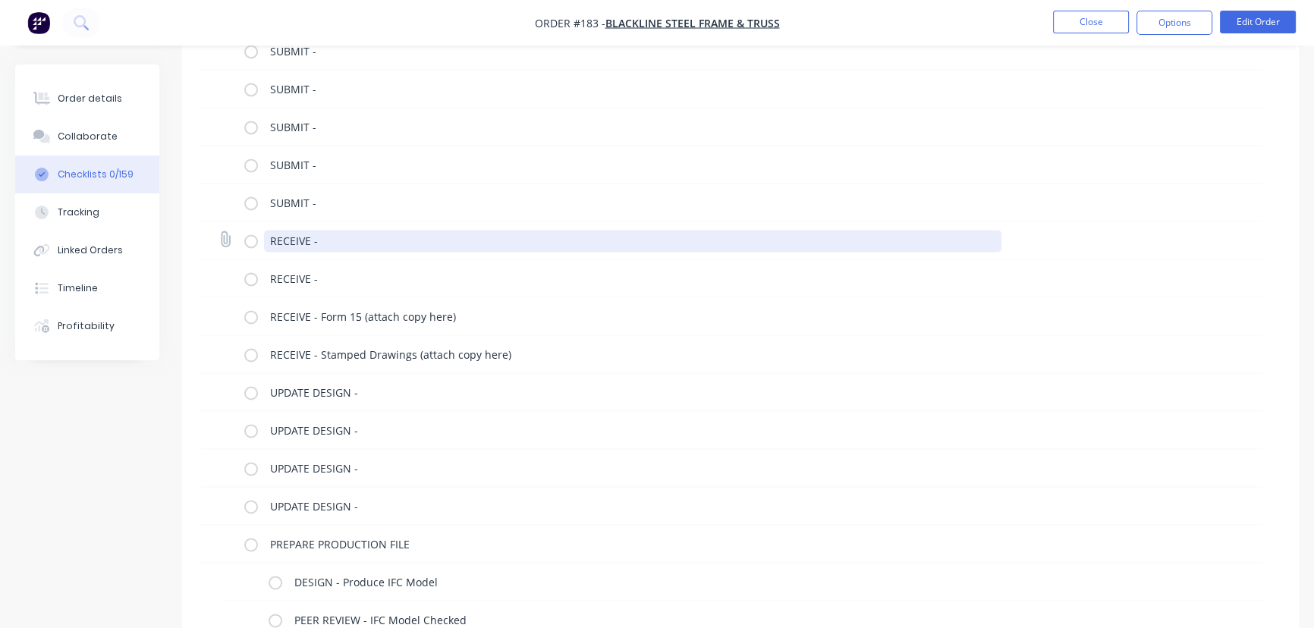
scroll to position [2780, 0]
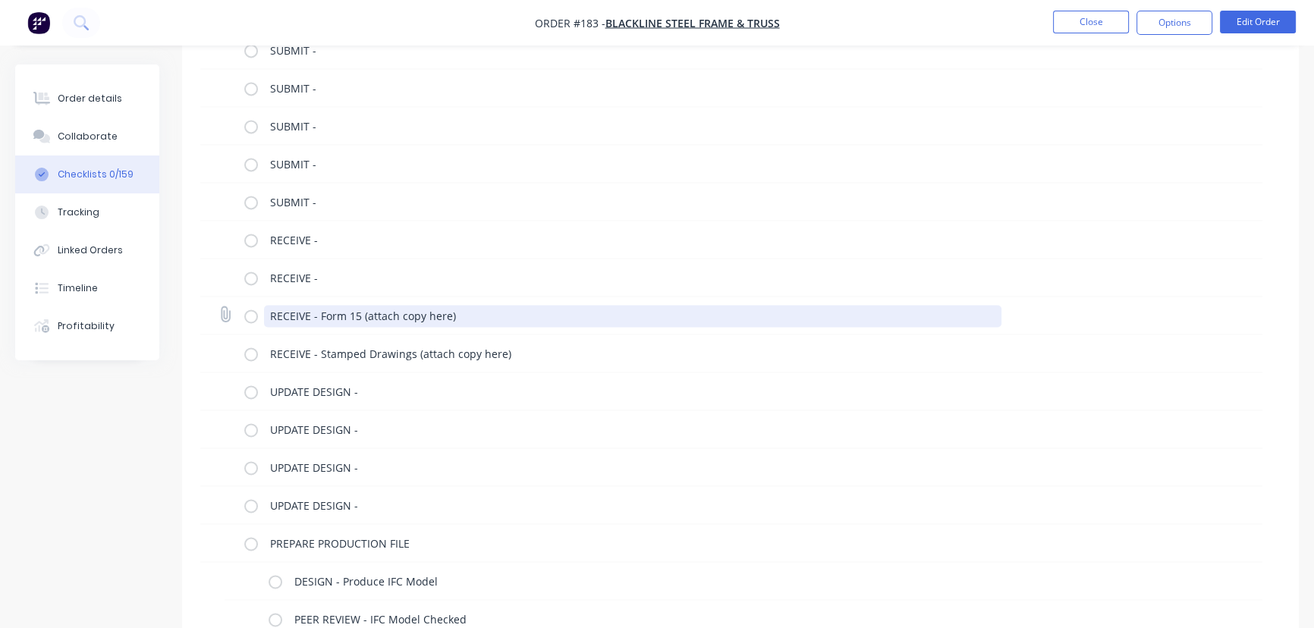
click at [368, 313] on textarea "RECEIVE - Form 15 (attach copy here)" at bounding box center [633, 316] width 738 height 22
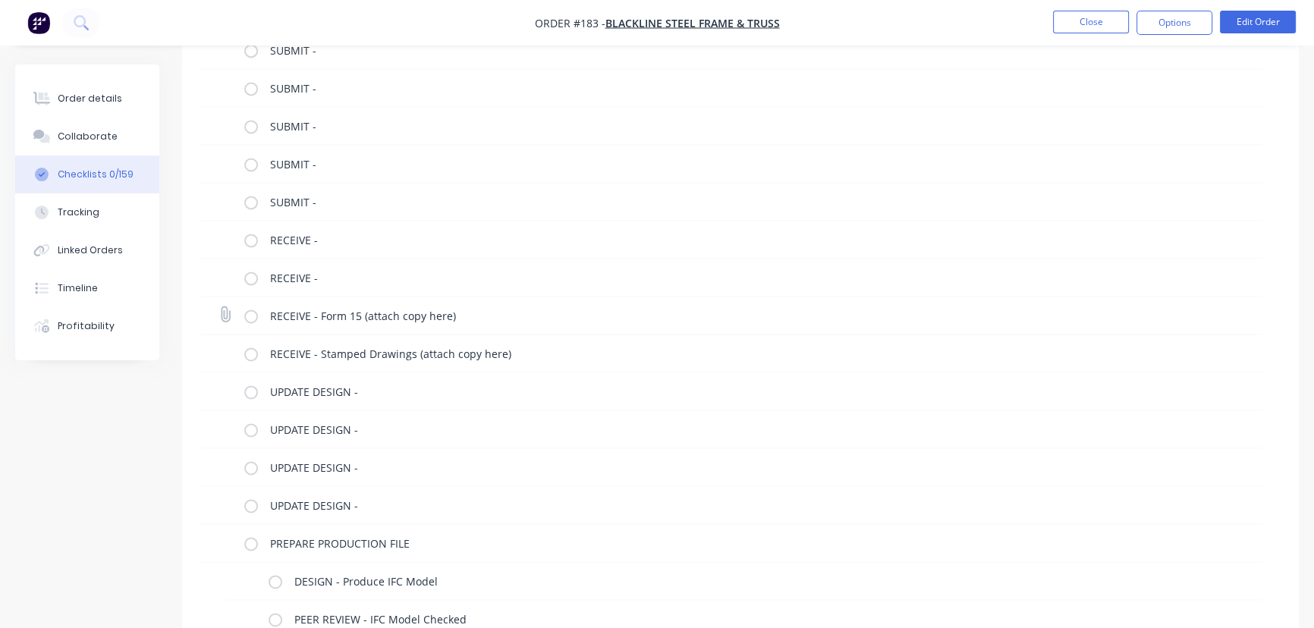
click at [222, 310] on icon at bounding box center [225, 314] width 20 height 20
click at [219, 307] on input "file" at bounding box center [219, 307] width 0 height 0
click at [250, 313] on label at bounding box center [251, 315] width 14 height 16
click at [0, 0] on input "checkbox" at bounding box center [0, 0] width 0 height 0
click at [250, 314] on label at bounding box center [251, 315] width 14 height 16
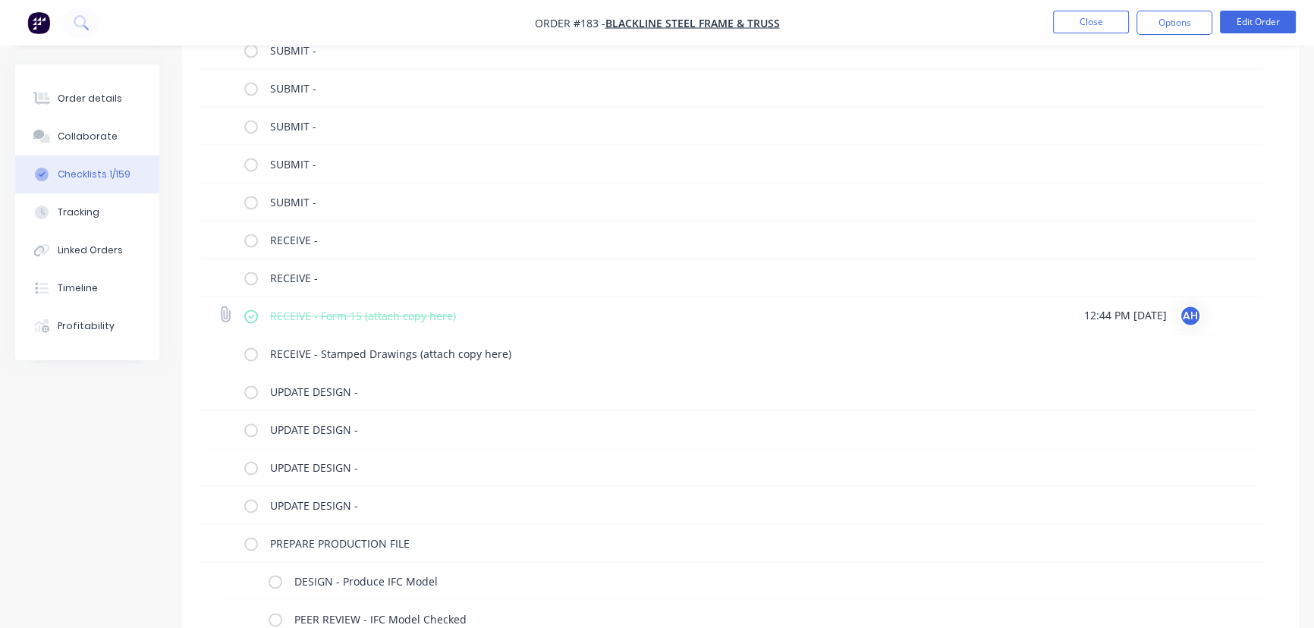
click at [0, 0] on input "checkbox" at bounding box center [0, 0] width 0 height 0
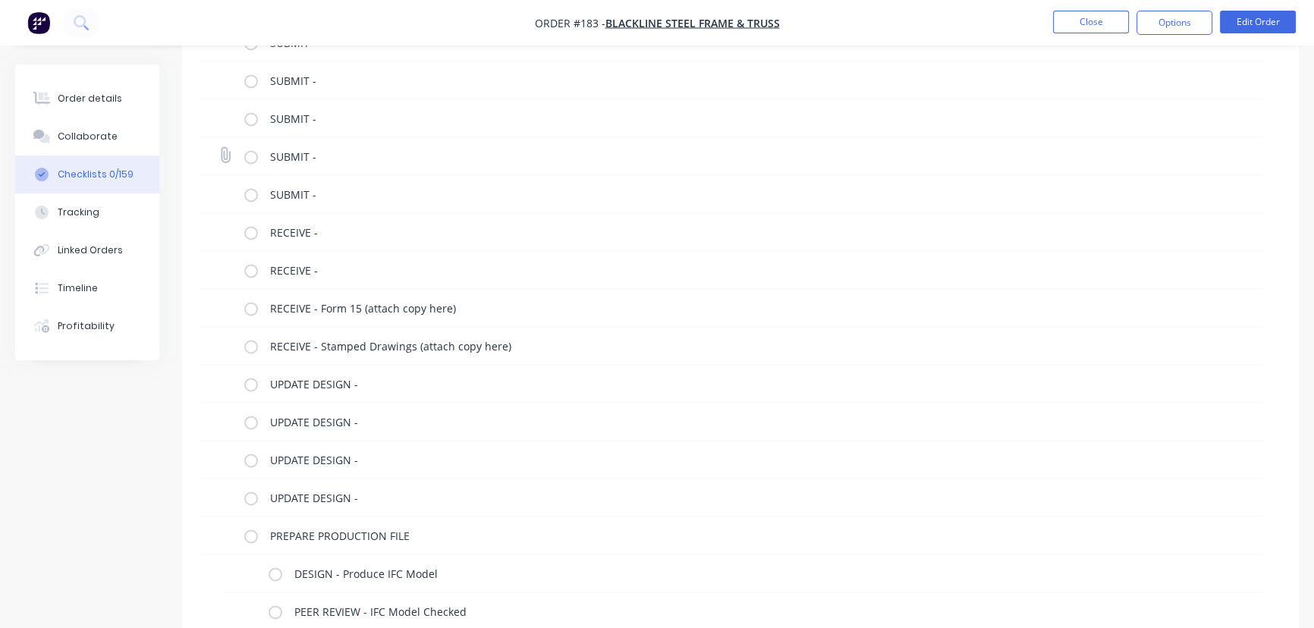
scroll to position [2822, 0]
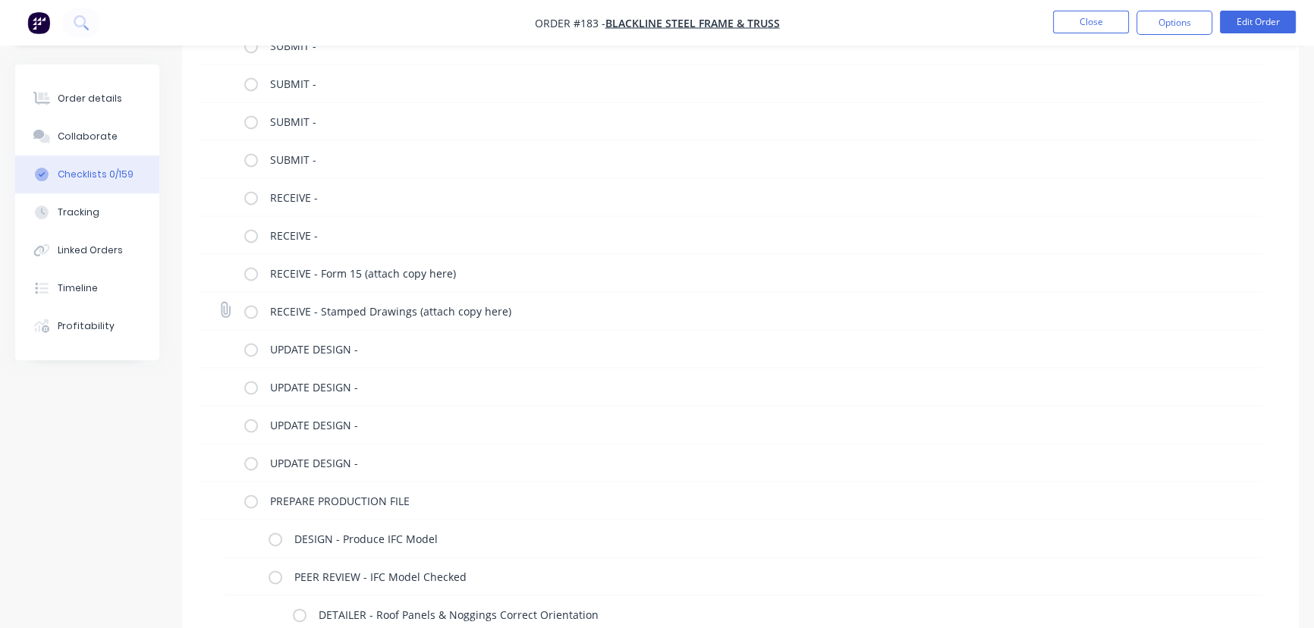
click at [250, 310] on label at bounding box center [251, 311] width 14 height 16
click at [0, 0] on input "checkbox" at bounding box center [0, 0] width 0 height 0
click at [250, 310] on label at bounding box center [251, 311] width 14 height 16
click at [0, 0] on input "checkbox" at bounding box center [0, 0] width 0 height 0
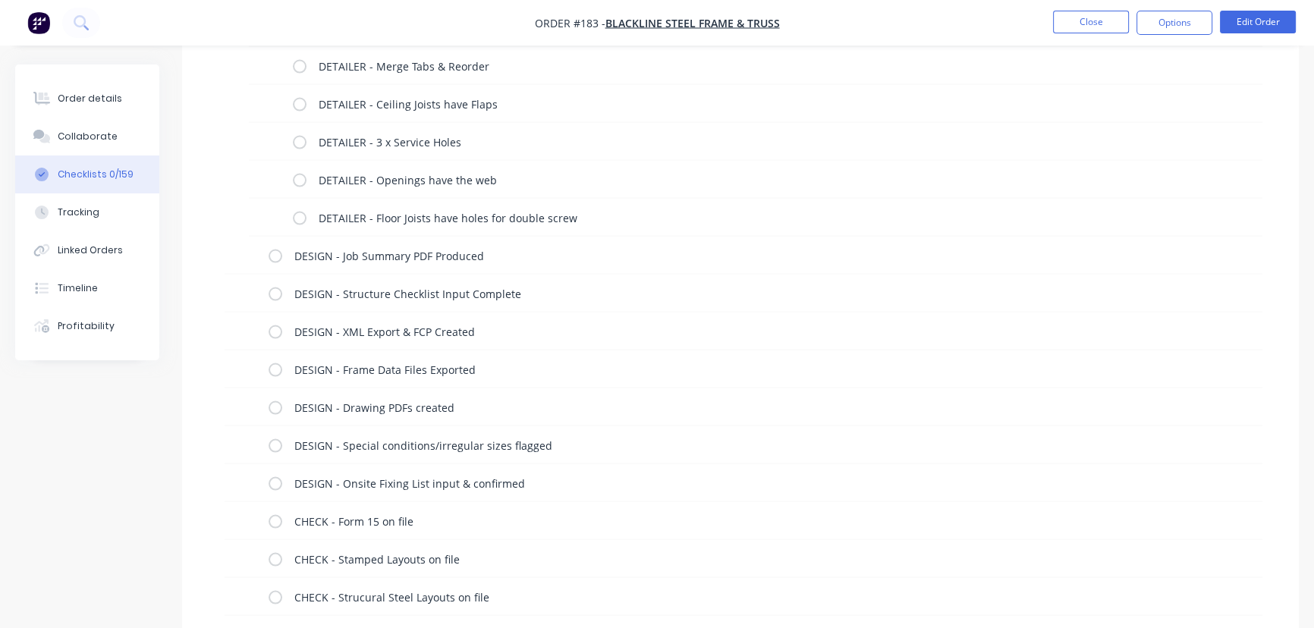
scroll to position [3715, 0]
click at [272, 486] on label at bounding box center [276, 480] width 14 height 16
click at [0, 0] on input "checkbox" at bounding box center [0, 0] width 0 height 0
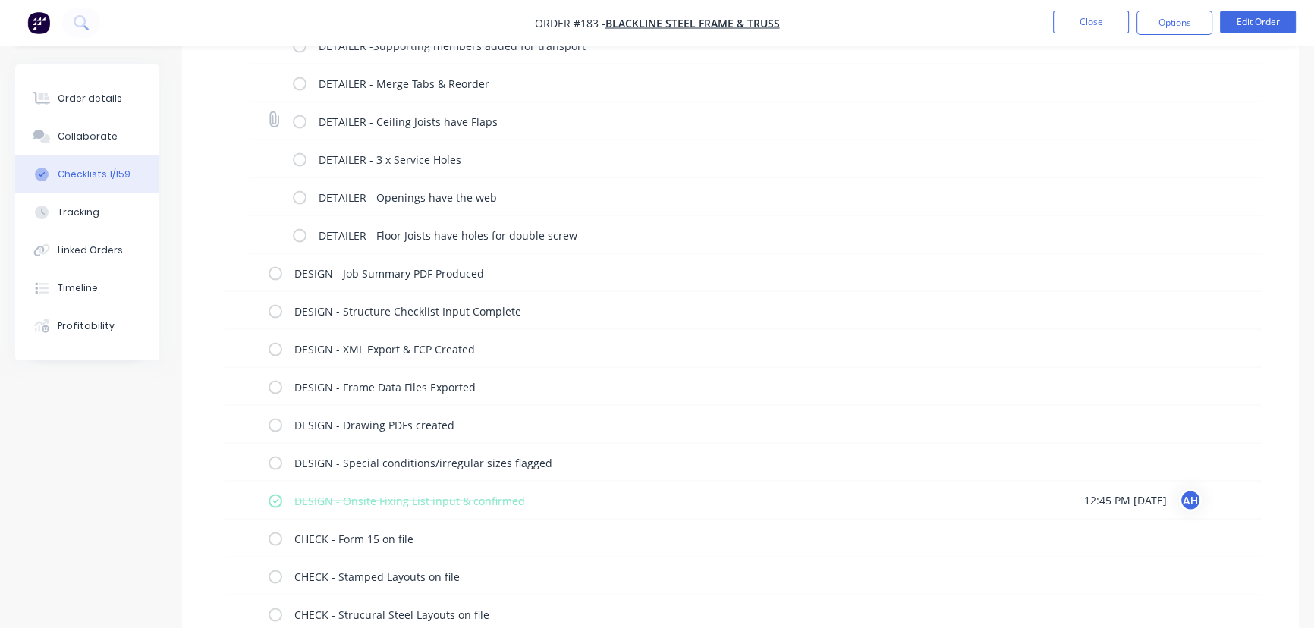
scroll to position [3695, 0]
click at [281, 499] on label at bounding box center [276, 500] width 14 height 16
click at [0, 0] on input "checkbox" at bounding box center [0, 0] width 0 height 0
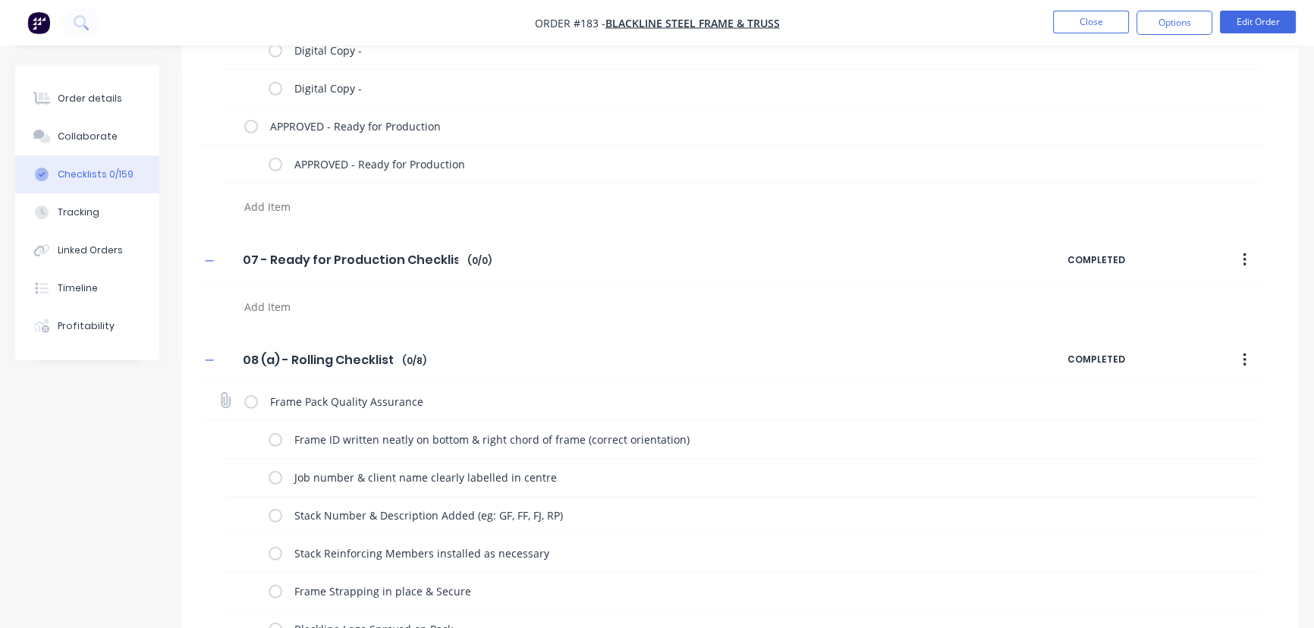
scroll to position [5571, 0]
click at [262, 304] on textarea at bounding box center [579, 308] width 683 height 22
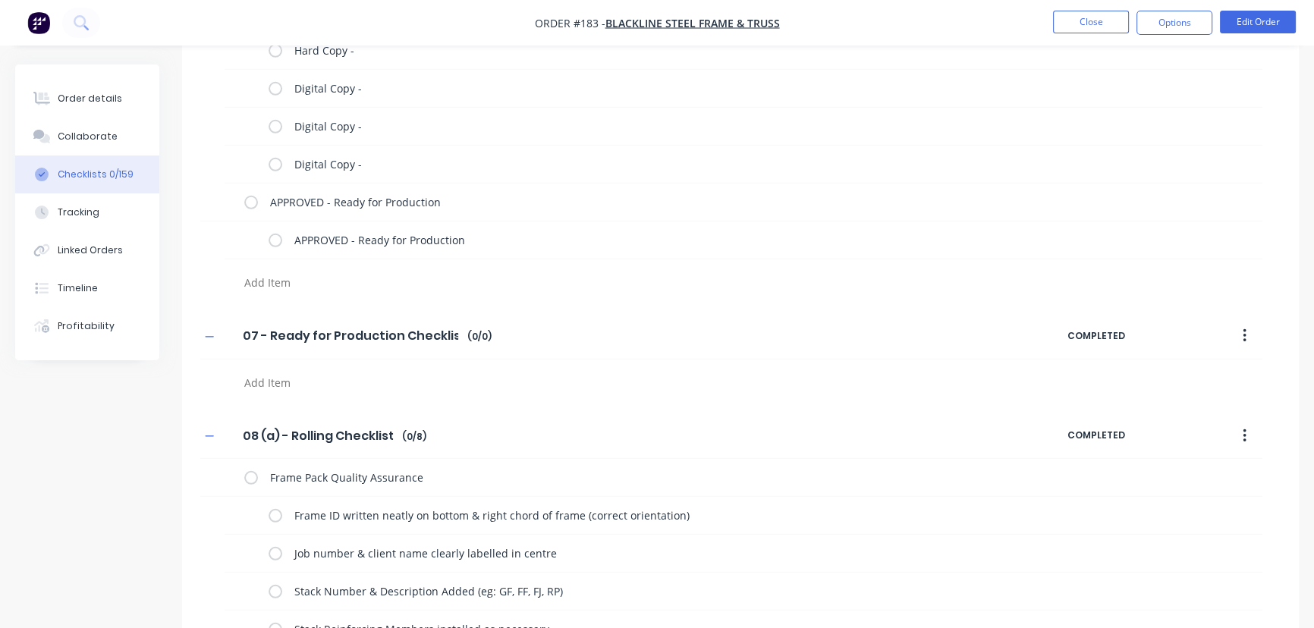
scroll to position [5531, 0]
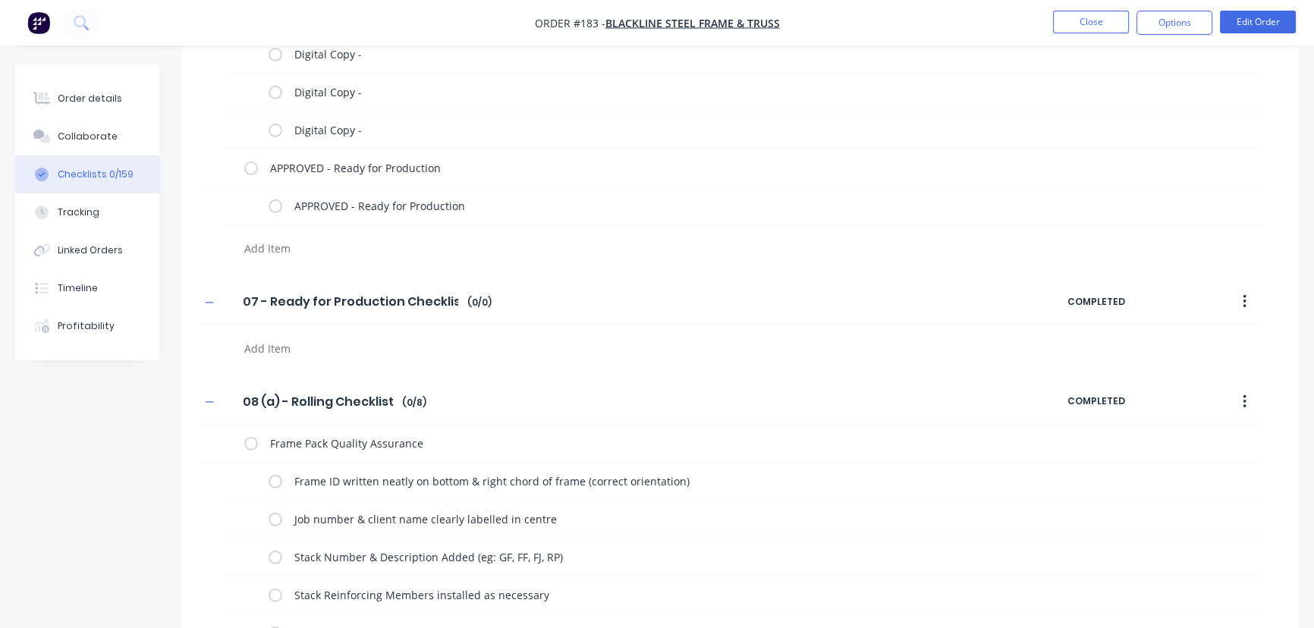
click at [266, 347] on textarea at bounding box center [579, 349] width 683 height 22
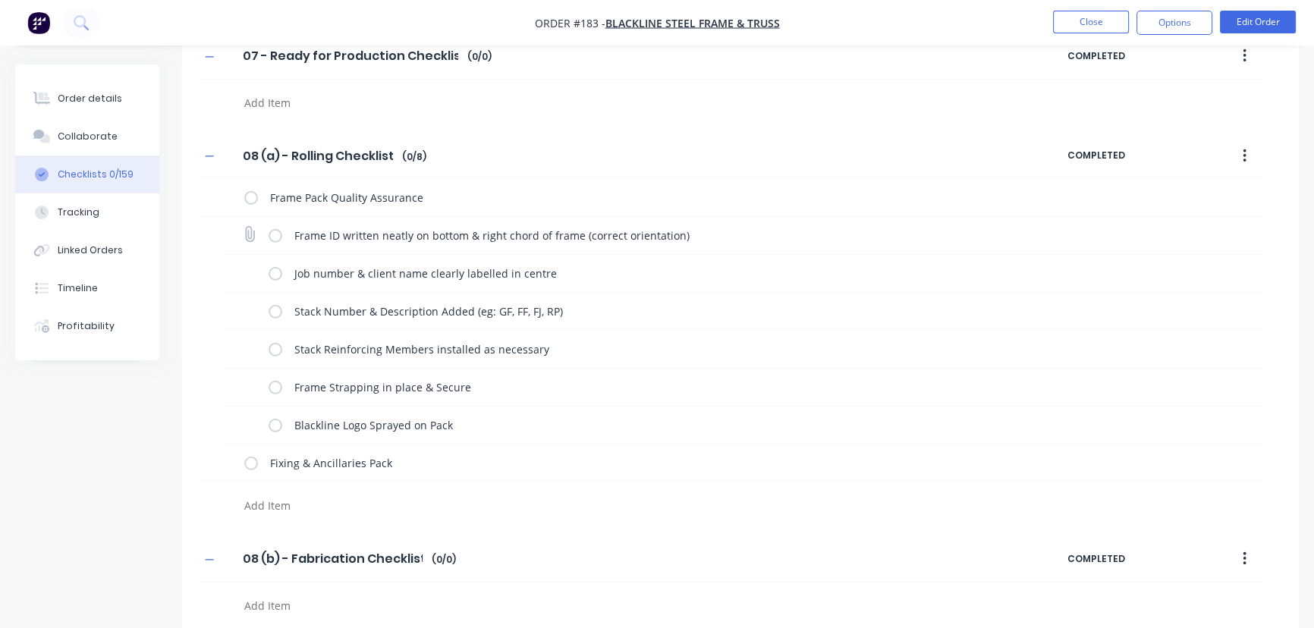
scroll to position [5778, 0]
click at [273, 389] on label at bounding box center [276, 387] width 14 height 16
click at [0, 0] on input "checkbox" at bounding box center [0, 0] width 0 height 0
click at [273, 389] on label at bounding box center [276, 387] width 14 height 16
click at [0, 0] on input "checkbox" at bounding box center [0, 0] width 0 height 0
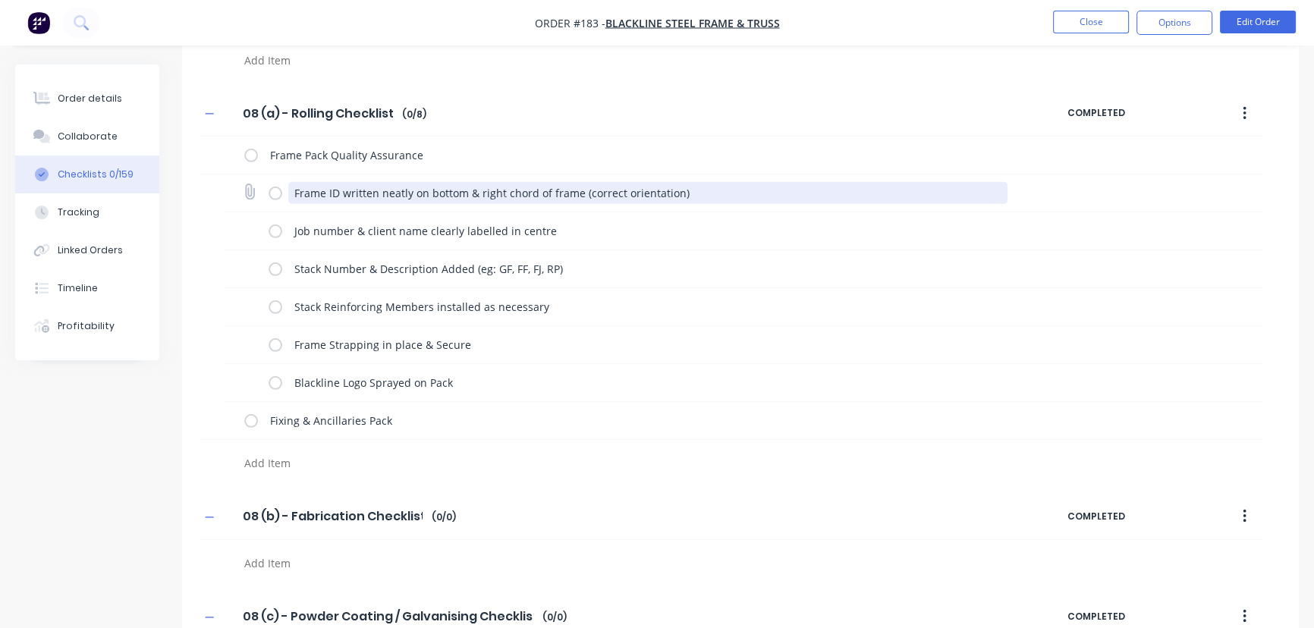
scroll to position [5819, 0]
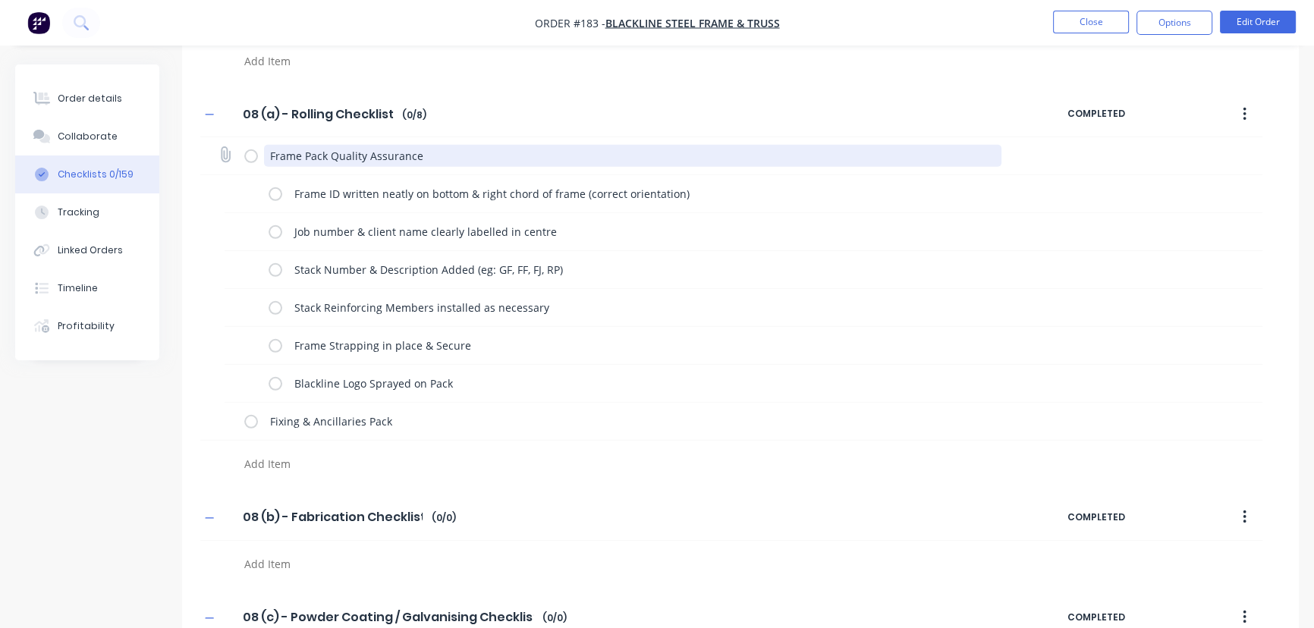
drag, startPoint x: 426, startPoint y: 153, endPoint x: 271, endPoint y: 159, distance: 154.9
click at [271, 159] on textarea "Frame Pack Quality Assurance" at bounding box center [633, 156] width 738 height 22
click at [444, 158] on textarea "Frame Pack Quality Assurance" at bounding box center [633, 156] width 738 height 22
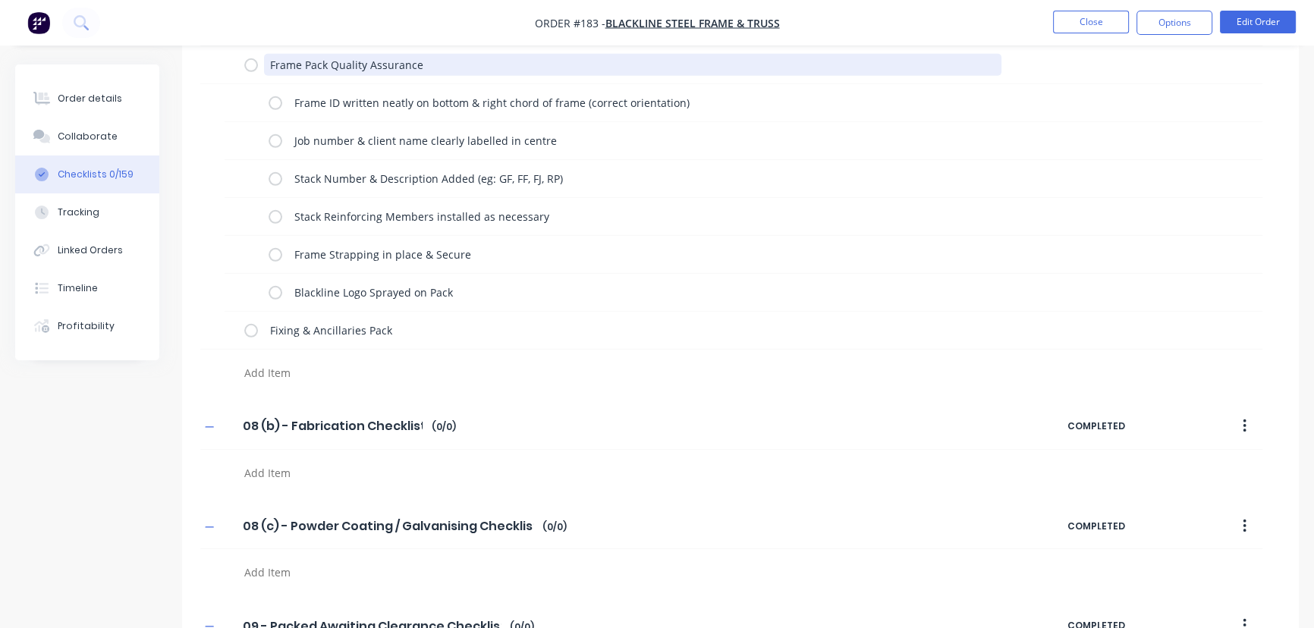
scroll to position [5911, 0]
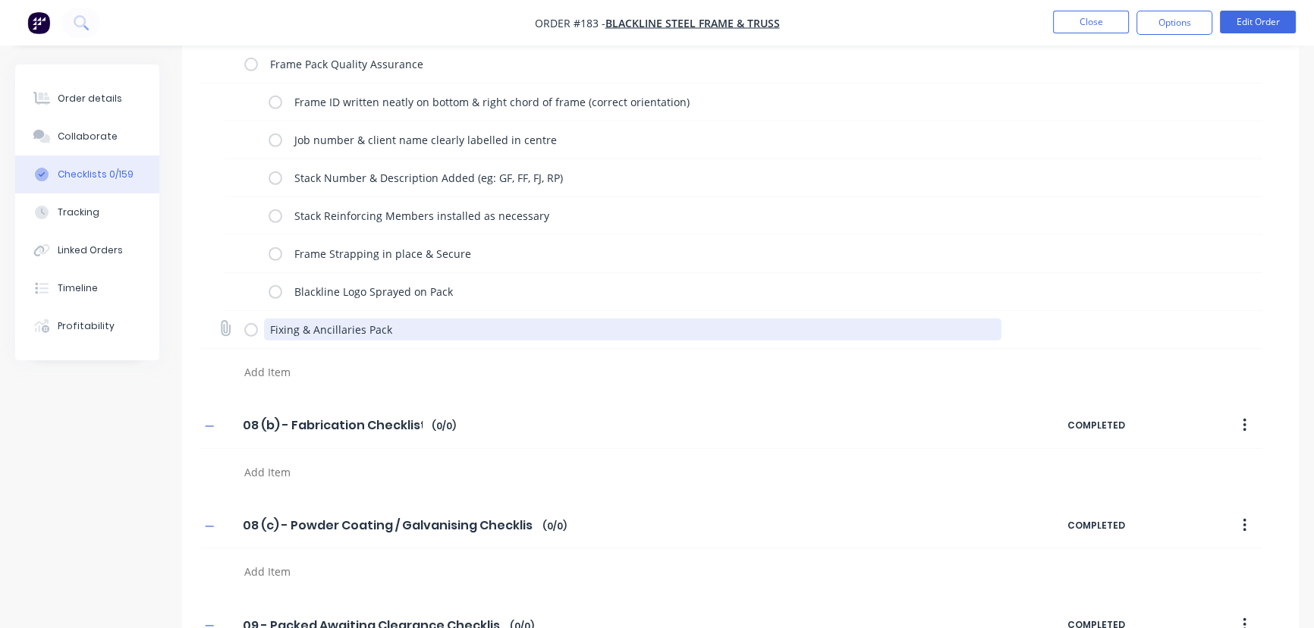
click at [284, 329] on textarea "Fixing & Ancillaries Pack" at bounding box center [633, 330] width 738 height 22
drag, startPoint x: 389, startPoint y: 326, endPoint x: 258, endPoint y: 324, distance: 130.5
click at [258, 324] on div "Fixing & Ancillaries Pack" at bounding box center [626, 330] width 764 height 30
click at [416, 323] on textarea "Fixing & Ancillaries Pack" at bounding box center [633, 330] width 738 height 22
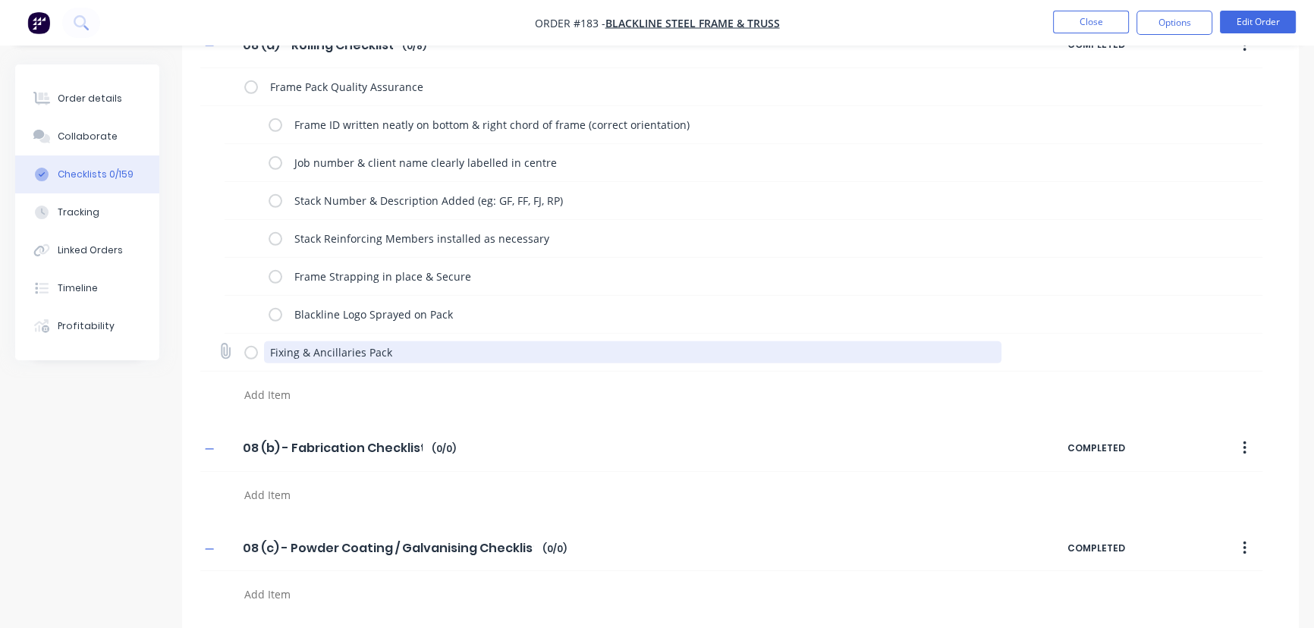
scroll to position [5888, 0]
click at [398, 343] on textarea "Fixing & Ancillaries Pack" at bounding box center [633, 352] width 738 height 22
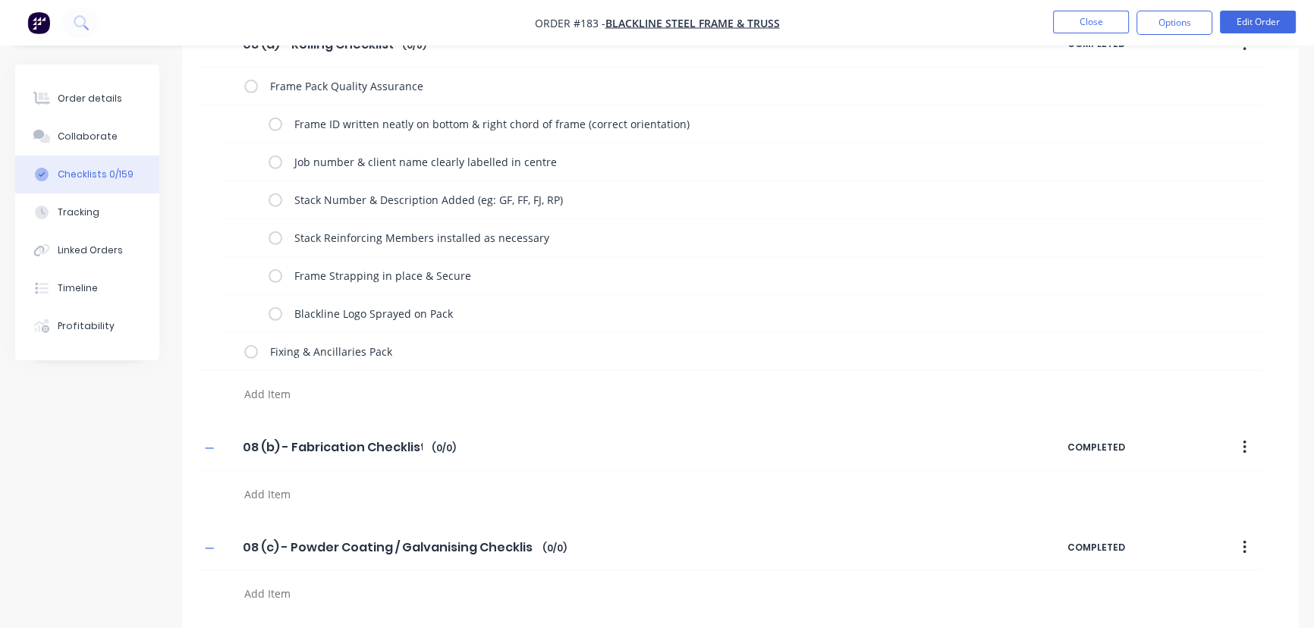
click at [319, 383] on textarea at bounding box center [579, 394] width 683 height 22
click at [259, 395] on textarea at bounding box center [579, 394] width 683 height 22
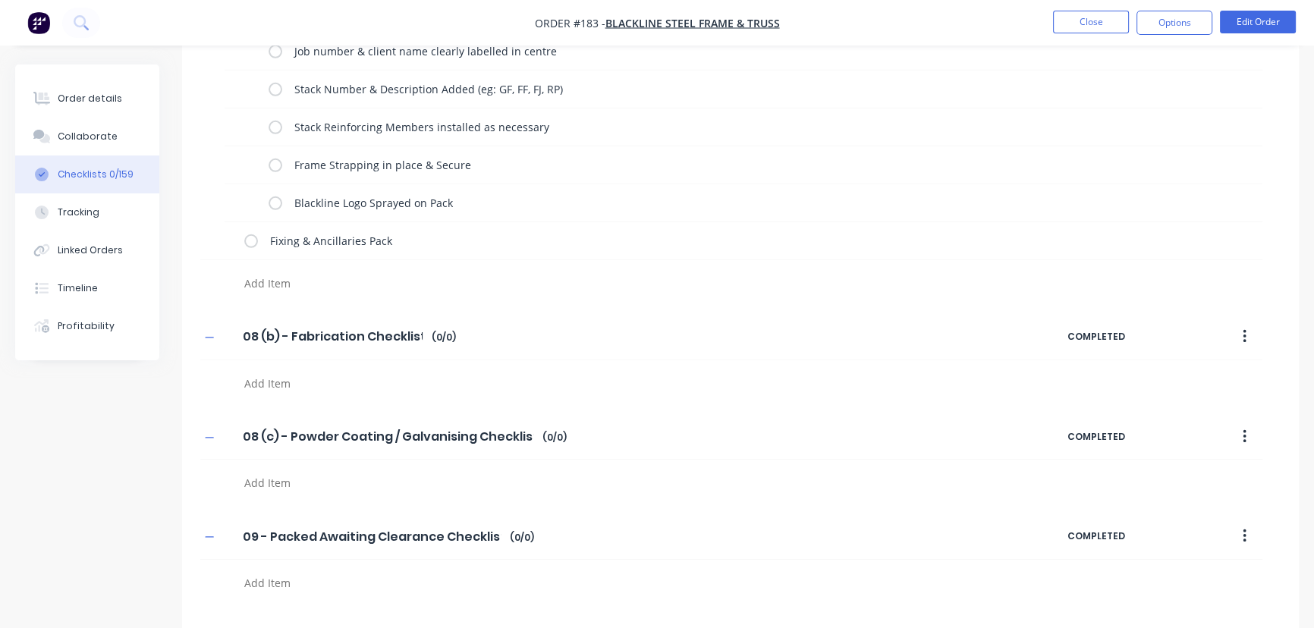
scroll to position [6000, 0]
click at [265, 381] on textarea at bounding box center [579, 383] width 683 height 22
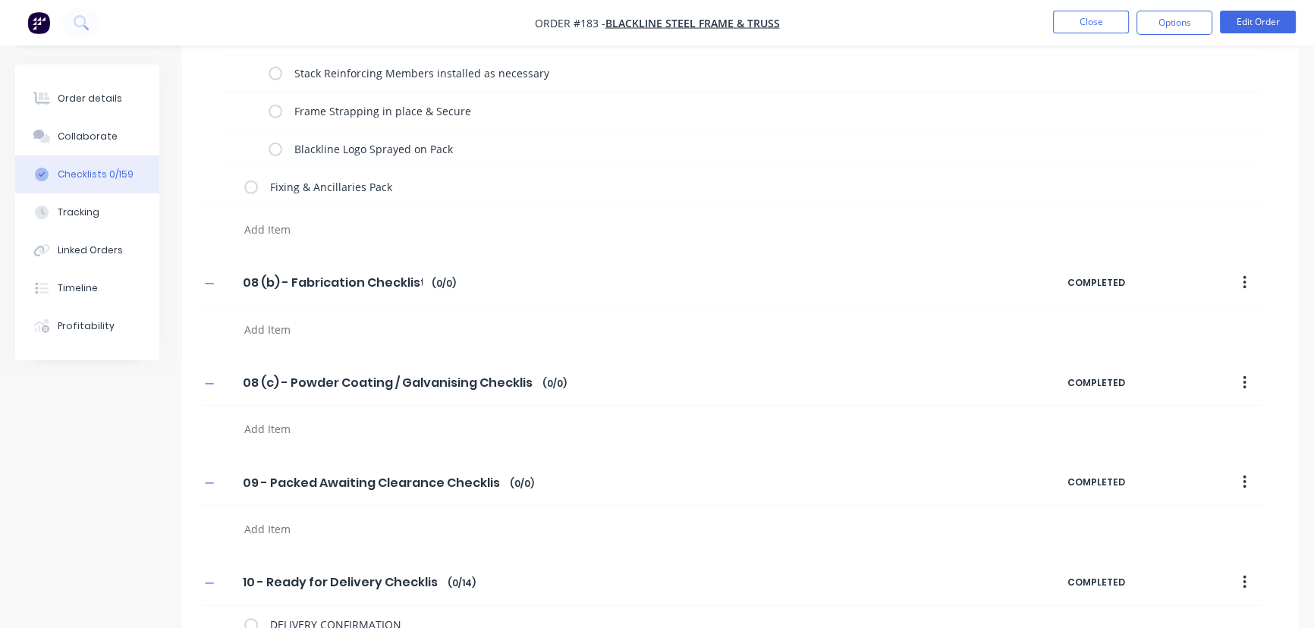
scroll to position [6125, 0]
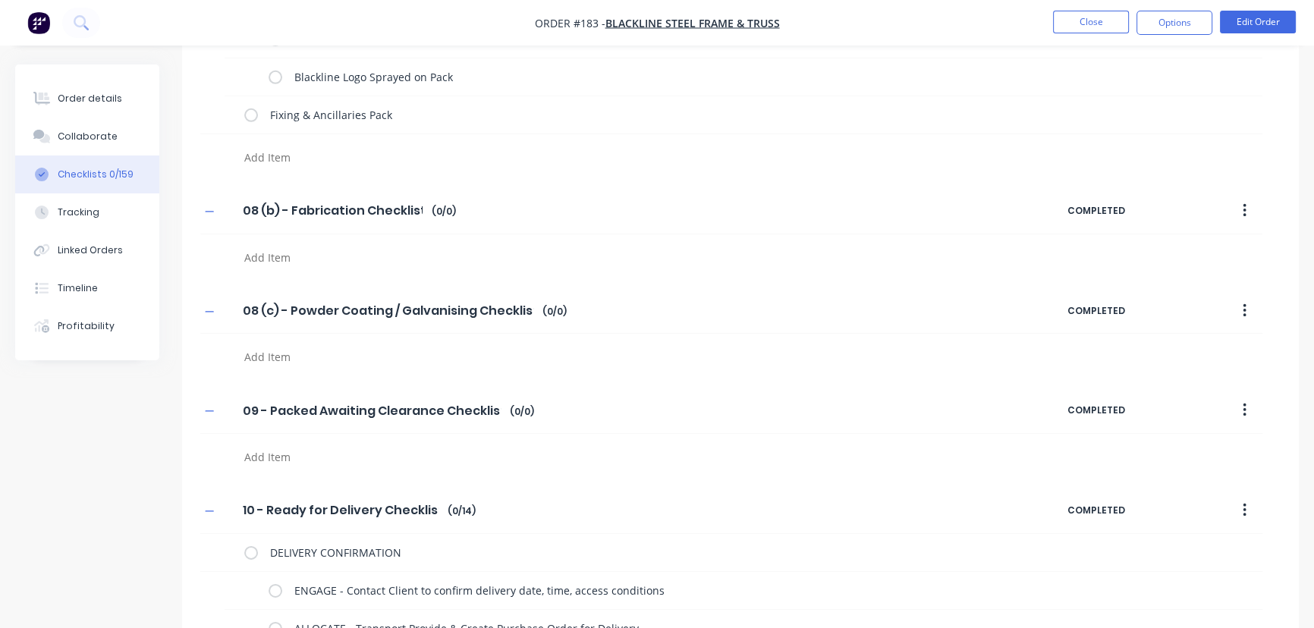
click at [262, 247] on textarea at bounding box center [579, 258] width 683 height 22
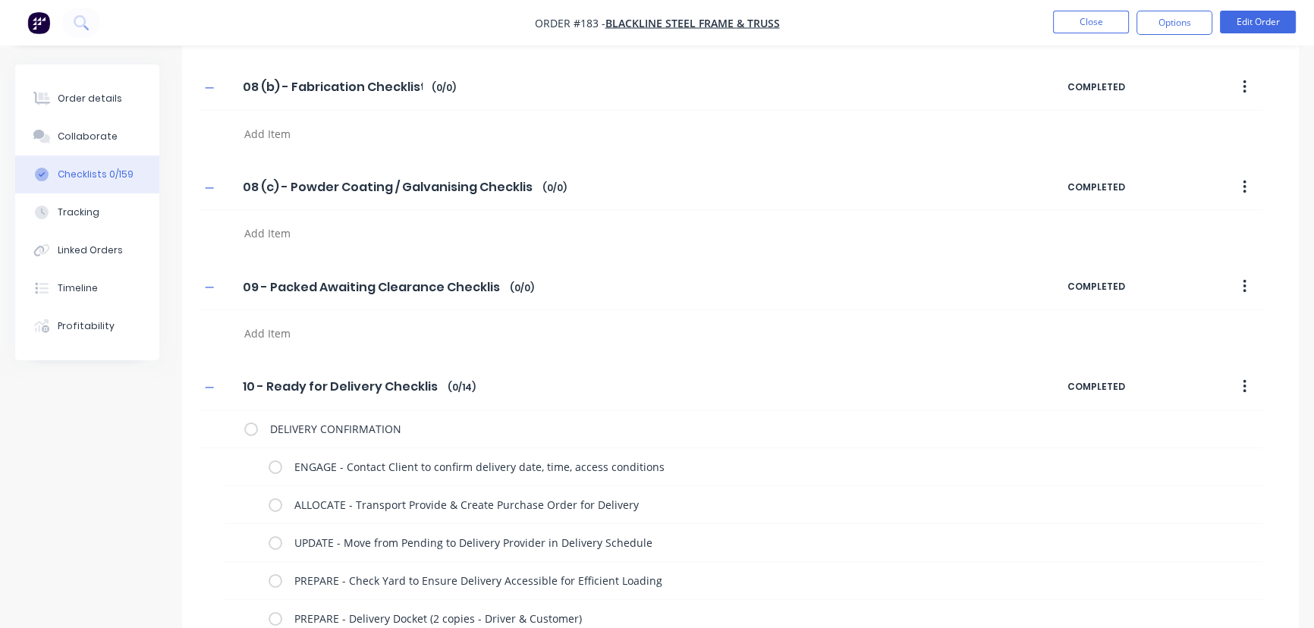
scroll to position [6251, 0]
click at [263, 320] on textarea at bounding box center [579, 331] width 683 height 22
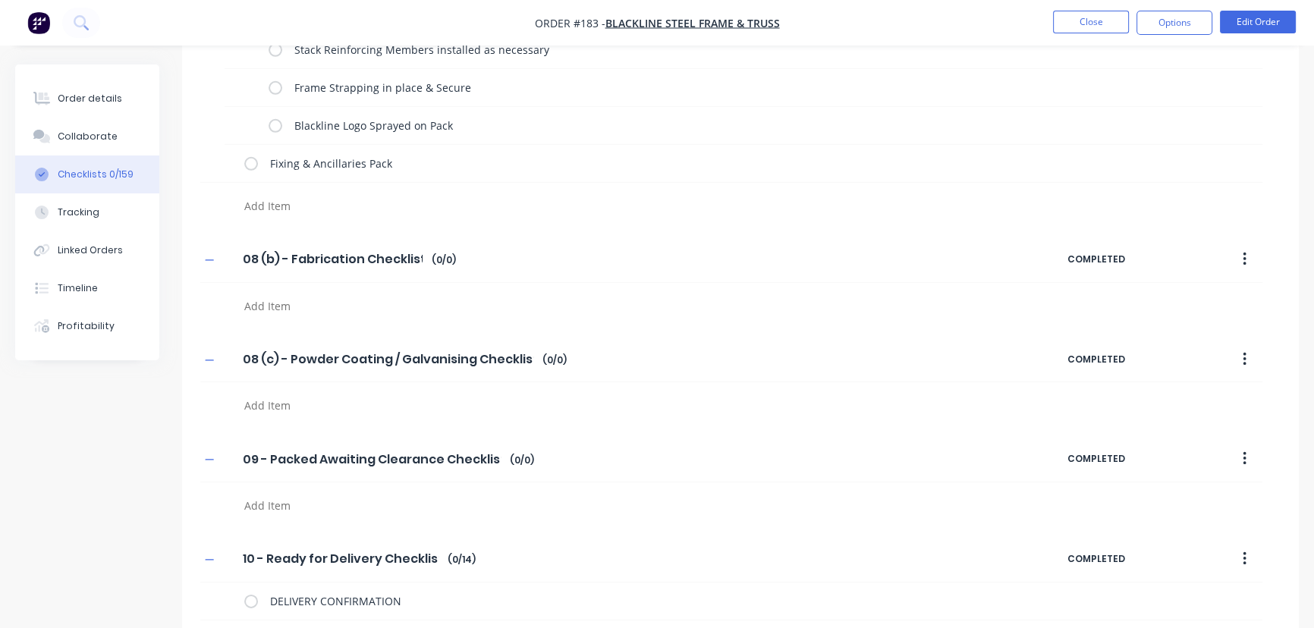
scroll to position [6243, 0]
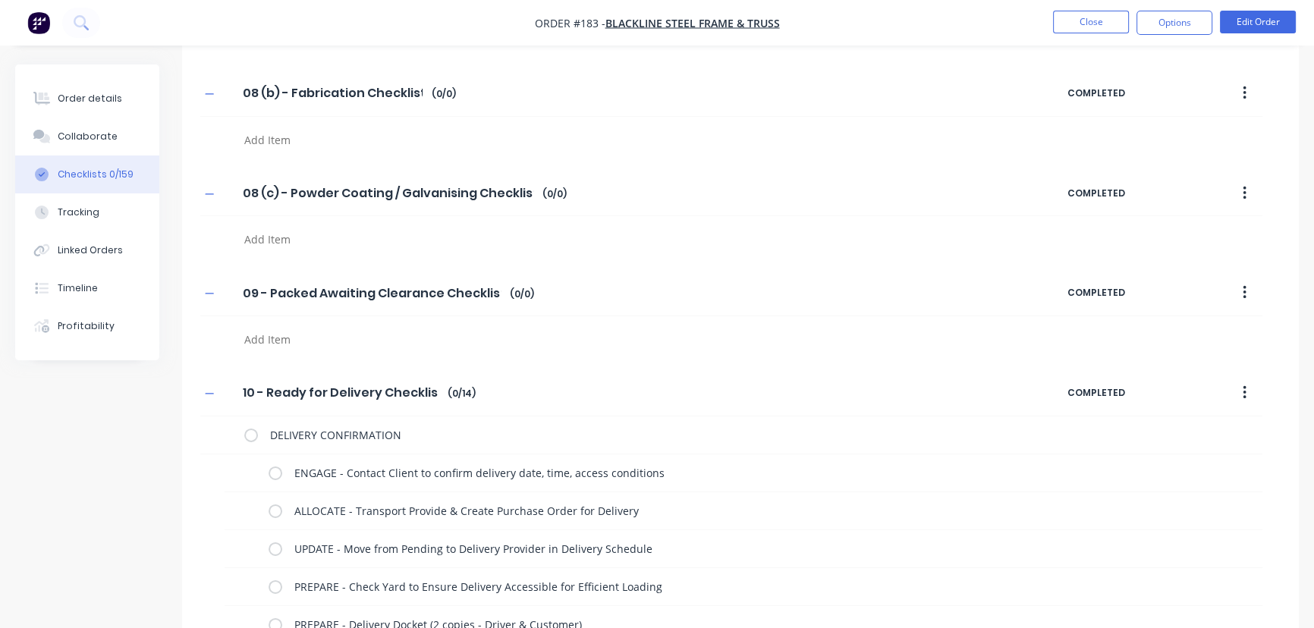
click at [269, 131] on textarea at bounding box center [579, 140] width 683 height 22
click at [266, 340] on textarea at bounding box center [579, 340] width 683 height 22
click at [247, 334] on textarea at bounding box center [579, 340] width 683 height 22
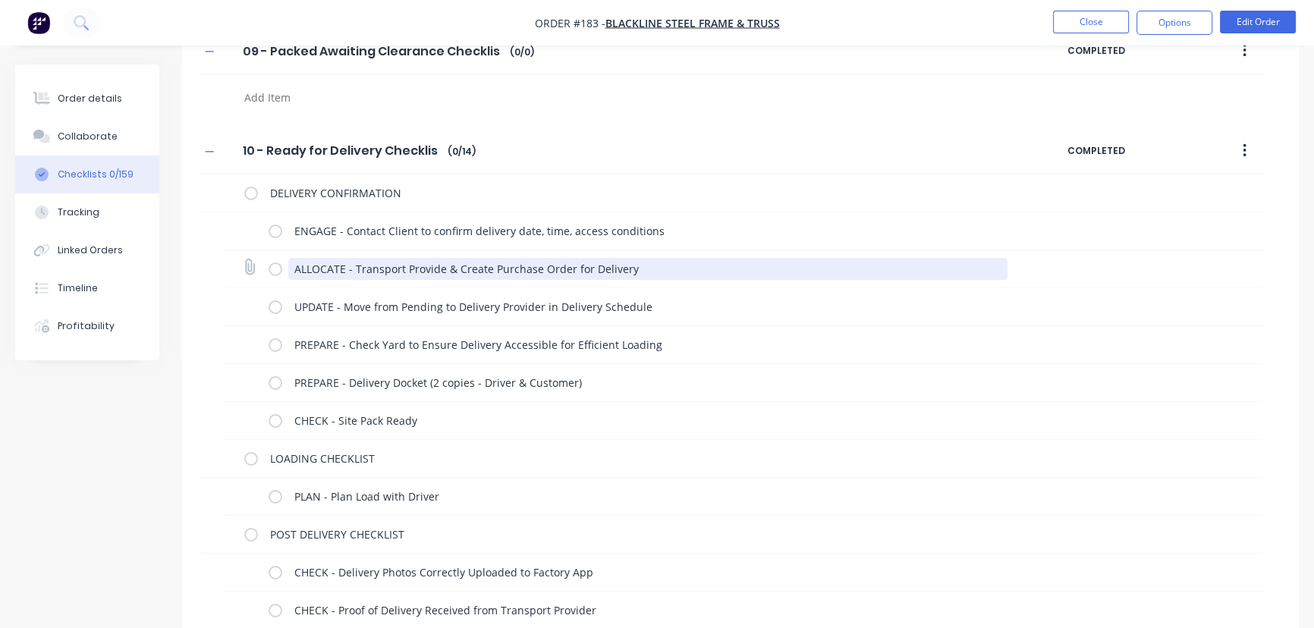
scroll to position [6486, 0]
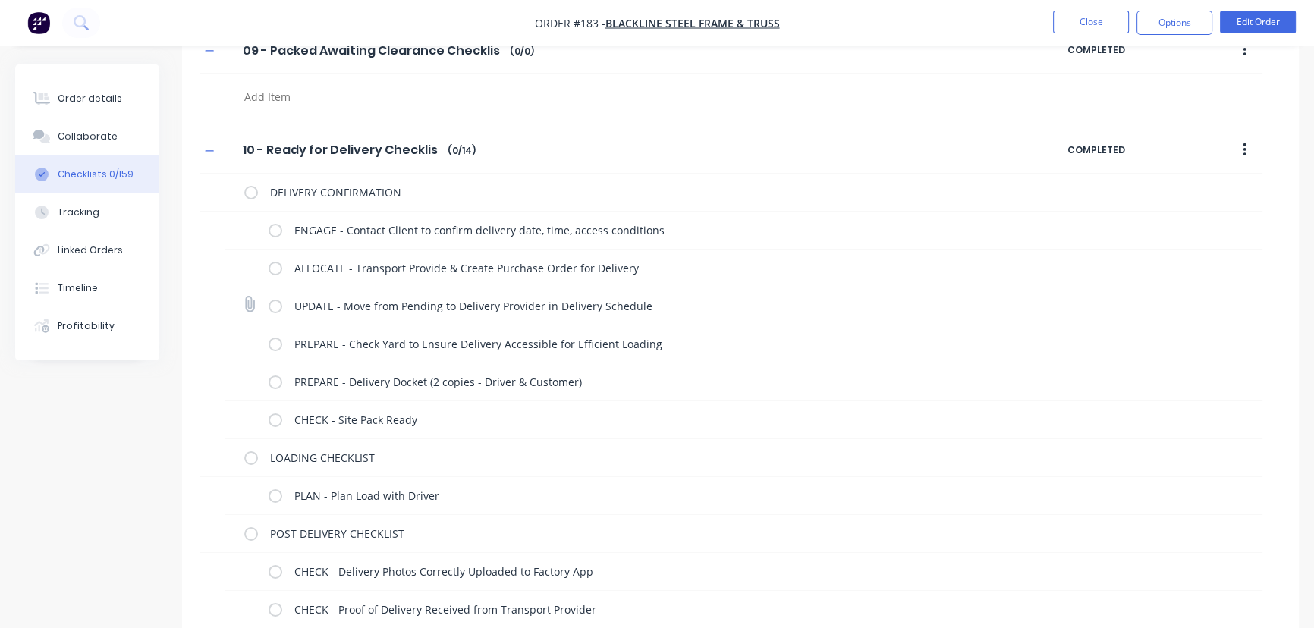
click at [272, 301] on label at bounding box center [276, 306] width 14 height 16
click at [0, 0] on input "checkbox" at bounding box center [0, 0] width 0 height 0
click at [278, 224] on label at bounding box center [276, 230] width 14 height 16
click at [0, 0] on input "checkbox" at bounding box center [0, 0] width 0 height 0
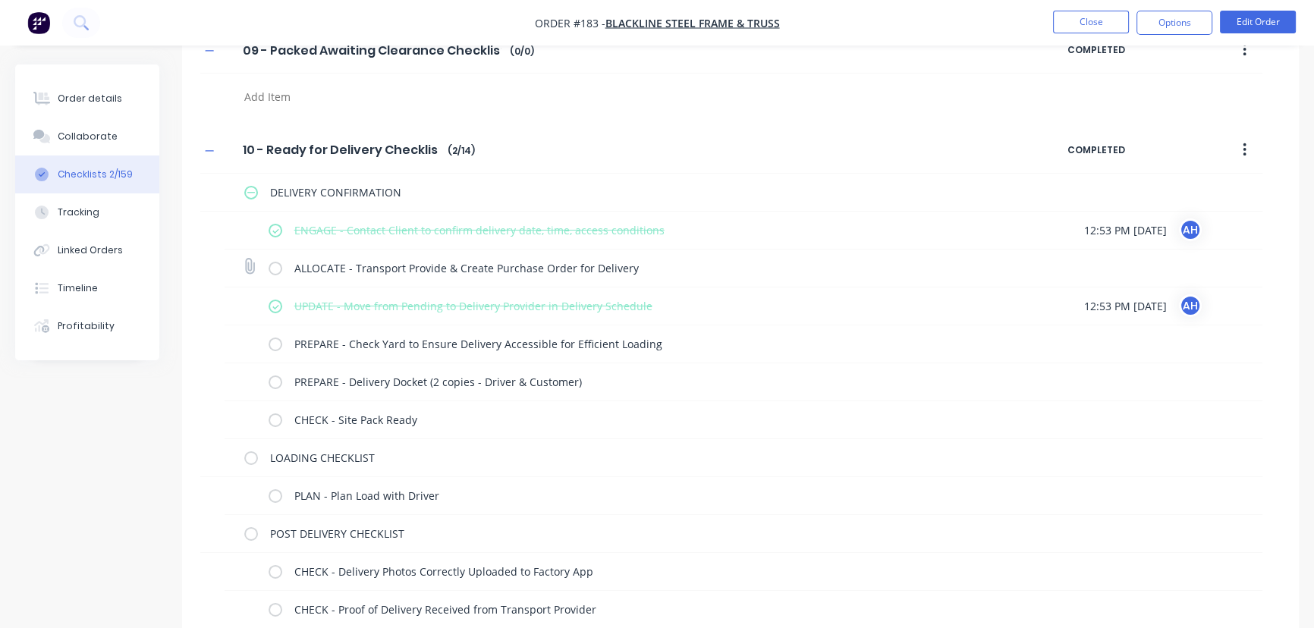
click at [273, 262] on label at bounding box center [276, 268] width 14 height 16
click at [0, 0] on input "checkbox" at bounding box center [0, 0] width 0 height 0
click at [275, 338] on label at bounding box center [276, 344] width 14 height 16
click at [0, 0] on input "checkbox" at bounding box center [0, 0] width 0 height 0
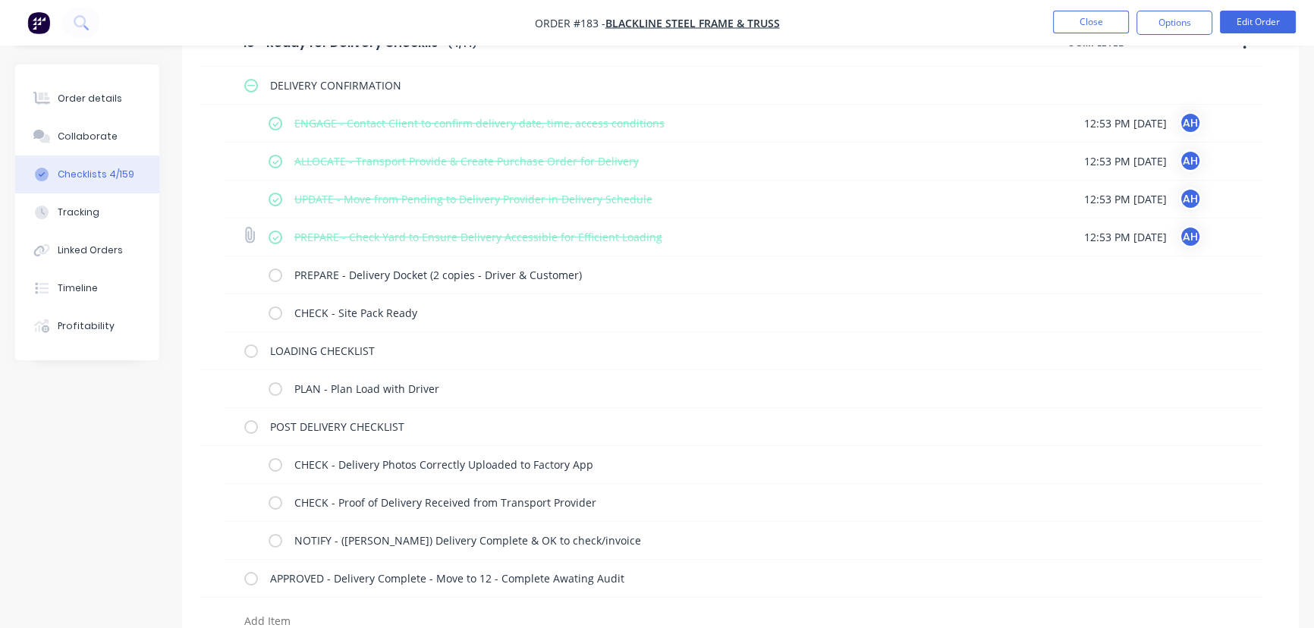
scroll to position [6592, 0]
click at [275, 269] on label at bounding box center [276, 276] width 14 height 16
click at [0, 0] on input "checkbox" at bounding box center [0, 0] width 0 height 0
click at [273, 310] on label at bounding box center [276, 314] width 14 height 16
click at [0, 0] on input "checkbox" at bounding box center [0, 0] width 0 height 0
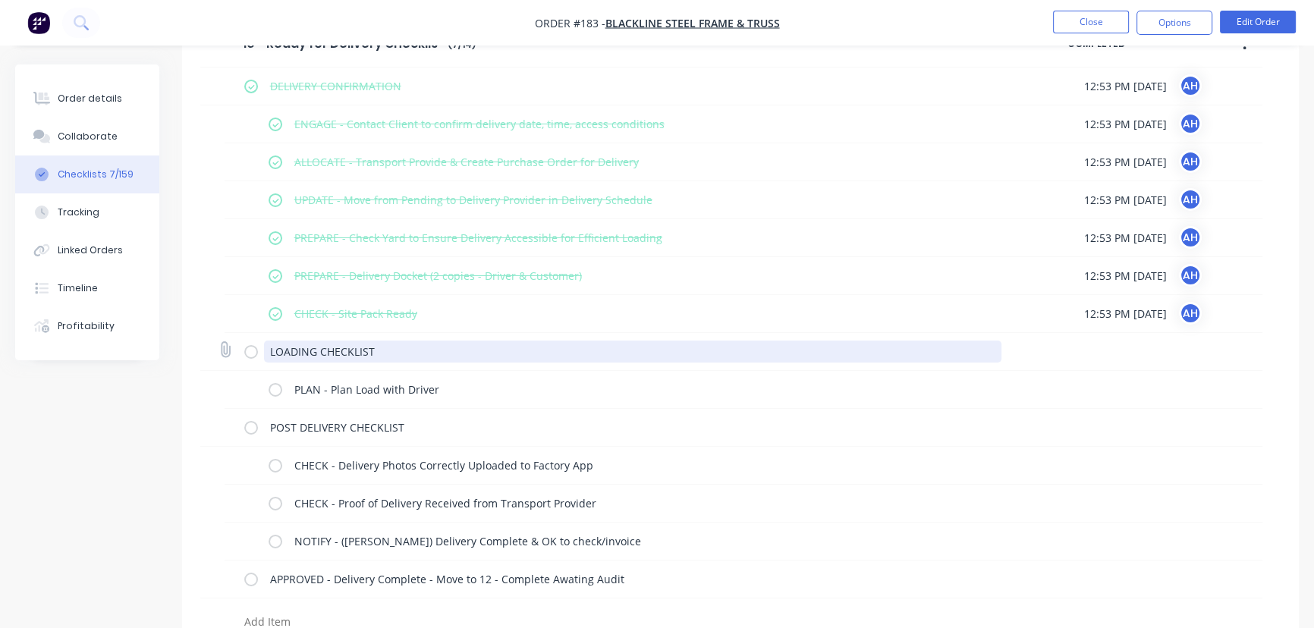
scroll to position [6612, 0]
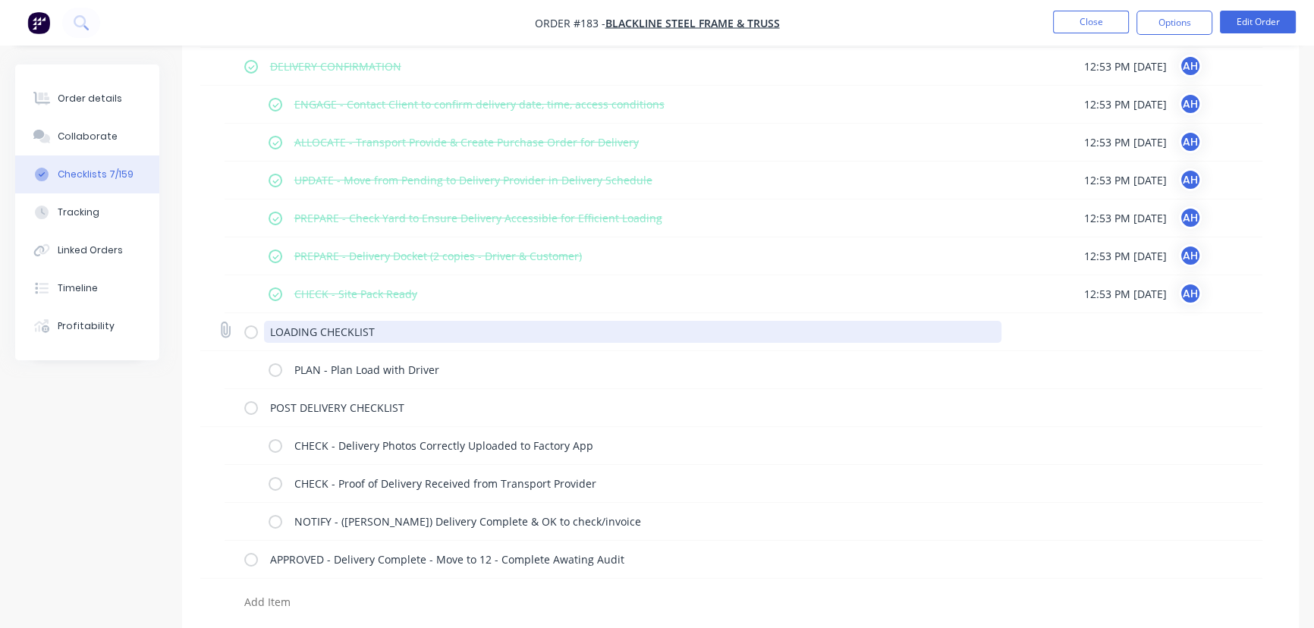
drag, startPoint x: 270, startPoint y: 326, endPoint x: 393, endPoint y: 338, distance: 123.5
click at [393, 338] on div "LOADING CHECKLIST" at bounding box center [633, 334] width 738 height 26
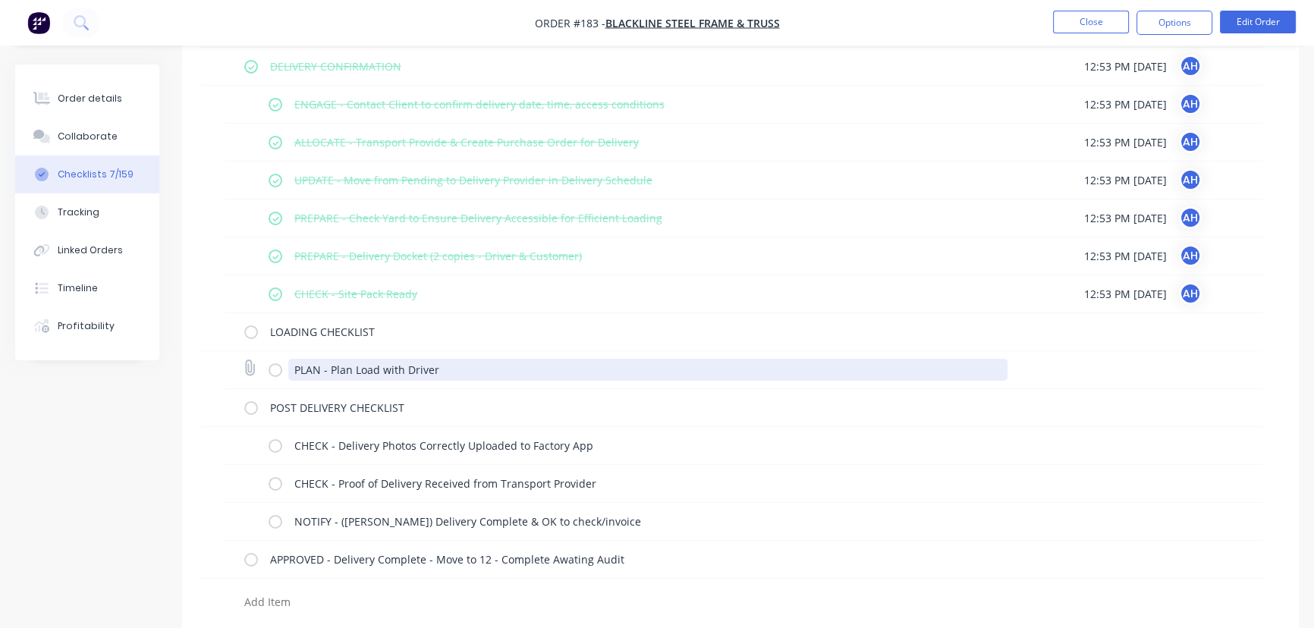
click at [447, 370] on textarea "PLAN - Plan Load with Driver" at bounding box center [648, 370] width 720 height 22
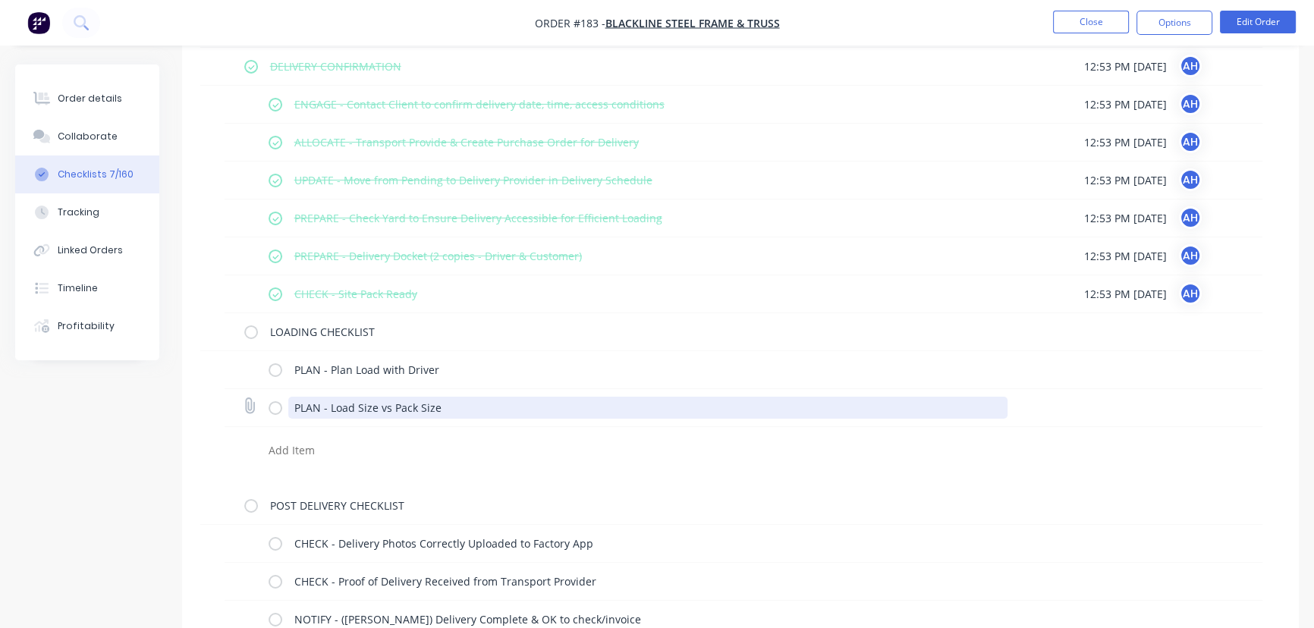
click at [328, 403] on textarea "PLAN - Load Size vs Pack Size" at bounding box center [648, 408] width 720 height 22
click at [492, 400] on textarea "PLAN - Check Load Size vs Pack Size" at bounding box center [648, 408] width 720 height 22
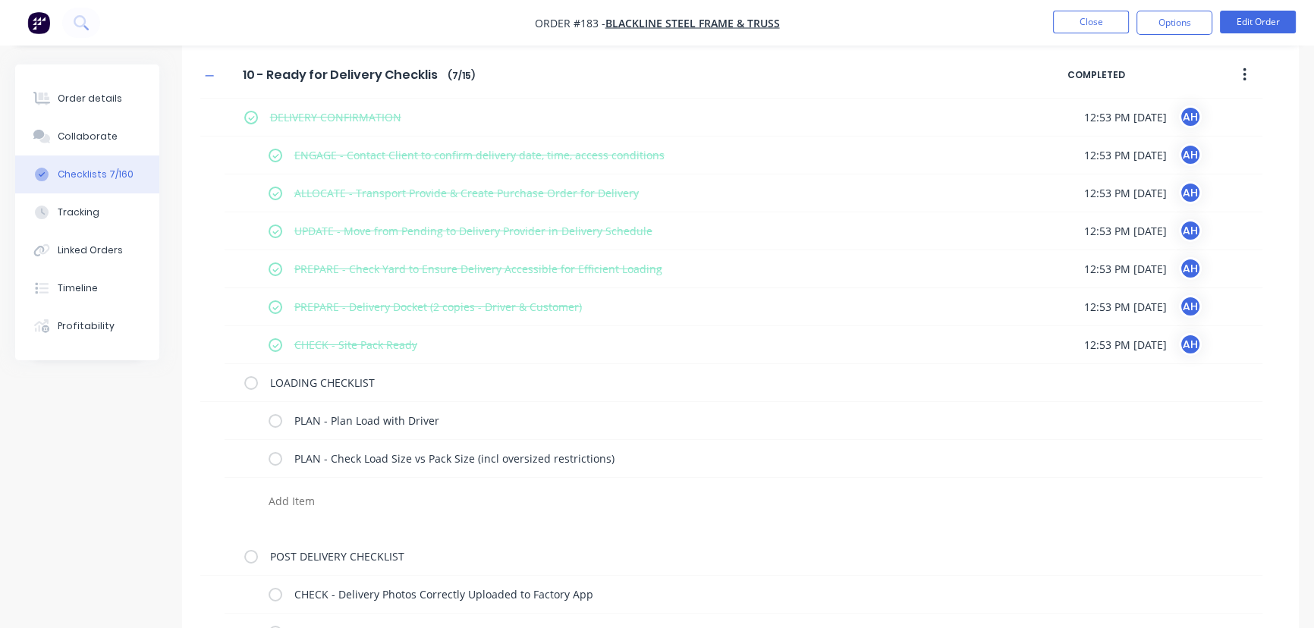
scroll to position [6560, 0]
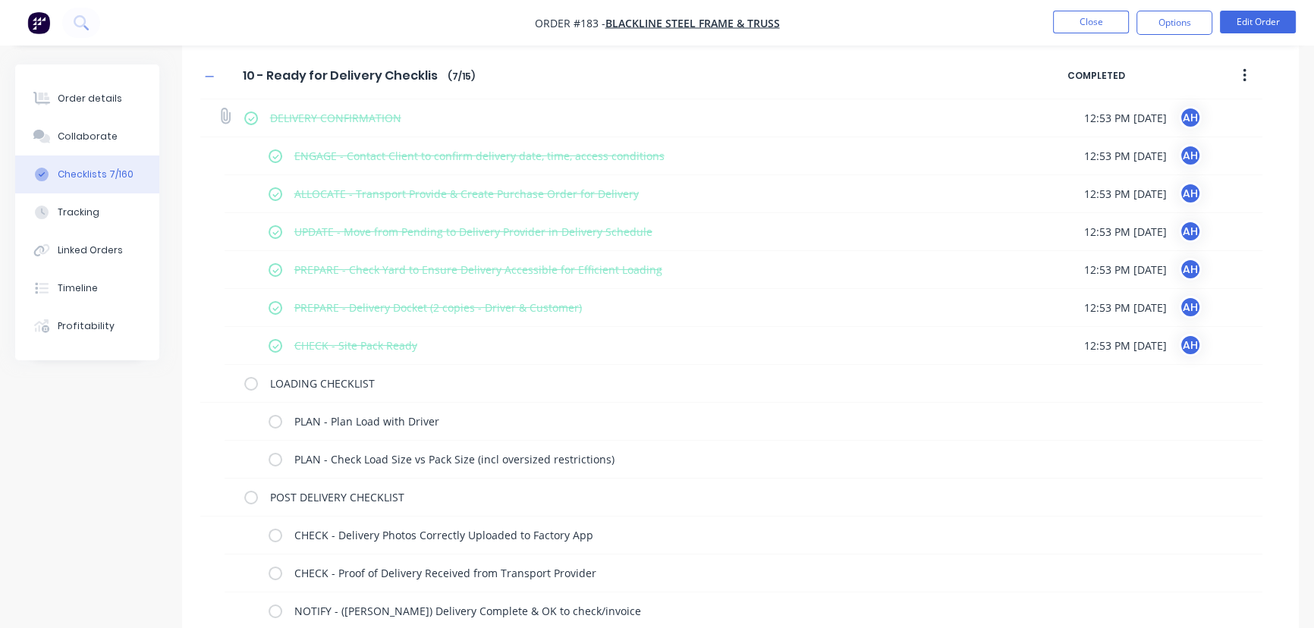
click at [253, 114] on label at bounding box center [251, 118] width 14 height 16
click at [0, 0] on input "checkbox" at bounding box center [0, 0] width 0 height 0
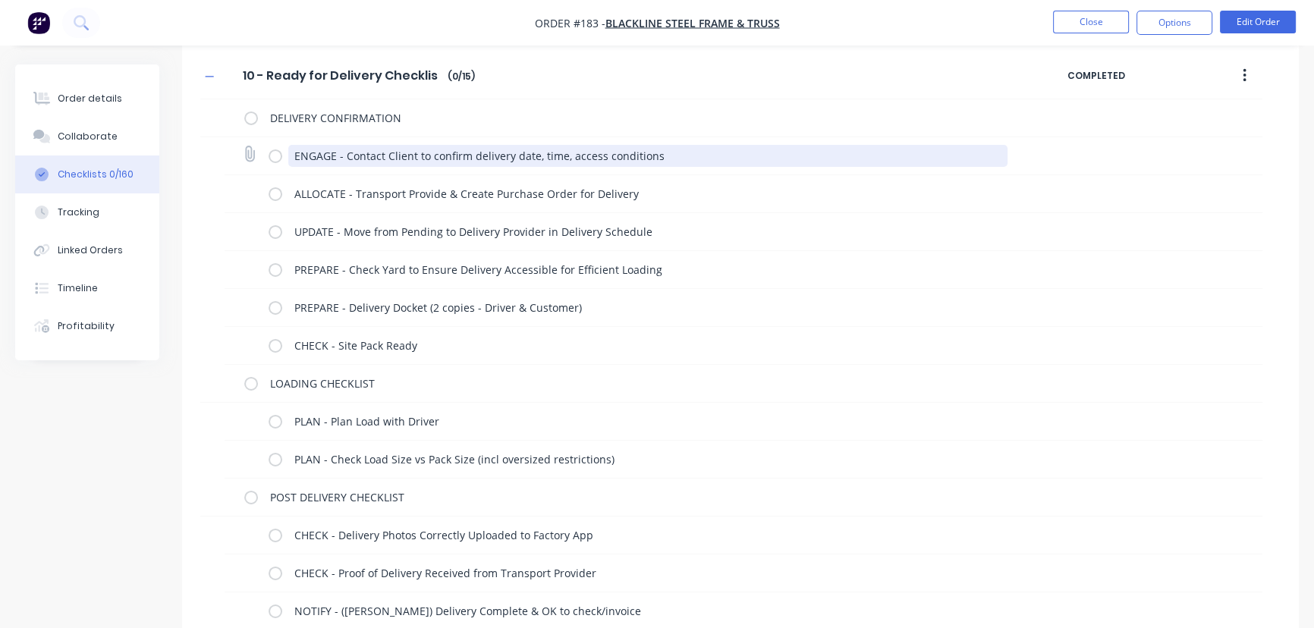
click at [663, 145] on textarea "ENGAGE - Contact Client to confirm delivery date, time, access conditions" at bounding box center [648, 156] width 720 height 22
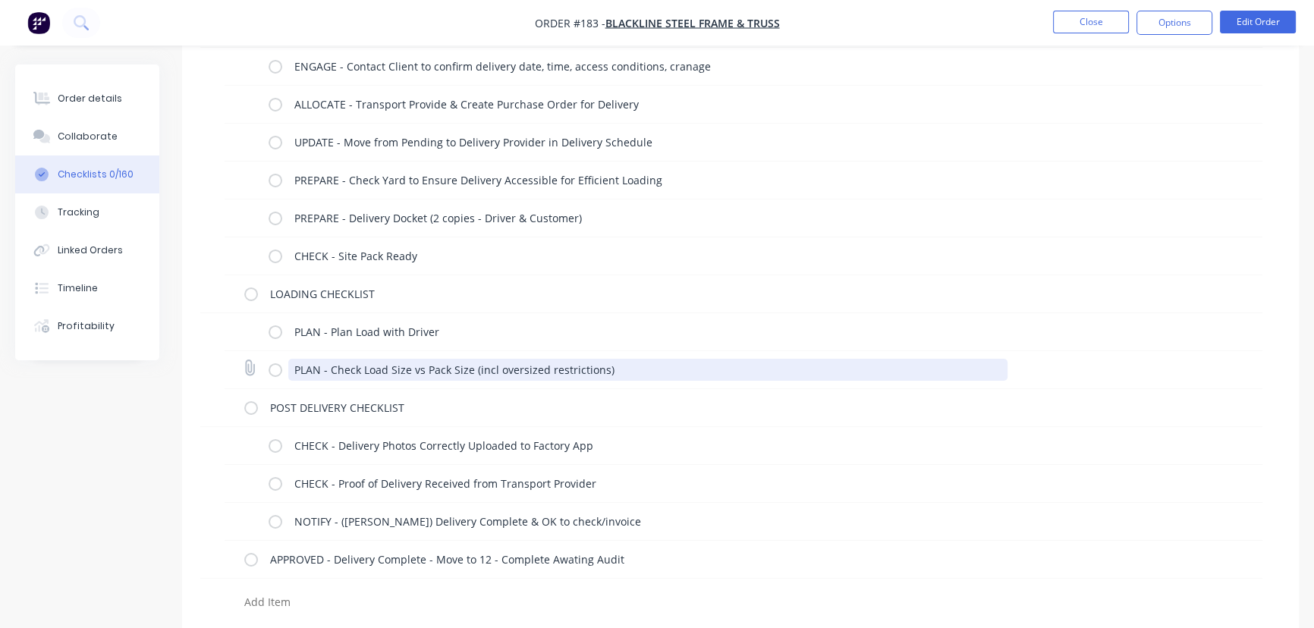
click at [613, 366] on textarea "PLAN - Check Load Size vs Pack Size (incl oversized restrictions)" at bounding box center [648, 370] width 720 height 22
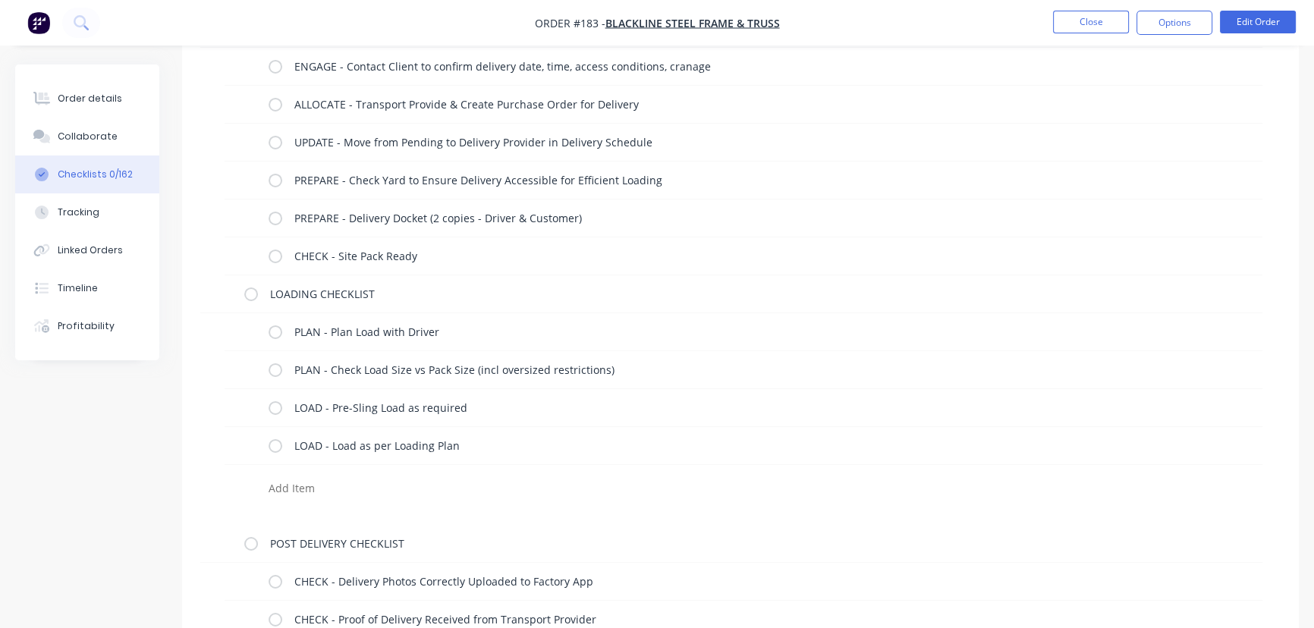
click at [319, 477] on textarea at bounding box center [596, 488] width 666 height 22
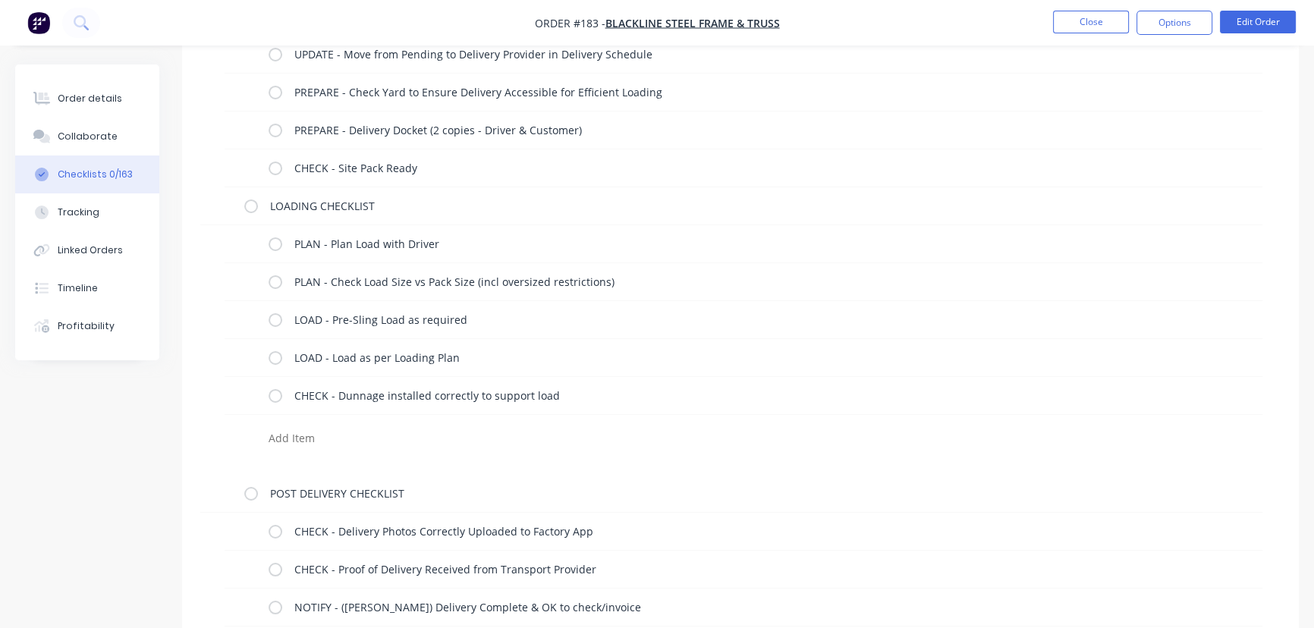
scroll to position [6745, 0]
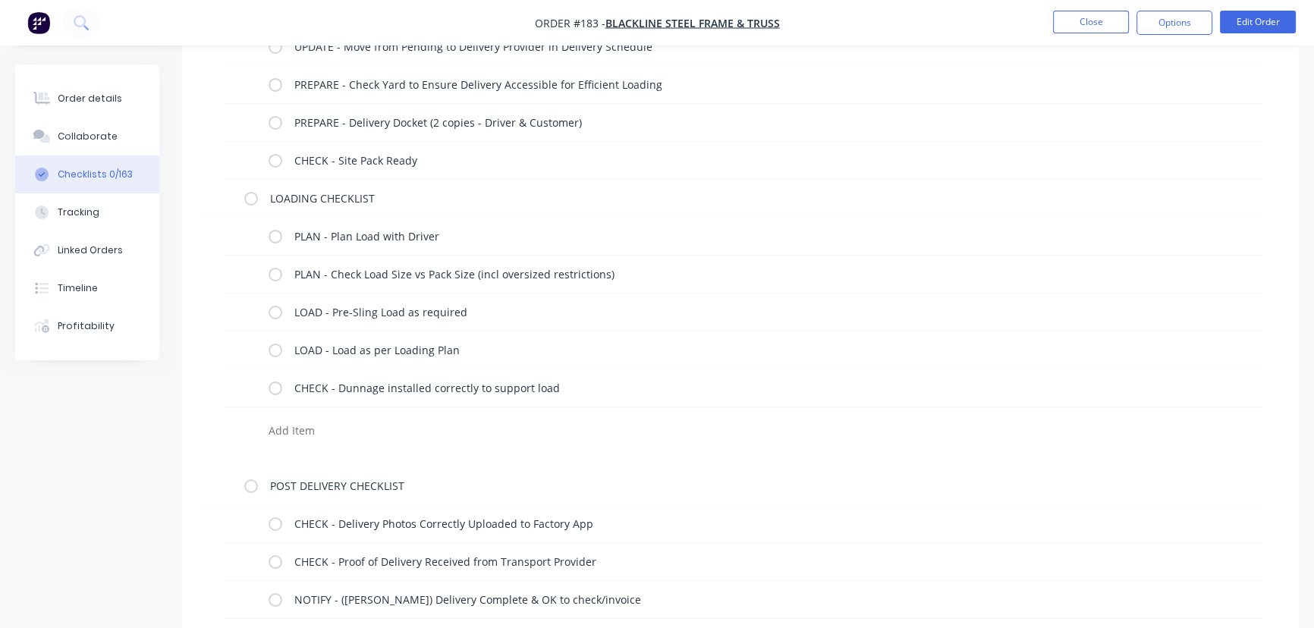
click at [275, 427] on textarea at bounding box center [596, 431] width 666 height 22
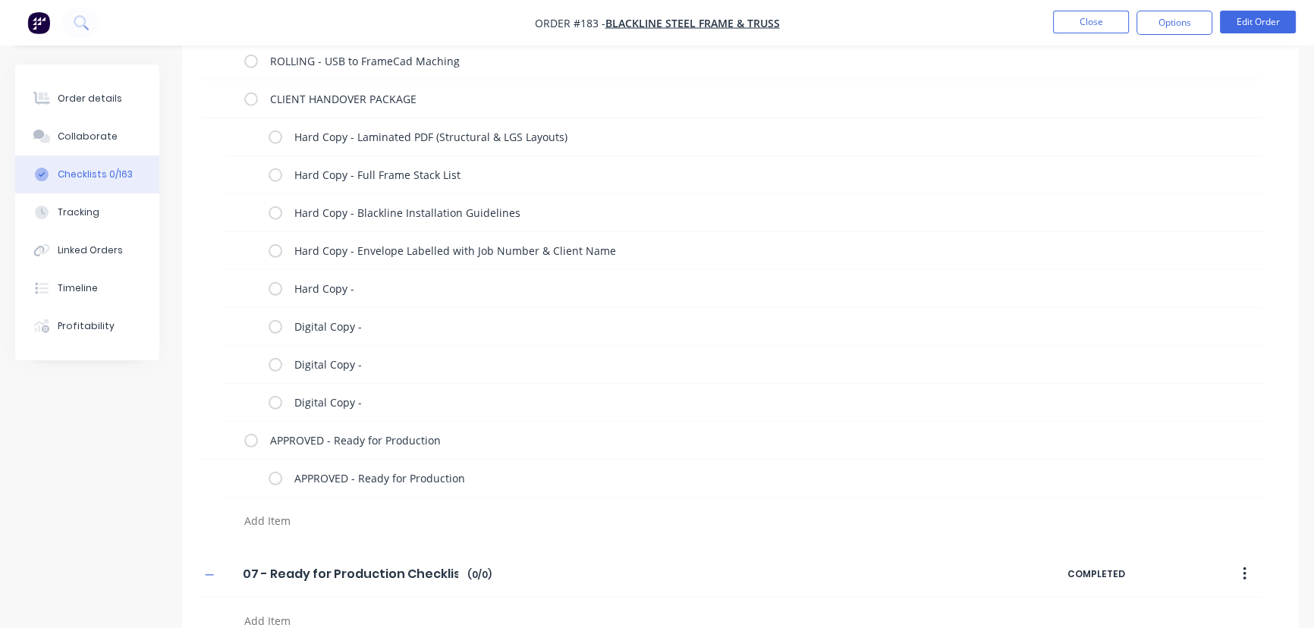
scroll to position [5259, 0]
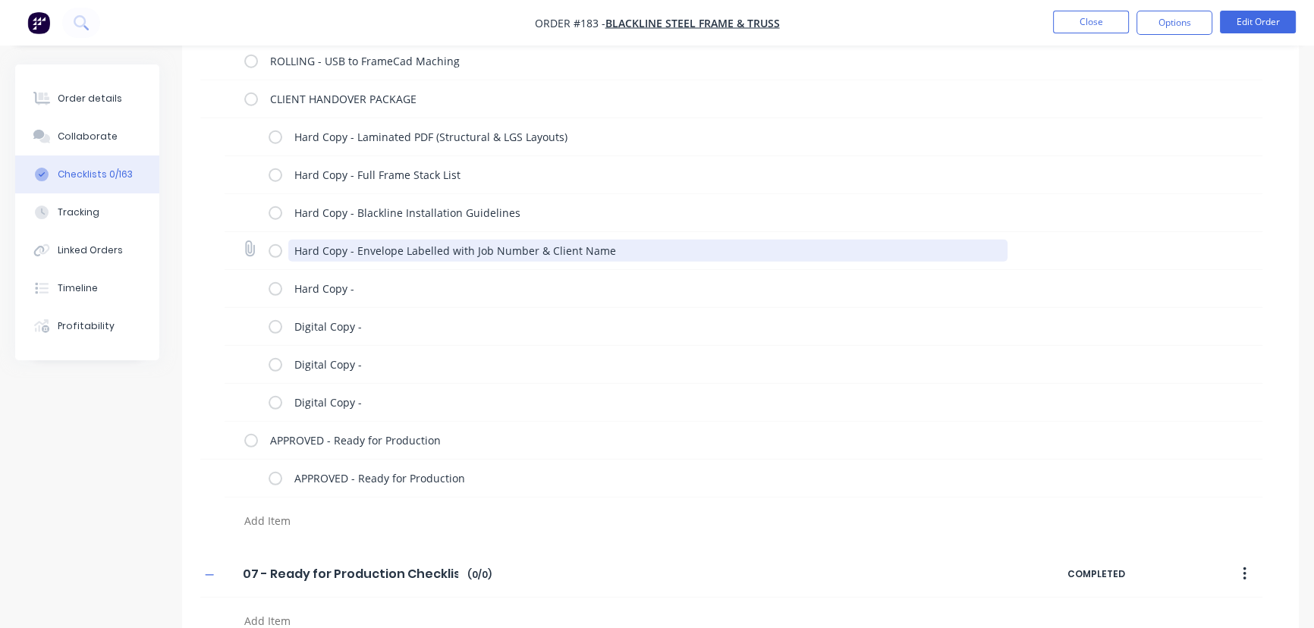
click at [353, 247] on textarea "Hard Copy - Envelope Labelled with Job Number & Client Name" at bounding box center [648, 251] width 720 height 22
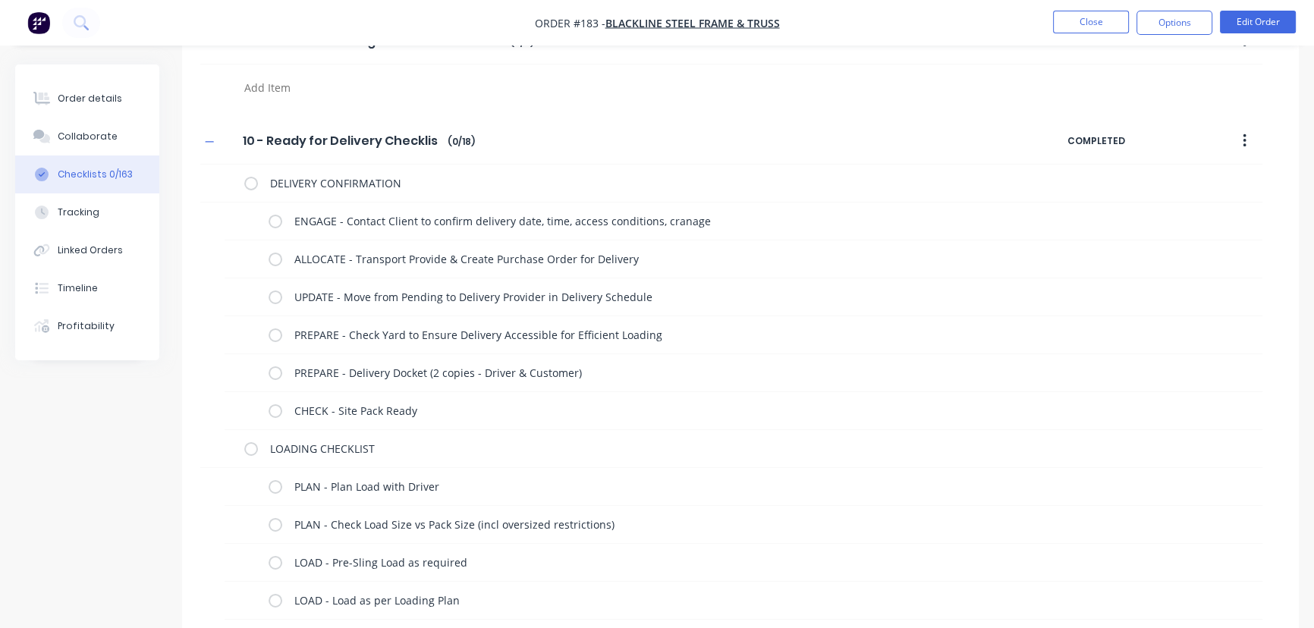
scroll to position [6494, 0]
click at [273, 294] on label at bounding box center [276, 298] width 14 height 16
click at [0, 0] on input "checkbox" at bounding box center [0, 0] width 0 height 0
click at [278, 290] on label at bounding box center [276, 298] width 14 height 16
click at [0, 0] on input "checkbox" at bounding box center [0, 0] width 0 height 0
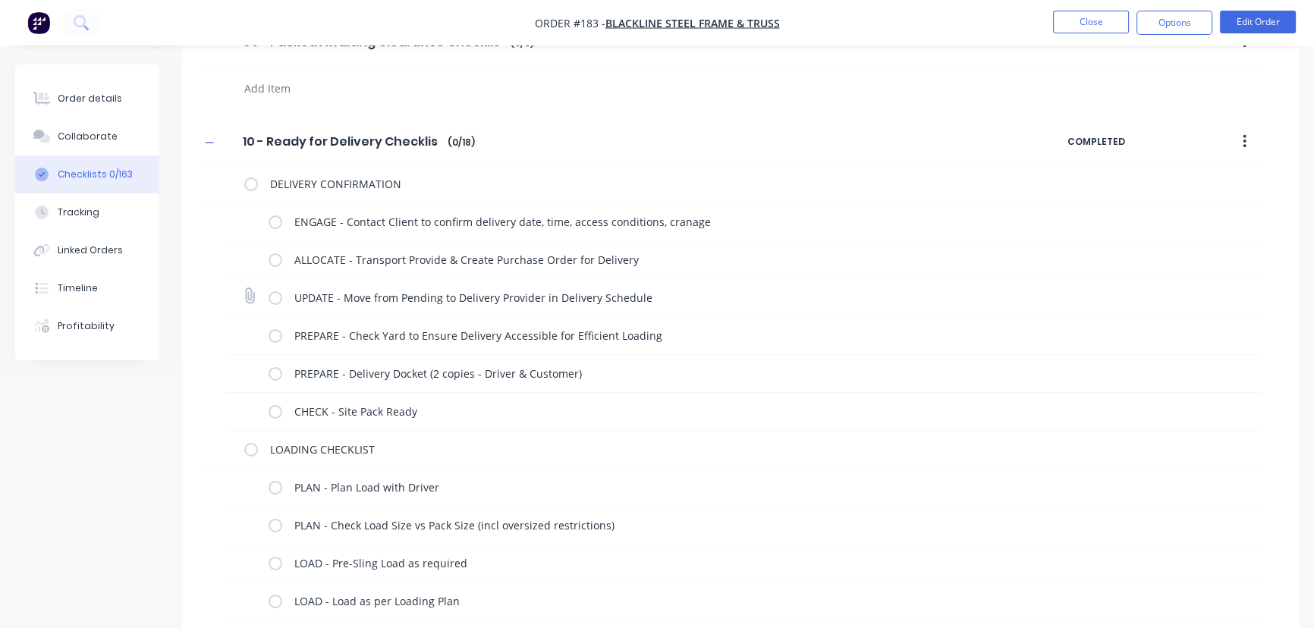
click at [275, 293] on label at bounding box center [276, 298] width 14 height 16
click at [0, 0] on input "checkbox" at bounding box center [0, 0] width 0 height 0
click at [275, 296] on label at bounding box center [276, 298] width 14 height 16
click at [0, 0] on input "checkbox" at bounding box center [0, 0] width 0 height 0
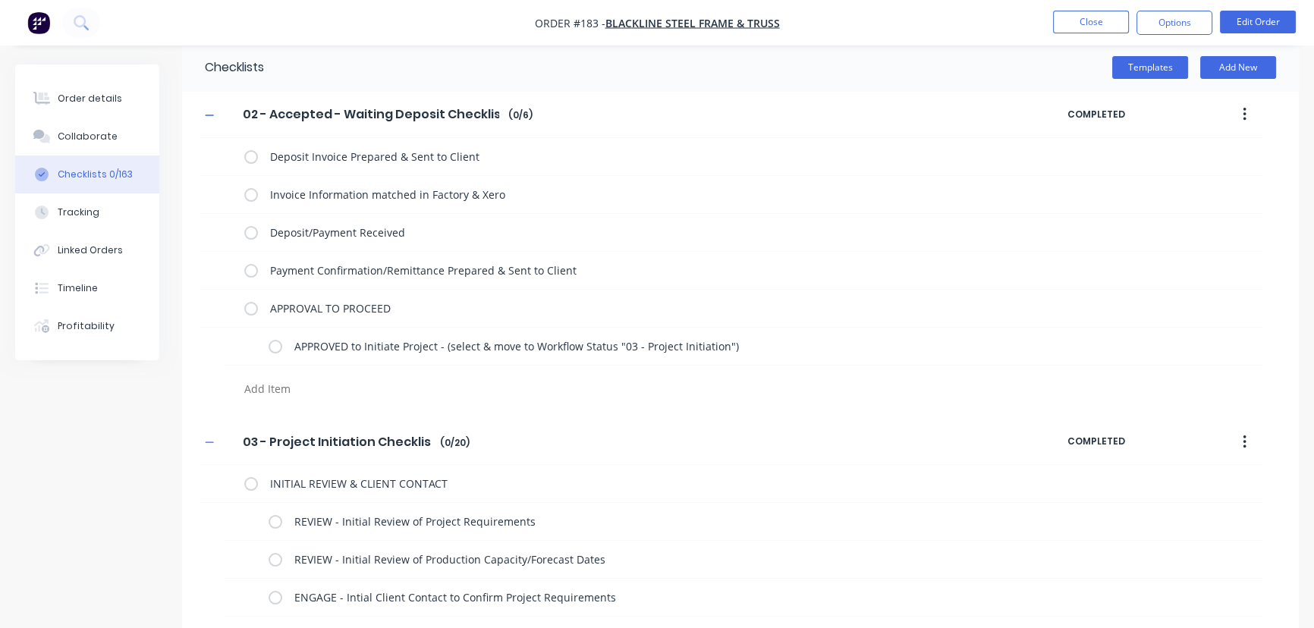
scroll to position [0, 0]
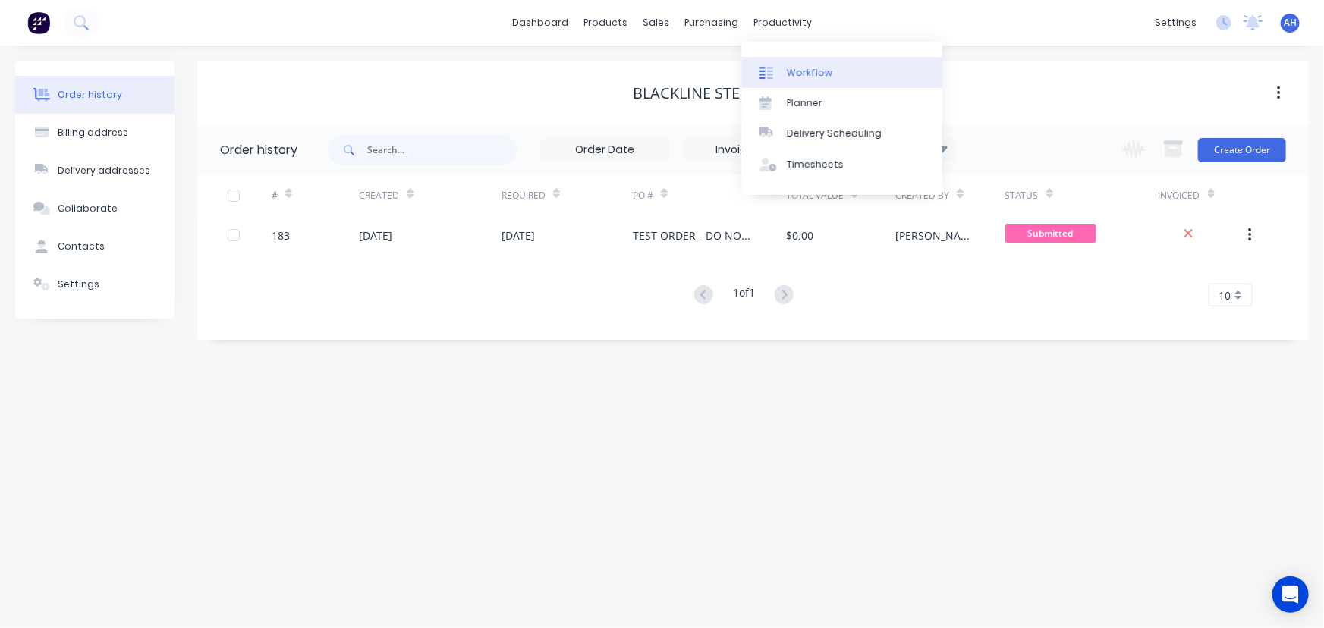
click at [788, 75] on div "Workflow" at bounding box center [810, 73] width 46 height 14
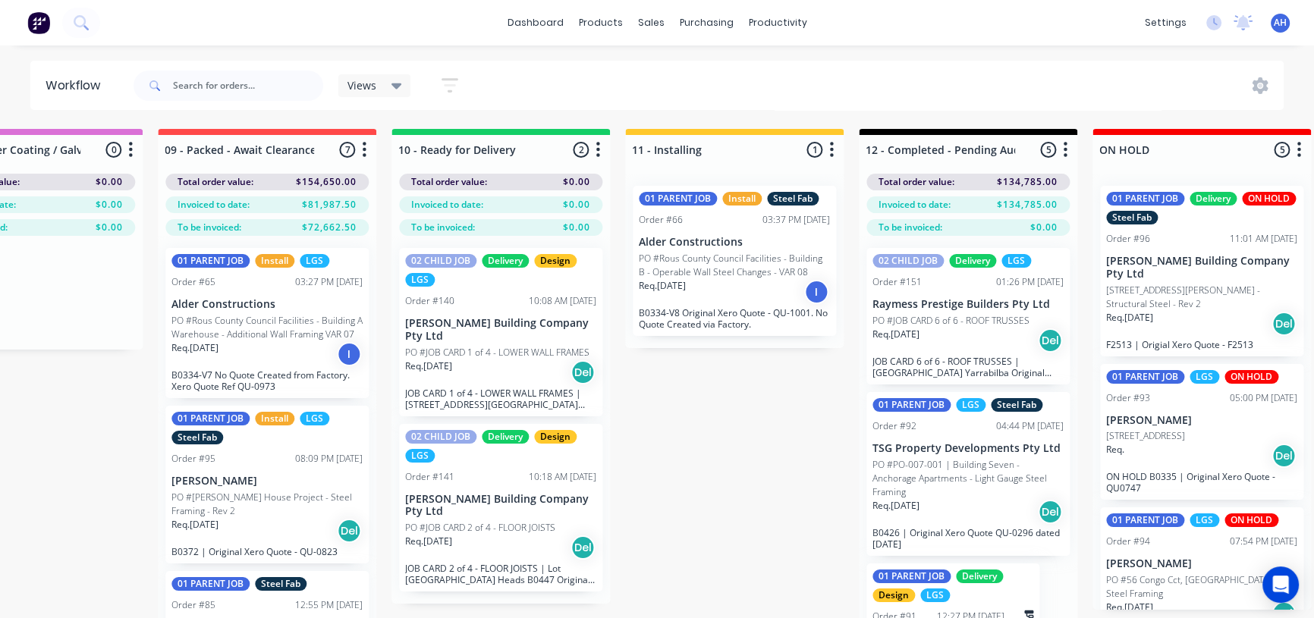
scroll to position [0, 2215]
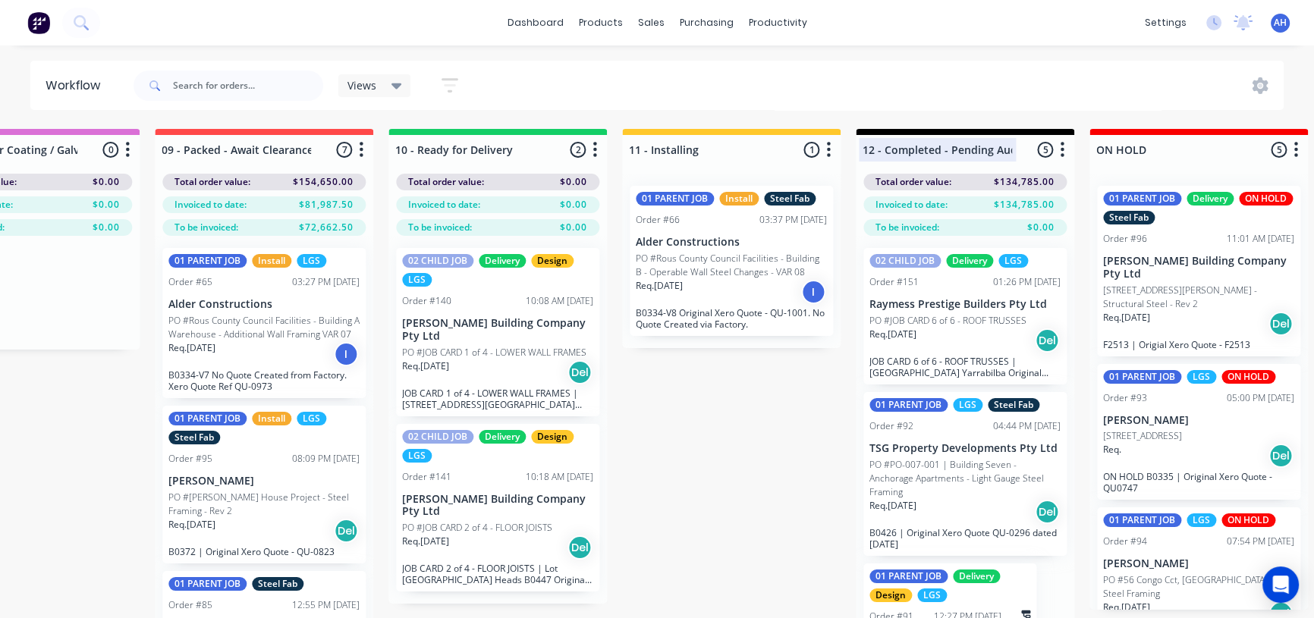
click at [969, 149] on div at bounding box center [965, 150] width 219 height 30
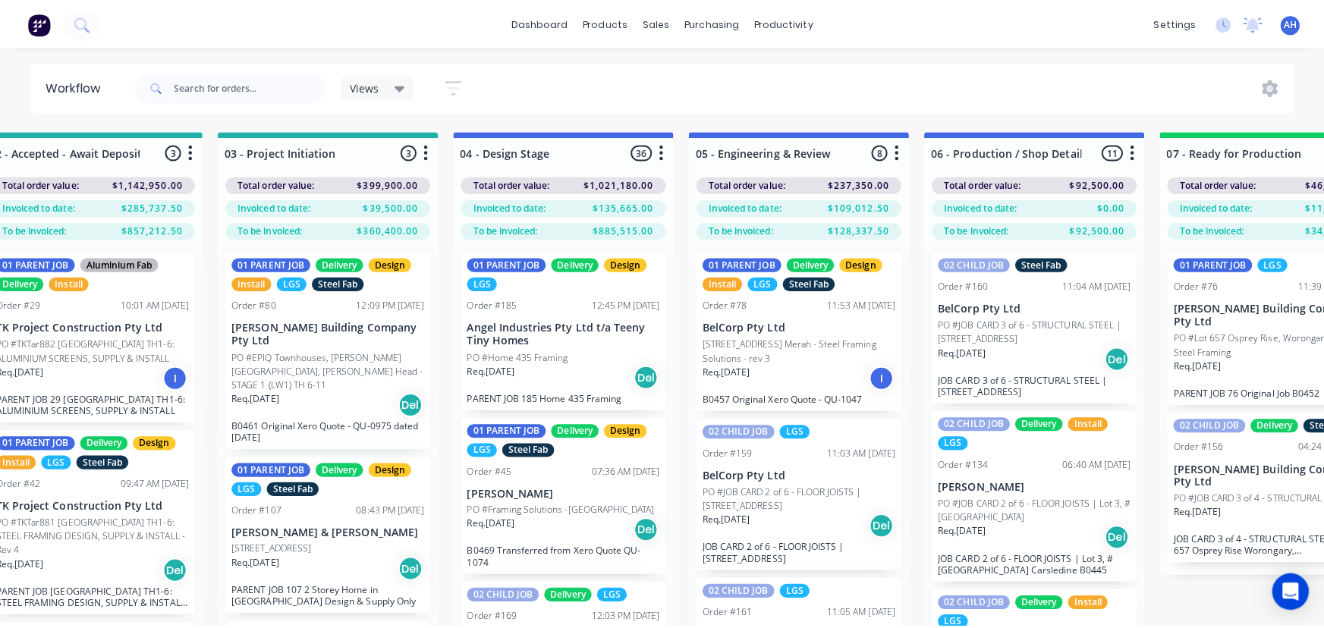
scroll to position [0, 0]
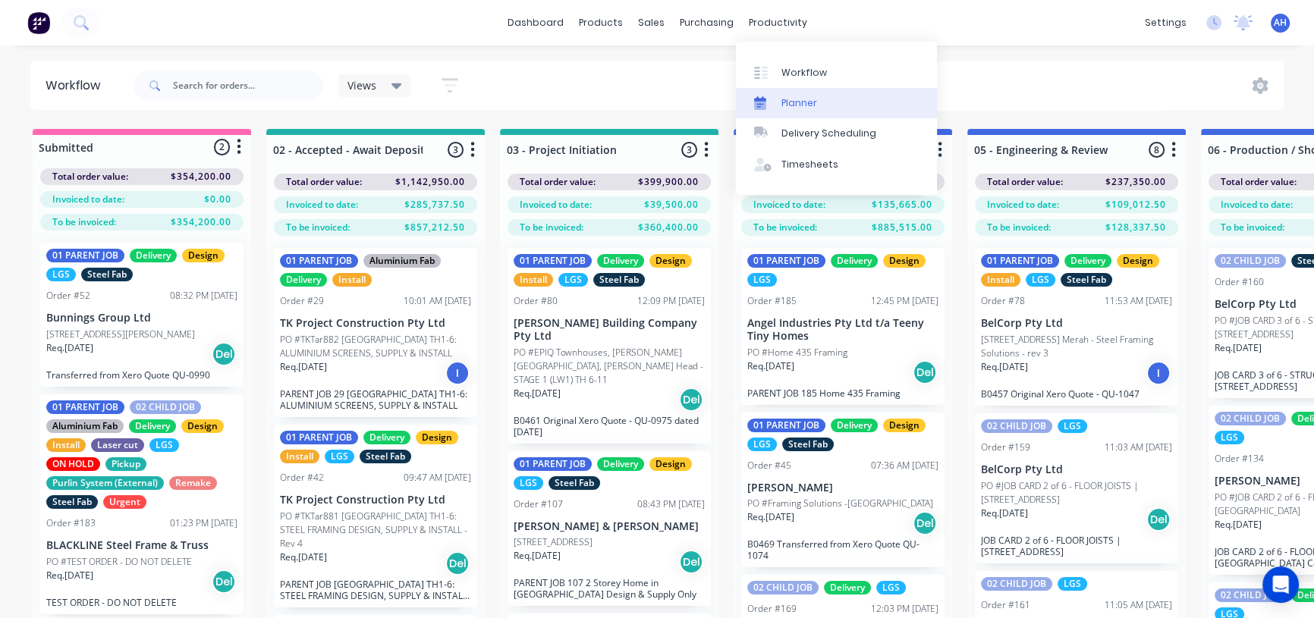
click at [785, 105] on div "Planner" at bounding box center [800, 103] width 36 height 14
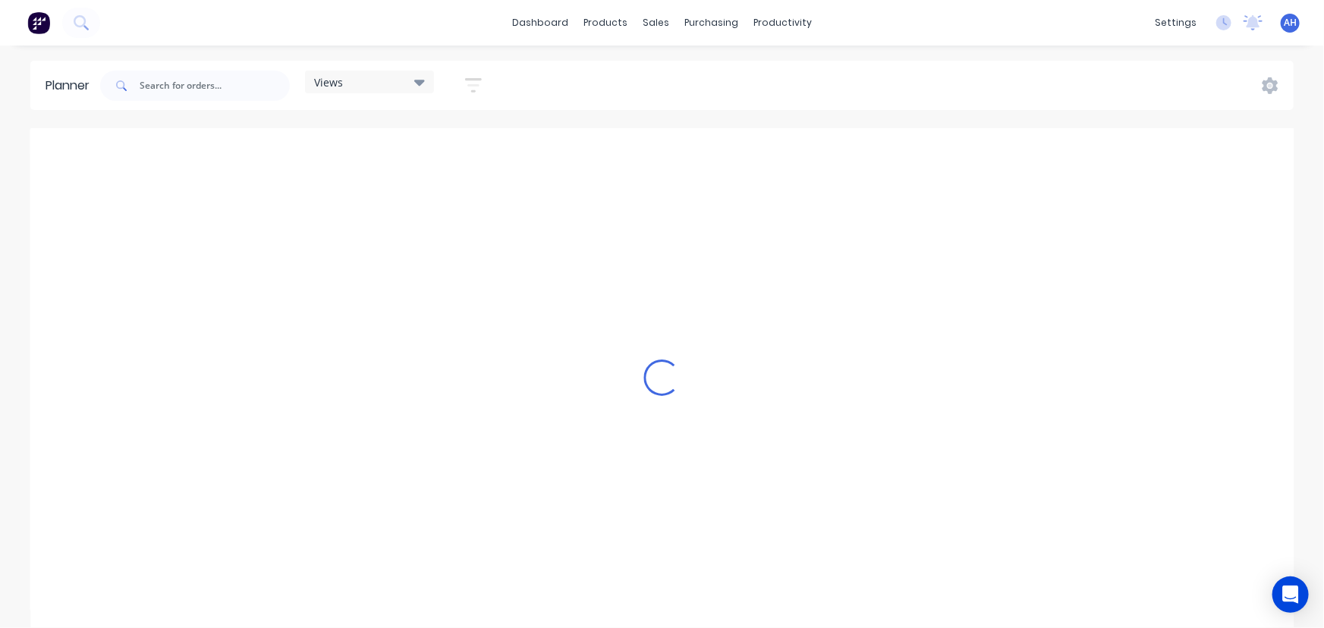
scroll to position [0, 1197]
click at [366, 83] on div "Views" at bounding box center [369, 82] width 111 height 14
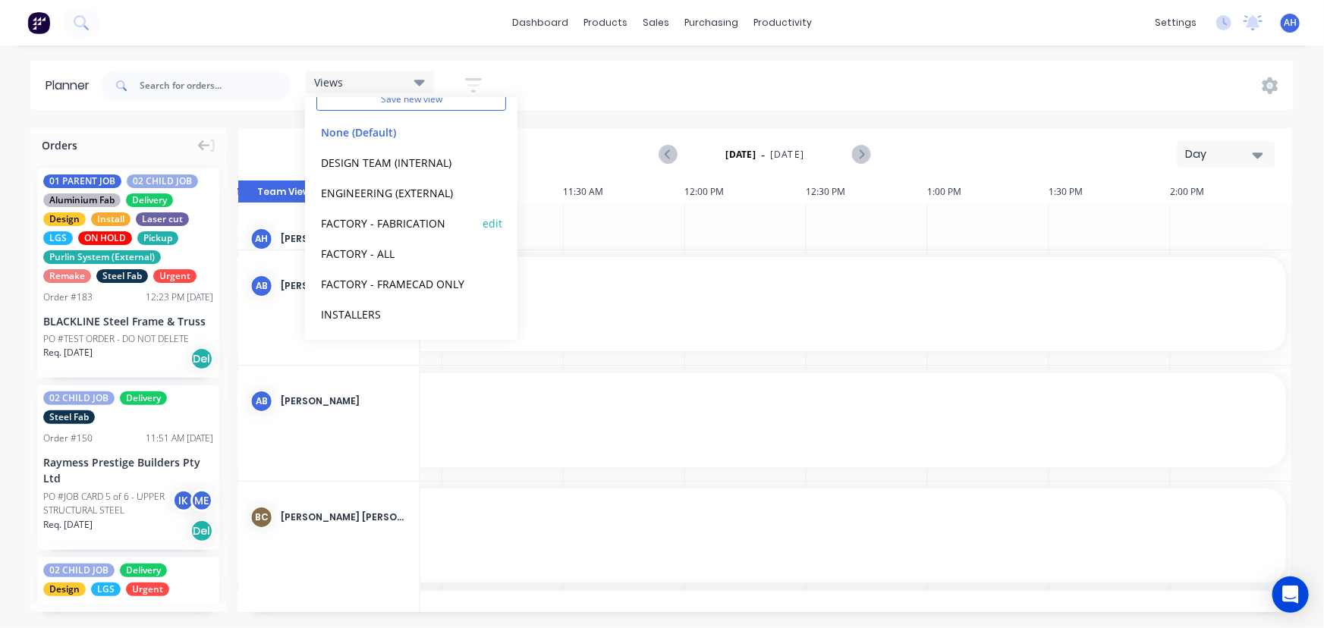
scroll to position [64, 0]
click at [363, 253] on button "FACTORY - ALL" at bounding box center [397, 252] width 162 height 17
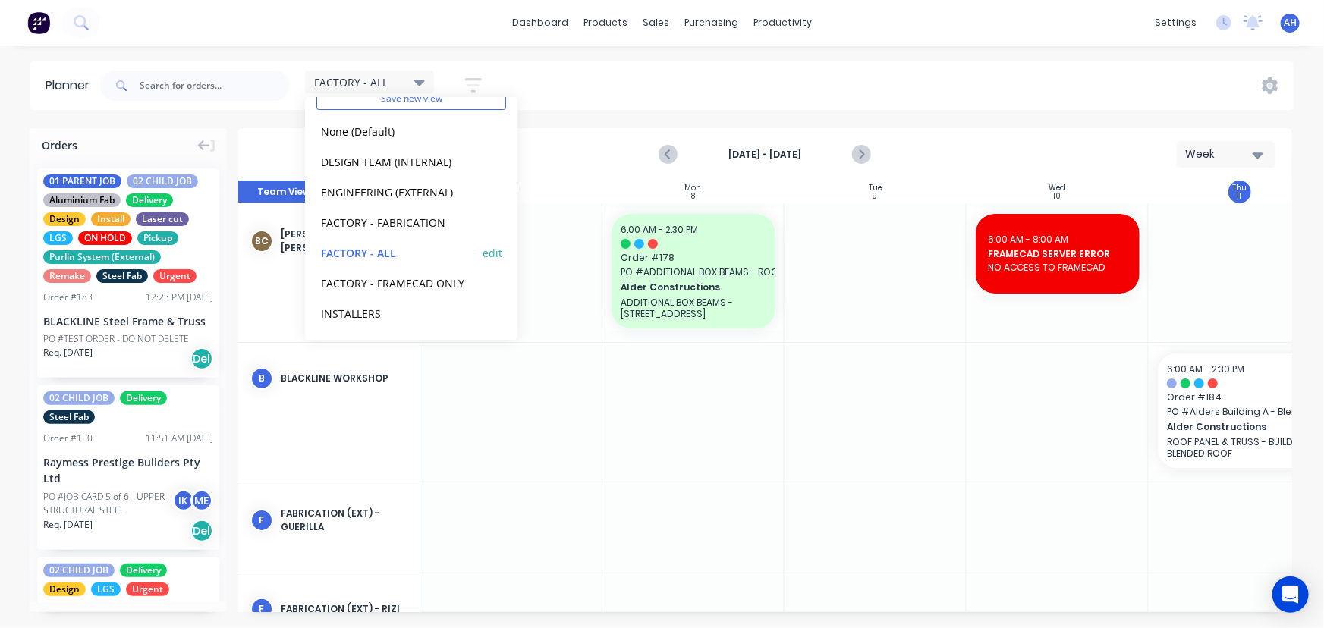
scroll to position [0, 0]
click at [841, 74] on div "FACTORY - ALL Save new view None (Default) edit DESIGN TEAM (INTERNAL) edit ENG…" at bounding box center [695, 86] width 1197 height 46
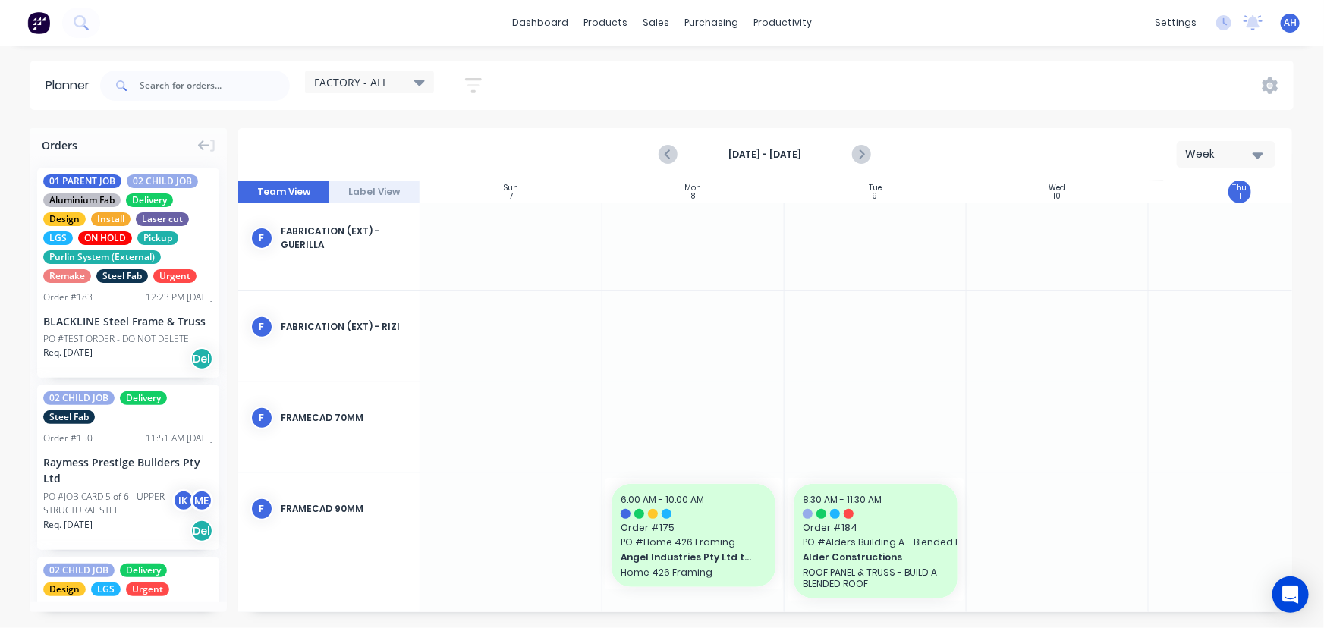
scroll to position [300, 0]
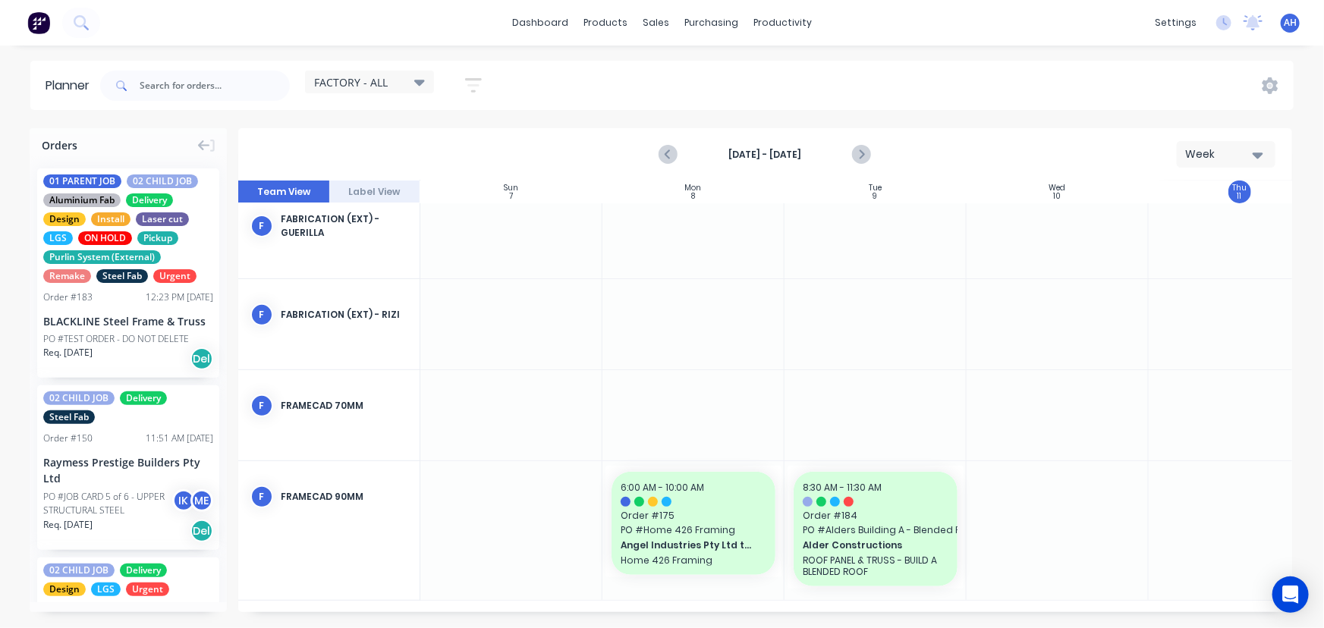
click at [672, 616] on div "Orders 01 PARENT JOB 02 CHILD JOB Aluminium Fab Delivery Design Install Laser c…" at bounding box center [662, 377] width 1324 height 499
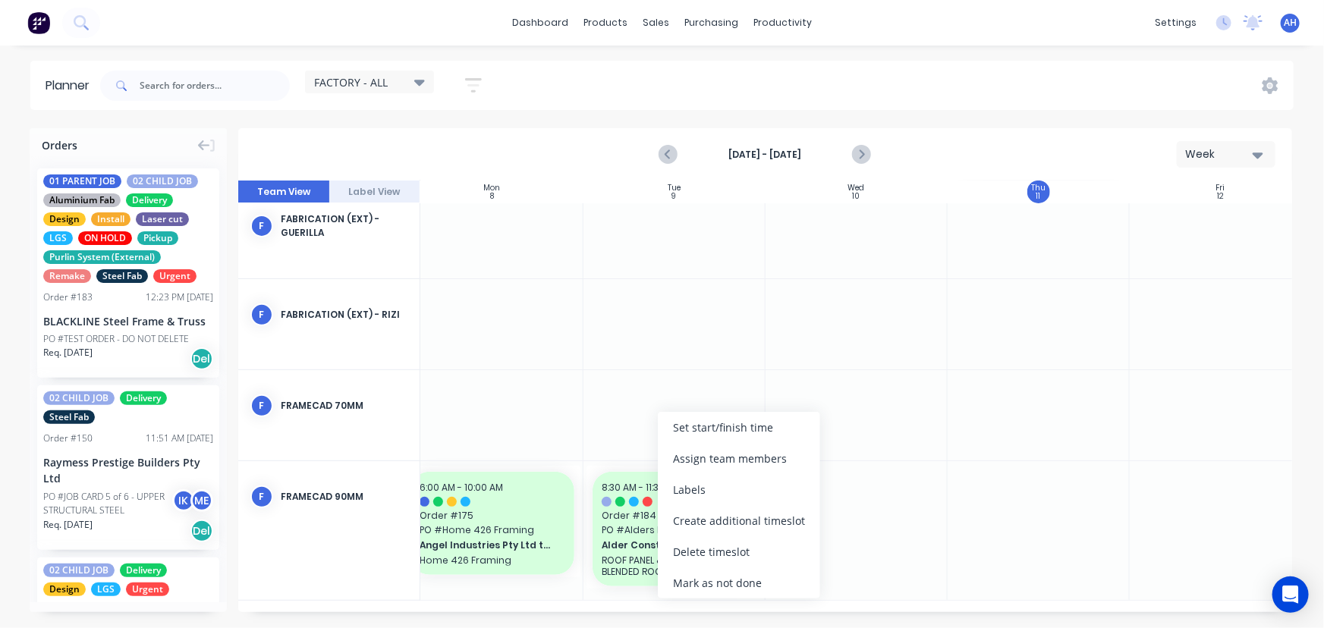
scroll to position [288, 201]
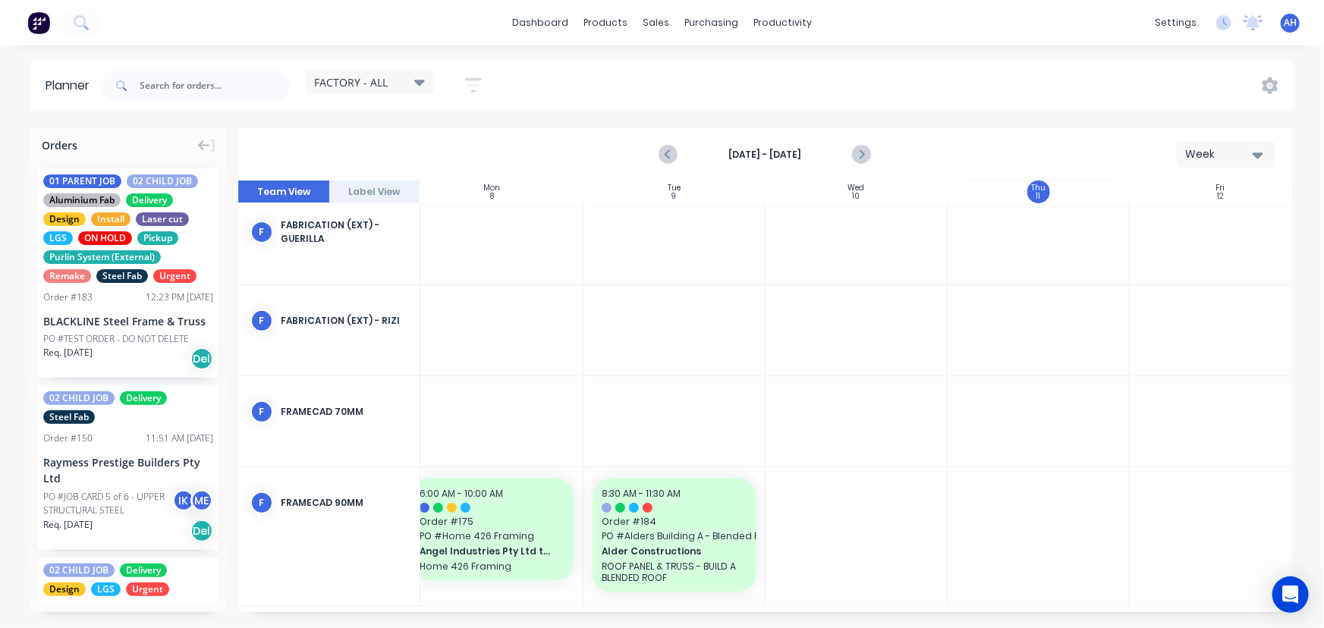
drag, startPoint x: 850, startPoint y: 401, endPoint x: 621, endPoint y: 323, distance: 241.4
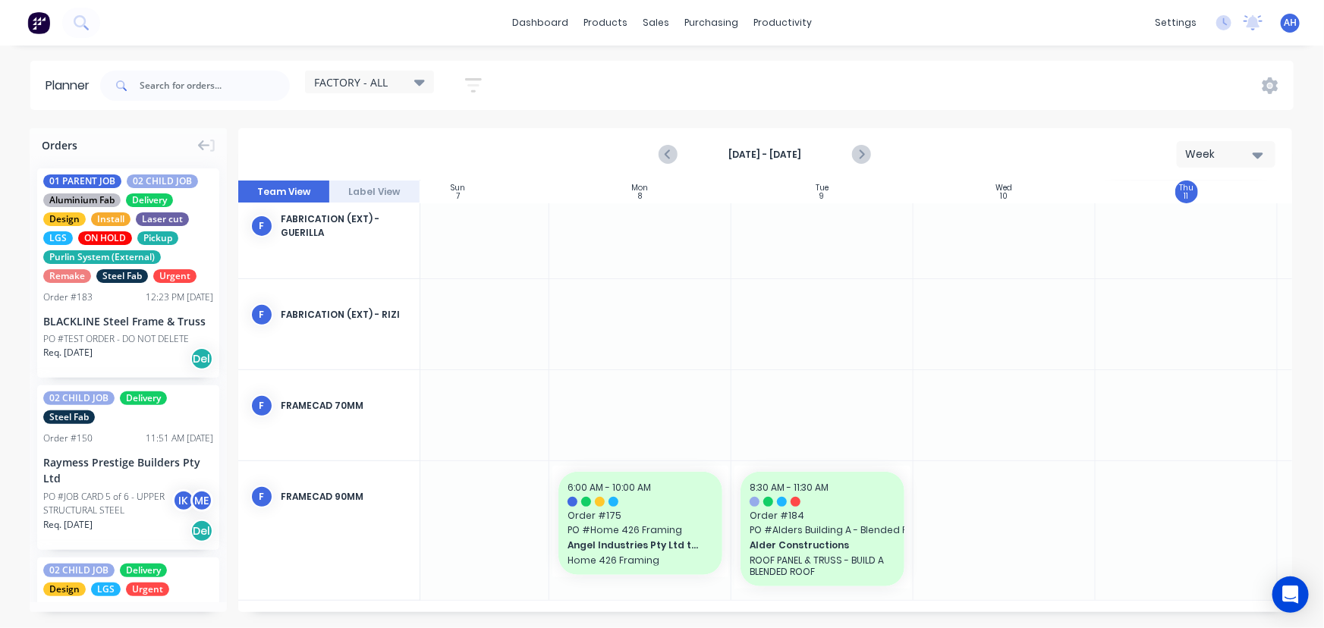
scroll to position [300, 53]
drag, startPoint x: 621, startPoint y: 323, endPoint x: 825, endPoint y: 454, distance: 241.6
drag, startPoint x: 825, startPoint y: 454, endPoint x: 1030, endPoint y: 500, distance: 210.0
click at [1030, 500] on div at bounding box center [1005, 530] width 182 height 139
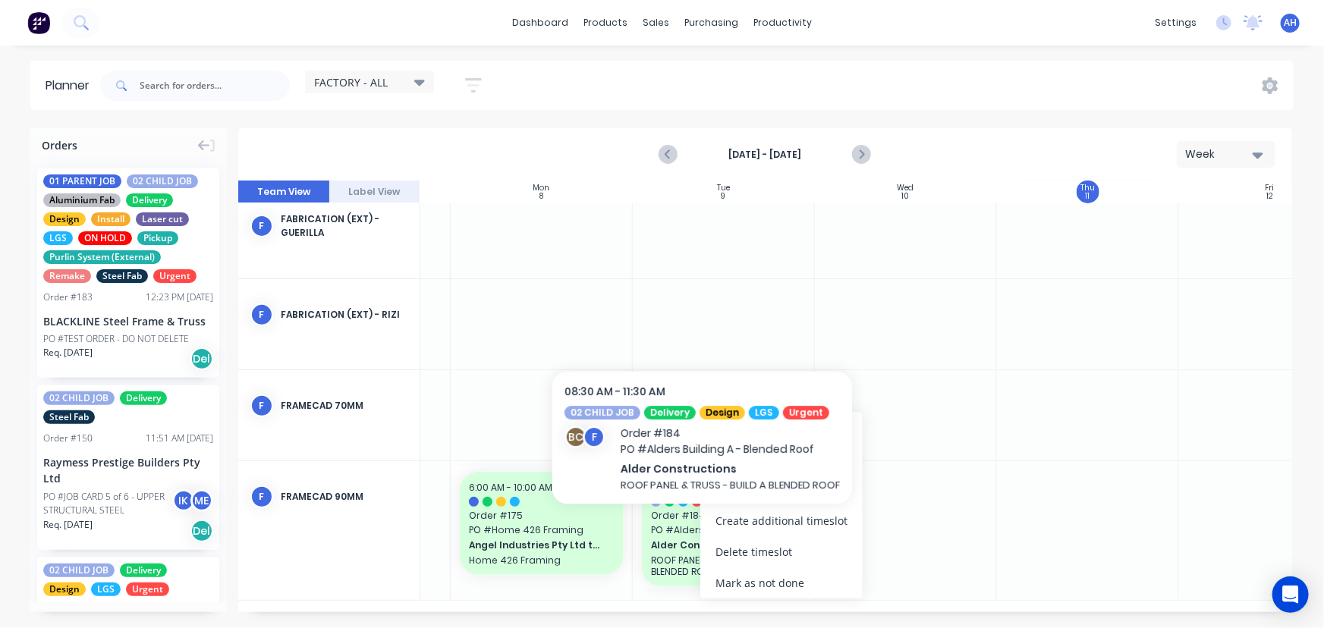
scroll to position [288, 152]
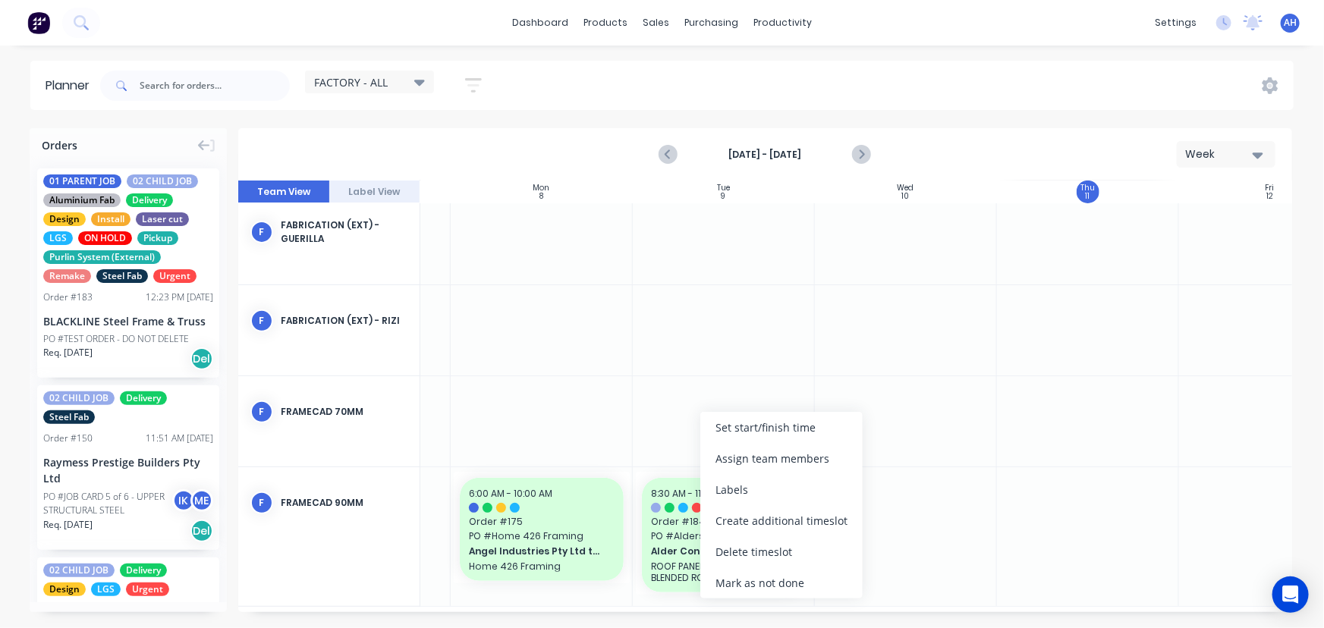
click at [937, 477] on div at bounding box center [906, 536] width 182 height 139
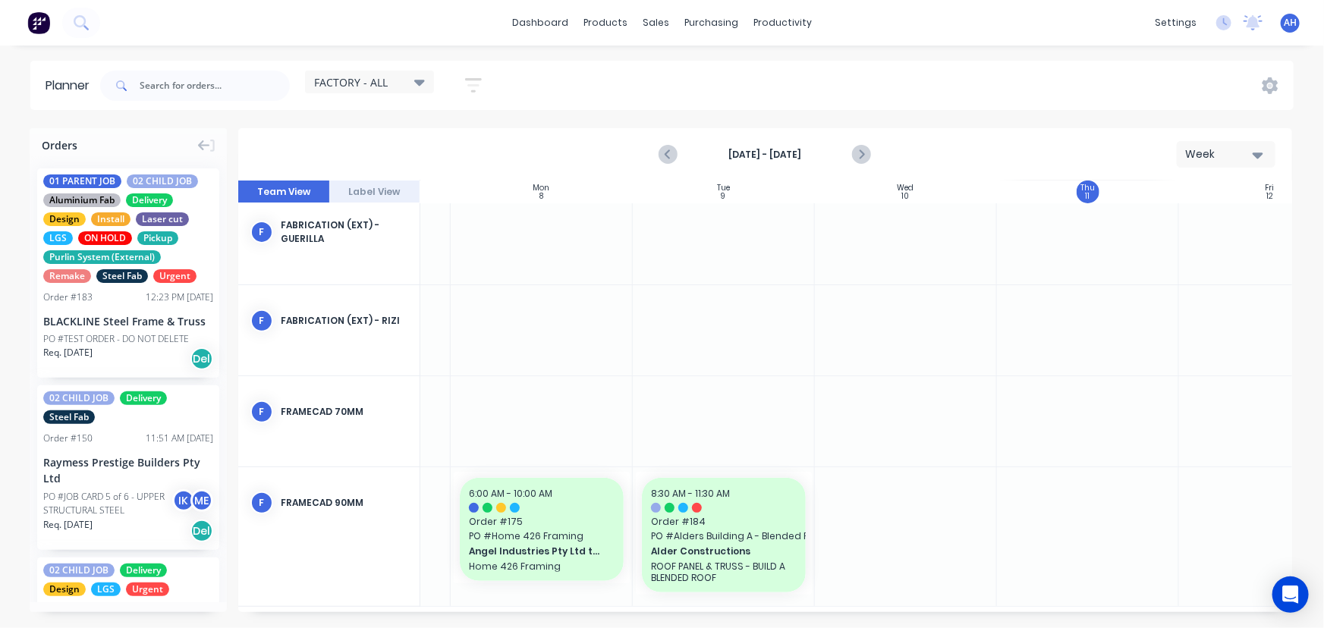
click at [950, 512] on div at bounding box center [906, 536] width 182 height 139
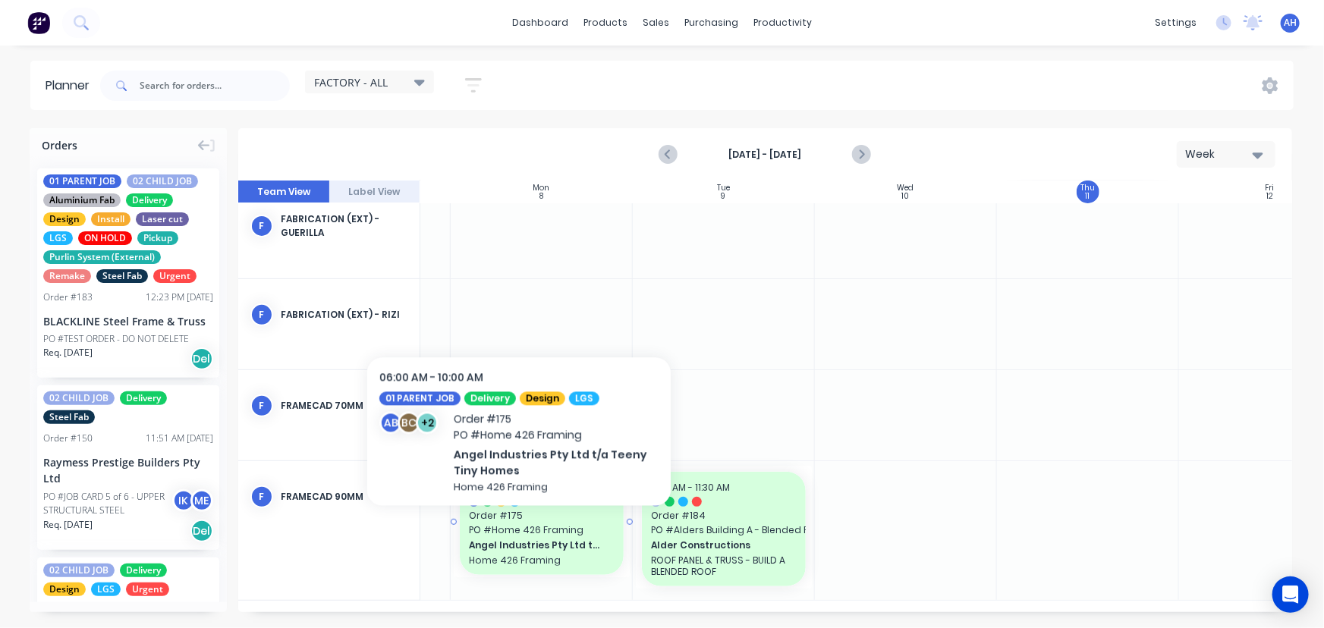
click at [519, 539] on span "Angel Industries Pty Ltd t/a Teeny Tiny Homes" at bounding box center [534, 546] width 131 height 14
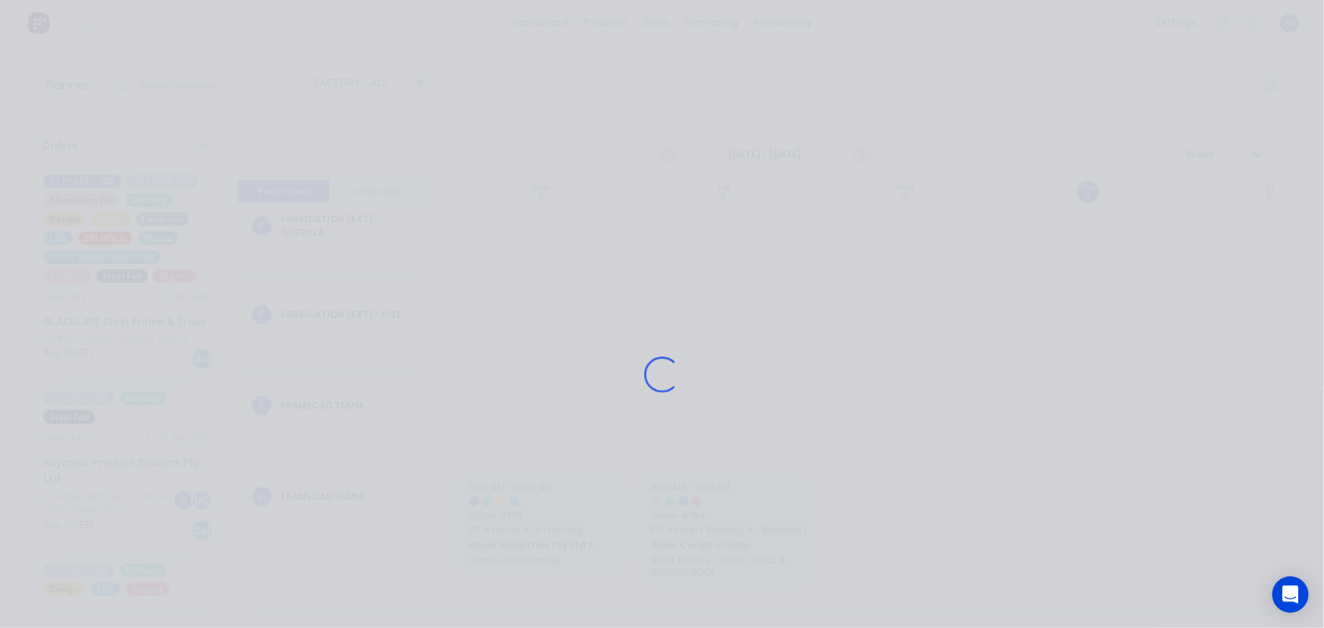
scroll to position [288, 152]
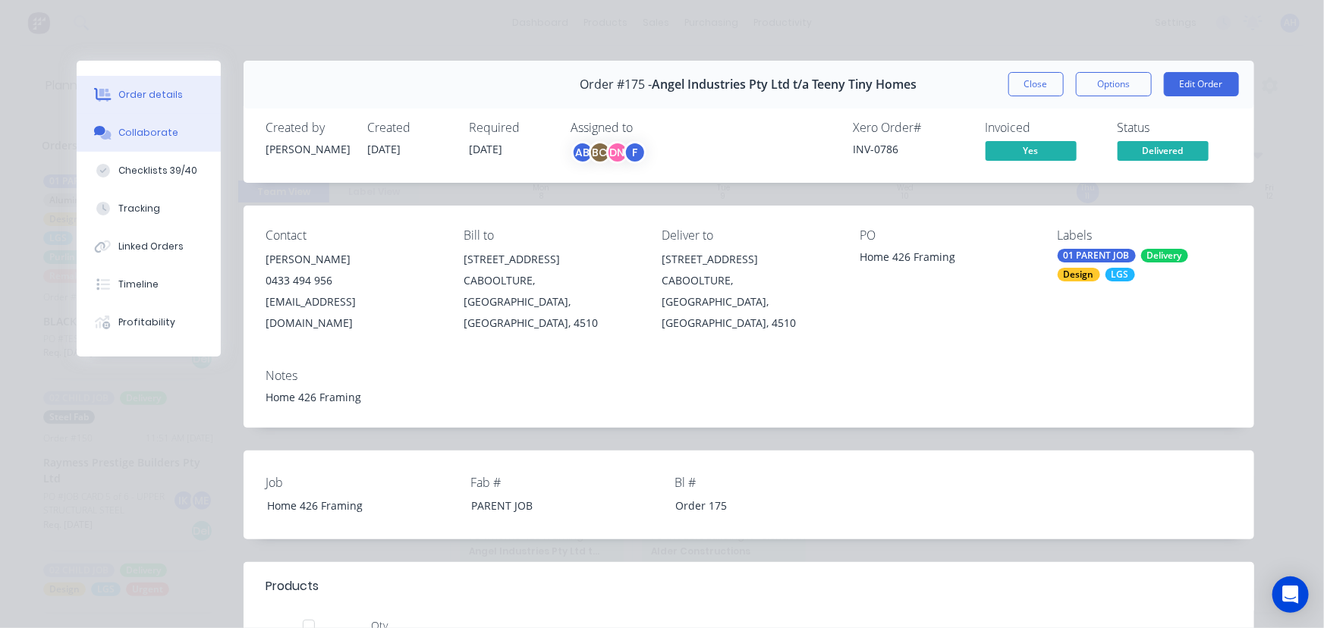
click at [136, 136] on div "Collaborate" at bounding box center [148, 133] width 60 height 14
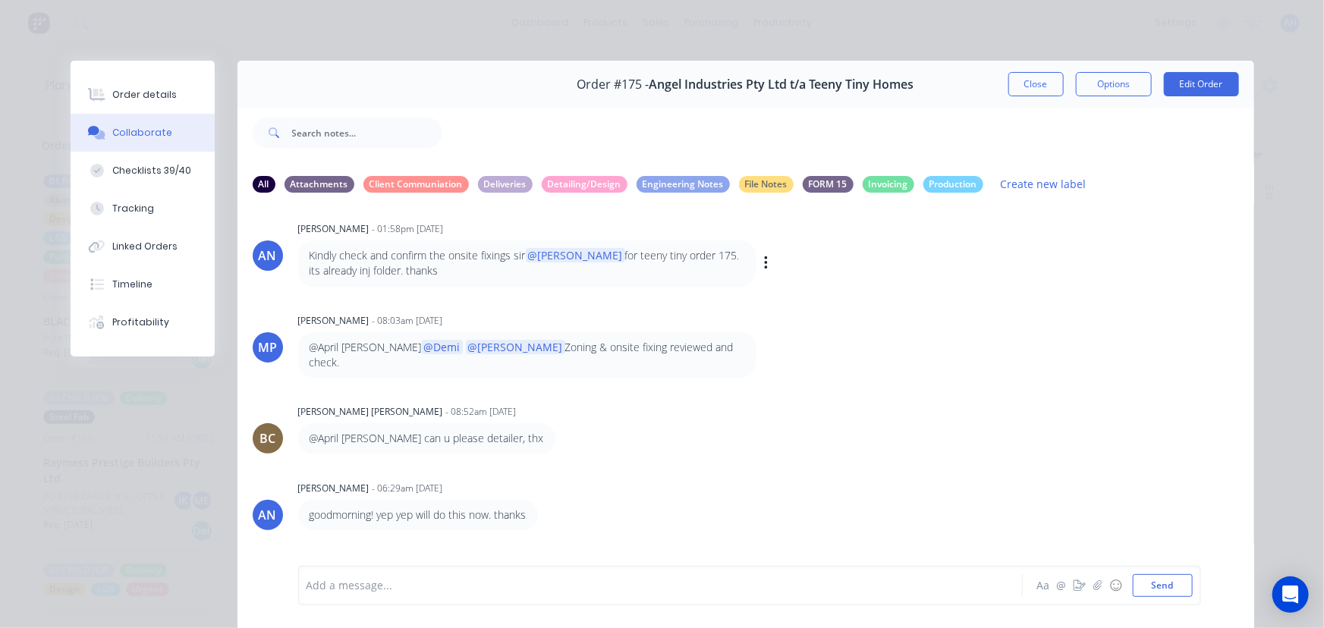
click at [342, 431] on div "@April Neil can u please detailer, thx" at bounding box center [426, 438] width 257 height 30
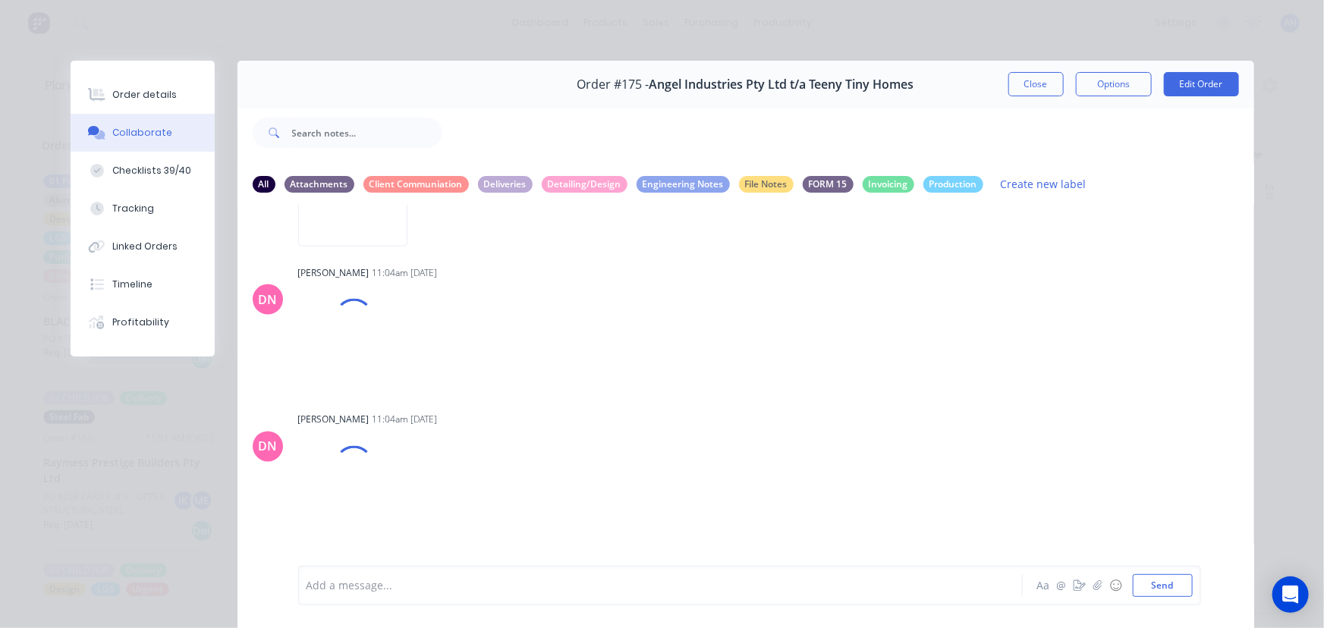
scroll to position [1474, 0]
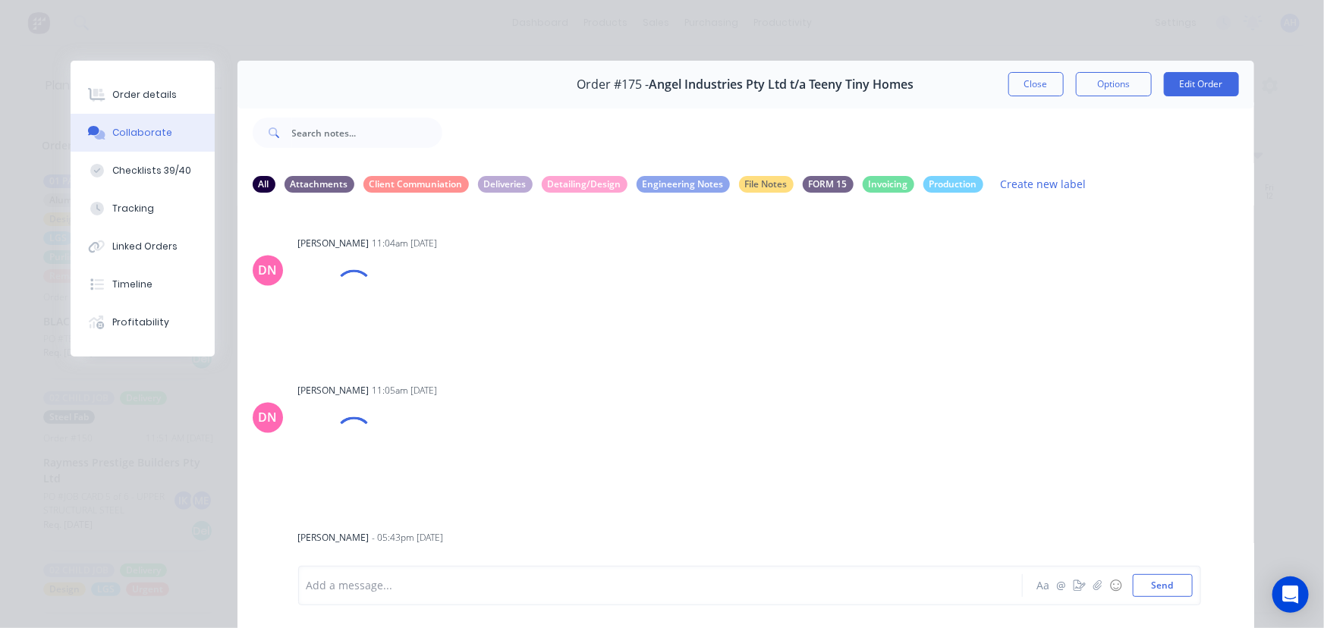
click at [325, 577] on div "Add a message..." at bounding box center [639, 585] width 665 height 23
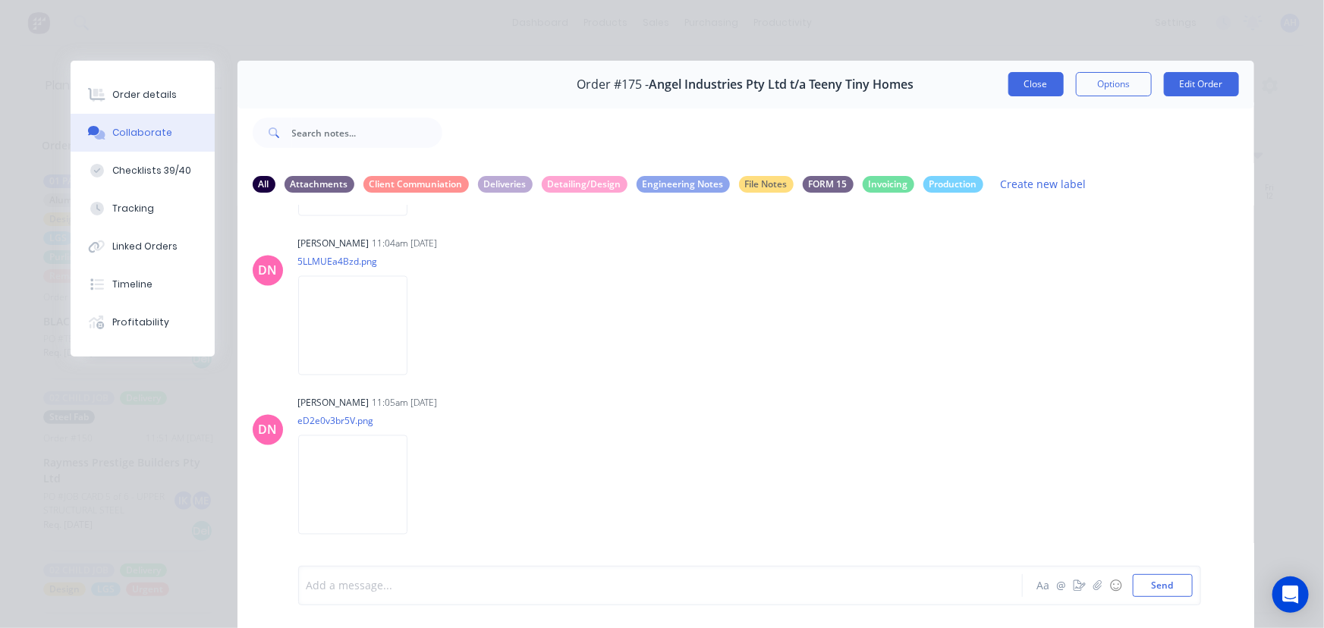
click at [1043, 79] on button "Close" at bounding box center [1035, 84] width 55 height 24
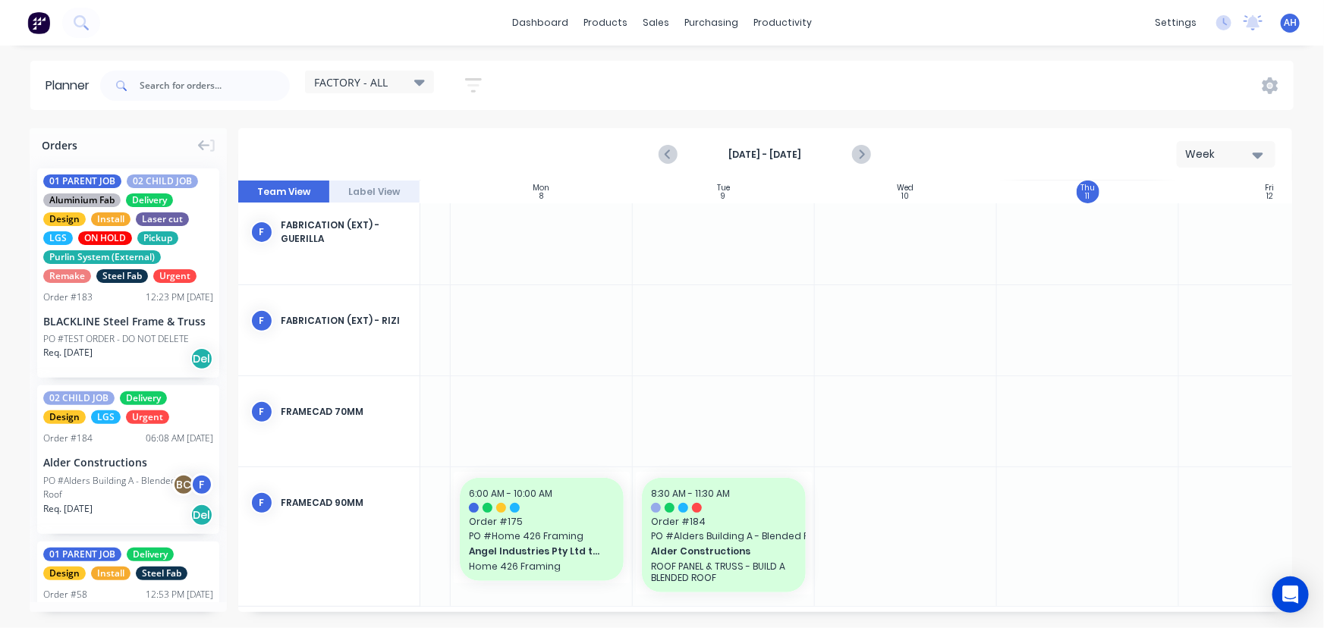
scroll to position [300, 152]
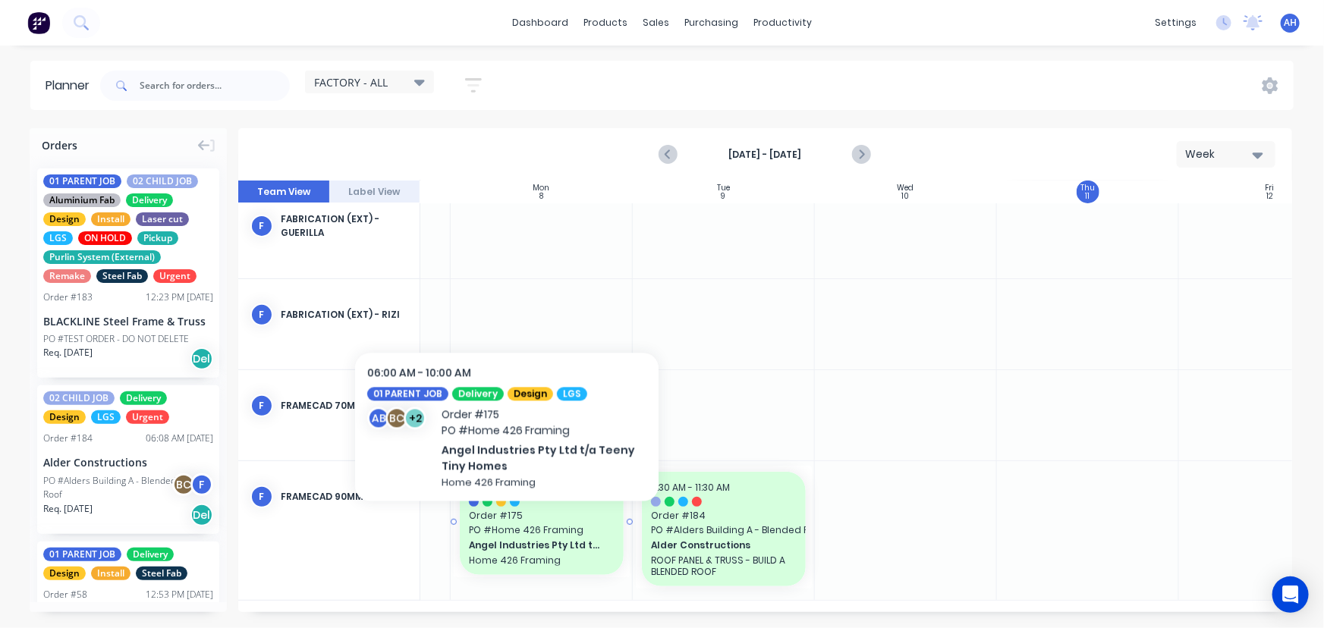
click at [507, 528] on span "PO # Home 426 Framing" at bounding box center [542, 531] width 146 height 14
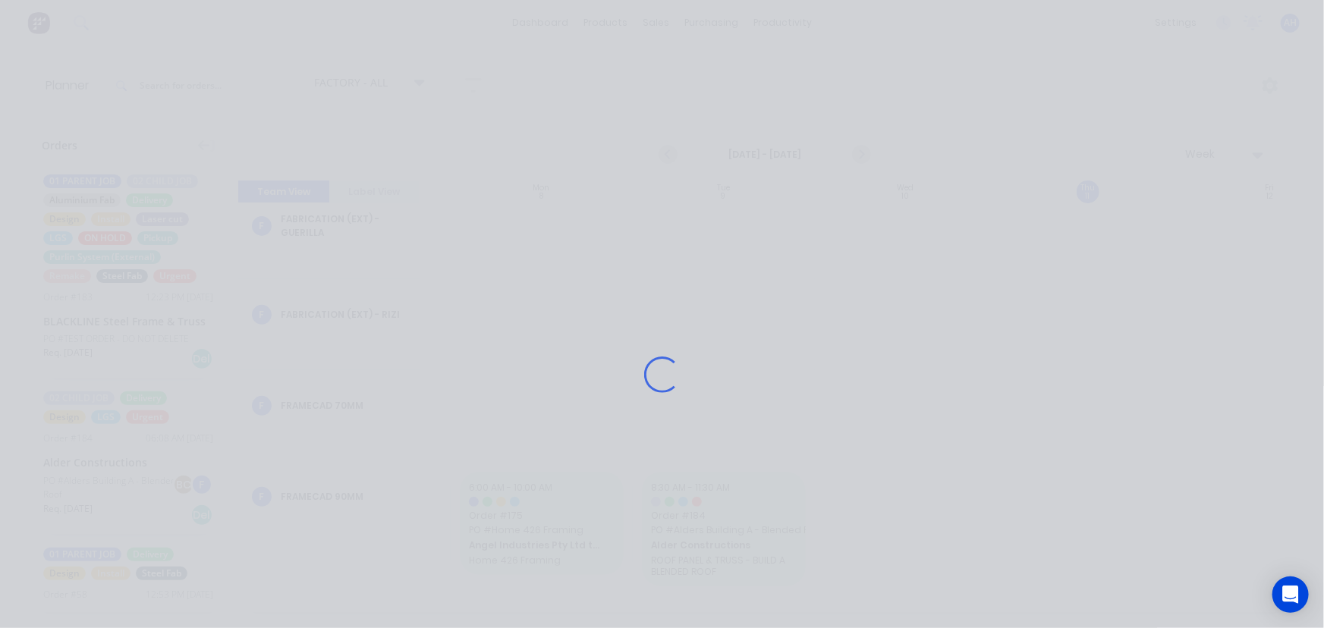
scroll to position [288, 152]
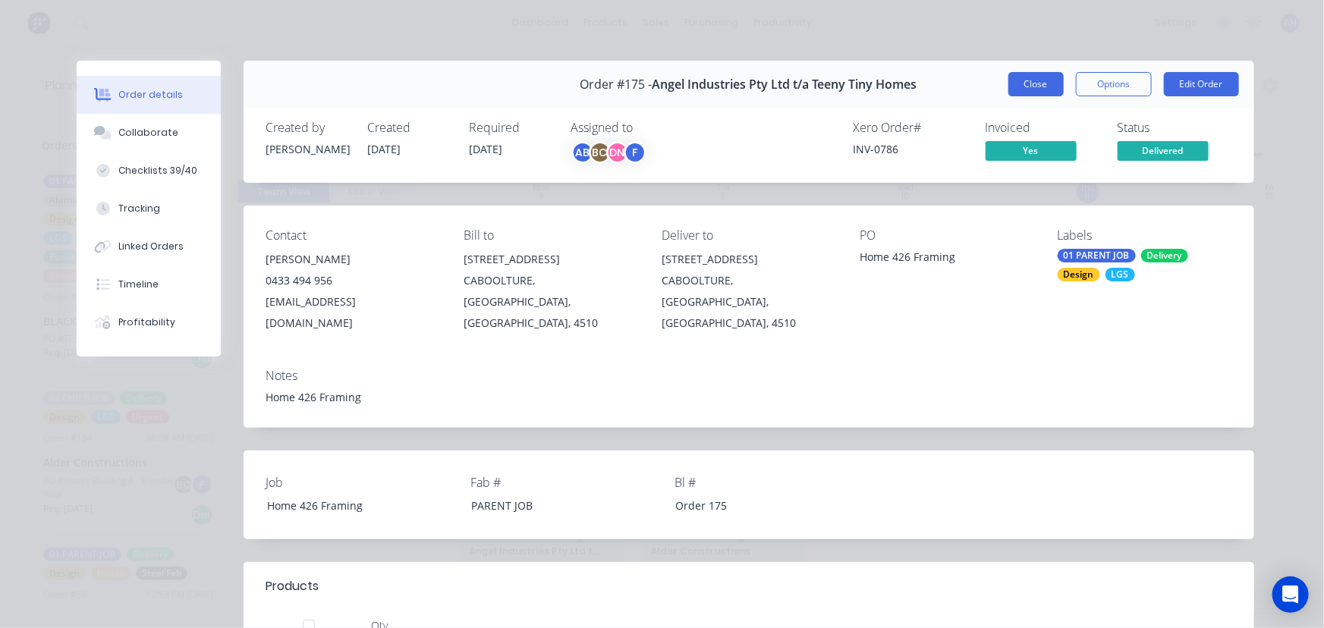
click at [1023, 77] on button "Close" at bounding box center [1035, 84] width 55 height 24
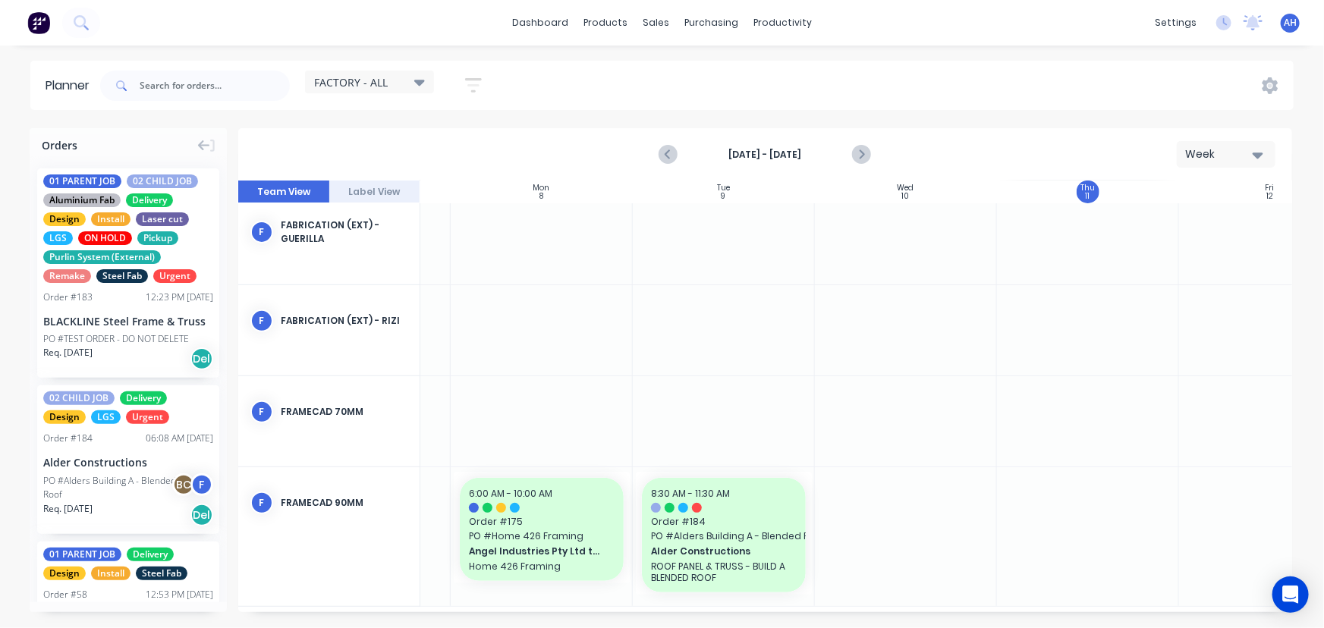
click at [873, 533] on div at bounding box center [906, 536] width 182 height 139
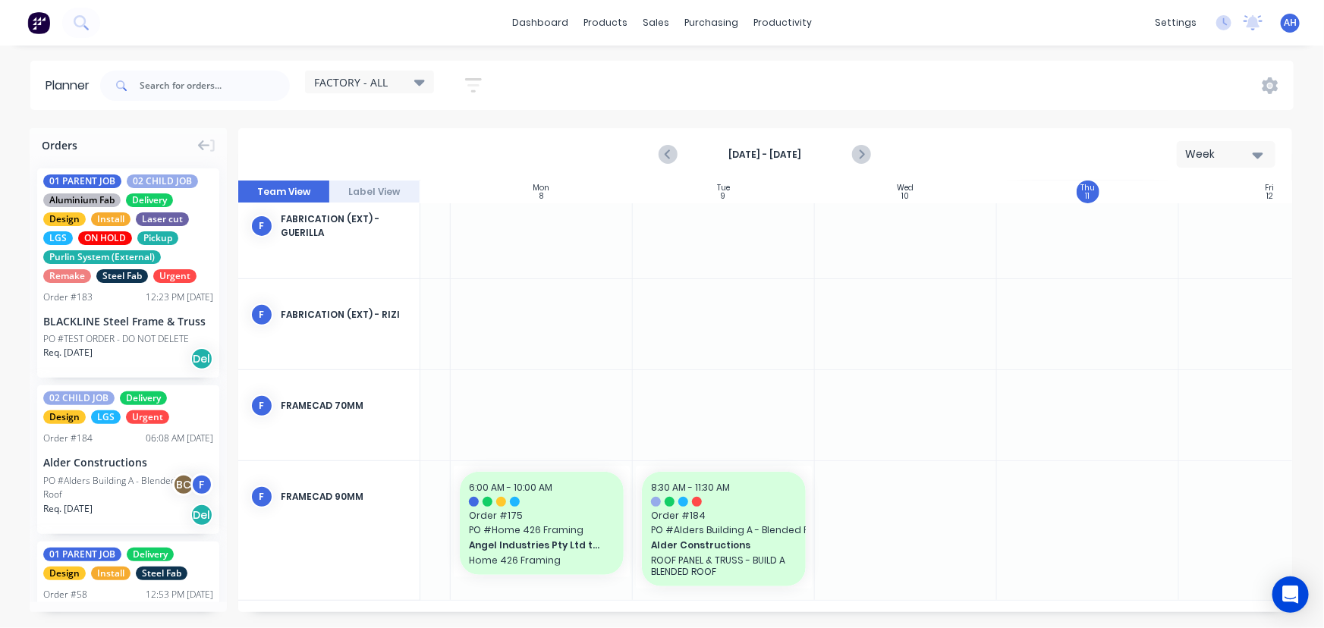
scroll to position [0, 152]
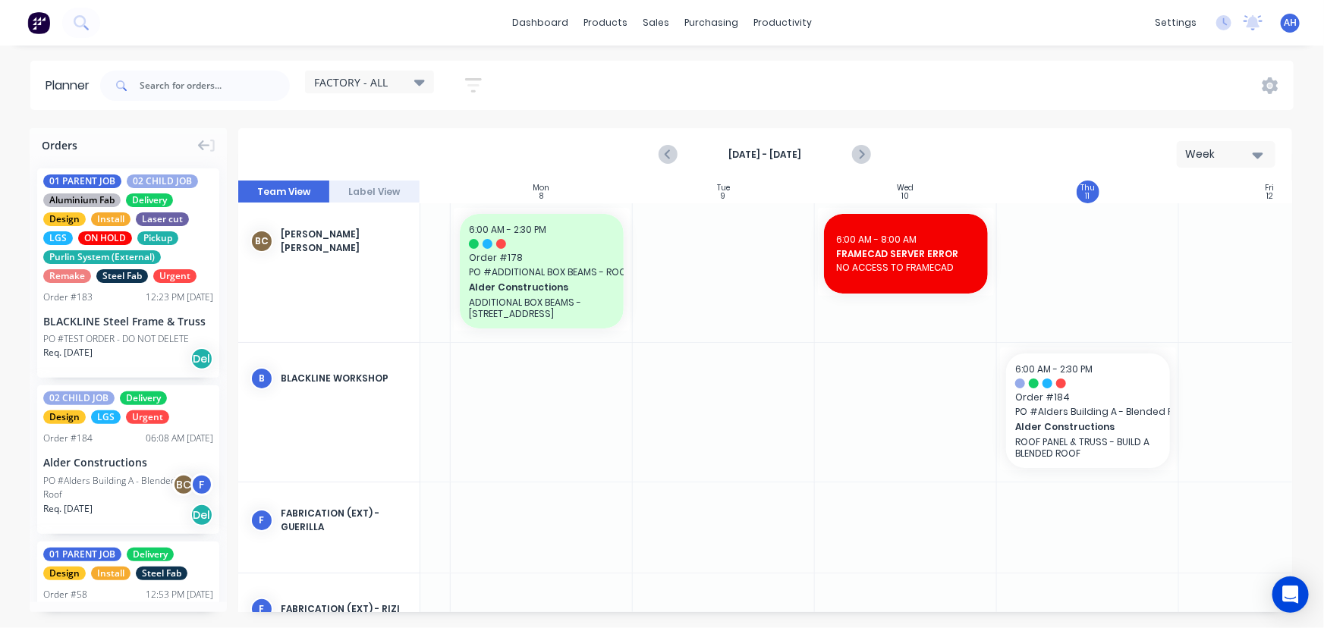
click at [400, 75] on div "FACTORY - ALL" at bounding box center [369, 82] width 111 height 14
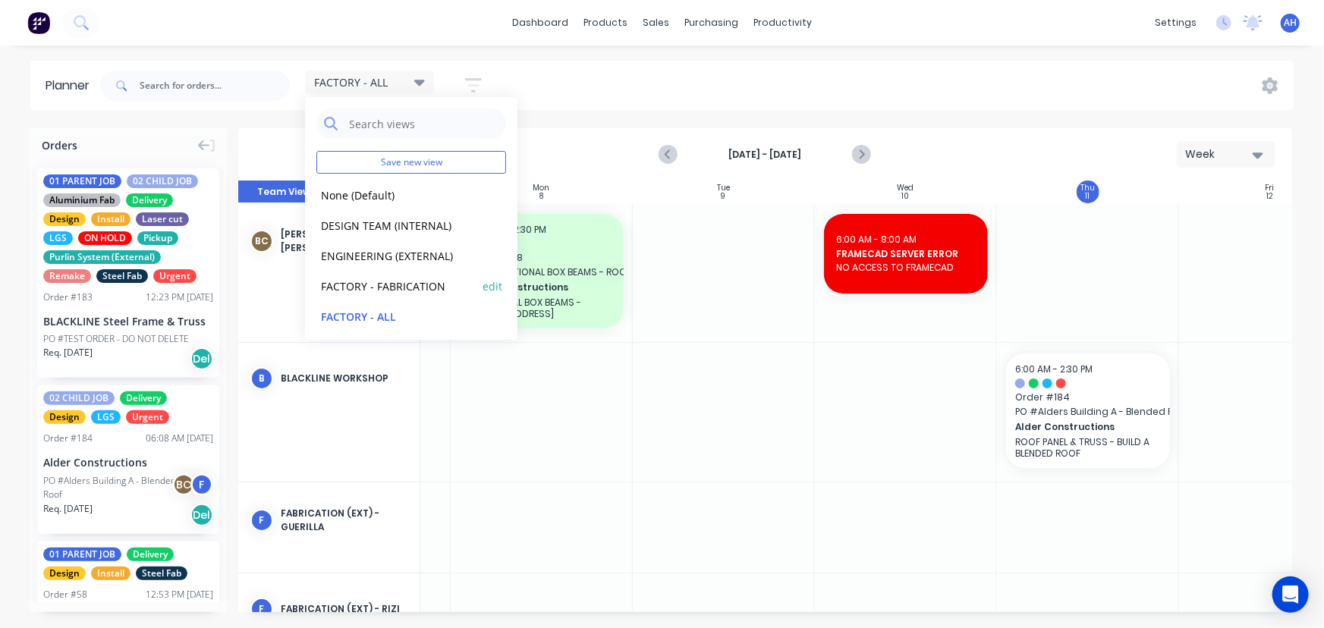
scroll to position [93, 0]
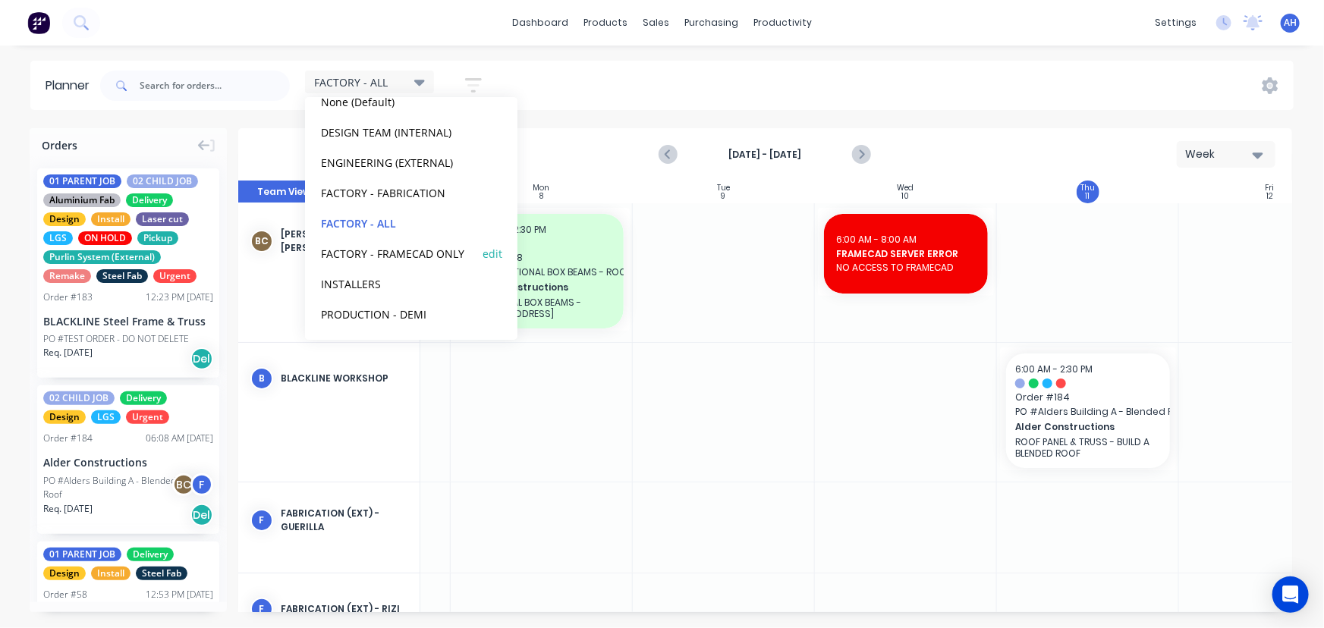
click at [379, 256] on button "FACTORY - FRAMECAD ONLY" at bounding box center [397, 252] width 162 height 17
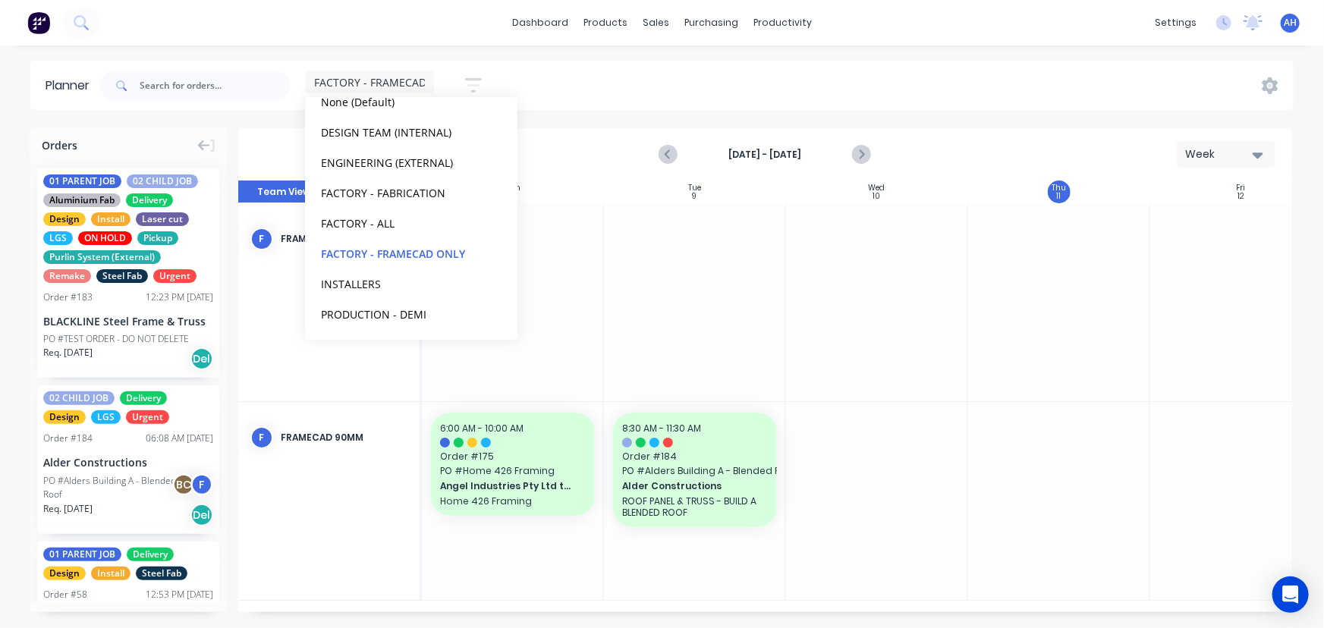
scroll to position [0, 157]
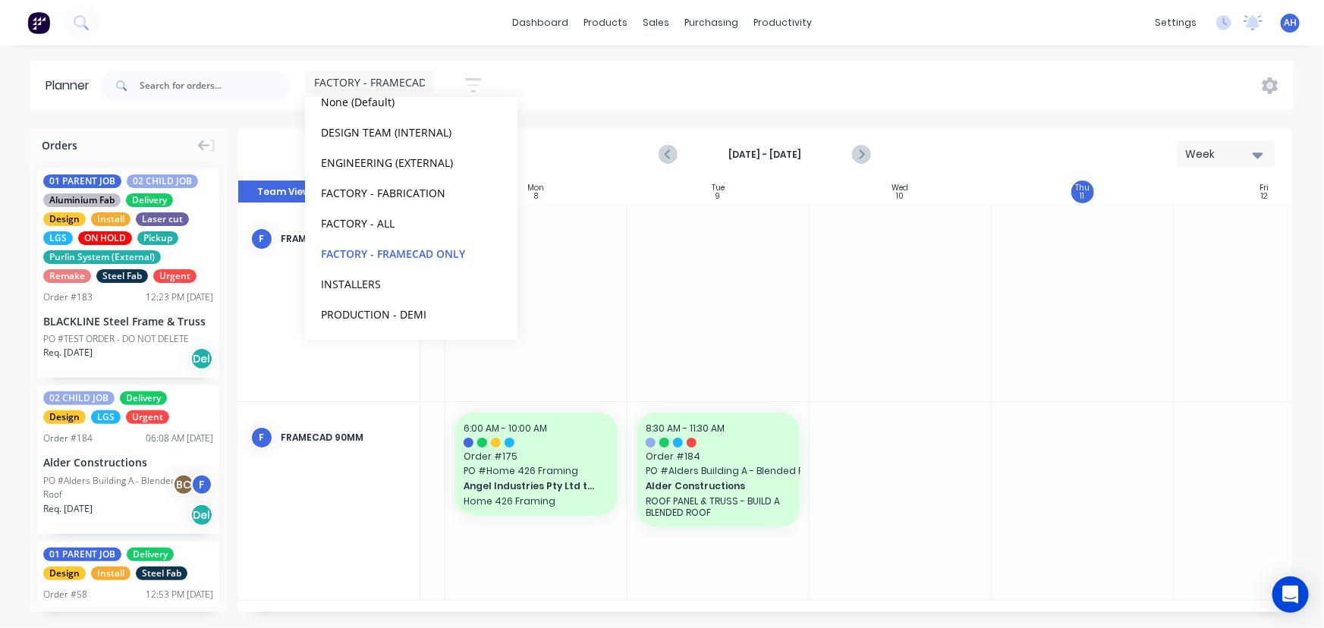
click at [1244, 154] on div "Week" at bounding box center [1220, 154] width 70 height 16
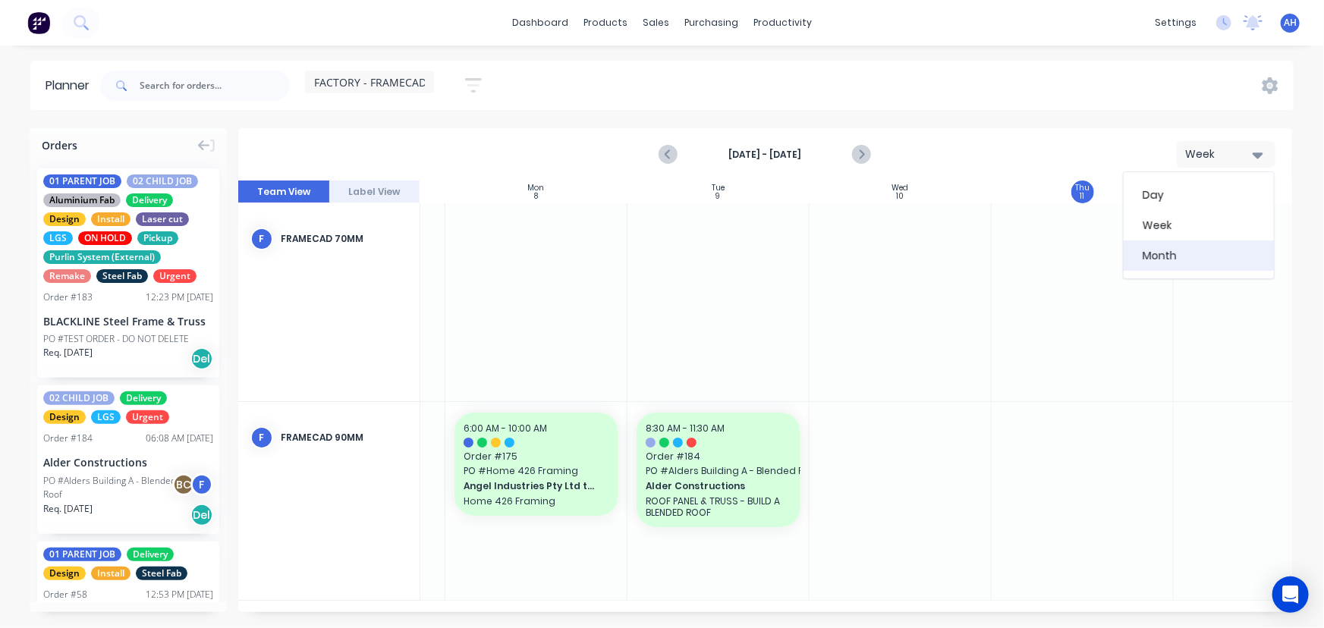
click at [1171, 246] on div "Month" at bounding box center [1199, 256] width 150 height 30
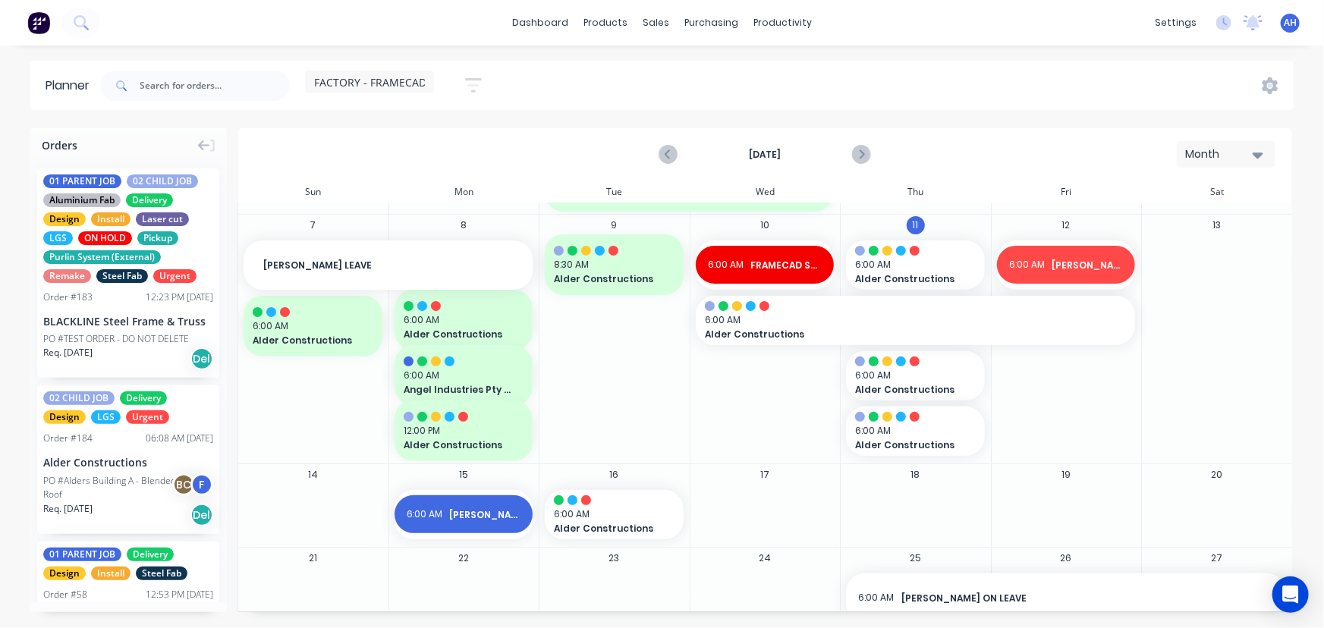
scroll to position [217, 0]
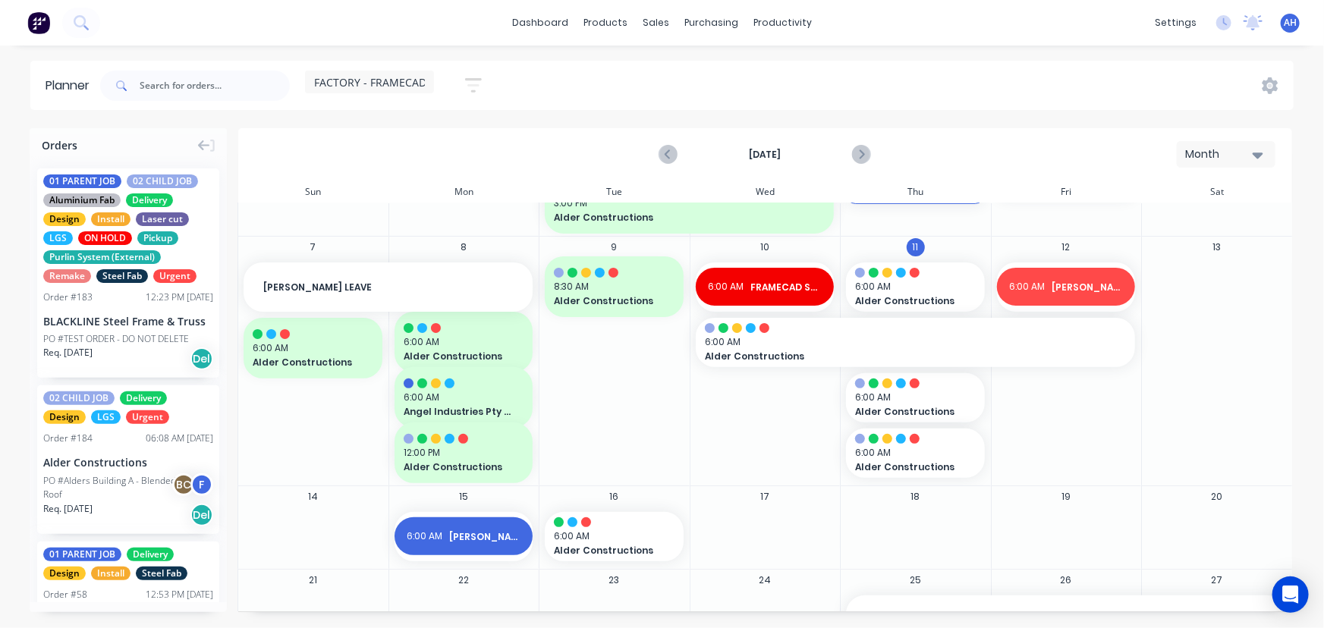
click at [399, 81] on span "FACTORY - FRAMECAD ONLY" at bounding box center [385, 82] width 143 height 16
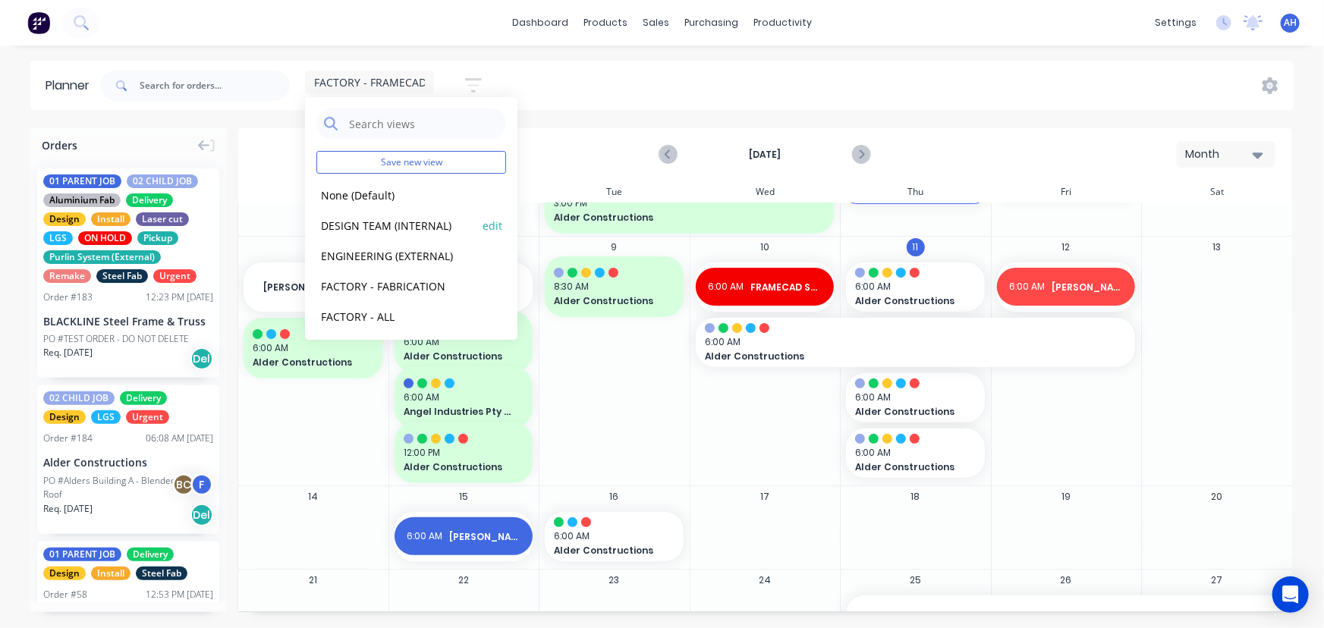
scroll to position [93, 0]
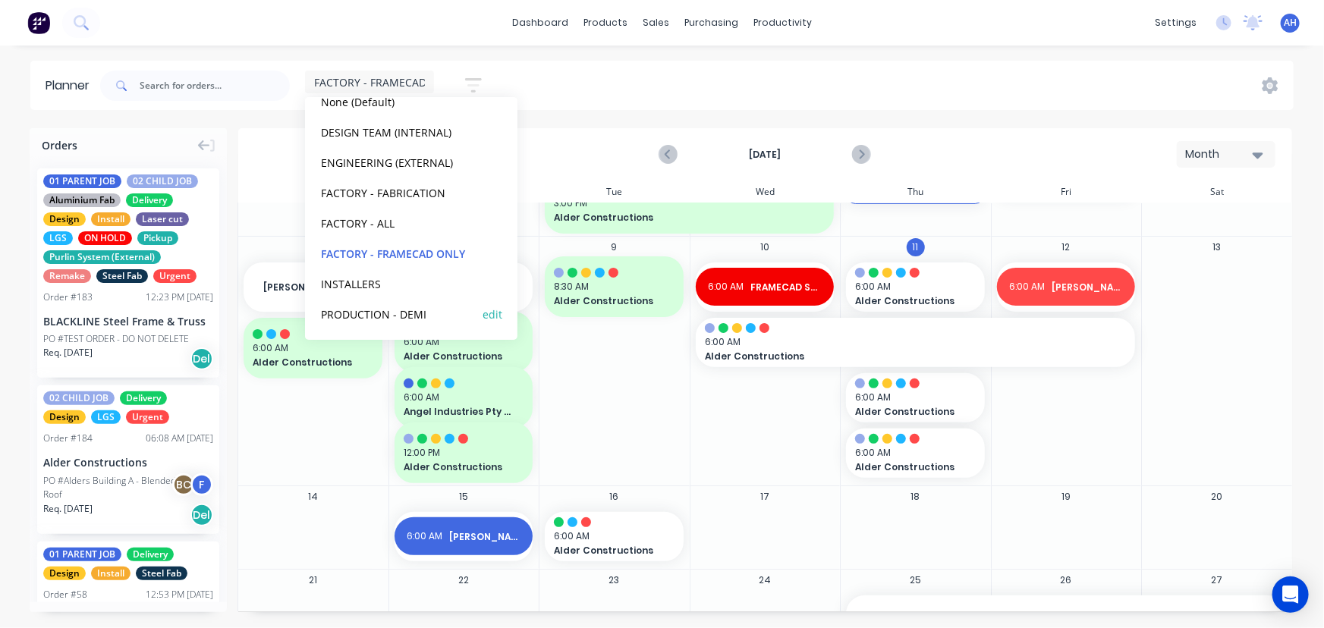
click at [371, 307] on button "PRODUCTION - DEMI" at bounding box center [397, 313] width 162 height 17
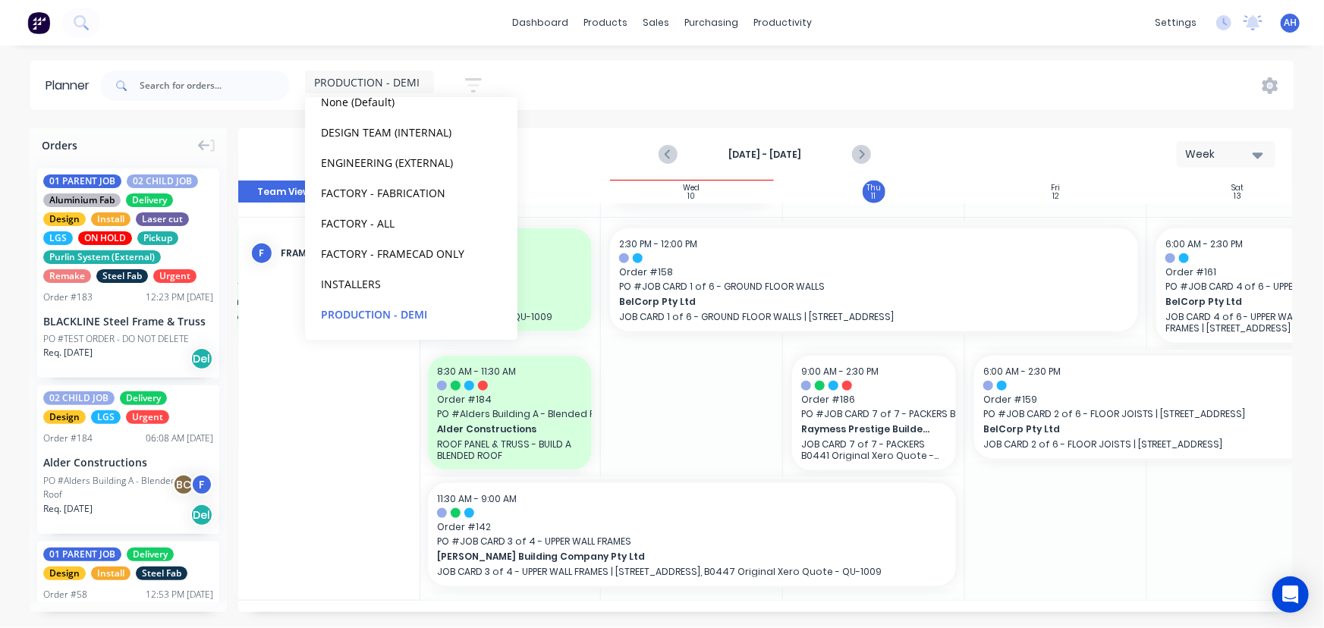
scroll to position [850, 365]
click at [385, 253] on button "FACTORY - FRAMECAD ONLY" at bounding box center [397, 252] width 162 height 17
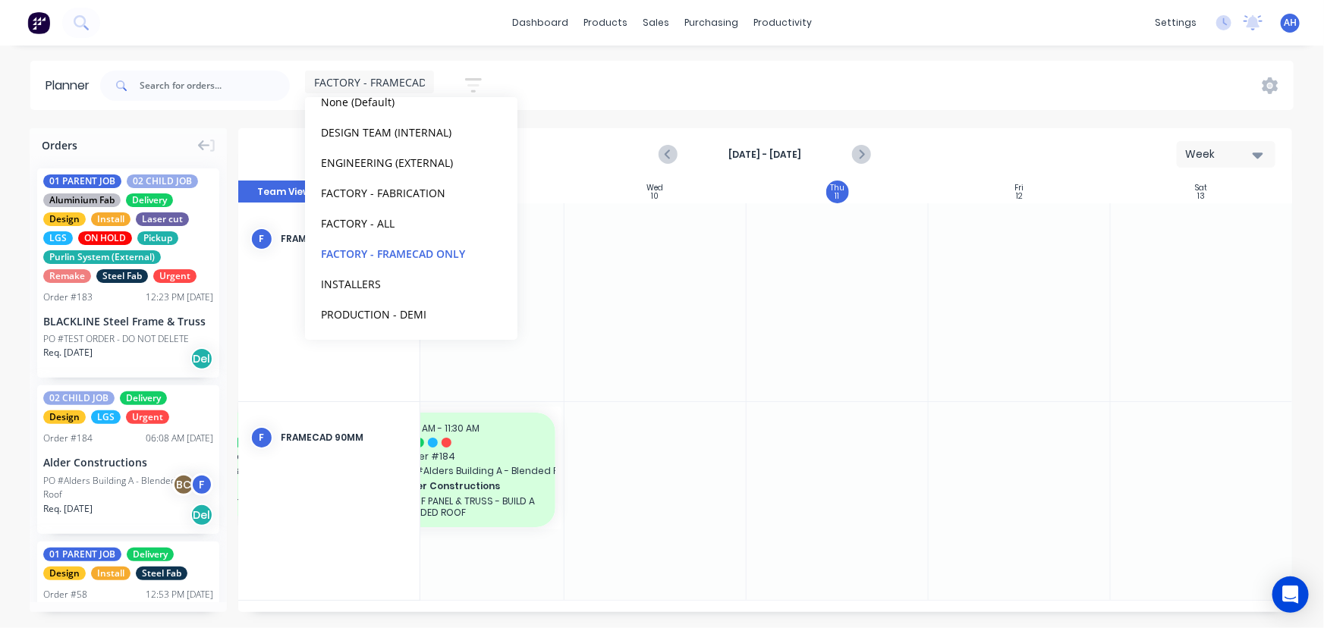
scroll to position [0, 402]
click at [482, 86] on icon "button" at bounding box center [473, 85] width 17 height 19
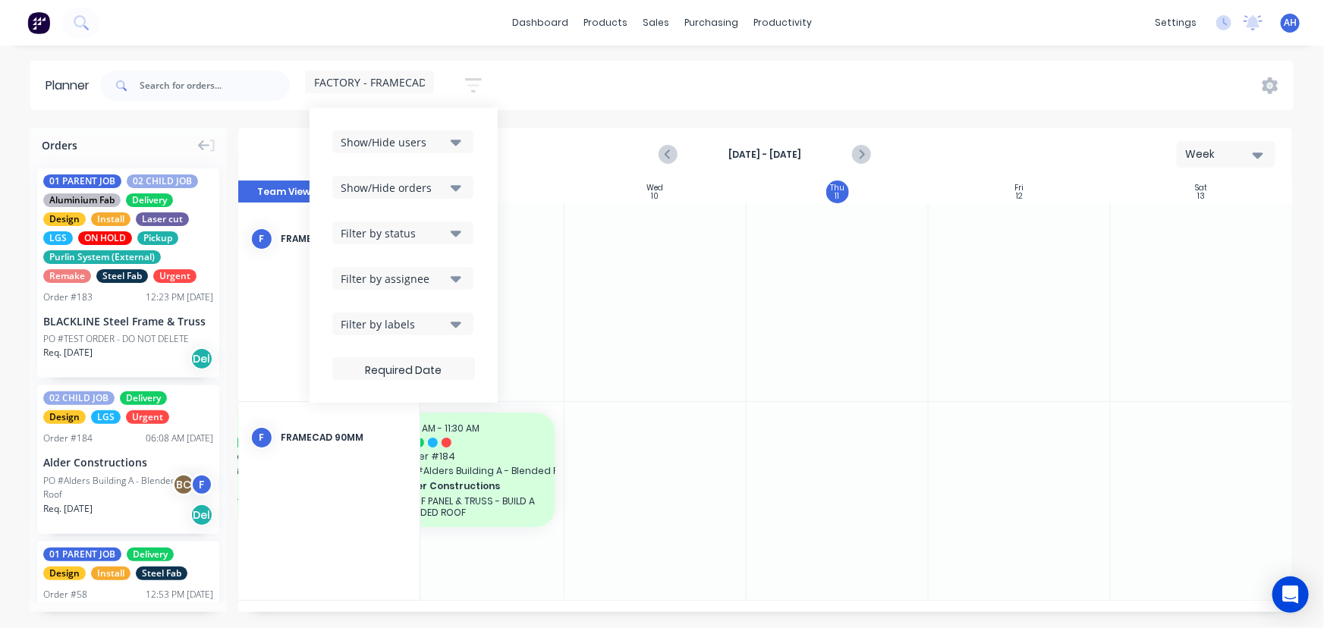
click at [452, 144] on button "Show/Hide users" at bounding box center [402, 142] width 141 height 23
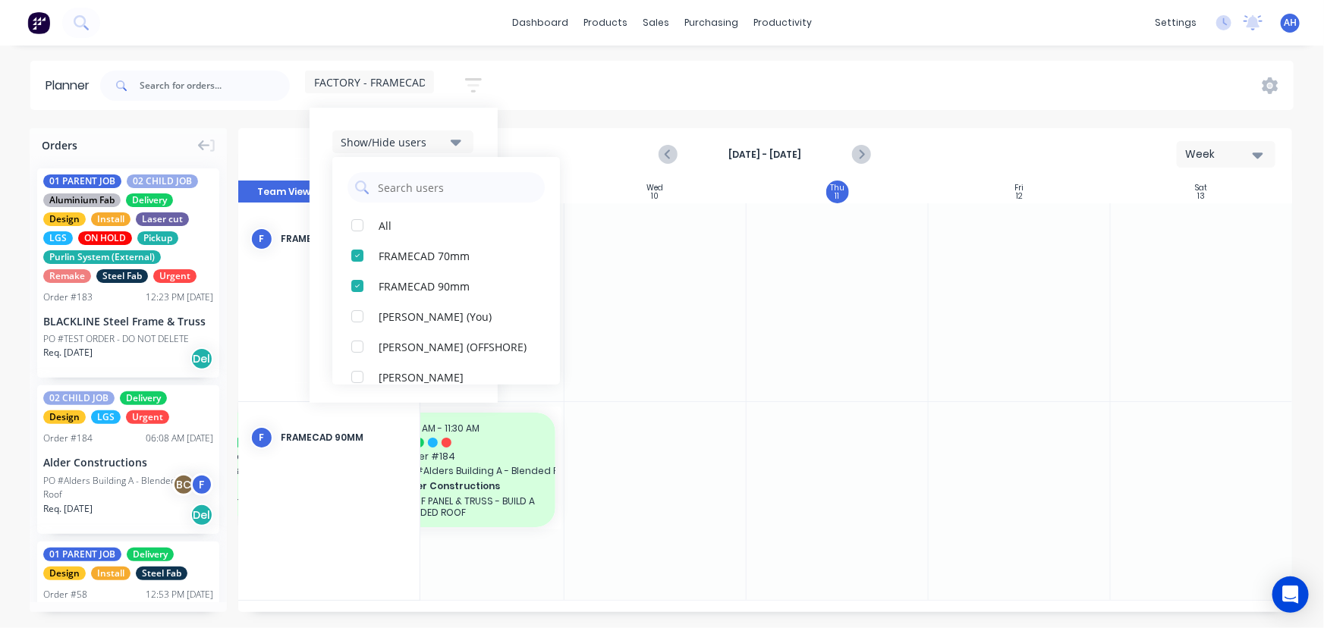
click at [448, 135] on button "Show/Hide users" at bounding box center [402, 142] width 141 height 23
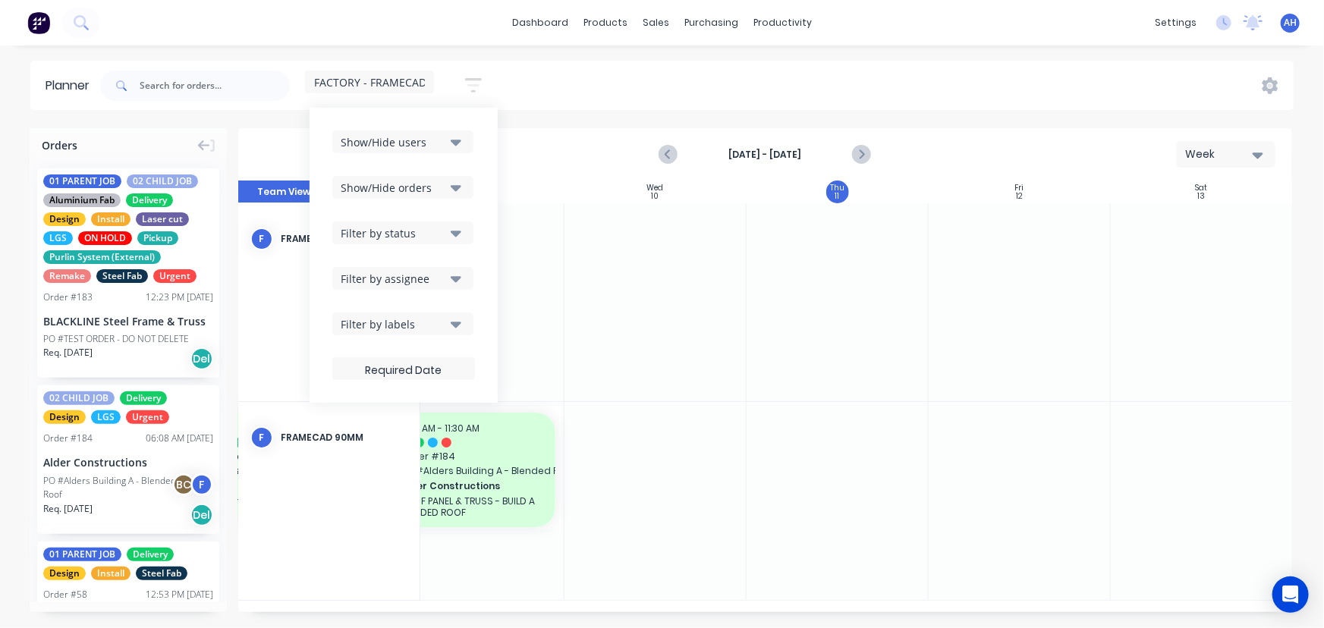
click at [433, 186] on div "Show/Hide orders" at bounding box center [393, 188] width 105 height 16
click at [434, 189] on div "Show/Hide orders" at bounding box center [393, 188] width 105 height 16
click at [418, 222] on button "Filter by status" at bounding box center [402, 233] width 141 height 23
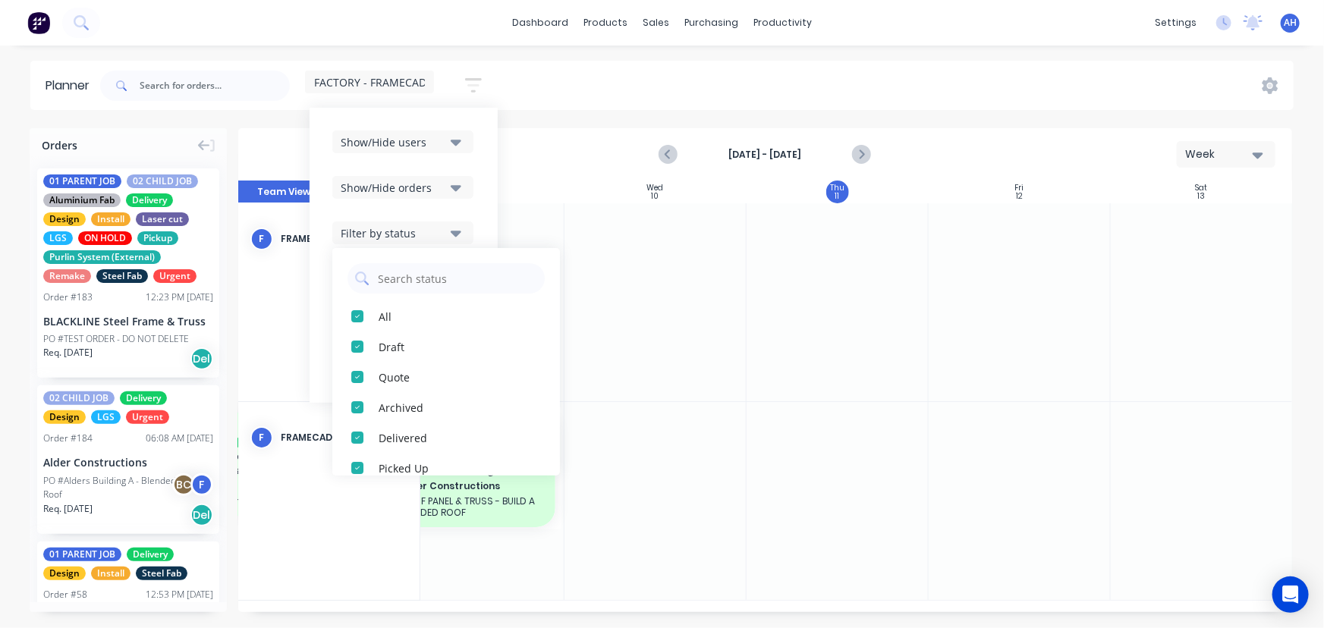
click at [417, 229] on div "Filter by status" at bounding box center [393, 233] width 105 height 16
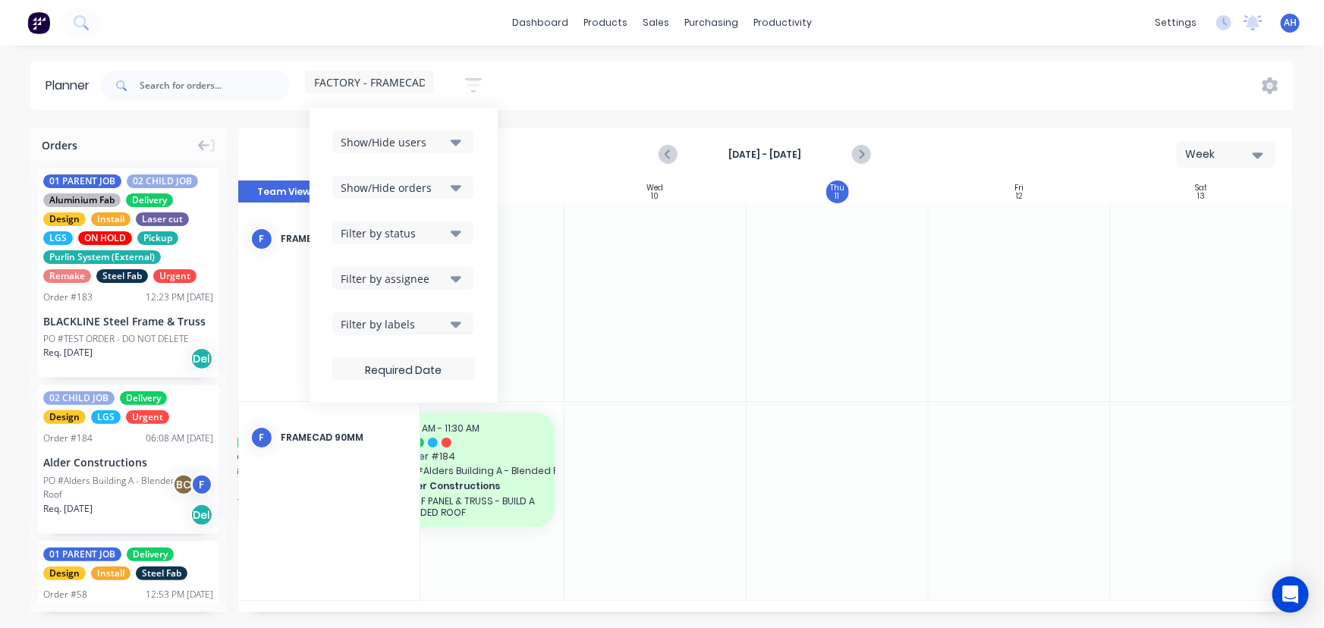
click at [407, 282] on div "Filter by assignee" at bounding box center [393, 279] width 105 height 16
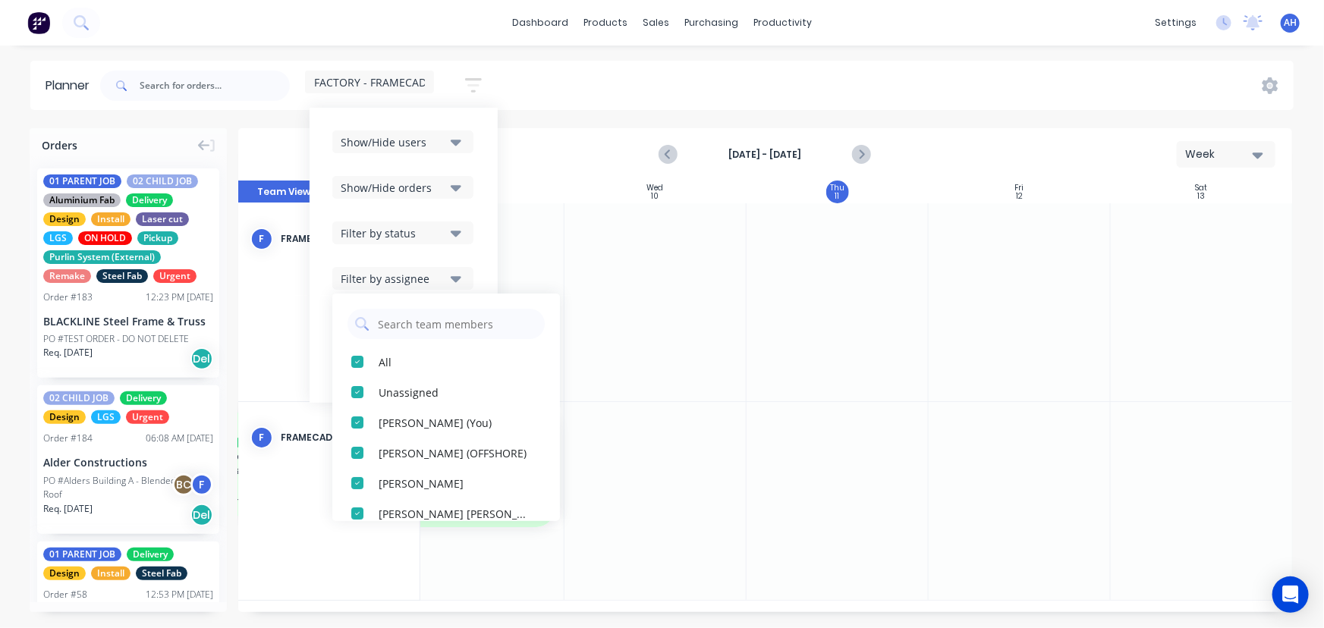
click at [407, 282] on div "Filter by assignee" at bounding box center [393, 279] width 105 height 16
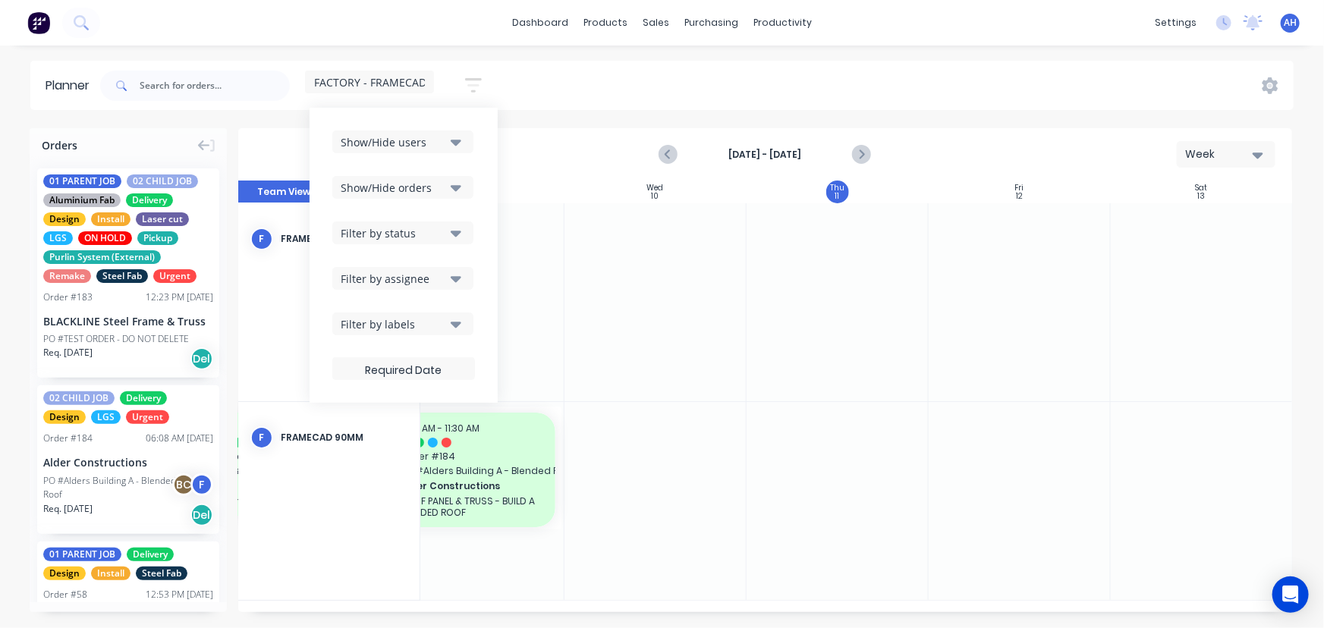
click at [404, 323] on div "Filter by labels" at bounding box center [393, 324] width 105 height 16
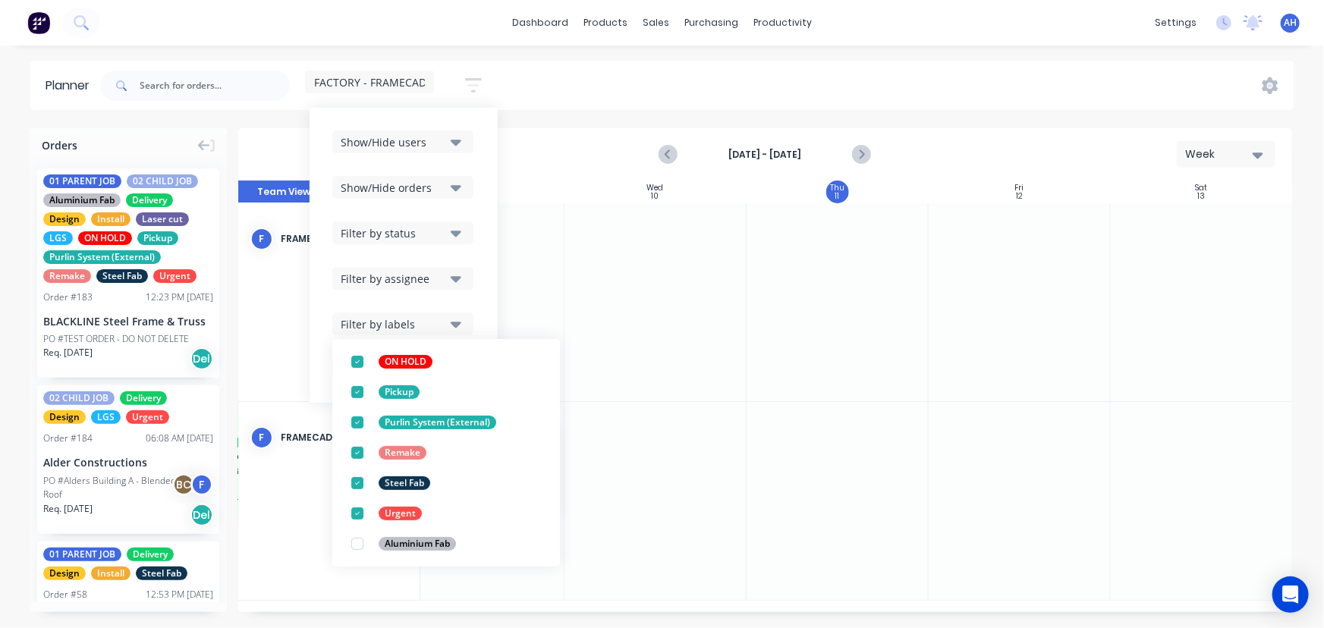
scroll to position [0, 0]
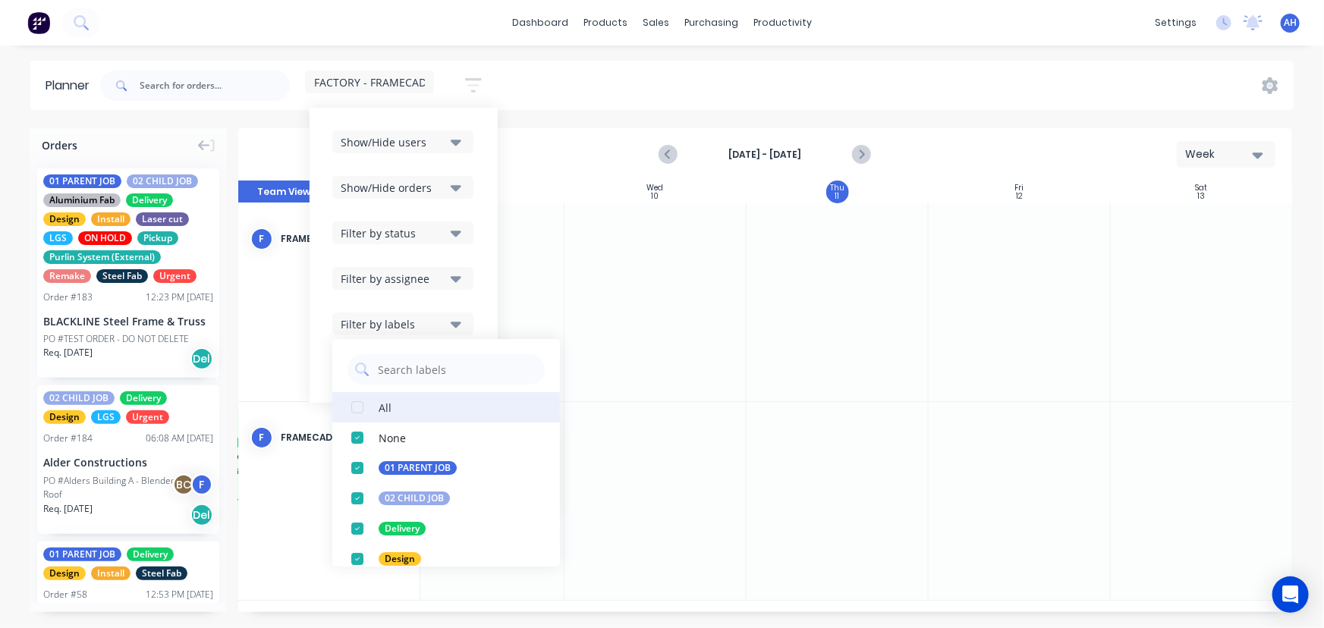
click at [357, 409] on div "button" at bounding box center [357, 407] width 30 height 30
click at [479, 297] on div "Show/Hide users Show/Hide orders Filter by status Filter by assignee Filter by …" at bounding box center [404, 255] width 188 height 295
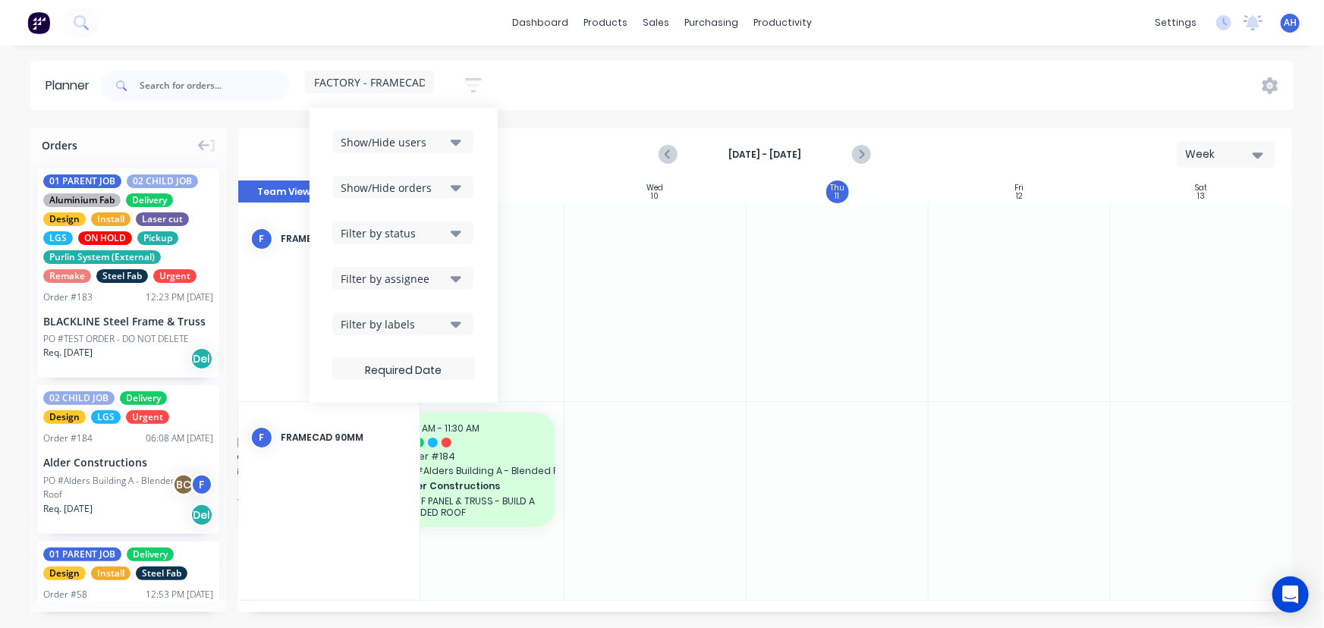
click at [389, 76] on span "FACTORY - FRAMECAD ONLY" at bounding box center [385, 82] width 143 height 16
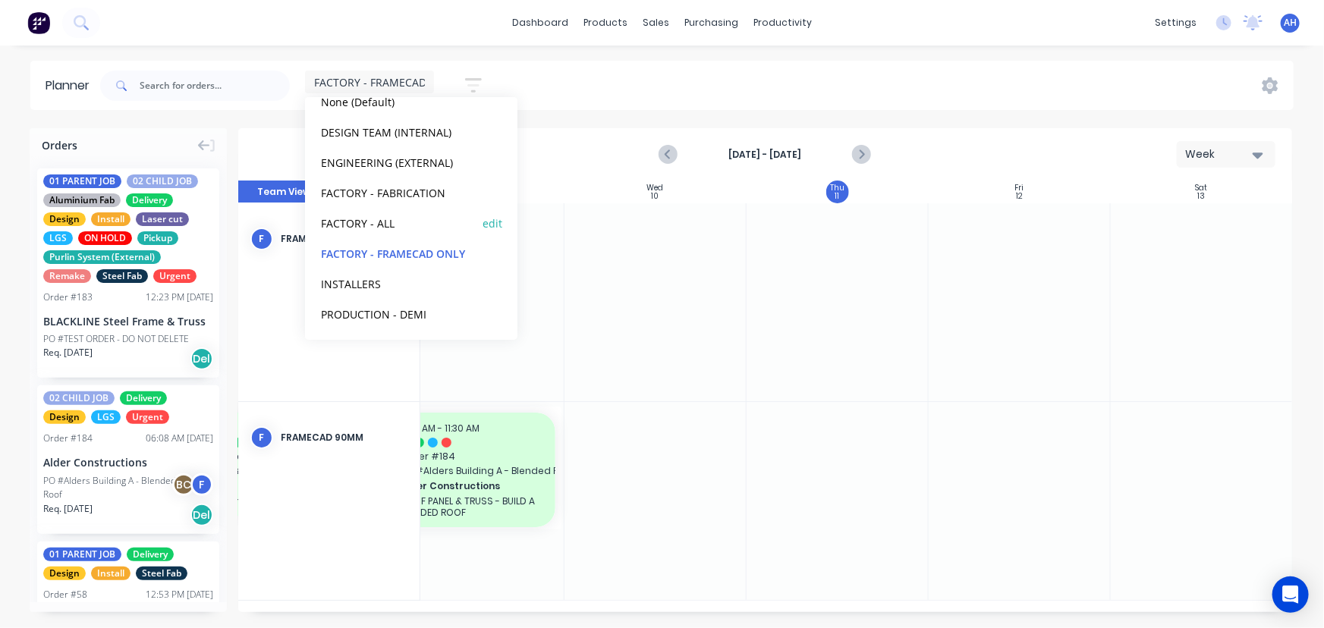
scroll to position [93, 0]
click at [352, 308] on button "PRODUCTION - DEMI" at bounding box center [397, 313] width 162 height 17
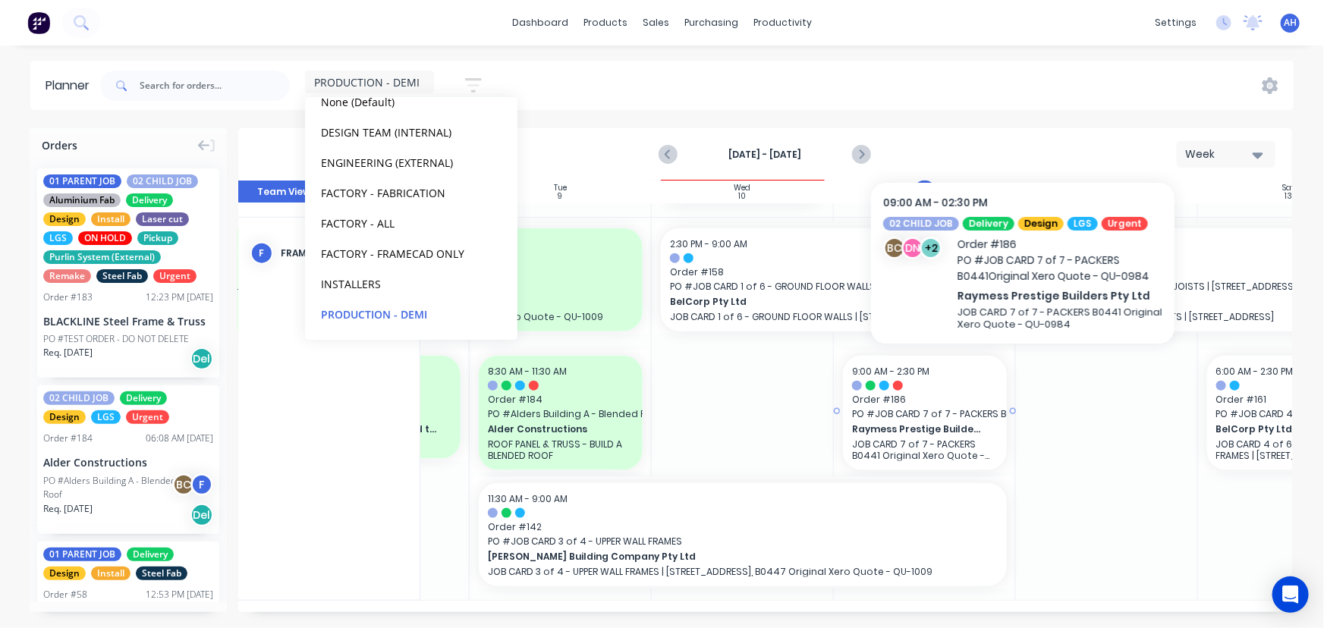
scroll to position [850, 326]
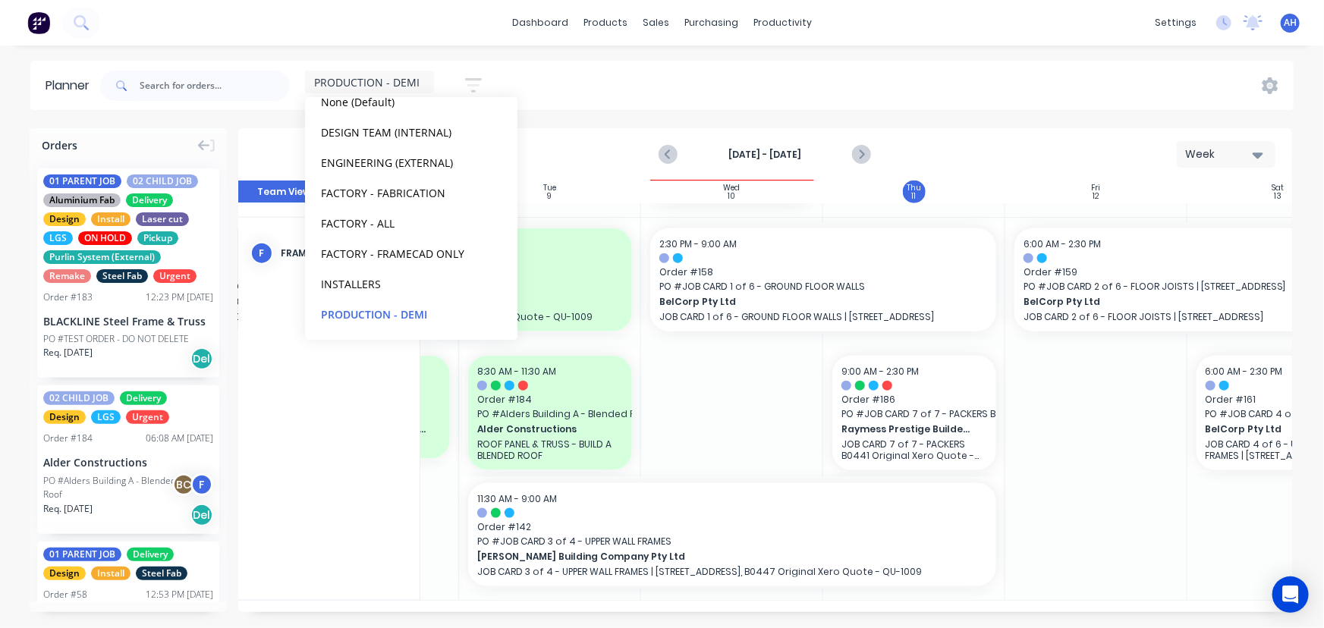
click at [474, 84] on icon "button" at bounding box center [473, 85] width 12 height 2
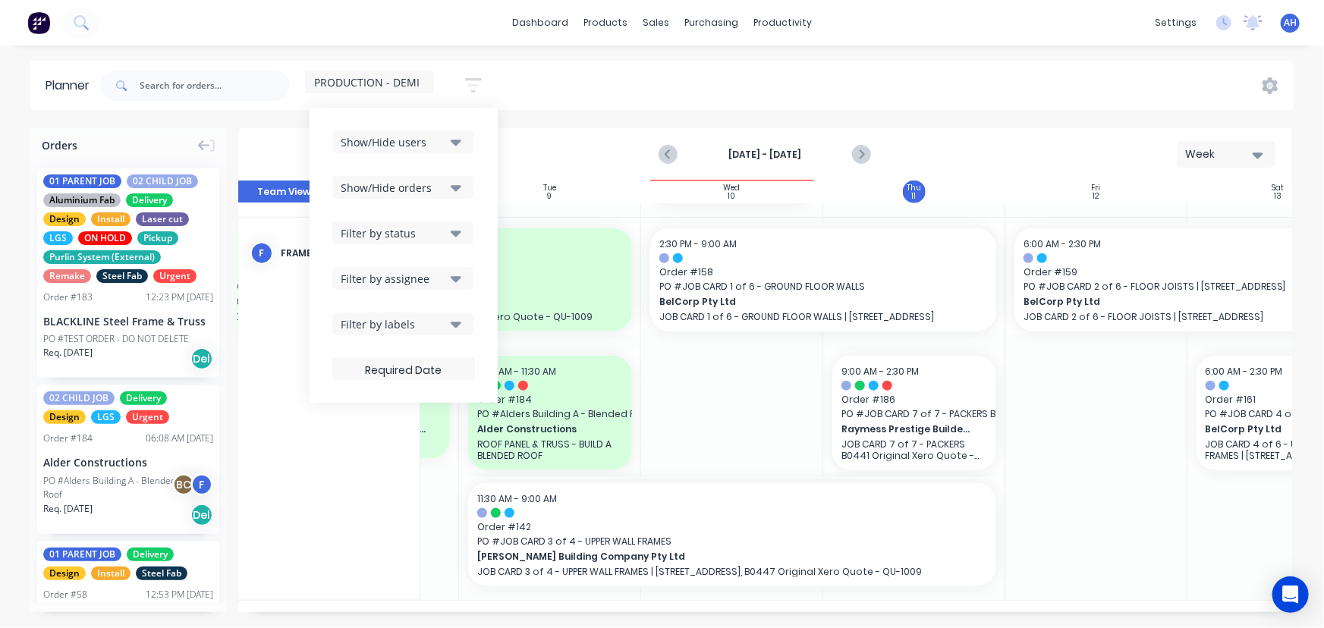
scroll to position [839, 326]
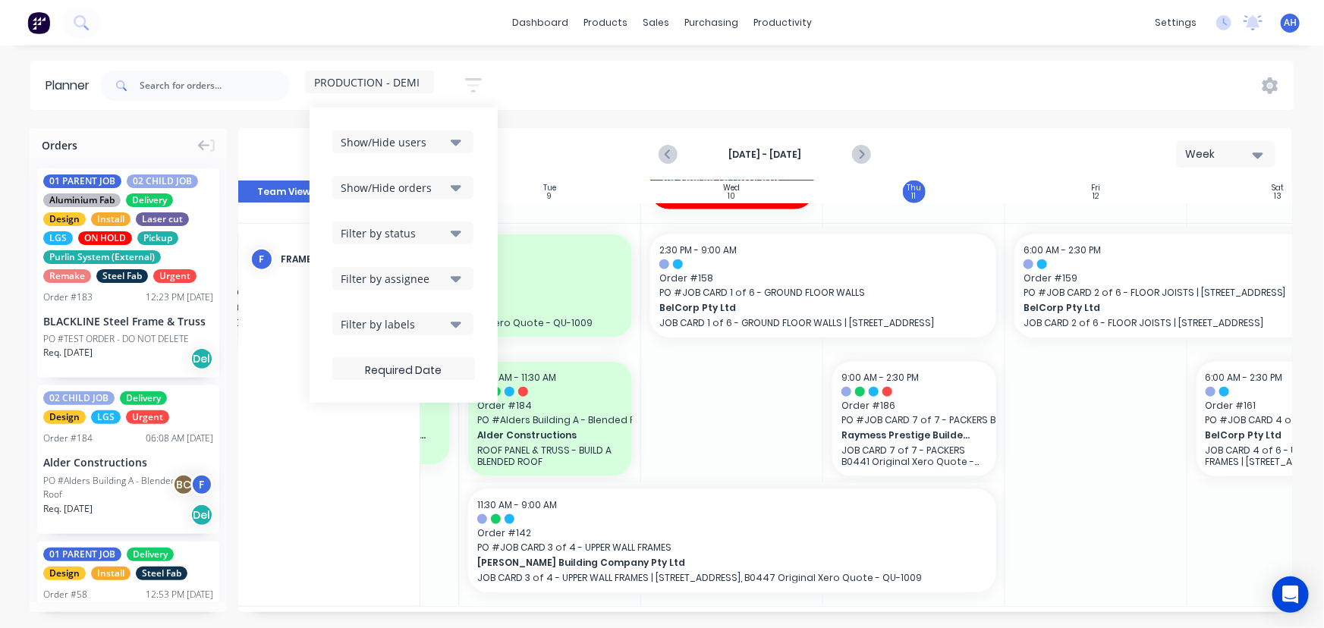
drag, startPoint x: 440, startPoint y: 138, endPoint x: 413, endPoint y: 140, distance: 27.4
click at [413, 140] on div "Show/Hide users" at bounding box center [393, 142] width 105 height 16
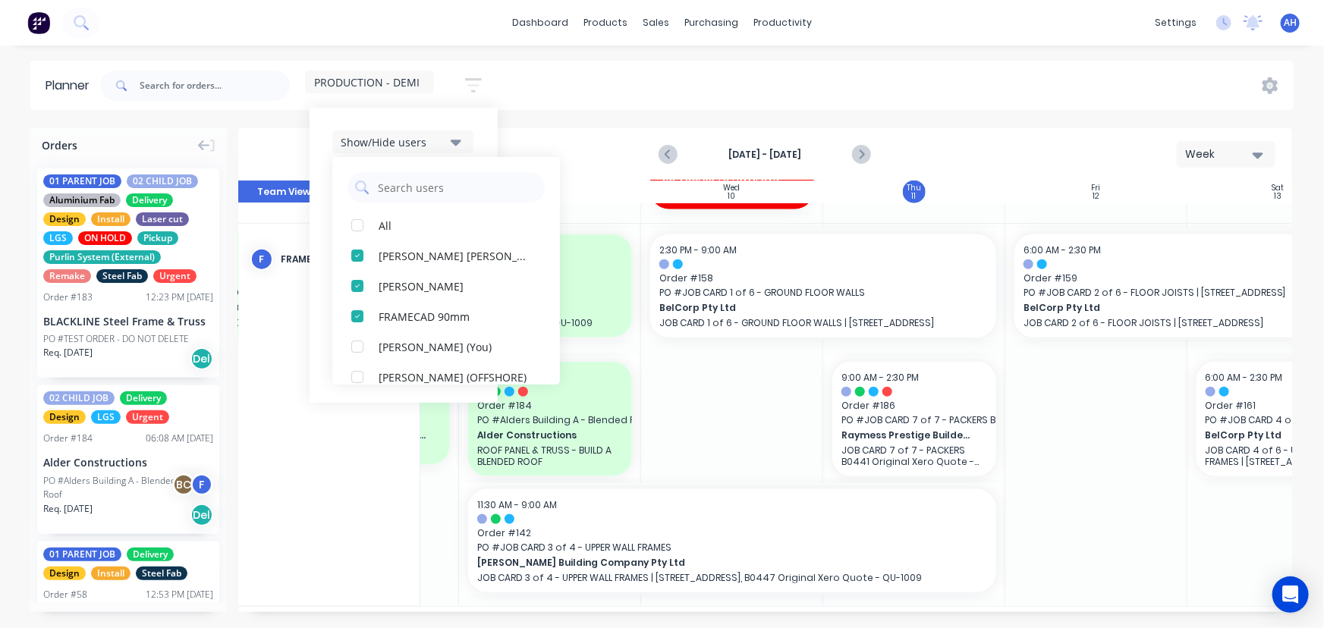
click at [394, 142] on div "Show/Hide users" at bounding box center [393, 142] width 105 height 16
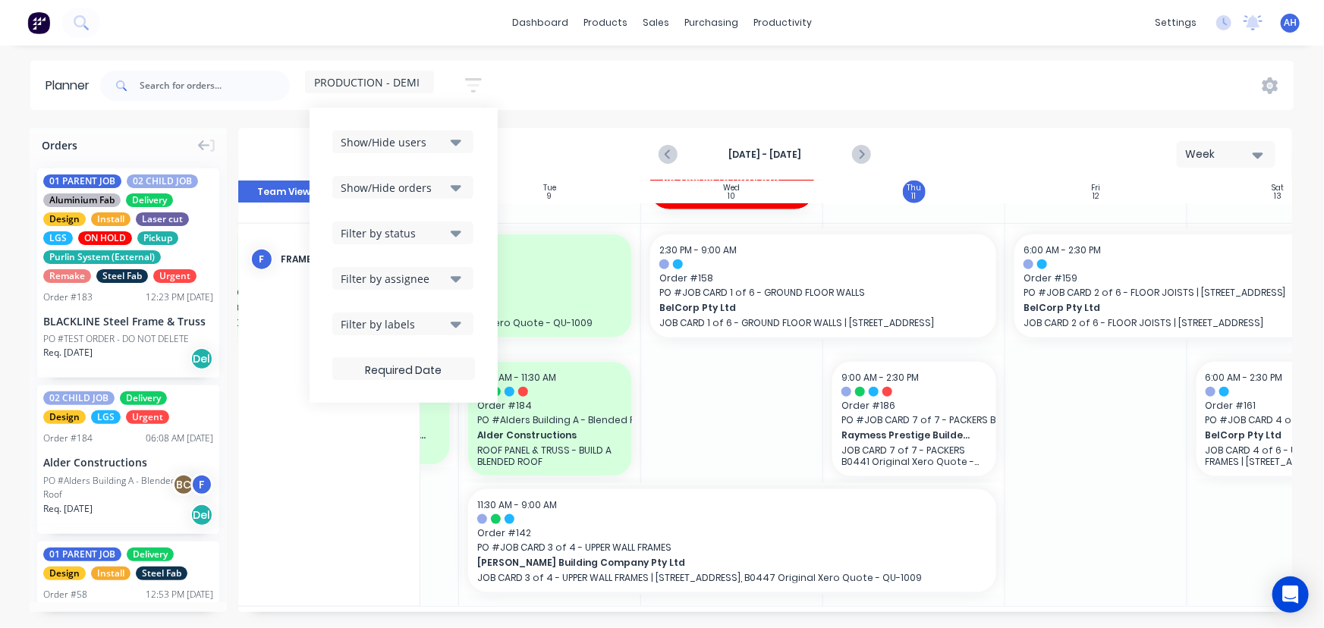
click at [476, 83] on icon "button" at bounding box center [473, 85] width 17 height 19
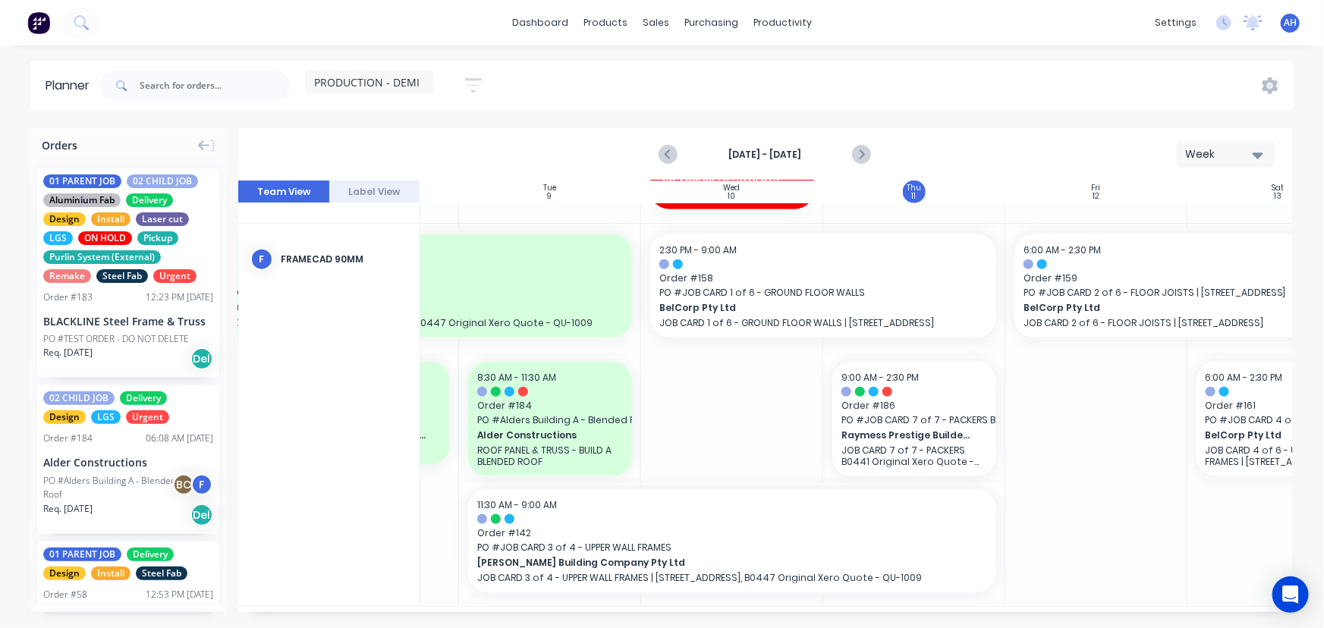
click at [476, 83] on icon "button" at bounding box center [473, 85] width 17 height 19
click at [385, 80] on span "PRODUCTION - DEMI" at bounding box center [366, 82] width 105 height 16
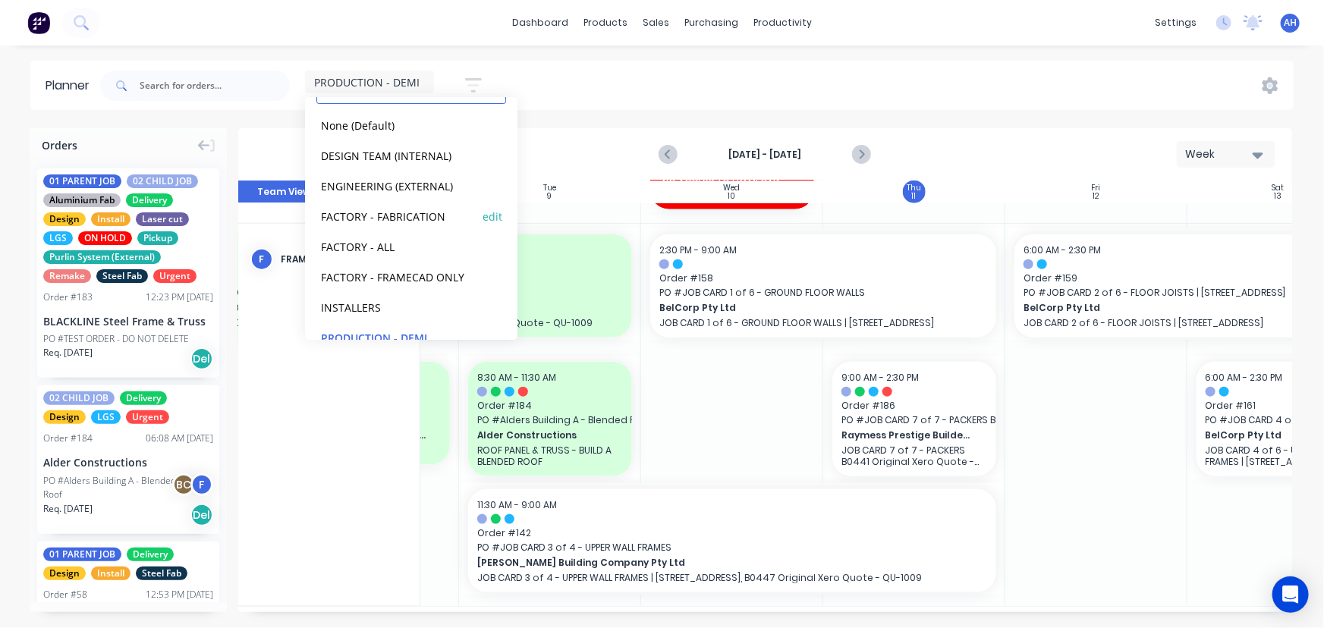
scroll to position [71, 0]
click at [479, 80] on icon "button" at bounding box center [473, 85] width 17 height 19
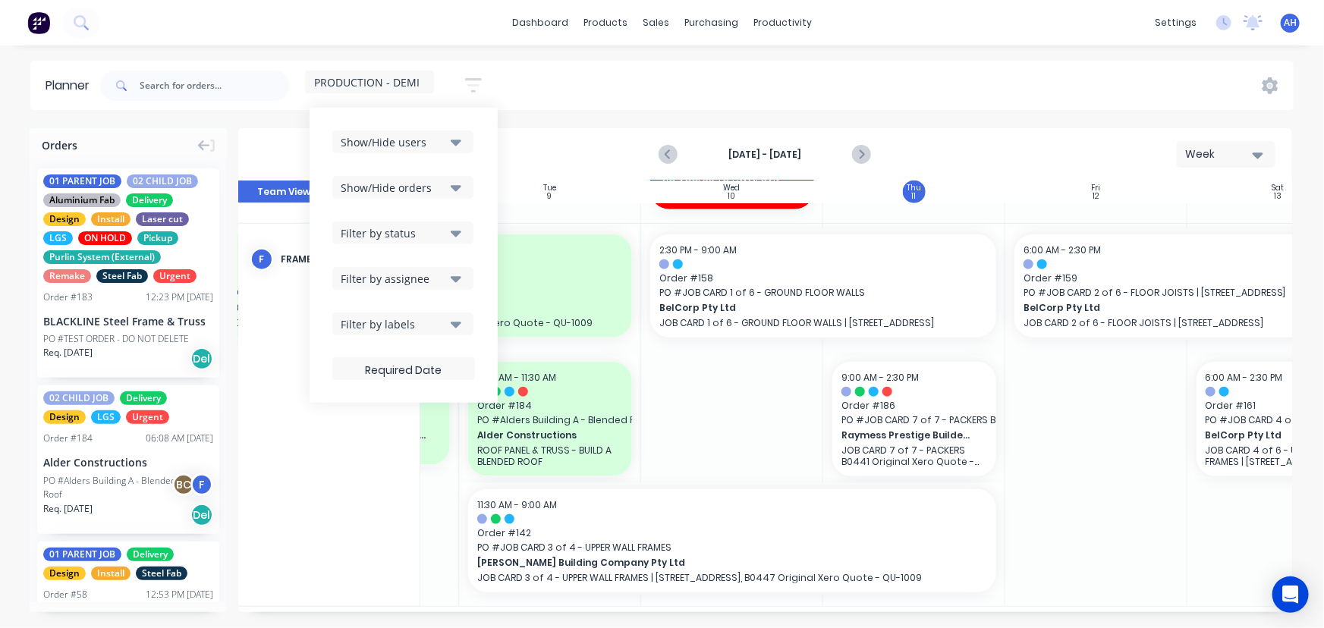
click at [428, 280] on div "Filter by assignee" at bounding box center [393, 279] width 105 height 16
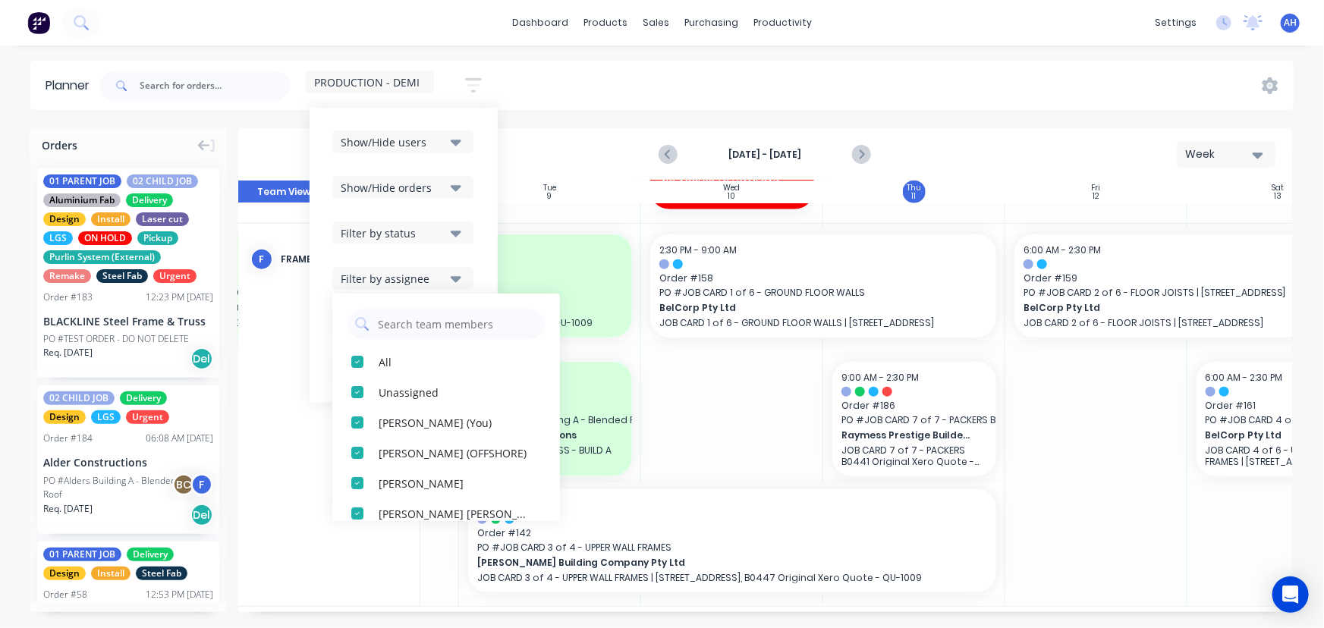
click at [428, 280] on div "Filter by assignee" at bounding box center [393, 279] width 105 height 16
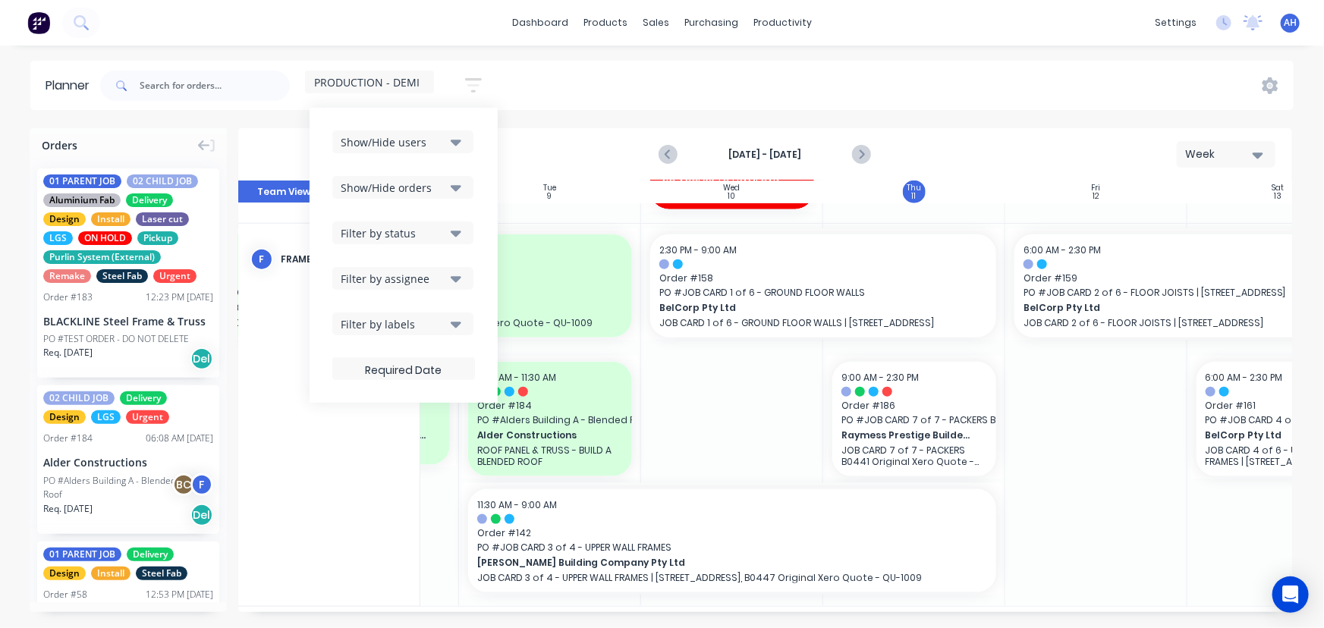
click at [408, 80] on span "PRODUCTION - DEMI" at bounding box center [366, 82] width 105 height 16
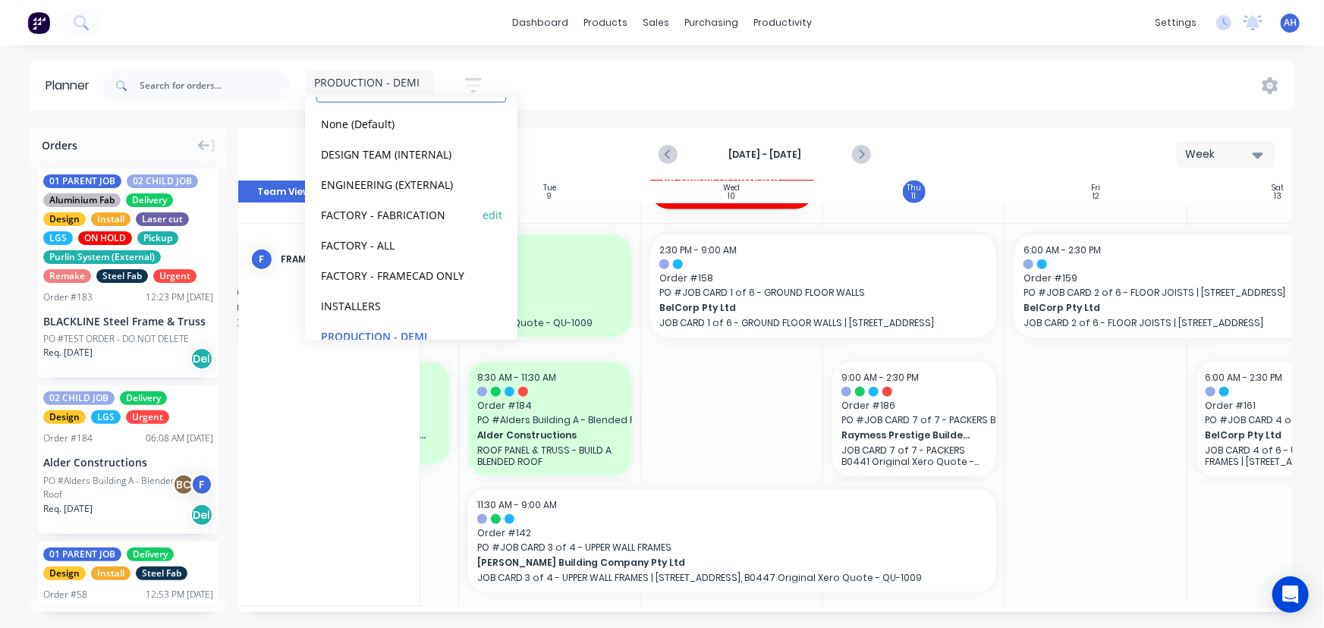
click at [345, 212] on button "FACTORY - FABRICATION" at bounding box center [397, 214] width 162 height 17
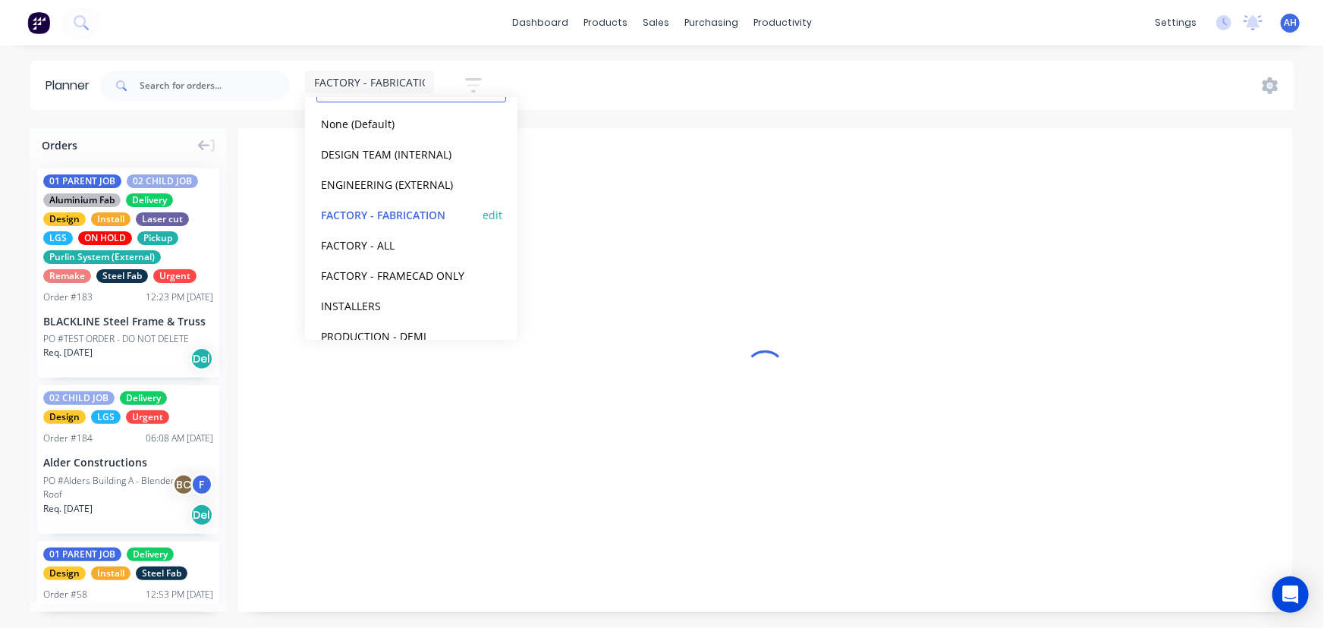
scroll to position [0, 0]
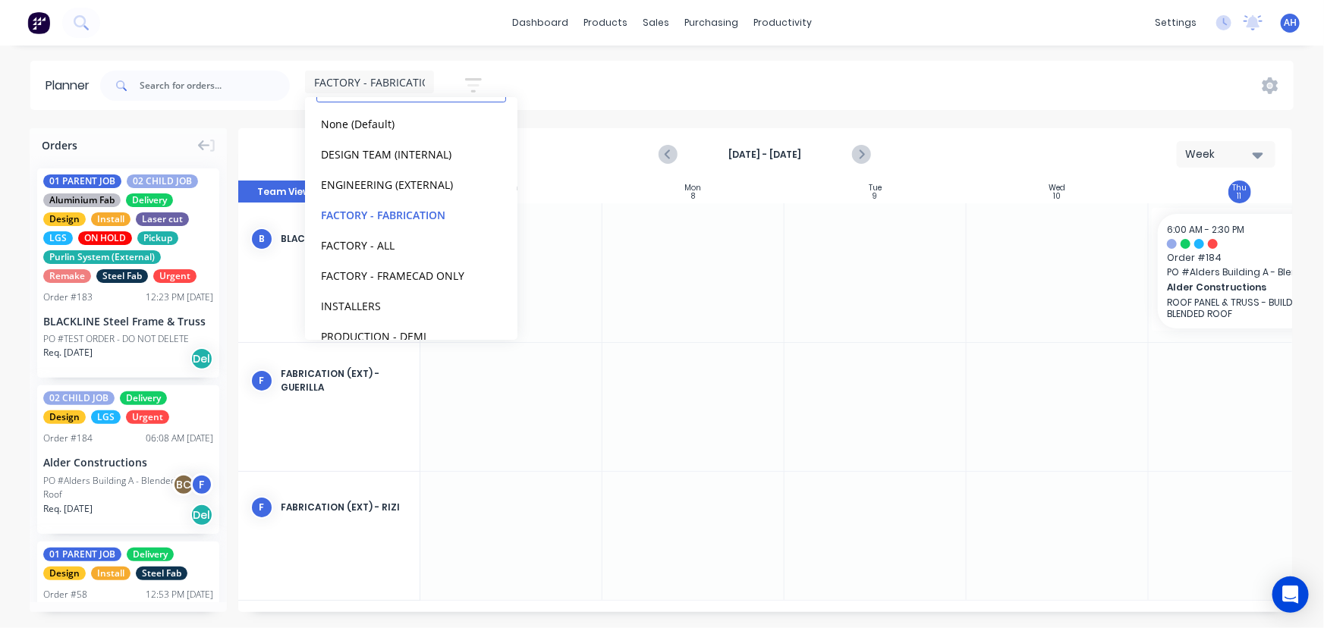
click at [546, 75] on div "FACTORY - FABRICATION Save new view None (Default) edit DESIGN TEAM (INTERNAL) …" at bounding box center [695, 86] width 1197 height 46
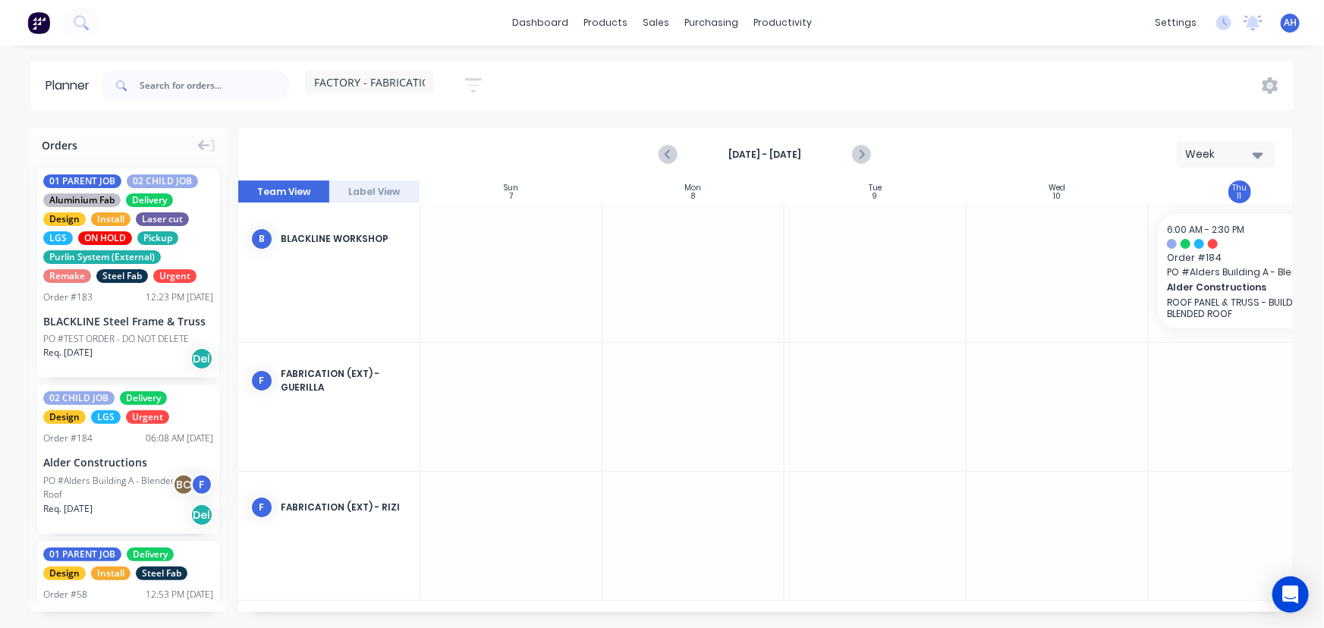
click at [477, 78] on icon "button" at bounding box center [473, 85] width 17 height 14
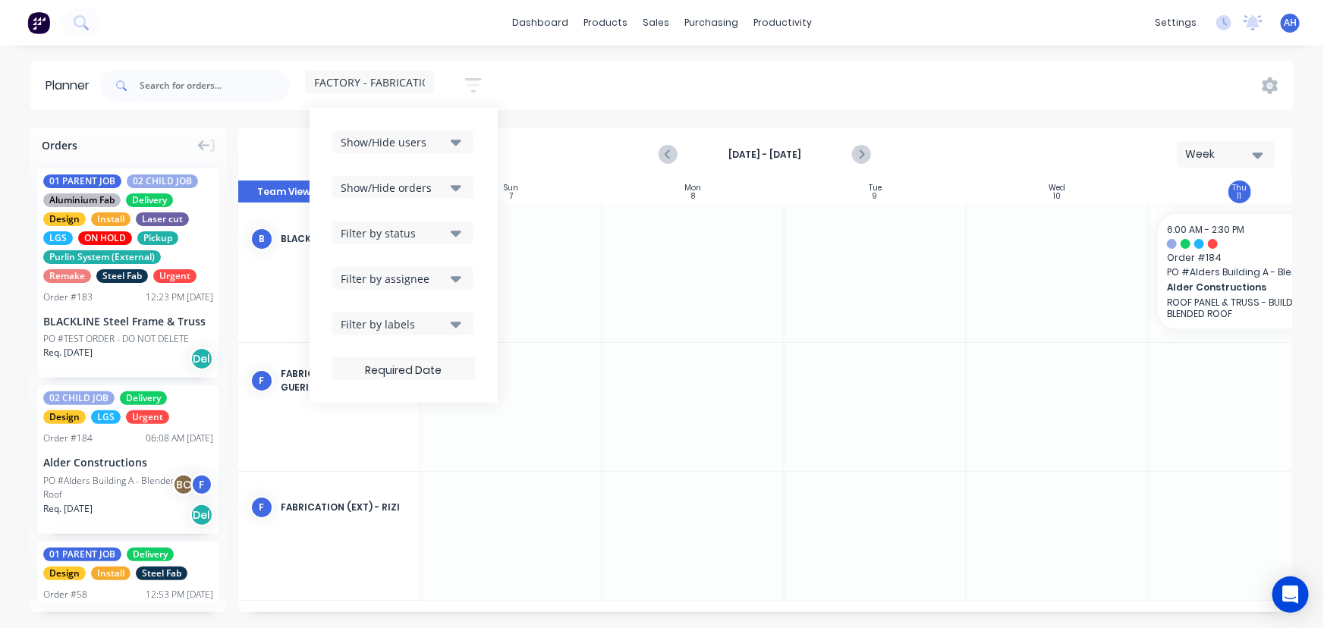
click at [694, 357] on div at bounding box center [694, 407] width 182 height 128
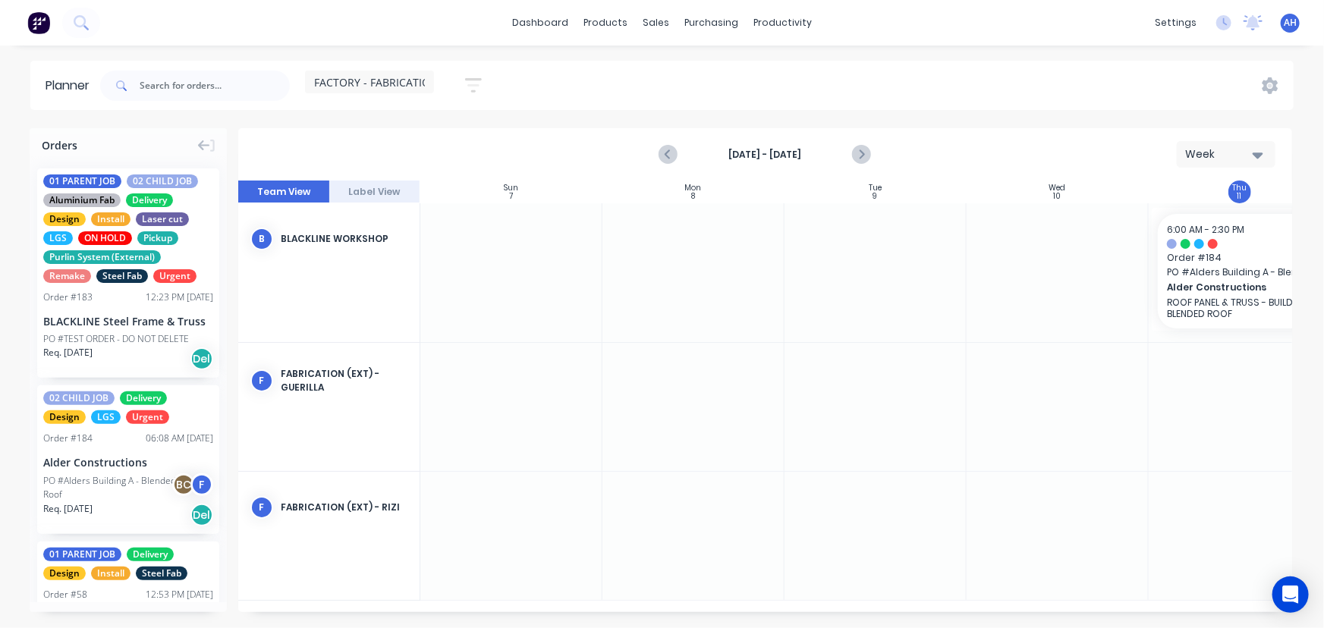
click at [392, 76] on span "FACTORY - FABRICATION" at bounding box center [376, 82] width 124 height 16
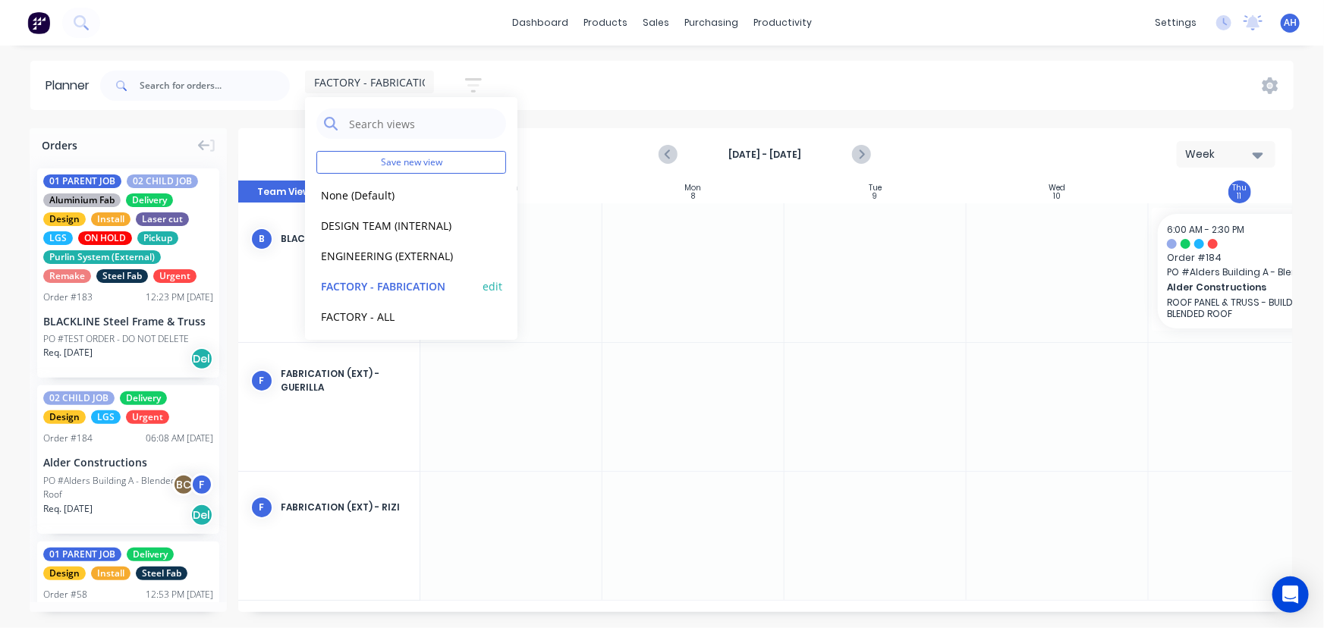
click at [483, 282] on button "edit" at bounding box center [493, 286] width 20 height 16
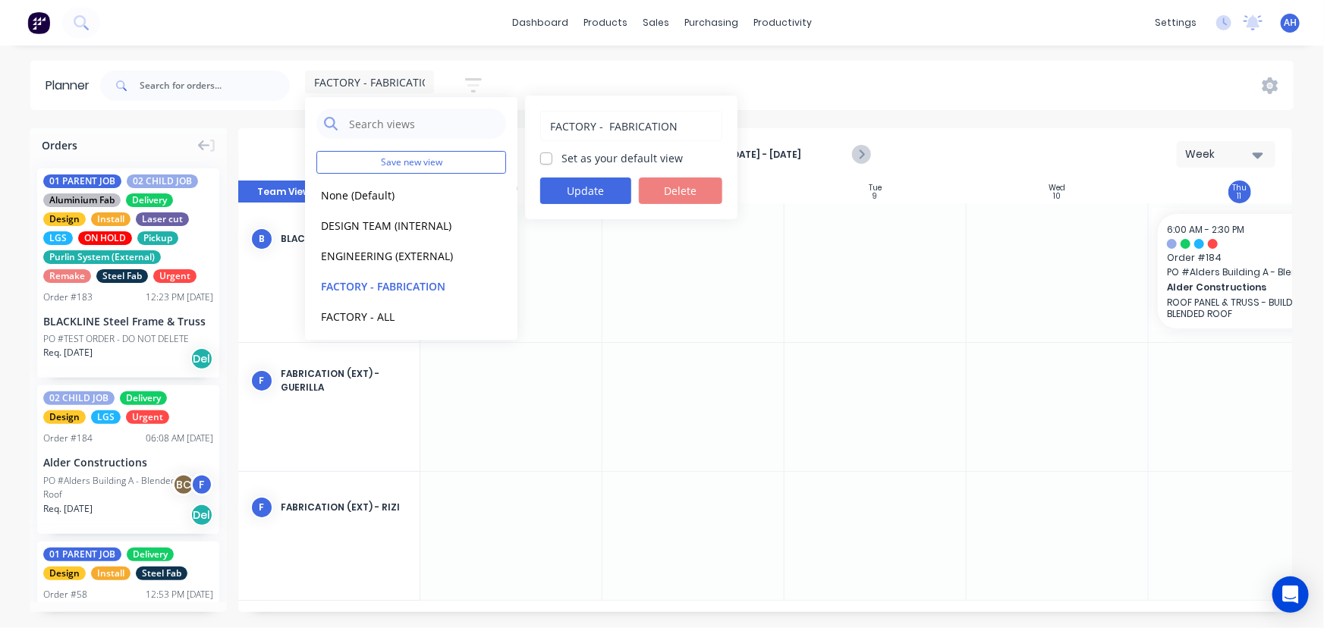
drag, startPoint x: 832, startPoint y: 242, endPoint x: 774, endPoint y: 365, distance: 135.8
click at [774, 365] on div at bounding box center [694, 407] width 182 height 128
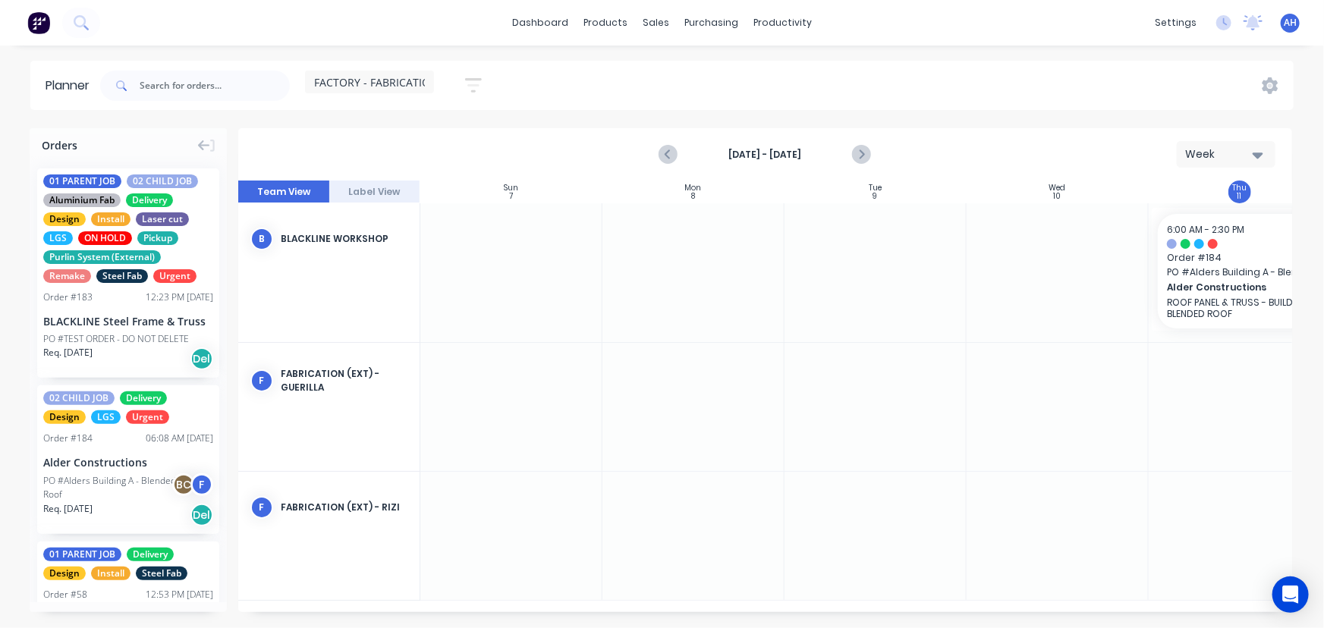
click at [351, 75] on span "FACTORY - FABRICATION" at bounding box center [376, 82] width 124 height 16
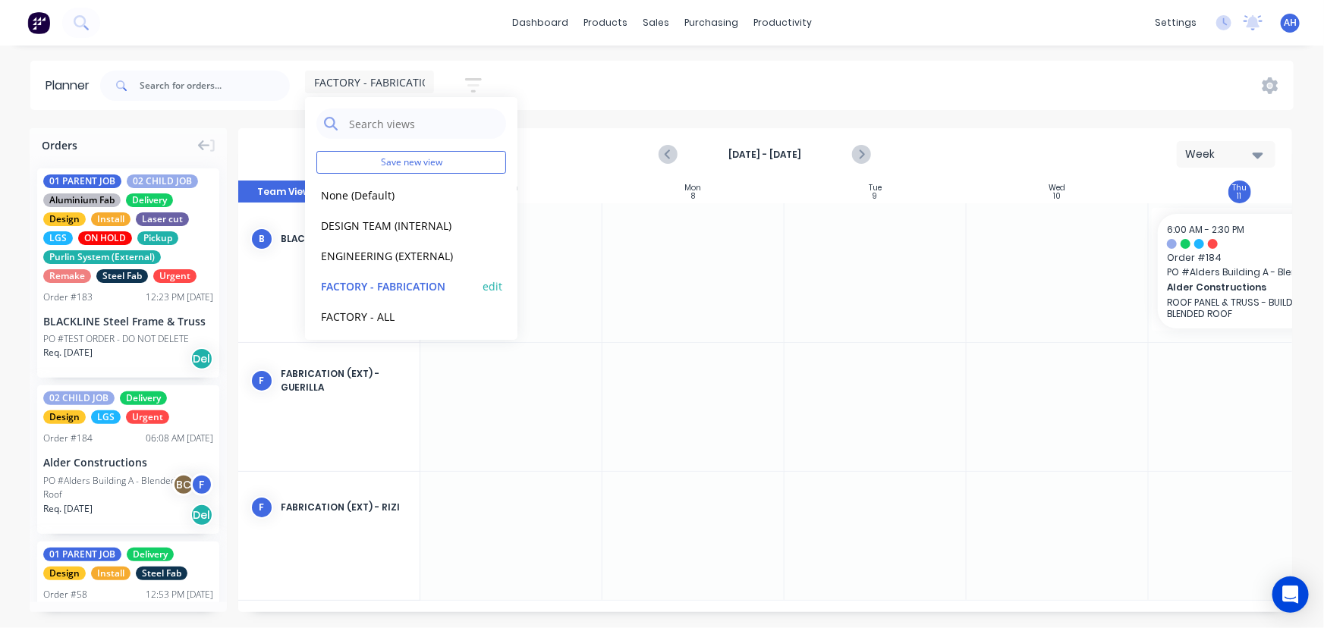
scroll to position [93, 0]
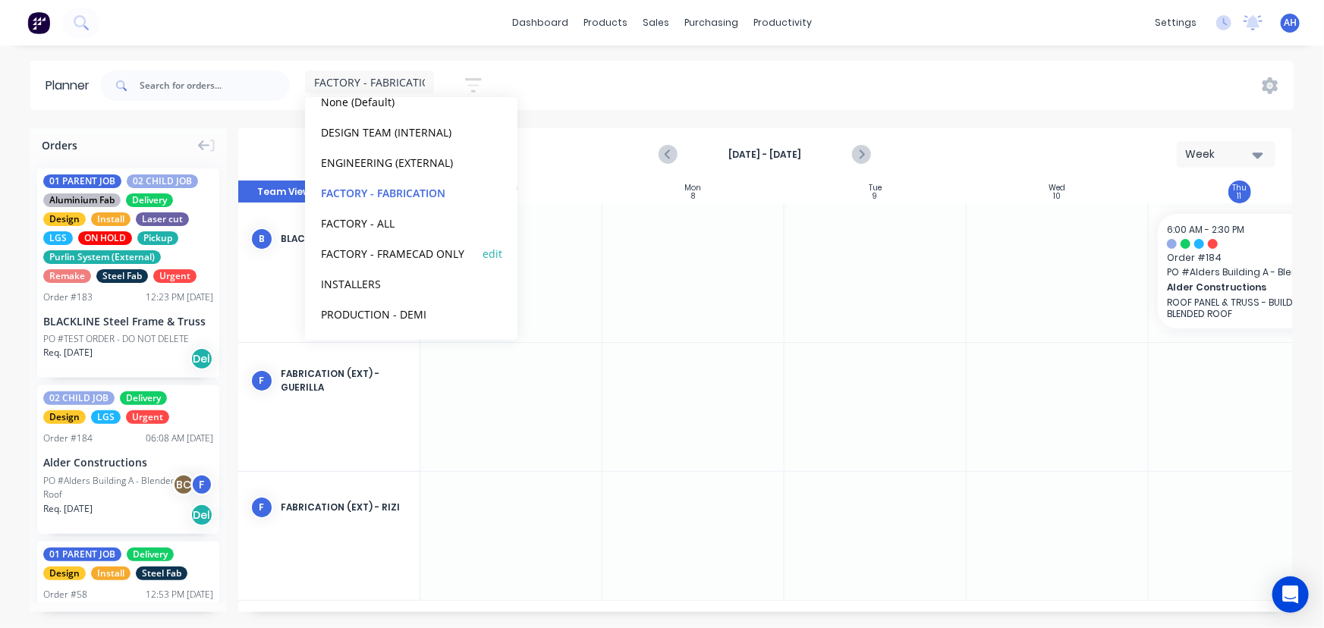
click at [379, 253] on button "FACTORY - FRAMECAD ONLY" at bounding box center [397, 252] width 162 height 17
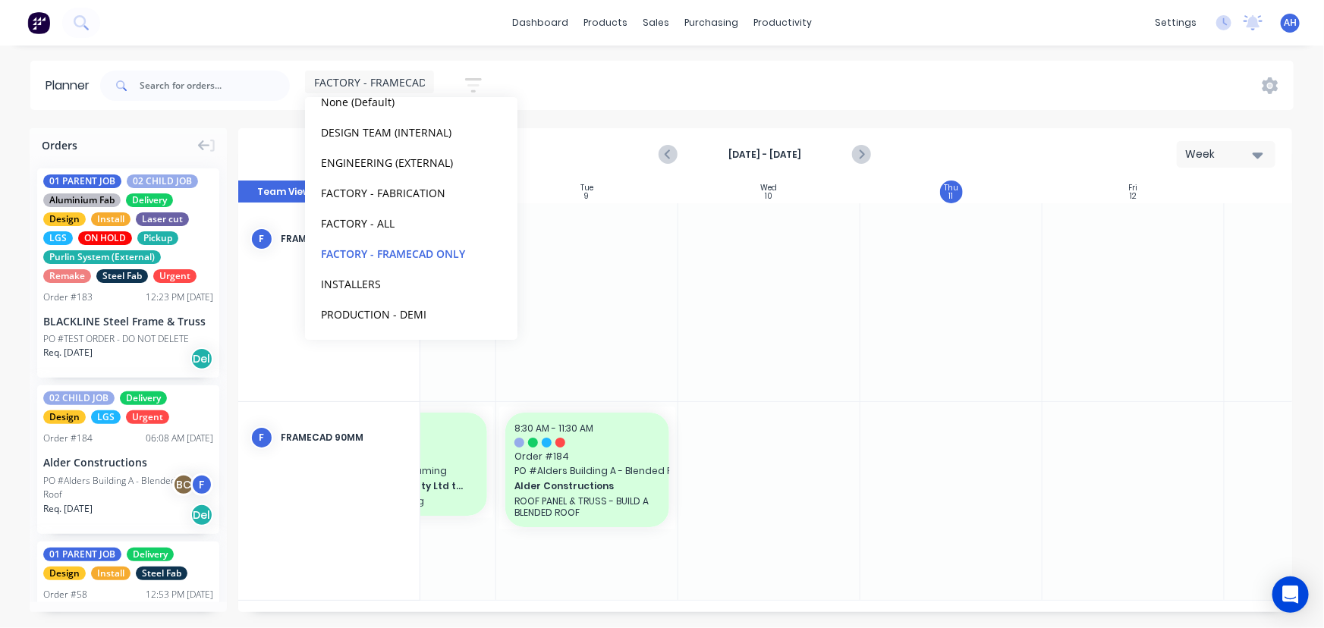
scroll to position [0, 289]
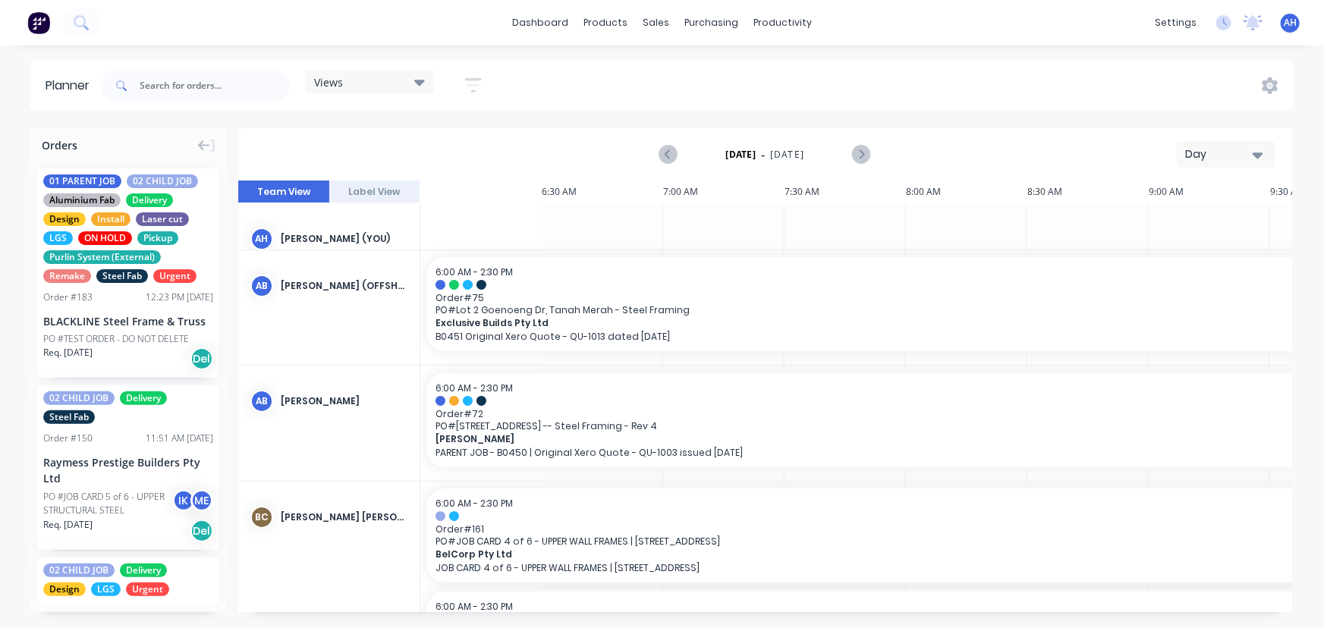
scroll to position [0, 1197]
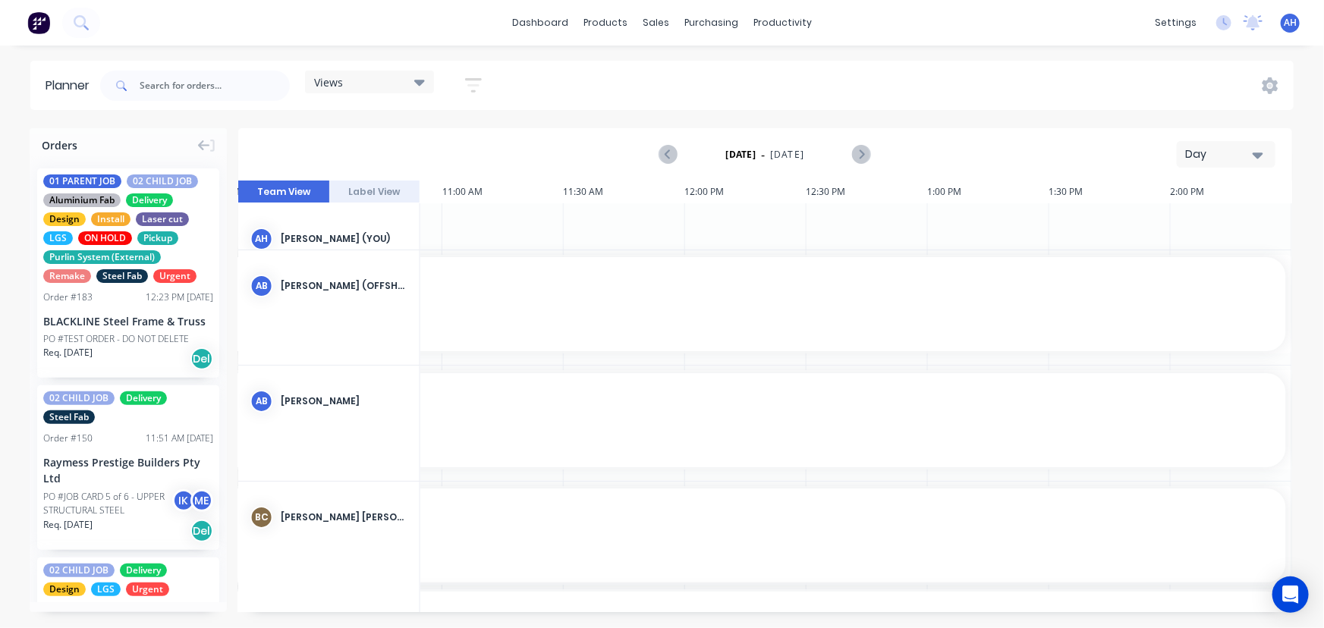
click at [358, 80] on div "Views" at bounding box center [369, 82] width 111 height 14
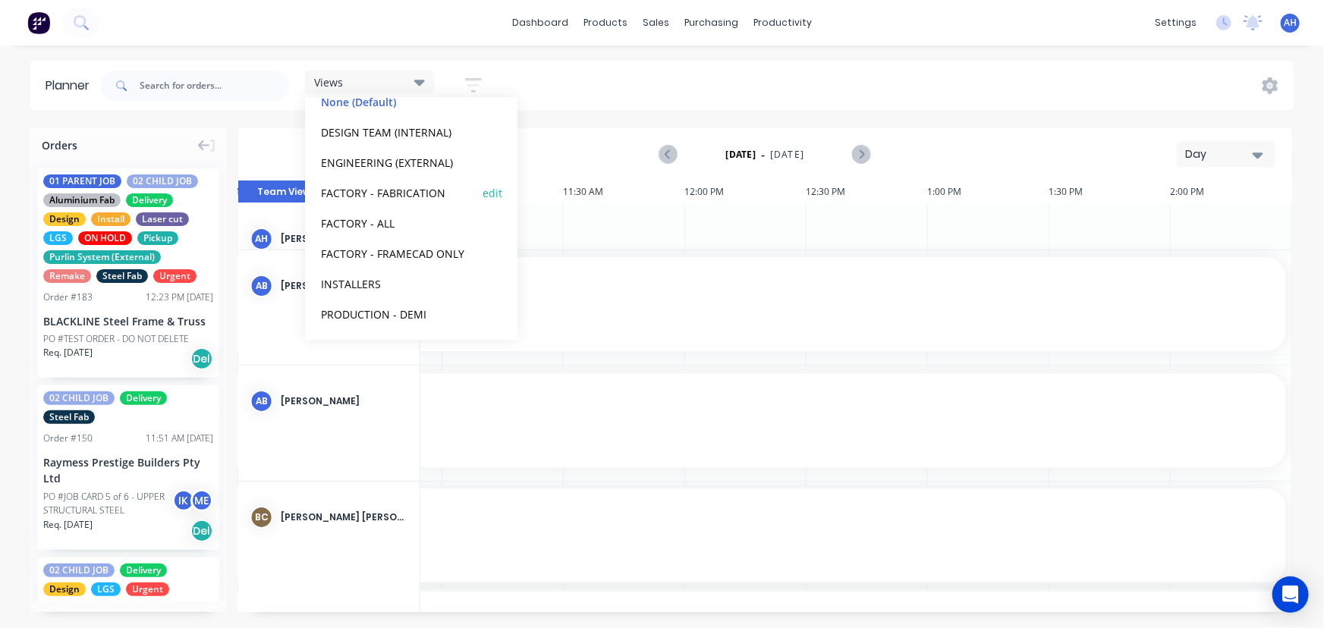
scroll to position [93, 0]
click at [375, 244] on button "FACTORY - FRAMECAD ONLY" at bounding box center [397, 252] width 162 height 17
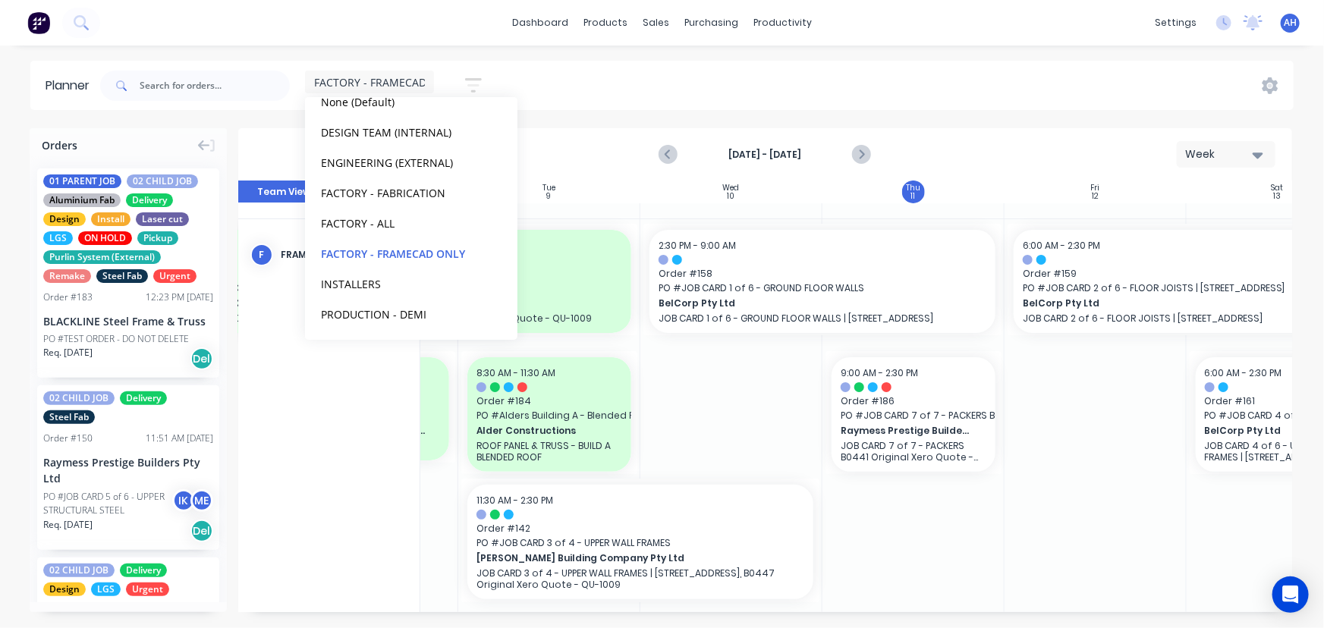
scroll to position [76, 326]
click at [1210, 153] on div "Week" at bounding box center [1220, 154] width 70 height 16
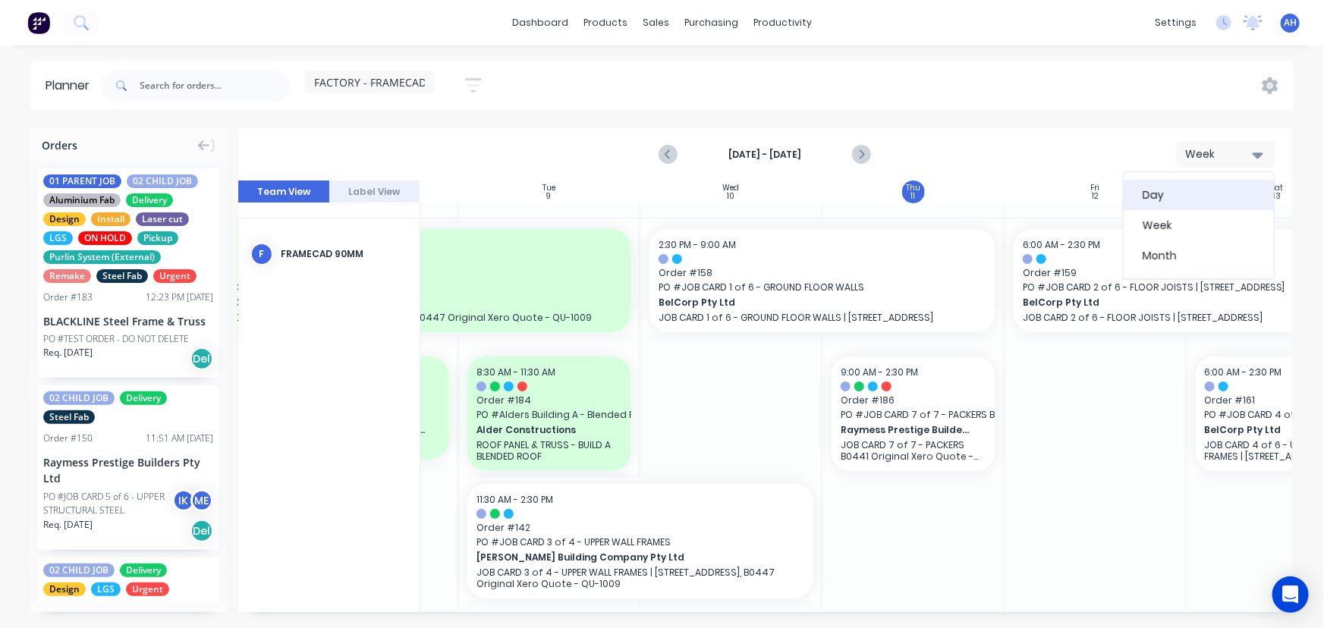
click at [1176, 197] on div "Day" at bounding box center [1199, 195] width 150 height 30
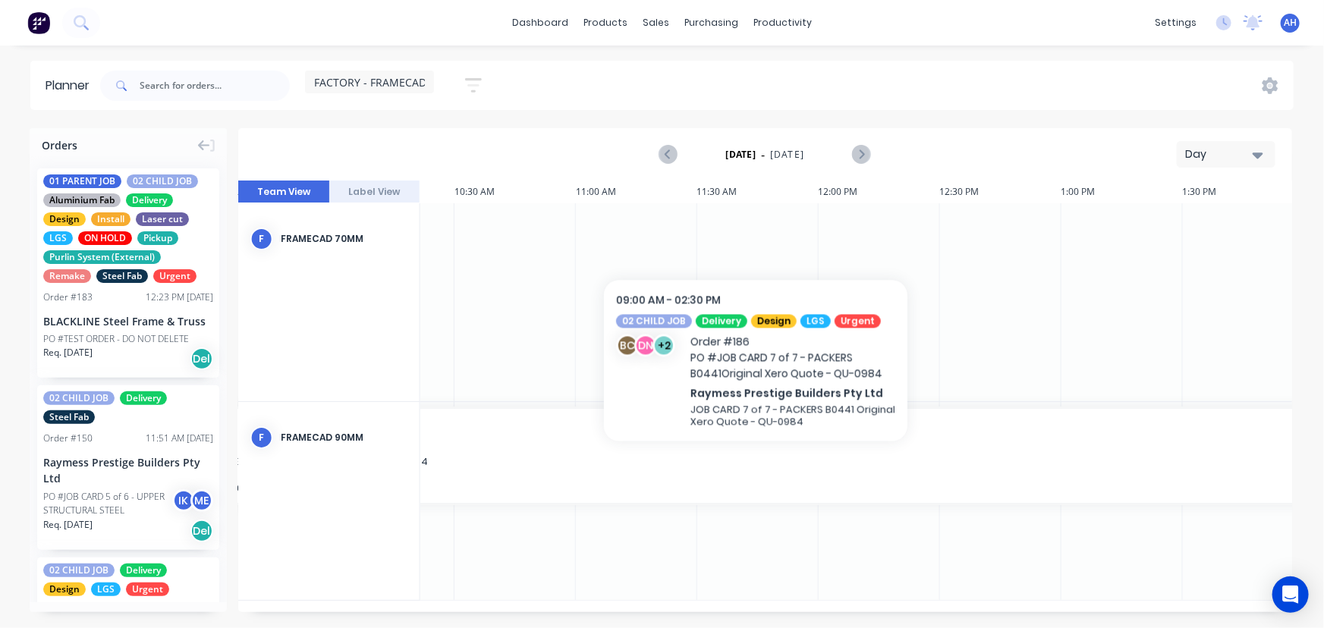
scroll to position [0, 1191]
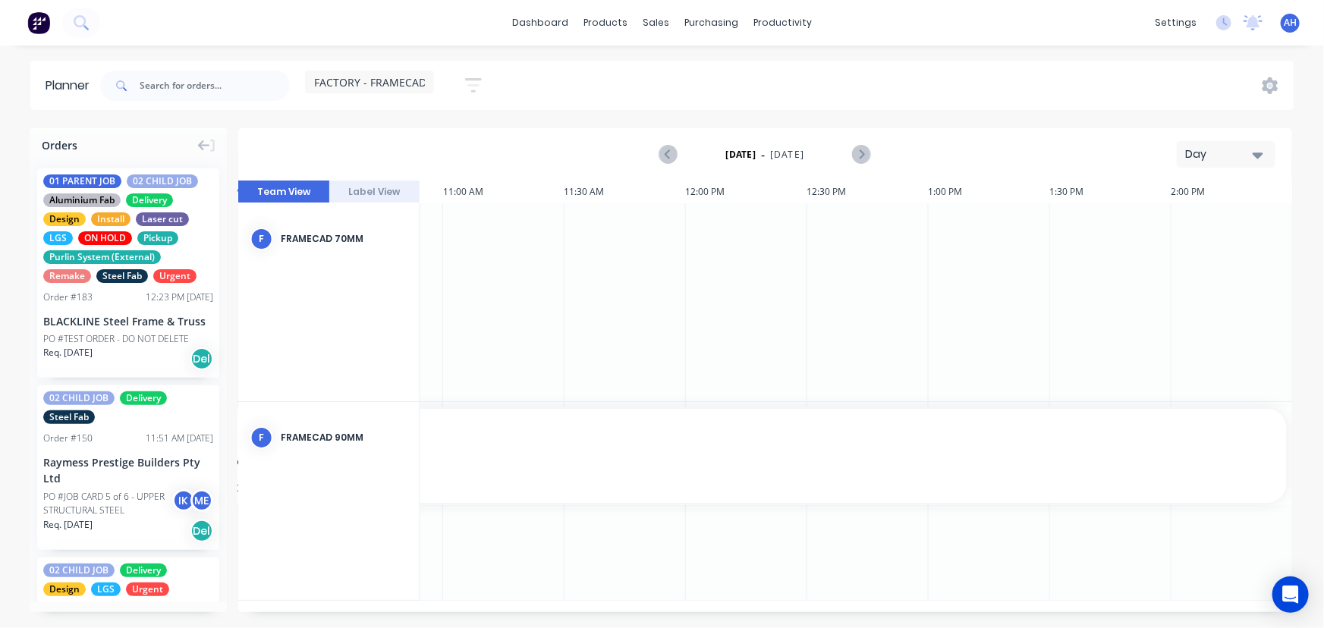
click at [1237, 159] on div "Day" at bounding box center [1220, 154] width 70 height 16
click at [1166, 226] on div "Week" at bounding box center [1199, 225] width 150 height 30
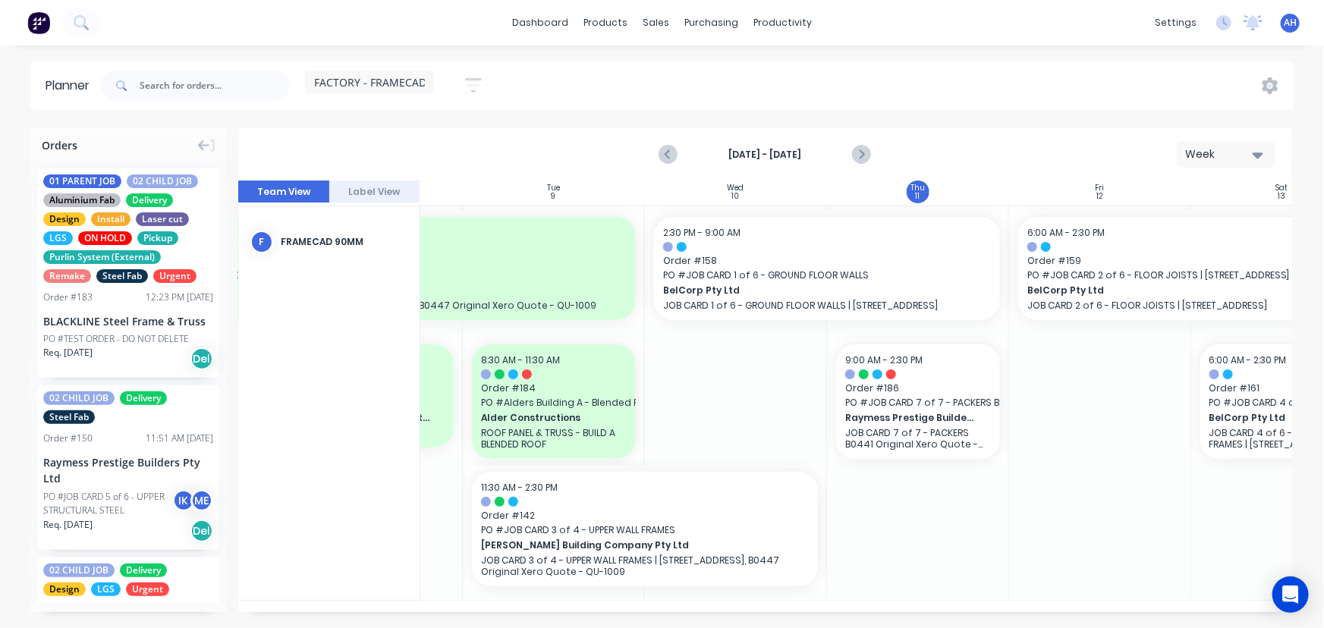
scroll to position [93, 323]
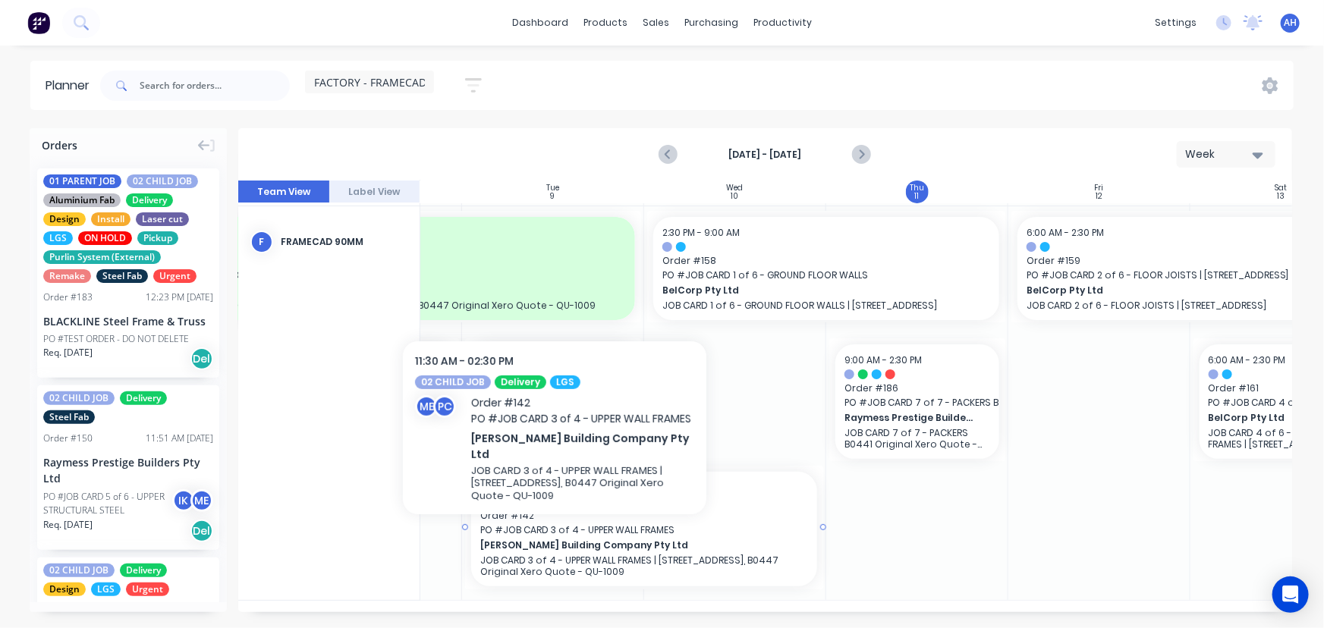
click at [555, 527] on span "PO # JOB CARD 3 of 4 - UPPER WALL FRAMES" at bounding box center [644, 531] width 328 height 14
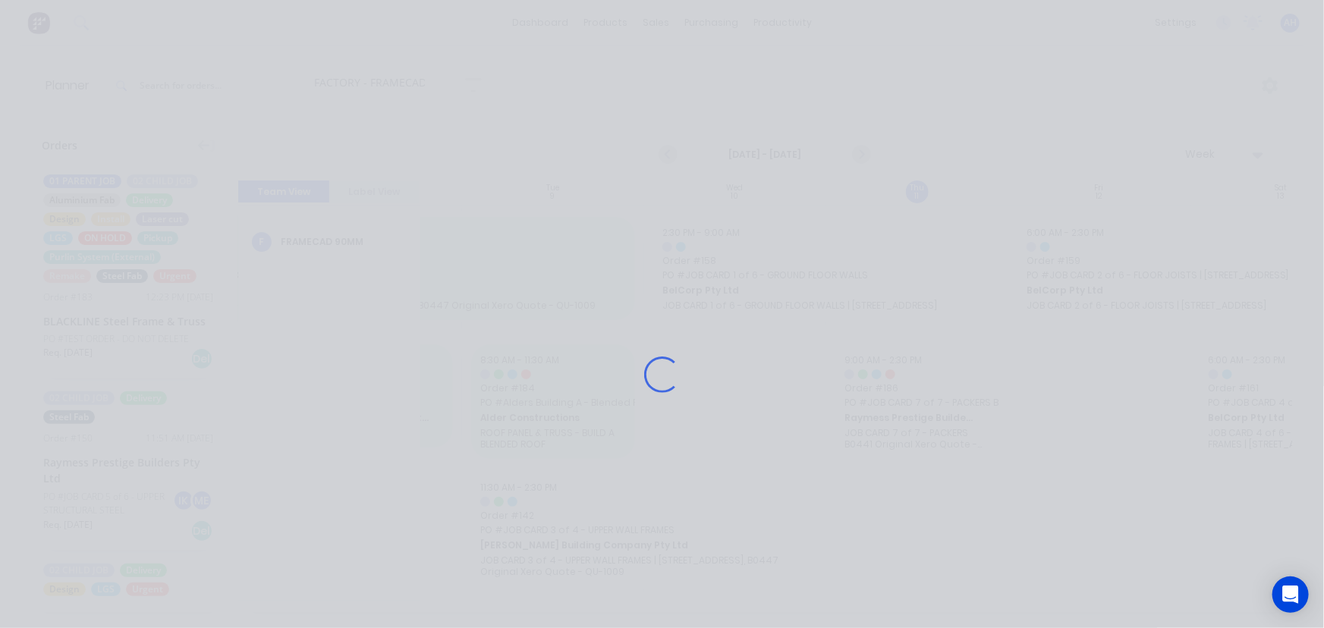
scroll to position [82, 323]
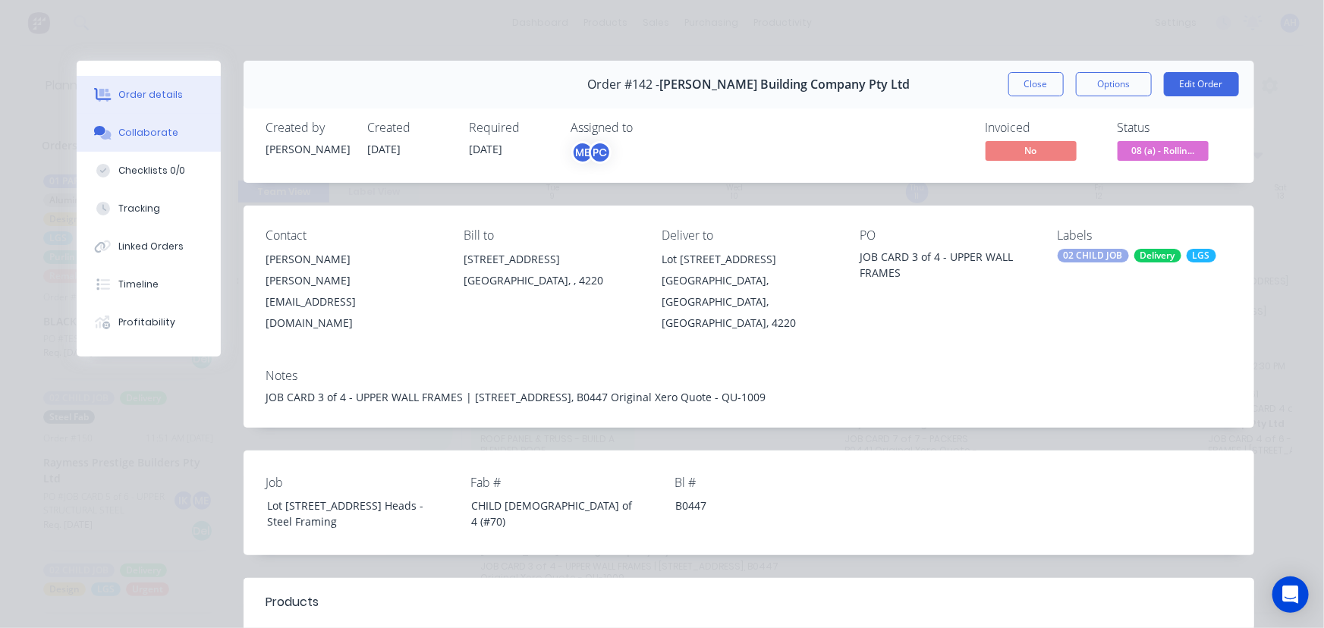
click at [137, 146] on button "Collaborate" at bounding box center [149, 133] width 144 height 38
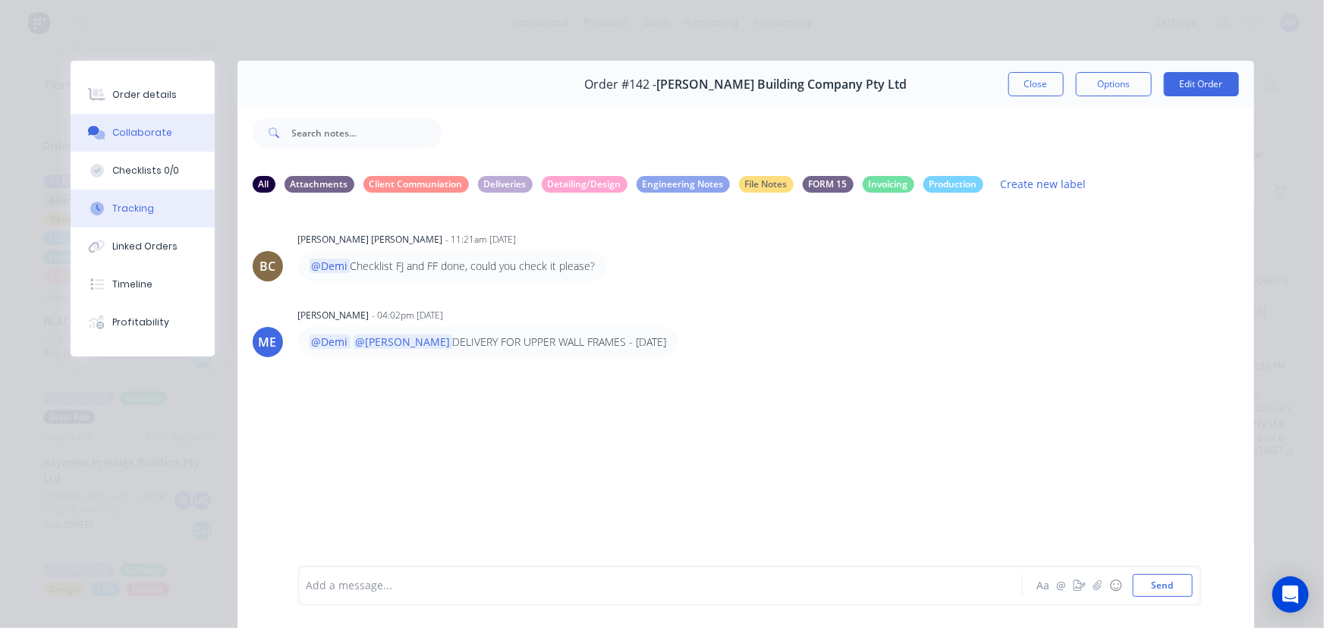
click at [114, 206] on div "Tracking" at bounding box center [133, 209] width 42 height 14
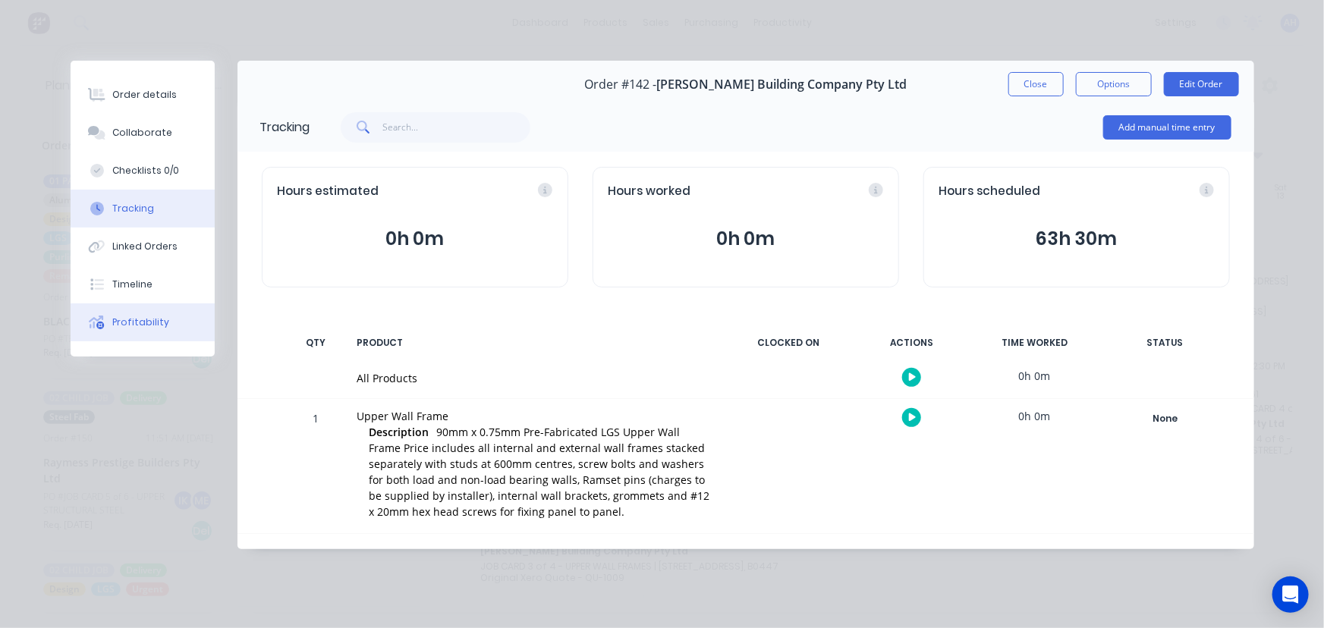
click at [123, 318] on div "Profitability" at bounding box center [140, 323] width 57 height 14
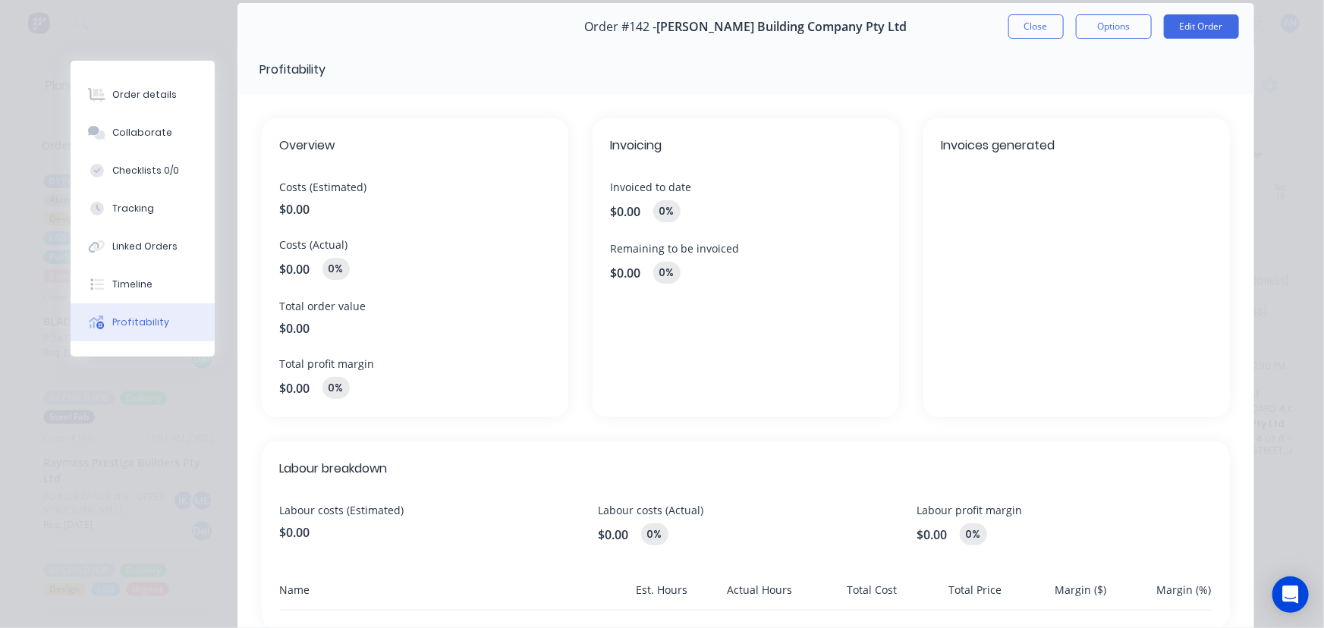
scroll to position [0, 0]
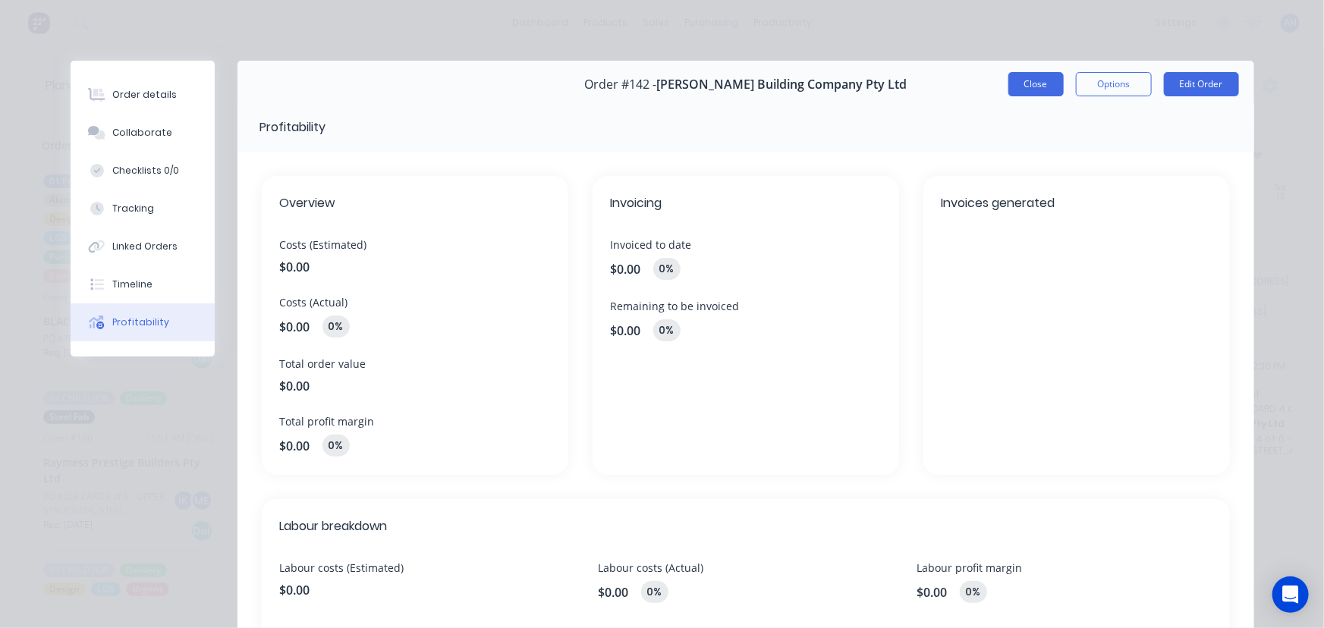
click at [1035, 83] on button "Close" at bounding box center [1035, 84] width 55 height 24
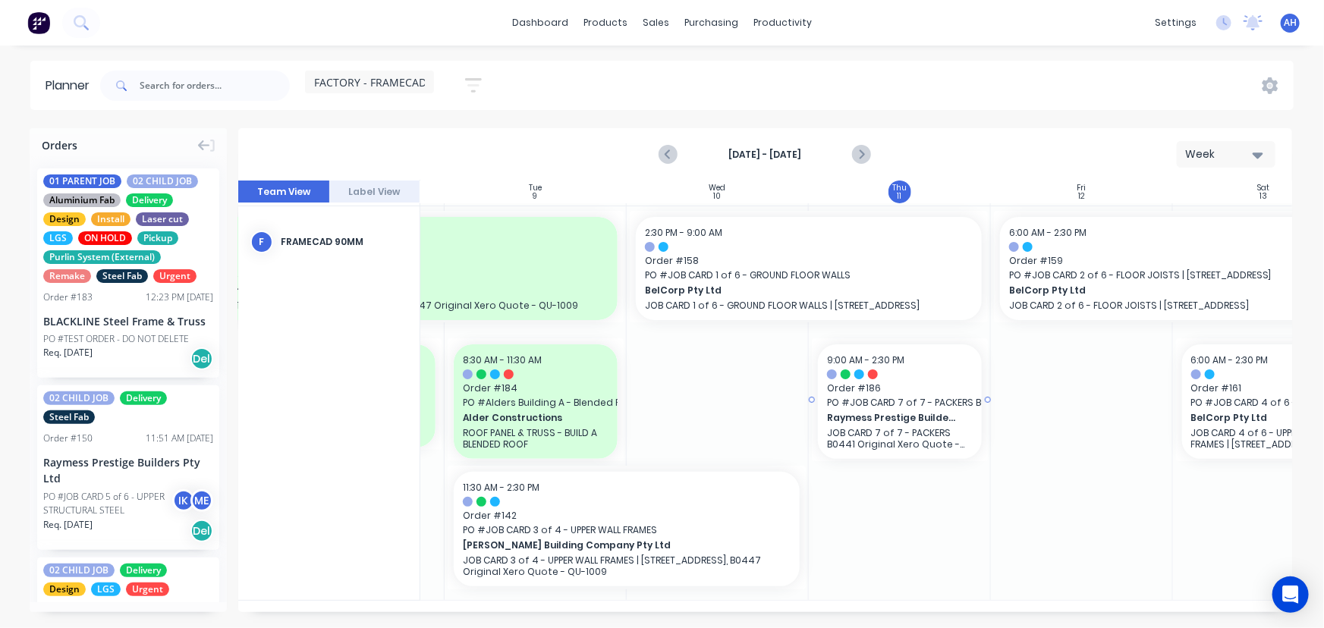
scroll to position [93, 339]
